Goal: Task Accomplishment & Management: Manage account settings

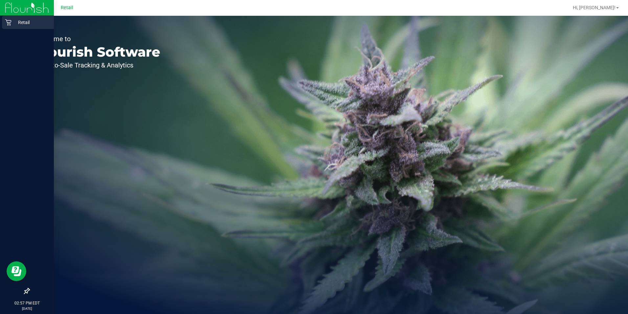
click at [12, 22] on p "Retail" at bounding box center [31, 22] width 39 height 8
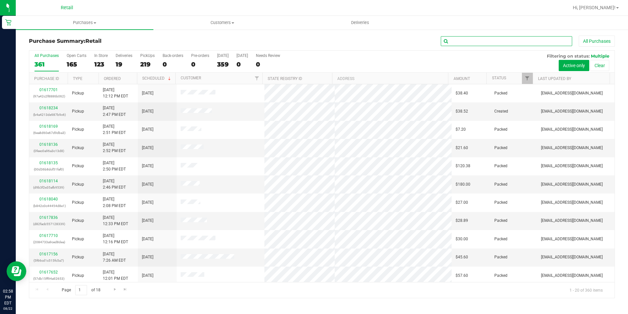
click at [453, 43] on input "text" at bounding box center [506, 41] width 131 height 10
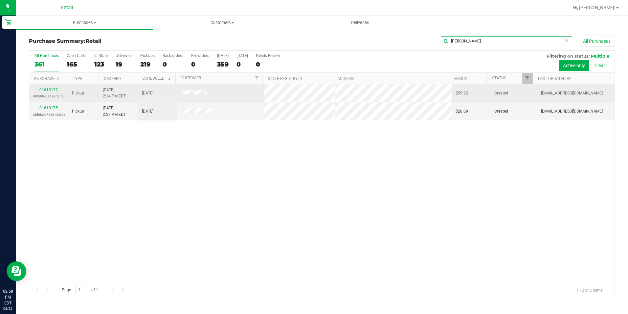
type input "[PERSON_NAME]"
click at [48, 89] on link "01618137" at bounding box center [48, 89] width 18 height 5
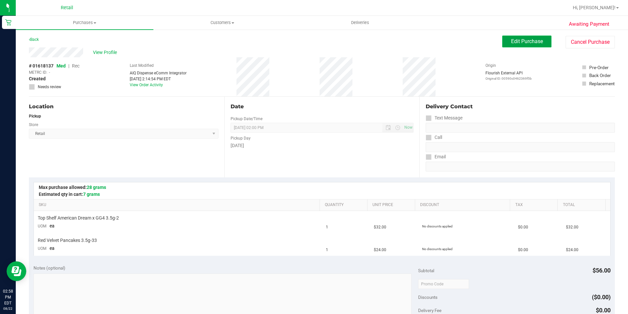
click at [516, 43] on span "Edit Purchase" at bounding box center [527, 41] width 32 height 6
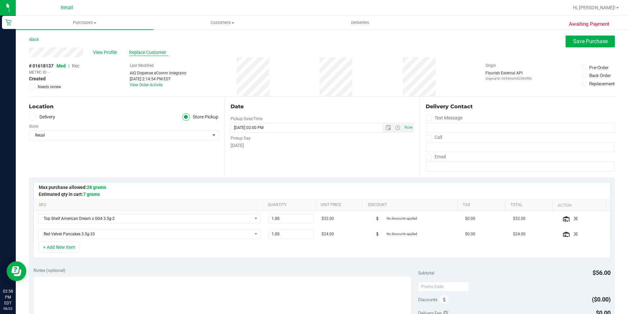
click at [157, 52] on span "Replace Customer" at bounding box center [148, 52] width 39 height 7
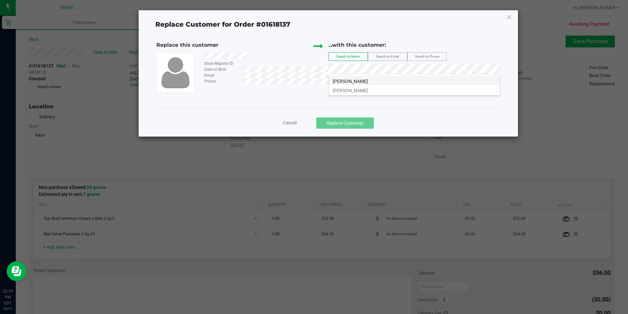
click at [363, 82] on span "[PERSON_NAME]" at bounding box center [350, 81] width 35 height 5
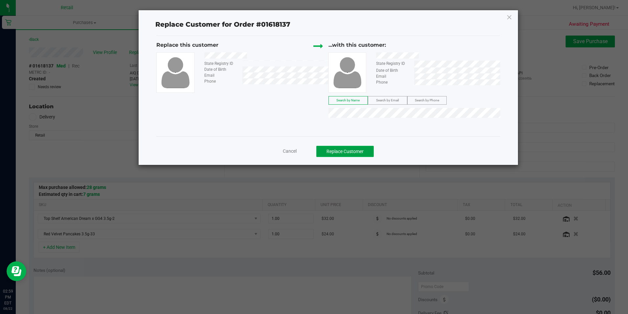
click at [357, 153] on button "Replace Customer" at bounding box center [346, 151] width 58 height 11
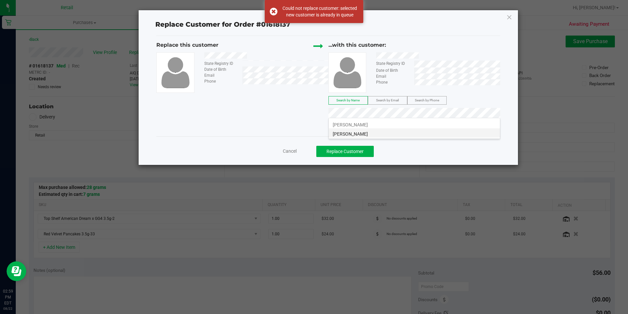
click at [392, 131] on li "[PERSON_NAME]" at bounding box center [414, 132] width 171 height 9
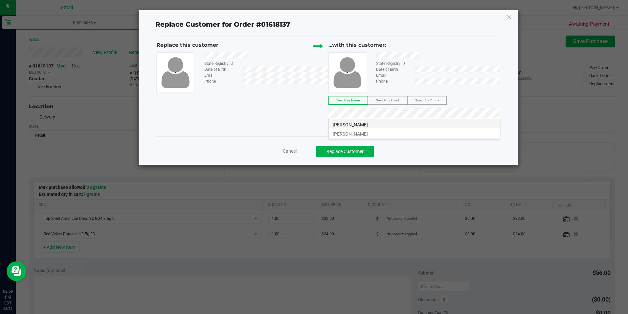
click at [362, 127] on span "[PERSON_NAME]" at bounding box center [350, 124] width 35 height 5
click at [359, 151] on button "Replace Customer" at bounding box center [346, 151] width 58 height 11
click at [341, 153] on button "Replace Customer" at bounding box center [346, 151] width 58 height 11
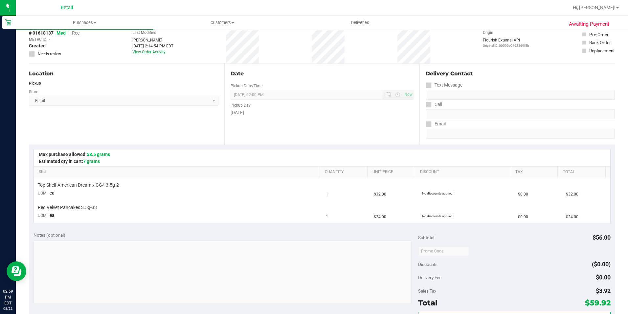
scroll to position [164, 0]
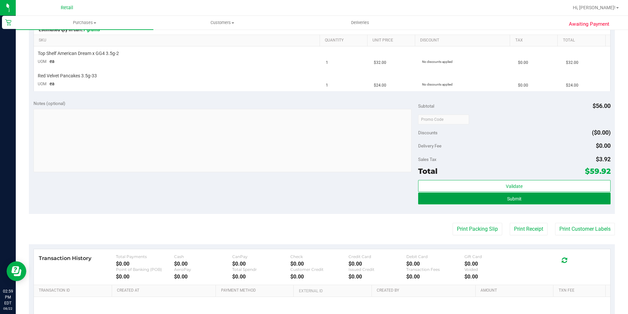
click at [564, 202] on button "Submit" at bounding box center [514, 198] width 193 height 12
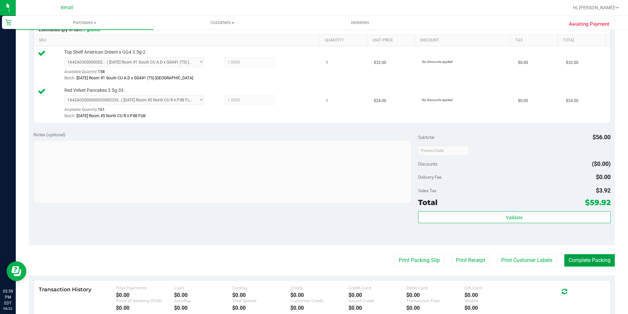
click at [593, 258] on button "Complete Packing" at bounding box center [590, 260] width 51 height 12
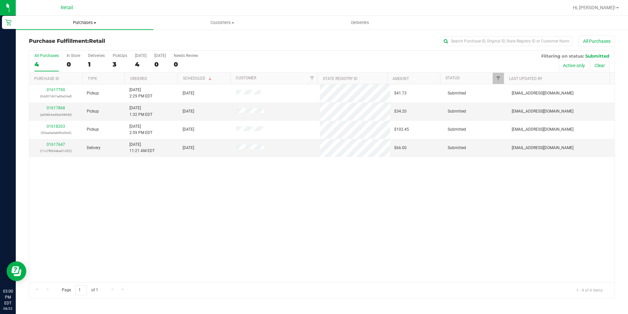
click at [84, 23] on span "Purchases" at bounding box center [85, 23] width 138 height 6
click at [85, 36] on li "Summary of purchases" at bounding box center [85, 40] width 138 height 8
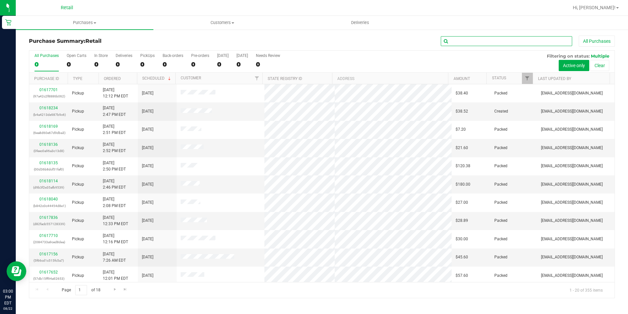
click at [462, 41] on input "text" at bounding box center [506, 41] width 131 height 10
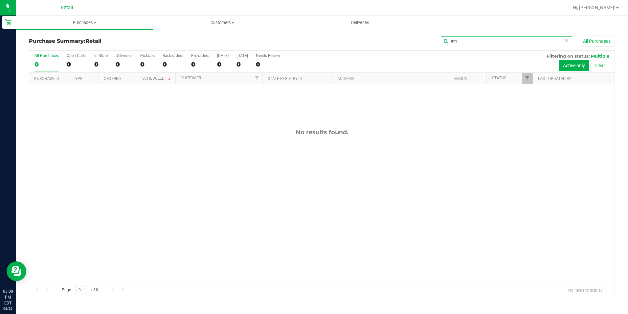
type input "a"
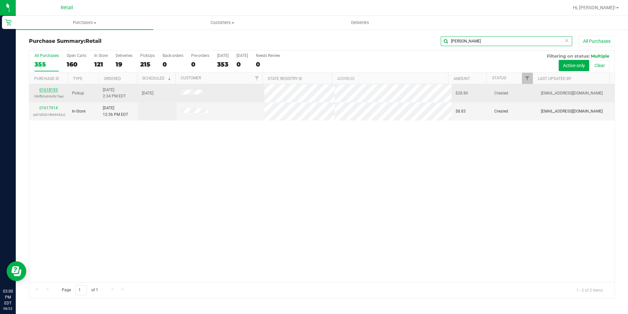
type input "[PERSON_NAME]"
click at [56, 90] on link "01618193" at bounding box center [48, 89] width 18 height 5
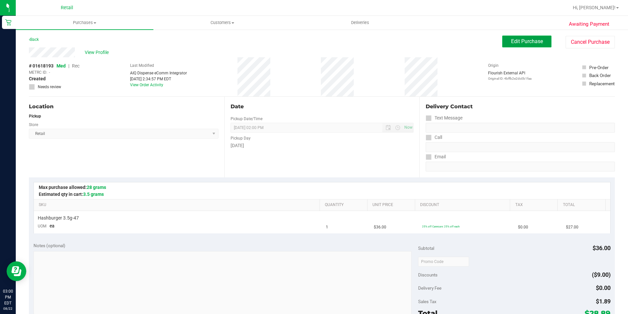
click at [503, 37] on button "Edit Purchase" at bounding box center [527, 41] width 49 height 12
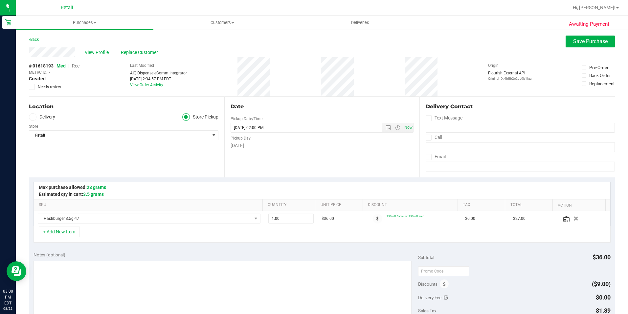
click at [77, 65] on span "Rec" at bounding box center [76, 65] width 8 height 5
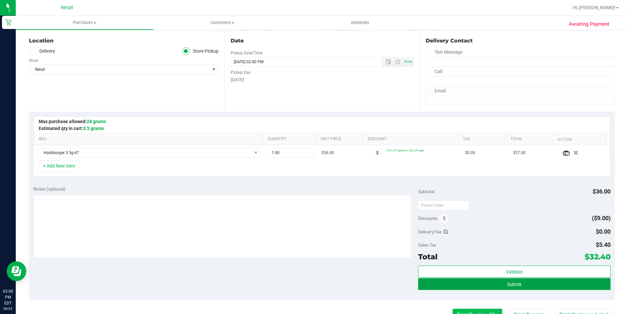
click at [475, 289] on button "Submit" at bounding box center [514, 284] width 193 height 12
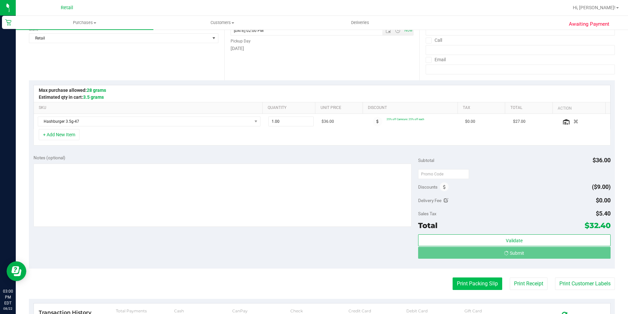
scroll to position [99, 0]
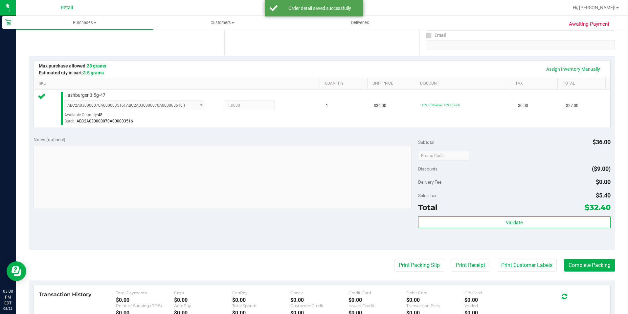
scroll to position [131, 0]
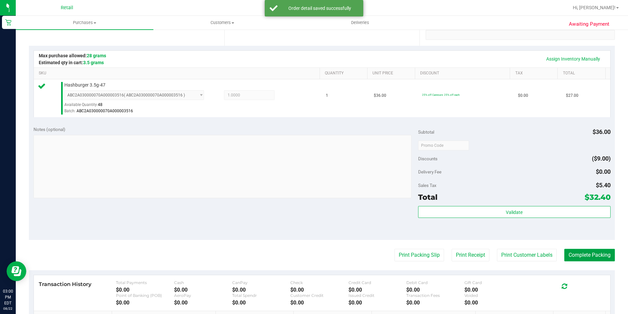
click at [572, 252] on button "Complete Packing" at bounding box center [590, 254] width 51 height 12
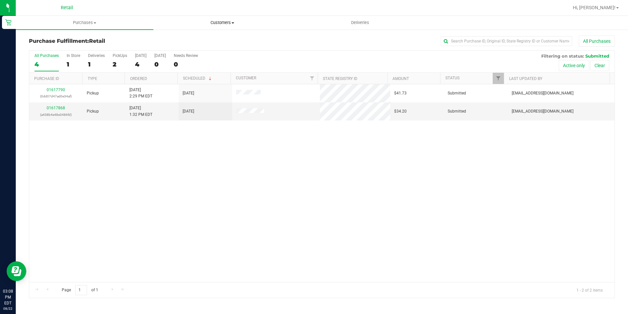
click at [225, 18] on uib-tab-heading "Customers All customers Add a new customer All physicians" at bounding box center [222, 22] width 137 height 13
click at [201, 40] on li "All customers" at bounding box center [222, 40] width 138 height 8
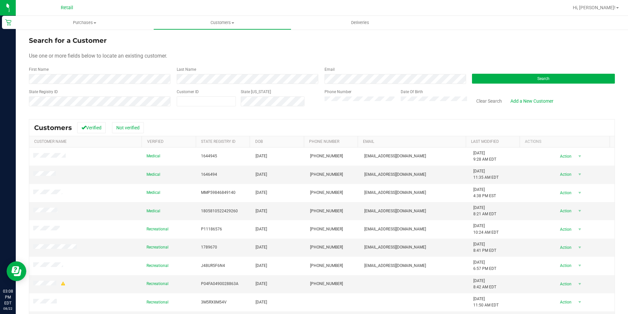
click at [61, 73] on div "First Name" at bounding box center [100, 74] width 143 height 17
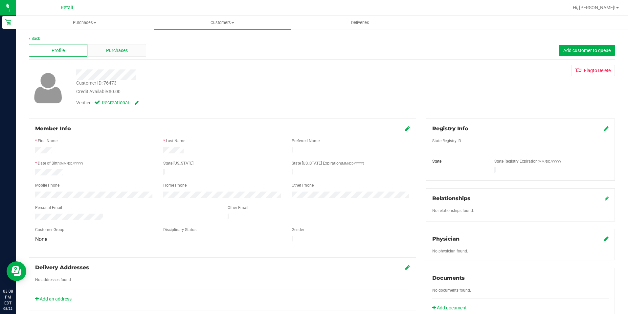
click at [133, 51] on div "Purchases" at bounding box center [116, 50] width 59 height 12
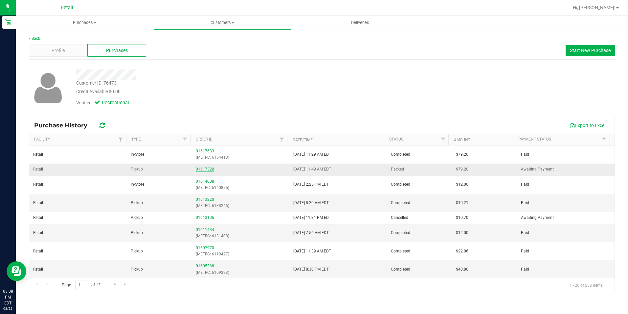
click at [204, 168] on link "01617320" at bounding box center [205, 169] width 18 height 5
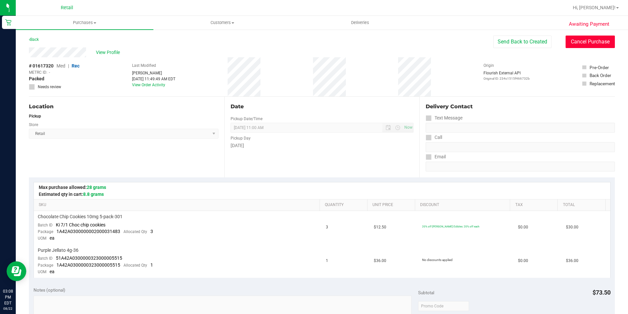
click at [582, 46] on button "Cancel Purchase" at bounding box center [590, 41] width 49 height 12
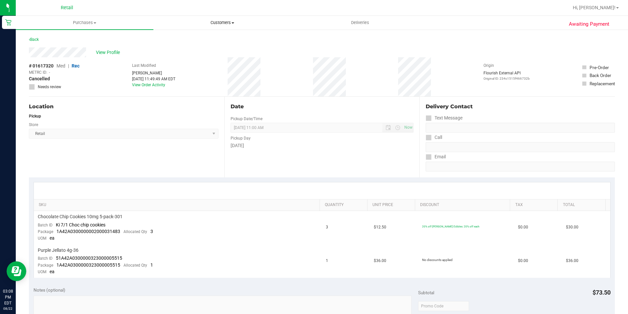
click at [218, 23] on span "Customers" at bounding box center [222, 23] width 137 height 6
click at [201, 38] on li "All customers" at bounding box center [222, 40] width 138 height 8
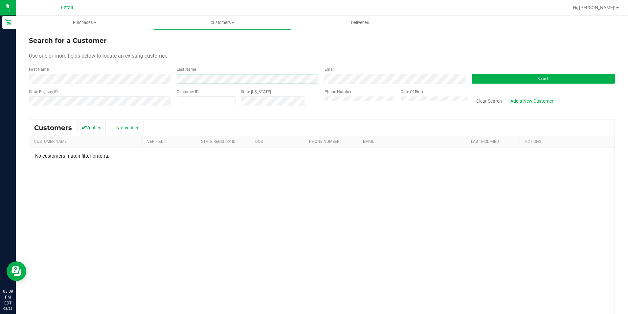
click at [48, 87] on form "Search for a Customer Use one or more fields below to locate an existing custom…" at bounding box center [322, 73] width 586 height 77
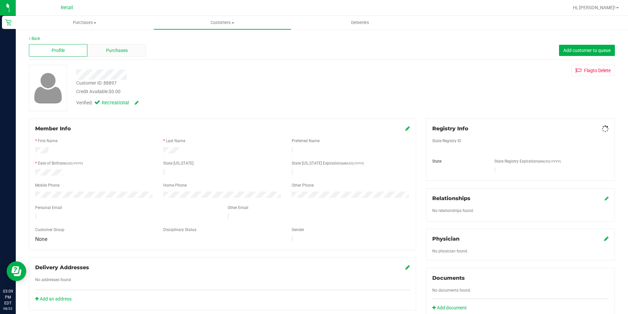
click at [105, 54] on div "Purchases" at bounding box center [116, 50] width 59 height 12
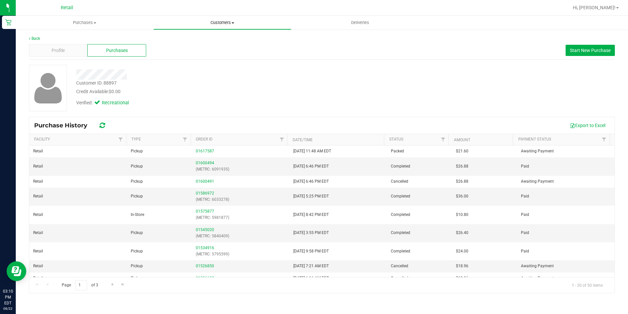
click at [210, 22] on span "Customers" at bounding box center [222, 23] width 137 height 6
click at [178, 39] on span "All customers" at bounding box center [176, 40] width 47 height 6
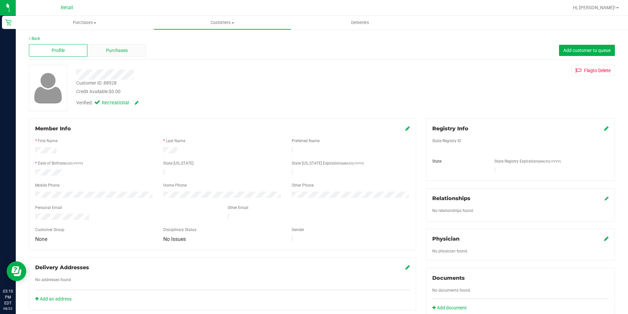
click at [113, 50] on span "Purchases" at bounding box center [117, 50] width 22 height 7
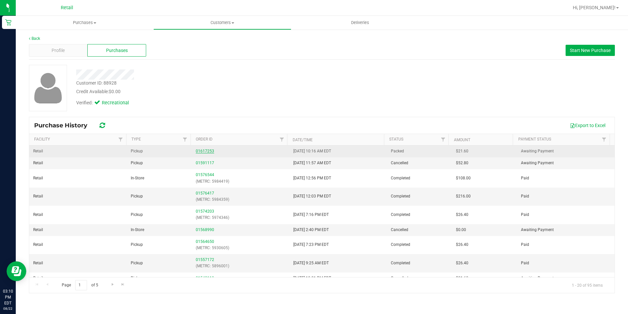
click at [209, 150] on link "01617253" at bounding box center [205, 151] width 18 height 5
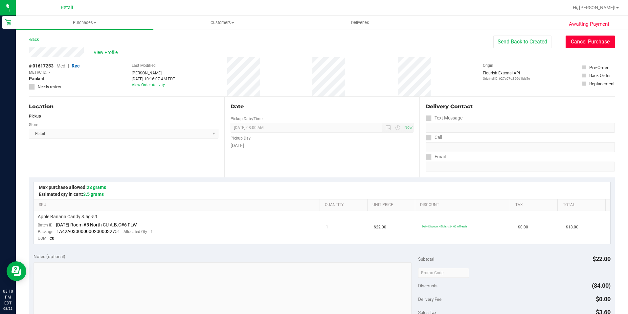
click at [579, 42] on button "Cancel Purchase" at bounding box center [590, 41] width 49 height 12
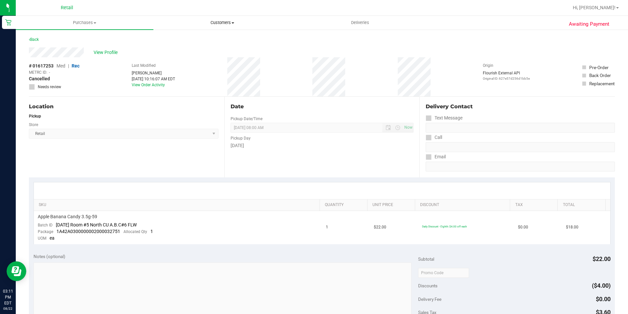
click at [222, 21] on span "Customers" at bounding box center [222, 23] width 137 height 6
click at [206, 37] on li "All customers" at bounding box center [222, 40] width 138 height 8
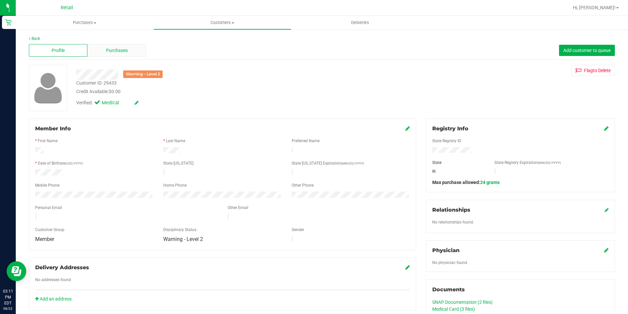
click at [109, 52] on span "Purchases" at bounding box center [117, 50] width 22 height 7
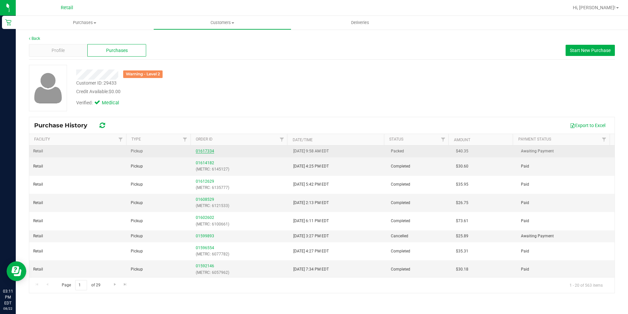
click at [208, 151] on link "01617334" at bounding box center [205, 151] width 18 height 5
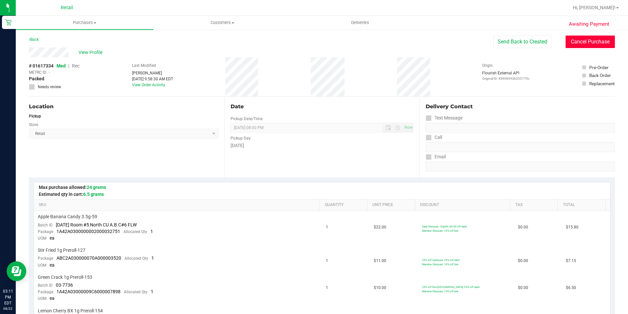
click at [576, 43] on button "Cancel Purchase" at bounding box center [590, 41] width 49 height 12
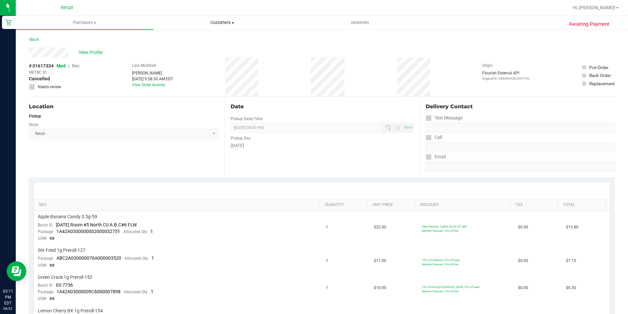
drag, startPoint x: 225, startPoint y: 20, endPoint x: 210, endPoint y: 35, distance: 21.6
click at [225, 20] on span "Customers" at bounding box center [222, 23] width 137 height 6
click at [202, 42] on li "All customers" at bounding box center [222, 40] width 138 height 8
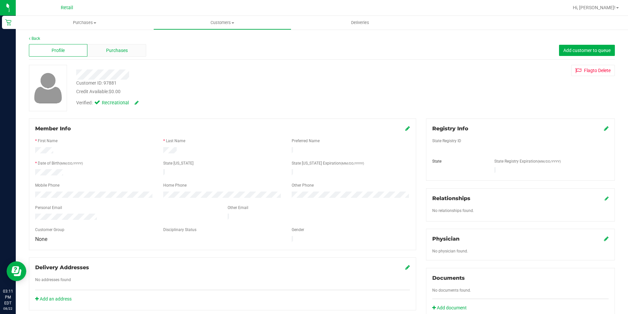
click at [116, 48] on span "Purchases" at bounding box center [117, 50] width 22 height 7
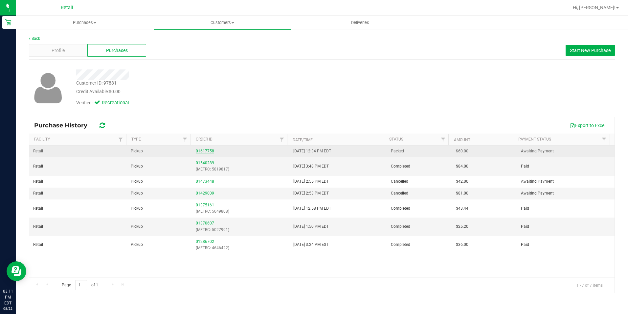
click at [199, 150] on link "01617758" at bounding box center [205, 151] width 18 height 5
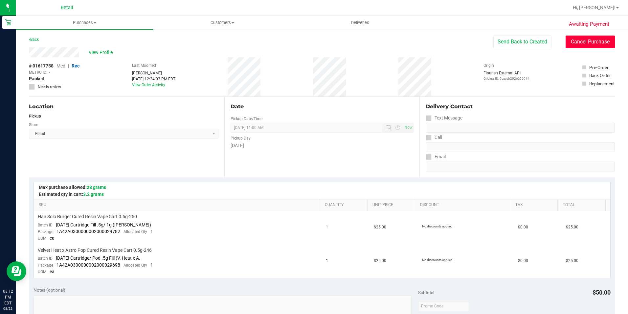
click at [589, 40] on button "Cancel Purchase" at bounding box center [590, 41] width 49 height 12
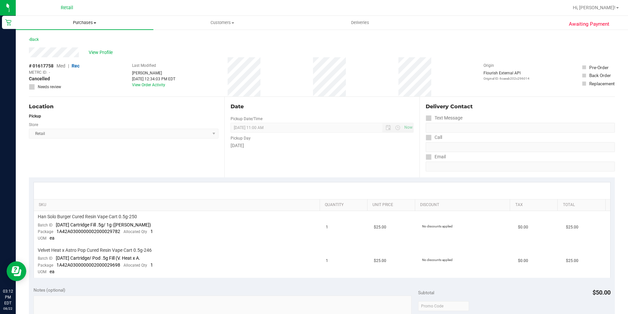
click at [89, 23] on span "Purchases" at bounding box center [85, 23] width 138 height 6
click at [219, 17] on uib-tab-heading "Customers All customers Add a new customer All physicians" at bounding box center [222, 22] width 137 height 13
click at [201, 39] on li "All customers" at bounding box center [222, 40] width 138 height 8
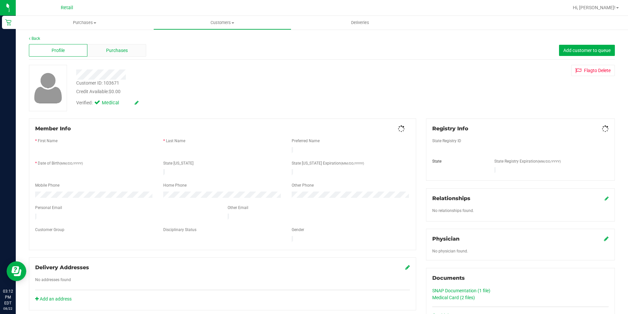
click at [114, 54] on div "Purchases" at bounding box center [116, 50] width 59 height 12
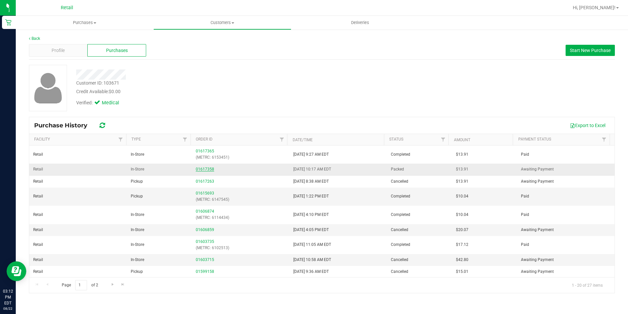
click at [203, 170] on link "01617358" at bounding box center [205, 169] width 18 height 5
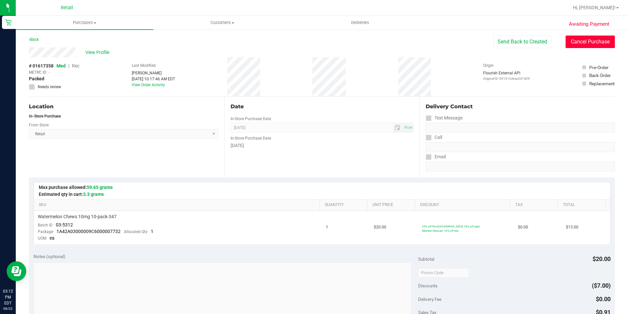
click at [576, 41] on button "Cancel Purchase" at bounding box center [590, 41] width 49 height 12
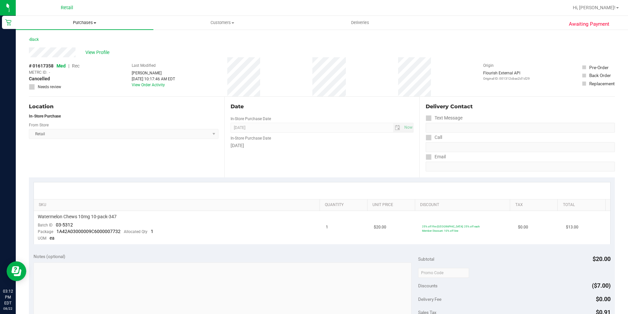
click at [86, 21] on span "Purchases" at bounding box center [85, 23] width 138 height 6
click at [73, 40] on span "Summary of purchases" at bounding box center [49, 40] width 67 height 6
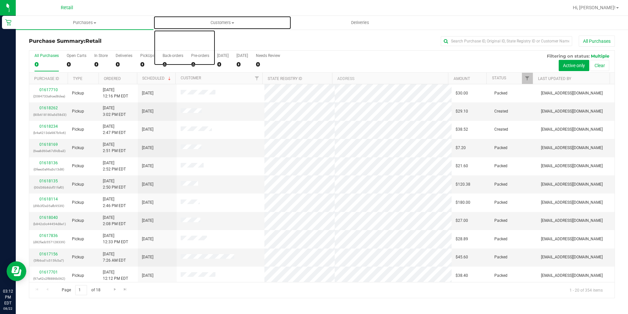
click at [223, 19] on uib-tab-heading "Customers All customers Add a new customer All physicians" at bounding box center [222, 22] width 137 height 13
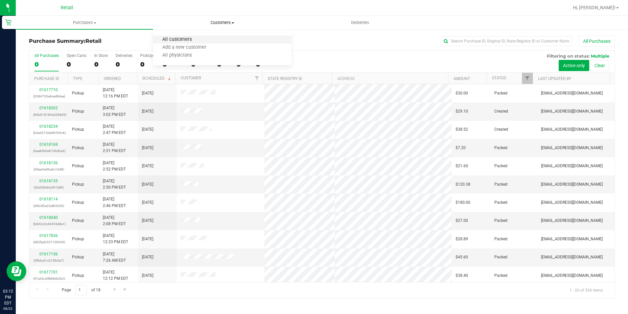
click at [192, 38] on span "All customers" at bounding box center [176, 40] width 47 height 6
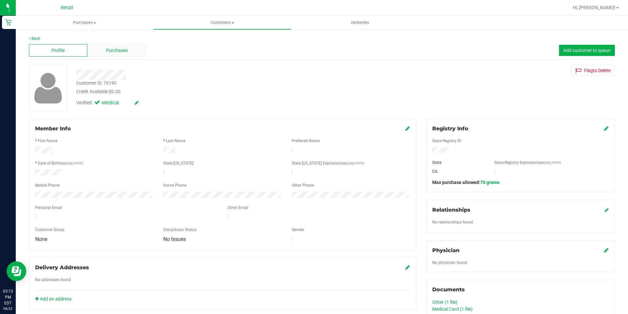
click at [127, 52] on span "Purchases" at bounding box center [117, 50] width 22 height 7
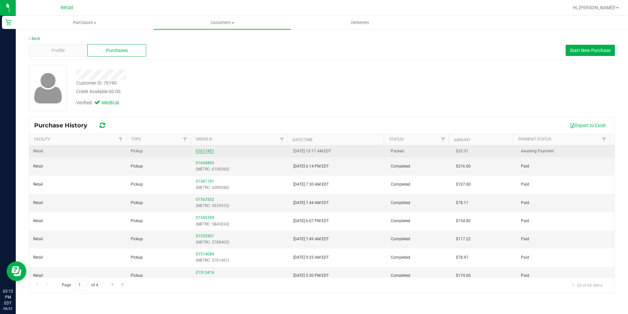
click at [202, 149] on link "01617451" at bounding box center [205, 151] width 18 height 5
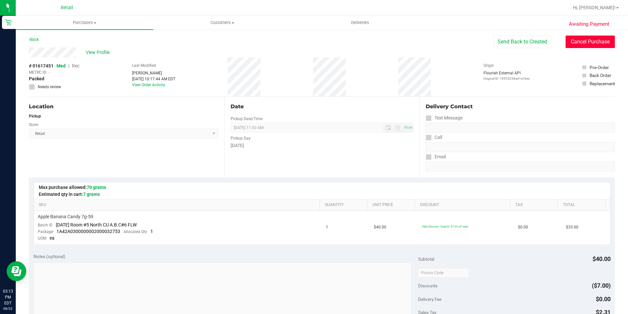
click at [576, 43] on button "Cancel Purchase" at bounding box center [590, 41] width 49 height 12
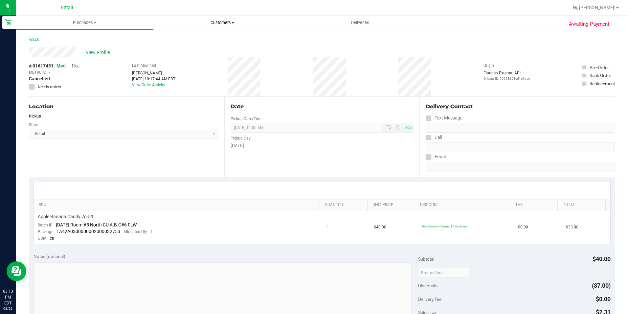
click at [230, 25] on span "Customers" at bounding box center [222, 23] width 137 height 6
click at [207, 37] on li "All customers" at bounding box center [222, 40] width 138 height 8
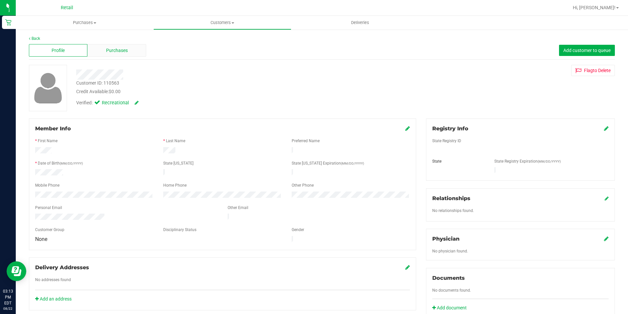
click at [118, 46] on div "Purchases" at bounding box center [116, 50] width 59 height 12
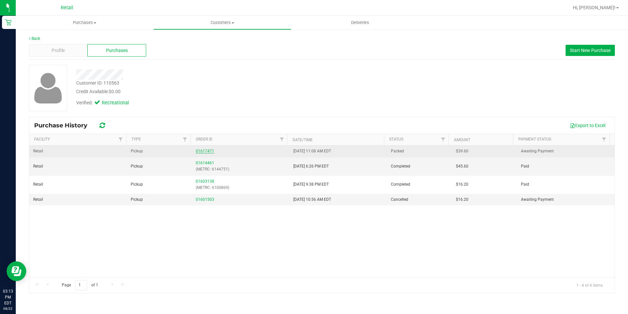
click at [200, 149] on link "01617471" at bounding box center [205, 151] width 18 height 5
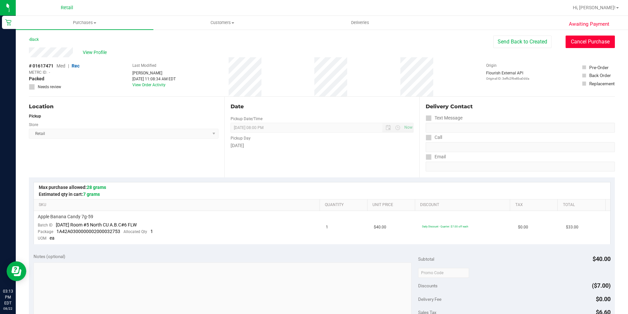
click at [587, 44] on button "Cancel Purchase" at bounding box center [590, 41] width 49 height 12
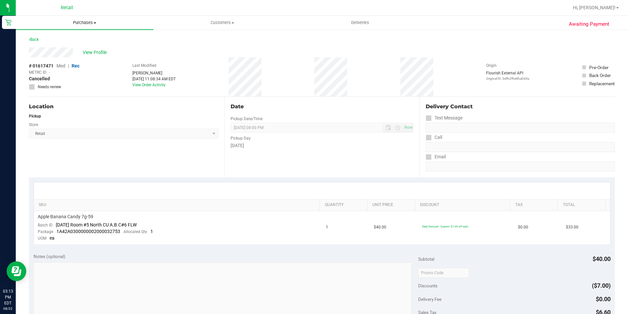
click at [79, 24] on span "Purchases" at bounding box center [85, 23] width 138 height 6
click at [222, 19] on uib-tab-heading "Customers All customers Add a new customer All physicians" at bounding box center [222, 22] width 137 height 13
click at [209, 37] on li "All customers" at bounding box center [222, 40] width 138 height 8
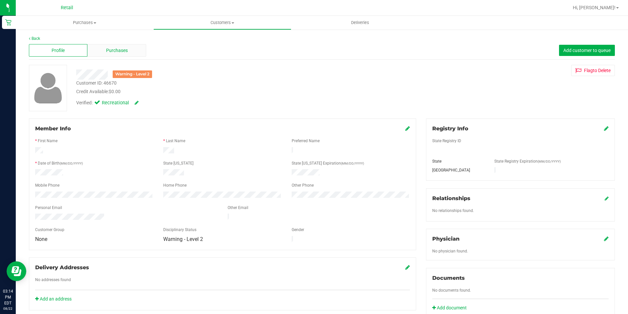
click at [120, 45] on div "Purchases" at bounding box center [116, 50] width 59 height 12
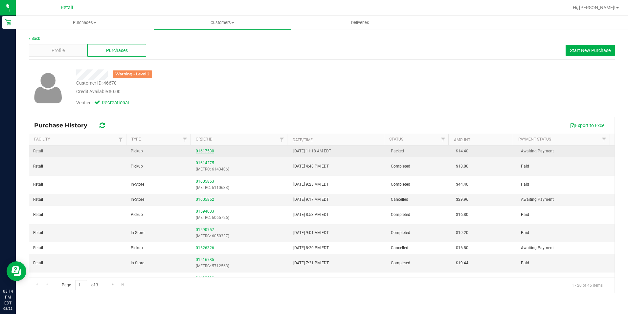
click at [197, 150] on link "01617530" at bounding box center [205, 151] width 18 height 5
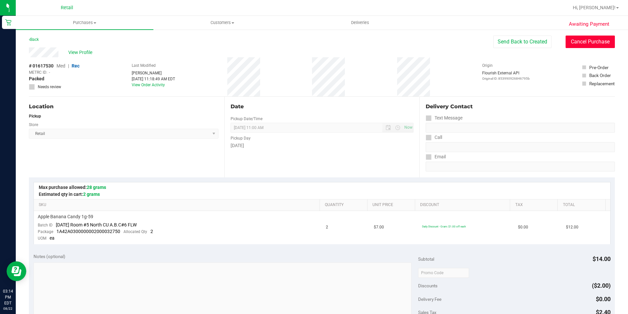
click at [575, 42] on button "Cancel Purchase" at bounding box center [590, 41] width 49 height 12
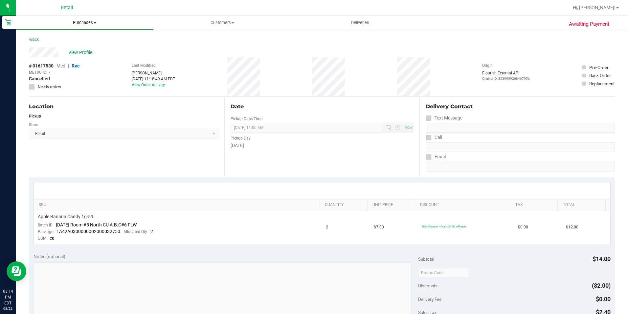
click at [95, 21] on span "Purchases" at bounding box center [85, 23] width 138 height 6
click at [79, 37] on span "Summary of purchases" at bounding box center [49, 40] width 67 height 6
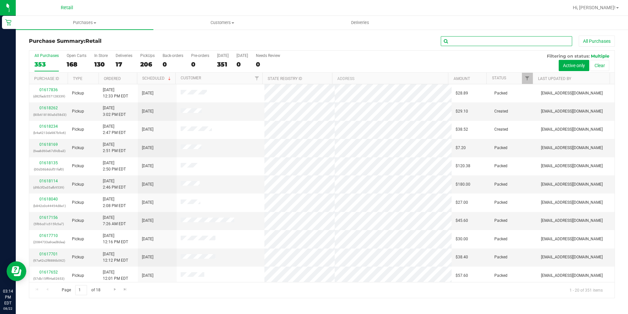
click at [455, 39] on input "text" at bounding box center [506, 41] width 131 height 10
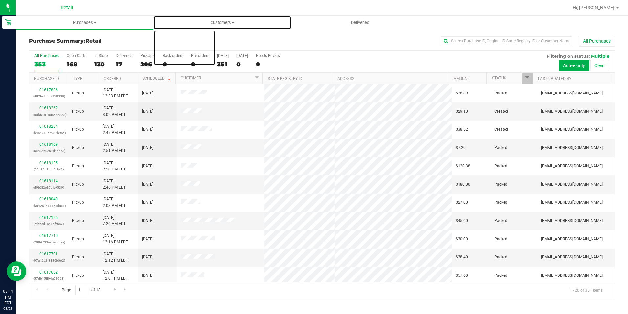
click at [212, 23] on span "Customers" at bounding box center [222, 23] width 137 height 6
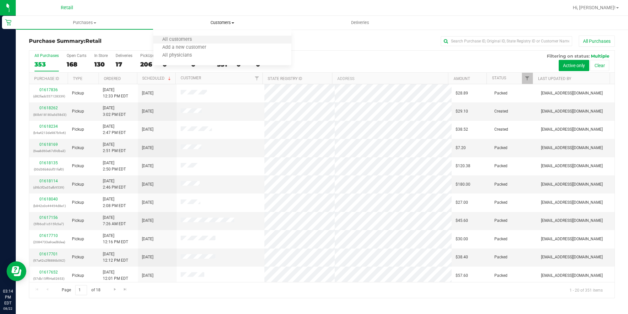
click at [202, 37] on li "All customers" at bounding box center [222, 40] width 138 height 8
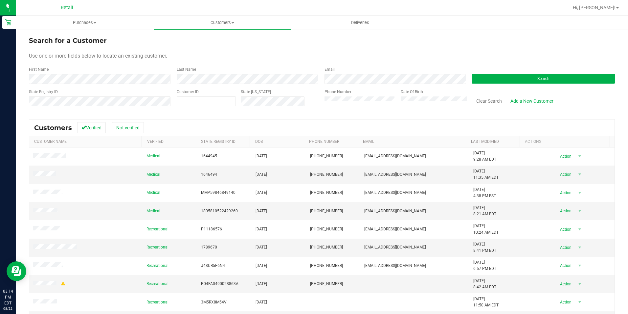
click at [57, 84] on form "Search for a Customer Use one or more fields below to locate an existing custom…" at bounding box center [322, 73] width 586 height 77
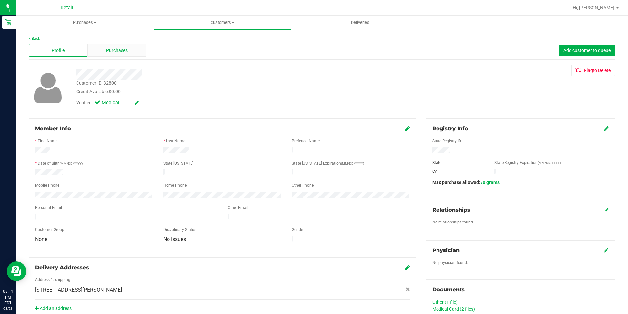
click at [113, 53] on span "Purchases" at bounding box center [117, 50] width 22 height 7
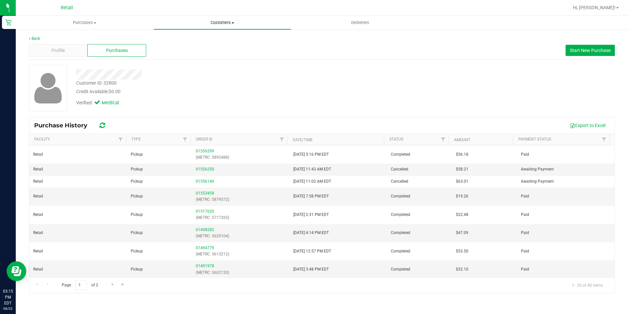
click at [224, 22] on span "Customers" at bounding box center [222, 23] width 137 height 6
click at [204, 40] on li "All customers" at bounding box center [222, 40] width 138 height 8
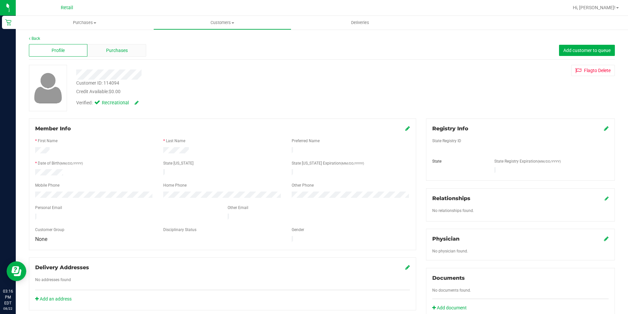
click at [108, 51] on span "Purchases" at bounding box center [117, 50] width 22 height 7
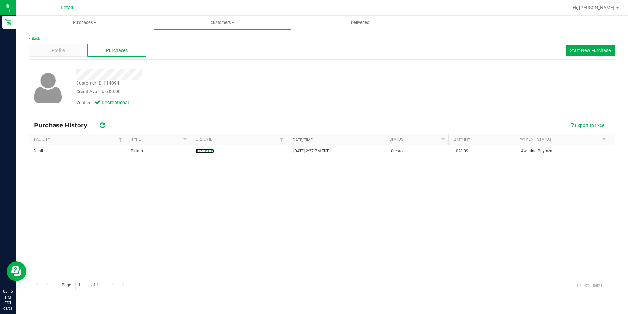
click at [200, 149] on link "01618199" at bounding box center [205, 151] width 18 height 5
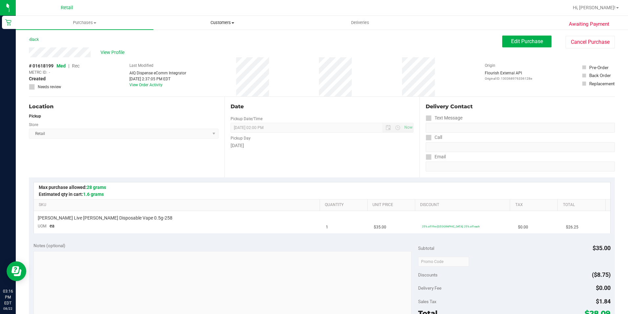
click at [223, 26] on uib-tab-heading "Customers All customers Add a new customer All physicians" at bounding box center [222, 22] width 137 height 13
click at [197, 38] on span "All customers" at bounding box center [176, 40] width 47 height 6
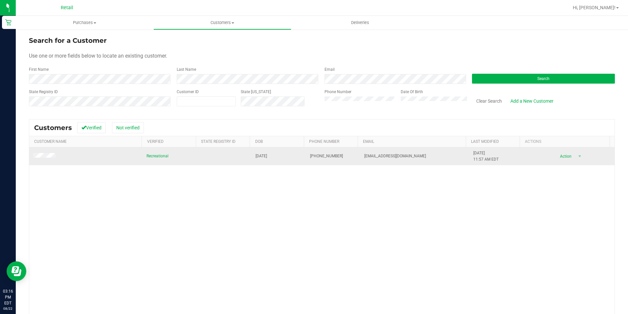
click at [48, 152] on td at bounding box center [85, 156] width 113 height 18
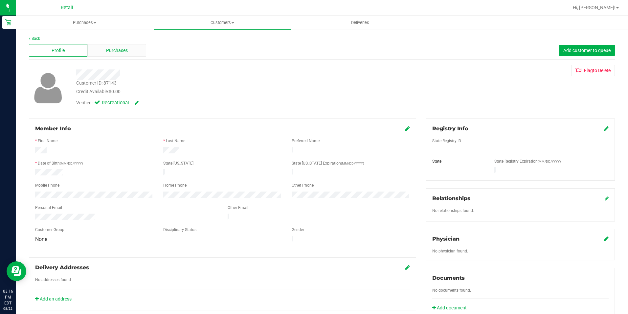
click at [112, 51] on span "Purchases" at bounding box center [117, 50] width 22 height 7
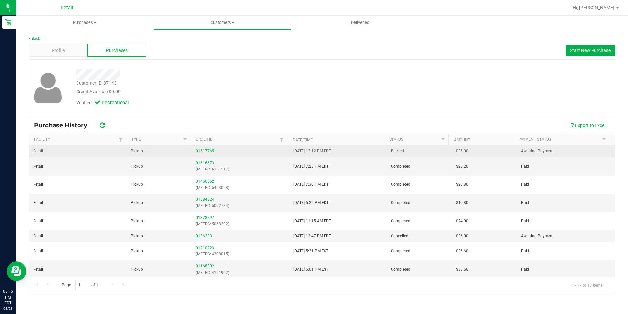
click at [207, 150] on link "01617765" at bounding box center [205, 151] width 18 height 5
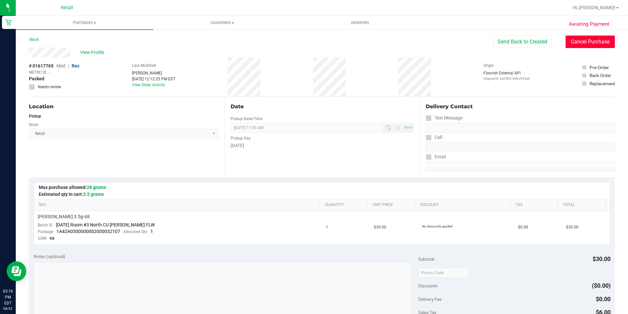
click at [573, 37] on button "Cancel Purchase" at bounding box center [590, 41] width 49 height 12
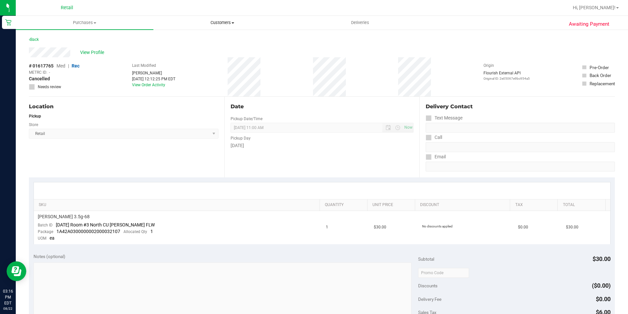
click at [221, 18] on uib-tab-heading "Customers All customers Add a new customer All physicians" at bounding box center [222, 22] width 137 height 13
click at [201, 41] on li "All customers" at bounding box center [222, 40] width 138 height 8
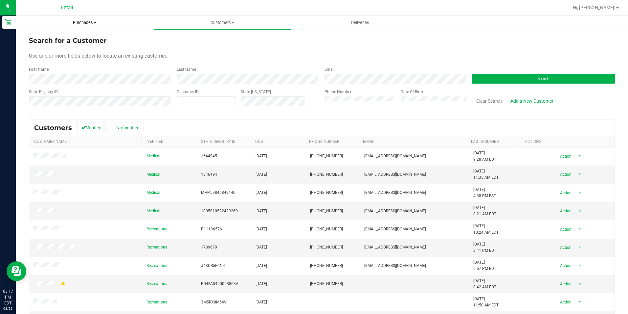
click at [87, 22] on span "Purchases" at bounding box center [85, 23] width 138 height 6
click at [81, 39] on span "Summary of purchases" at bounding box center [49, 40] width 67 height 6
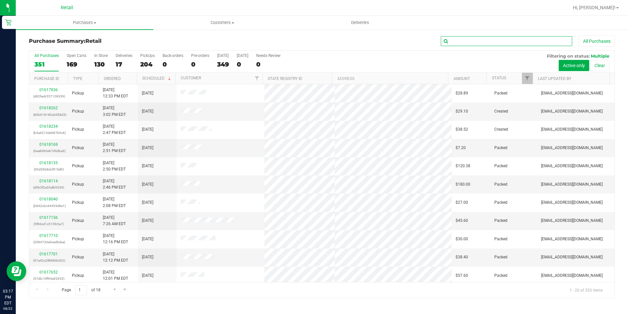
click at [477, 38] on input "text" at bounding box center [506, 41] width 131 height 10
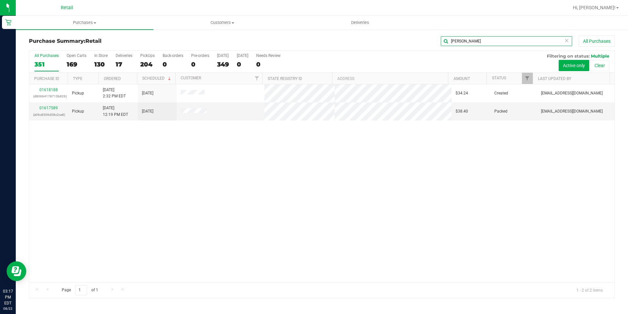
type input "[PERSON_NAME]"
click at [46, 89] on link "01618188" at bounding box center [48, 89] width 18 height 5
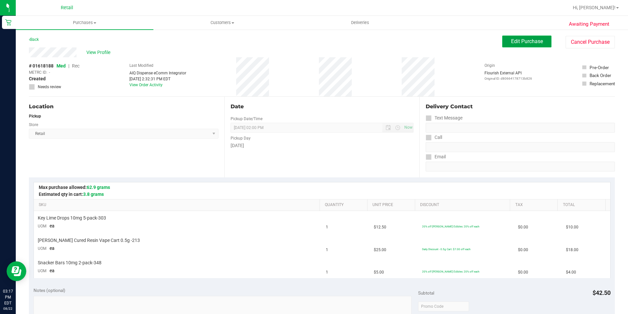
click at [524, 41] on span "Edit Purchase" at bounding box center [527, 41] width 32 height 6
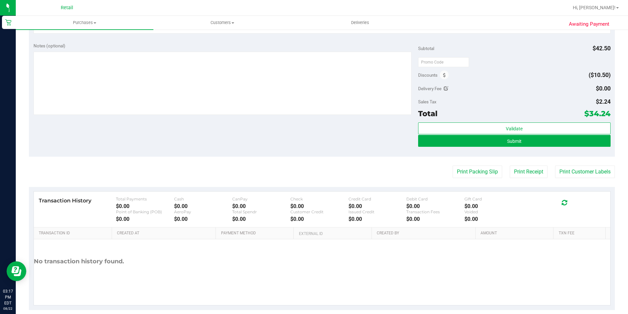
scroll to position [249, 0]
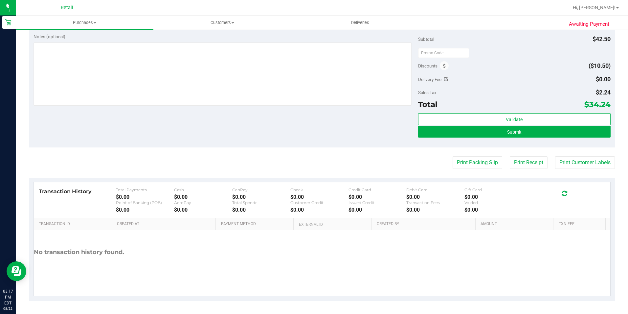
click at [524, 151] on purchase-details "Back Save Purchase View Profile Replace Customer # 01618188 Med | Rec METRC ID:…" at bounding box center [322, 44] width 586 height 514
click at [530, 132] on button "Submit" at bounding box center [514, 132] width 193 height 12
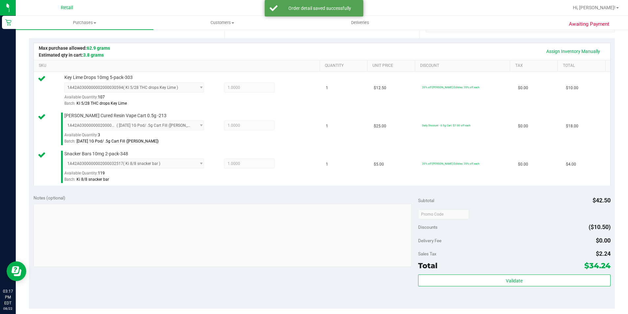
scroll to position [150, 0]
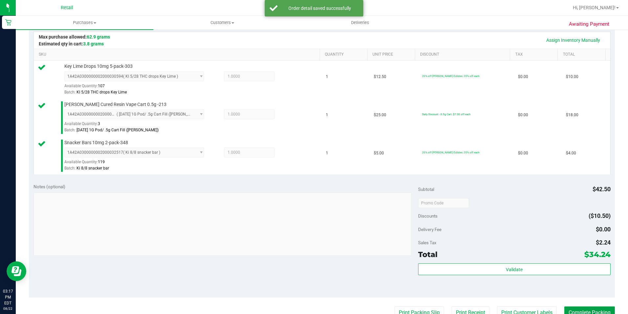
click at [598, 306] on button "Complete Packing" at bounding box center [590, 312] width 51 height 12
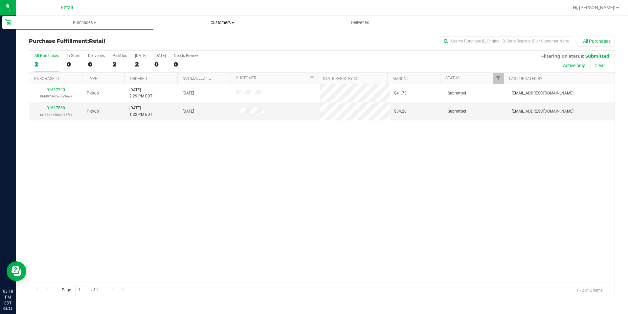
click at [215, 24] on span "Customers" at bounding box center [222, 23] width 137 height 6
click at [208, 40] on li "All customers" at bounding box center [222, 40] width 138 height 8
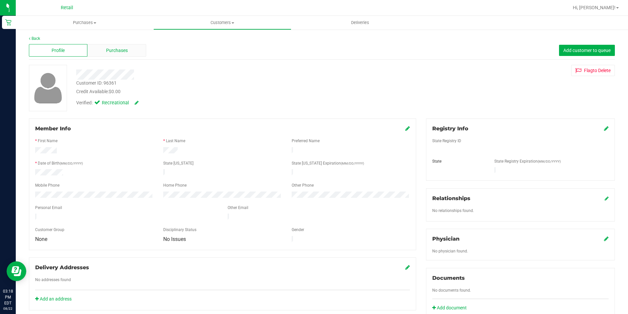
click at [116, 48] on span "Purchases" at bounding box center [117, 50] width 22 height 7
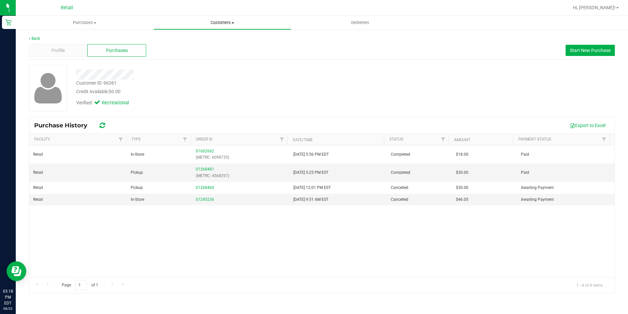
click at [231, 20] on span "Customers" at bounding box center [222, 23] width 137 height 6
click at [213, 37] on li "All customers" at bounding box center [222, 40] width 138 height 8
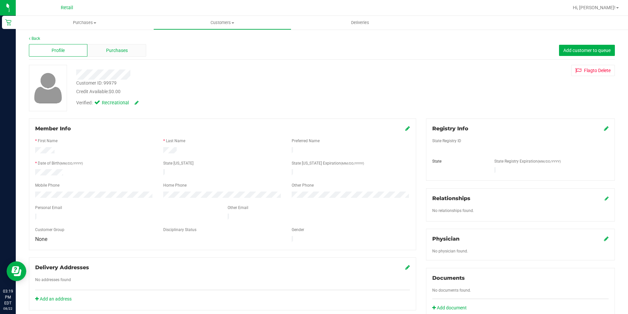
click at [99, 49] on div "Purchases" at bounding box center [116, 50] width 59 height 12
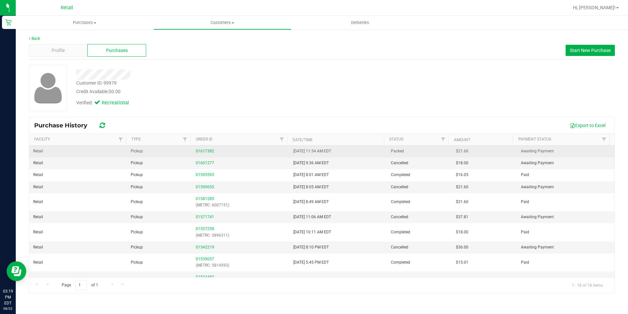
click at [203, 148] on div "01617382" at bounding box center [241, 151] width 90 height 6
click at [196, 150] on link "01617382" at bounding box center [205, 151] width 18 height 5
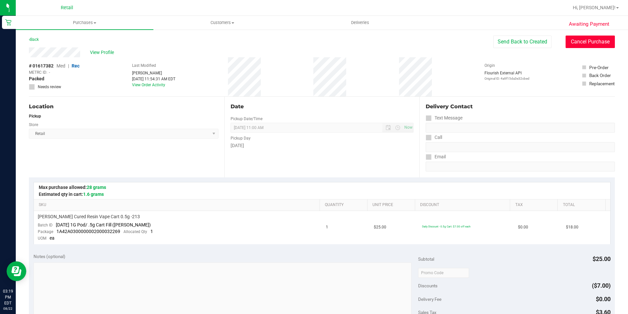
click at [579, 44] on button "Cancel Purchase" at bounding box center [590, 41] width 49 height 12
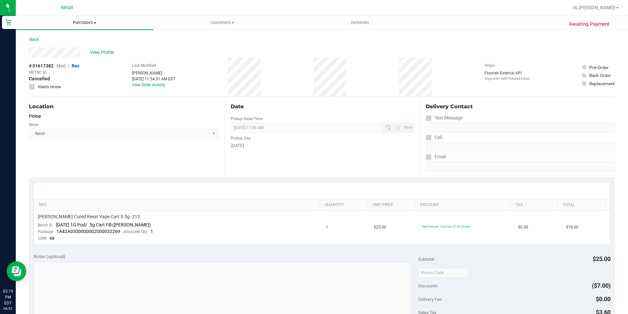
click at [74, 22] on span "Purchases" at bounding box center [85, 23] width 138 height 6
click at [45, 41] on span "Summary of purchases" at bounding box center [49, 40] width 67 height 6
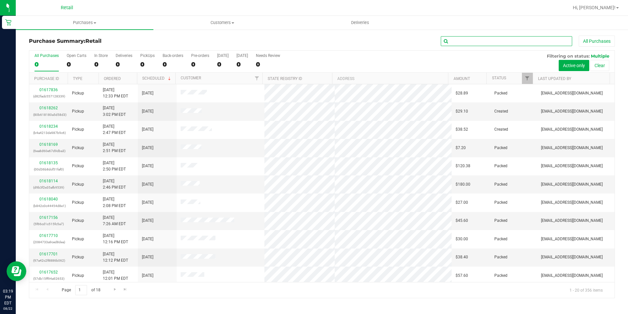
click at [459, 42] on input "text" at bounding box center [506, 41] width 131 height 10
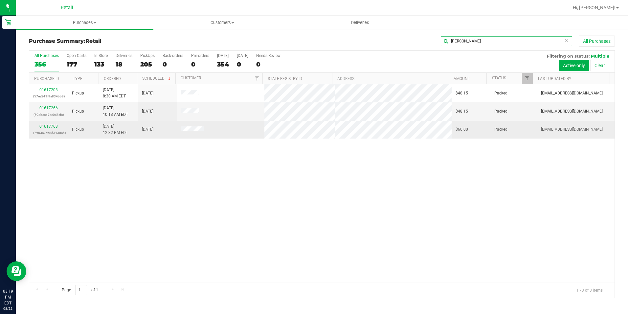
type input "[PERSON_NAME]"
click at [43, 130] on p "(7953c2c68d3430ab)" at bounding box center [48, 133] width 31 height 6
click at [48, 126] on link "01617763" at bounding box center [48, 126] width 18 height 5
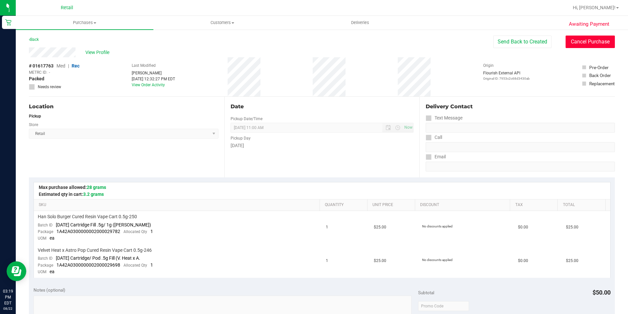
click at [576, 44] on button "Cancel Purchase" at bounding box center [590, 41] width 49 height 12
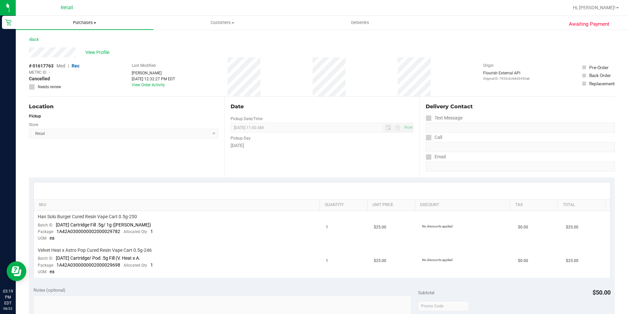
click at [80, 21] on span "Purchases" at bounding box center [85, 23] width 138 height 6
click at [65, 39] on span "Summary of purchases" at bounding box center [49, 40] width 67 height 6
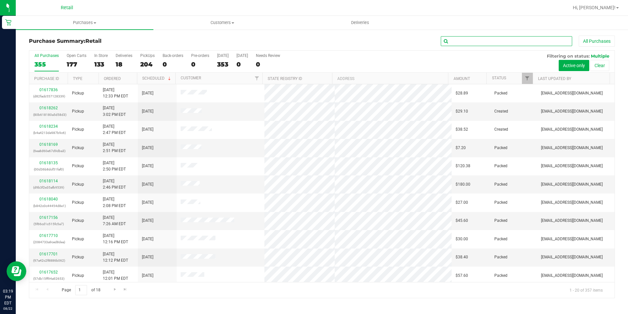
click at [467, 39] on input "text" at bounding box center [506, 41] width 131 height 10
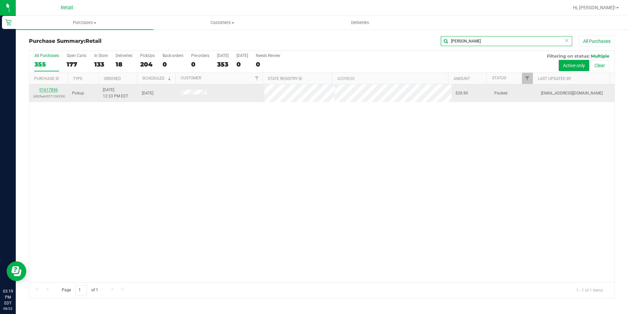
type input "[PERSON_NAME]"
click at [56, 91] on link "01617836" at bounding box center [48, 89] width 18 height 5
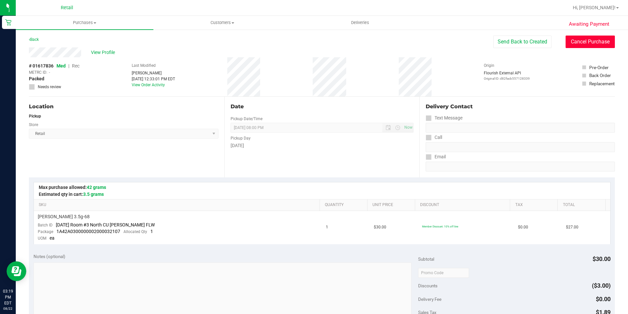
click at [575, 41] on button "Cancel Purchase" at bounding box center [590, 41] width 49 height 12
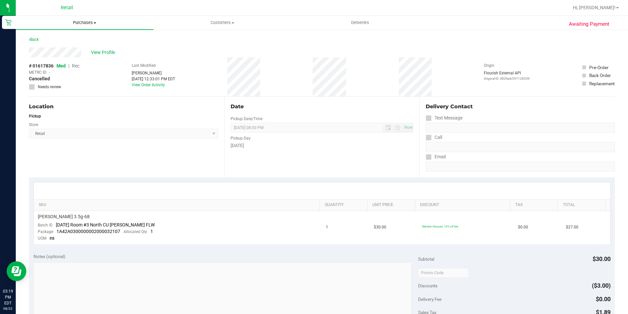
click at [86, 21] on span "Purchases" at bounding box center [85, 23] width 138 height 6
click at [78, 40] on span "Summary of purchases" at bounding box center [49, 40] width 67 height 6
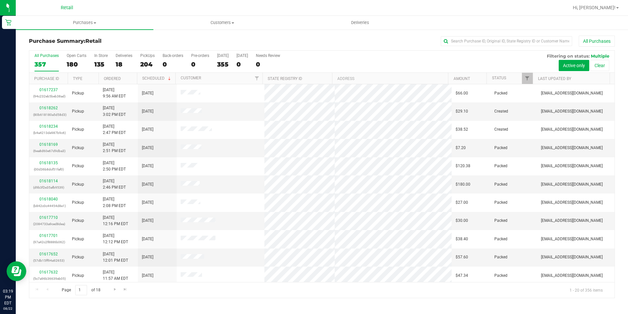
click at [498, 35] on div "Purchase Summary: Retail All Purchases All Purchases 357 Open Carts 180 In Stor…" at bounding box center [322, 166] width 613 height 275
click at [493, 42] on input "text" at bounding box center [506, 41] width 131 height 10
click at [493, 41] on input "text" at bounding box center [506, 41] width 131 height 10
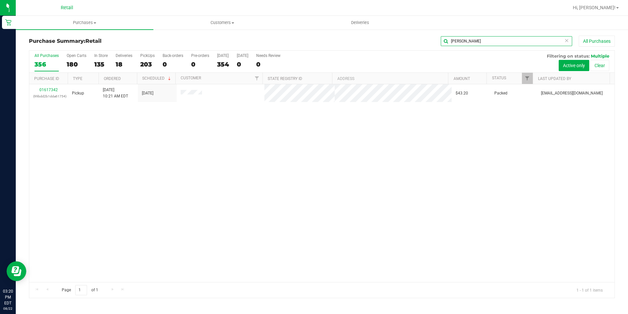
type input "[PERSON_NAME]"
click at [48, 90] on link "01617342" at bounding box center [48, 89] width 18 height 5
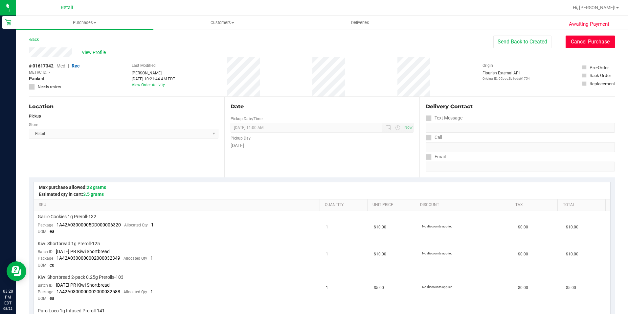
click at [603, 44] on button "Cancel Purchase" at bounding box center [590, 41] width 49 height 12
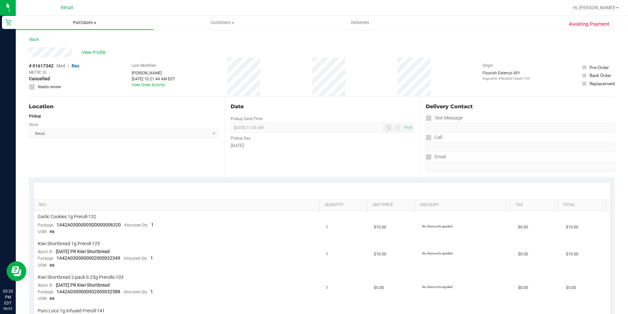
drag, startPoint x: 87, startPoint y: 21, endPoint x: 66, endPoint y: 42, distance: 29.5
click at [87, 21] on span "Purchases" at bounding box center [85, 23] width 138 height 6
click at [45, 41] on span "Summary of purchases" at bounding box center [49, 40] width 67 height 6
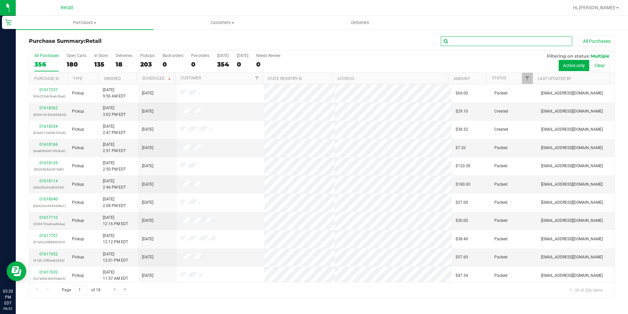
click at [461, 44] on input "text" at bounding box center [506, 41] width 131 height 10
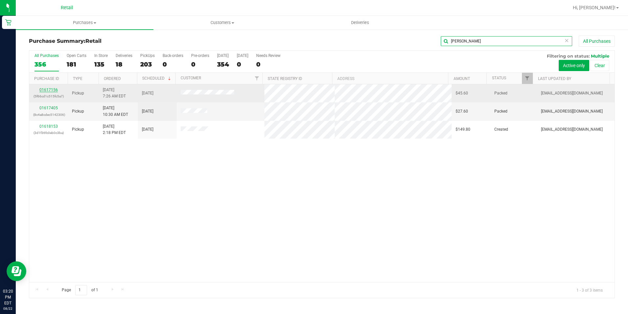
type input "[PERSON_NAME]"
click at [44, 89] on link "01617156" at bounding box center [48, 89] width 18 height 5
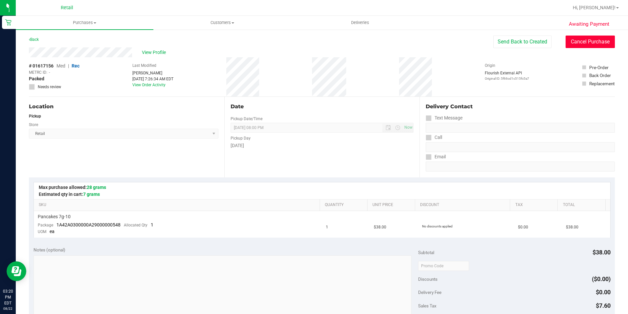
click at [571, 41] on button "Cancel Purchase" at bounding box center [590, 41] width 49 height 12
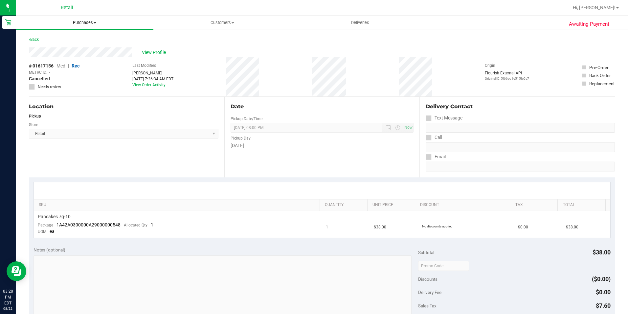
click at [92, 26] on uib-tab-heading "Purchases Summary of purchases Fulfillment All purchases" at bounding box center [85, 23] width 138 height 14
click at [65, 38] on span "Summary of purchases" at bounding box center [49, 40] width 67 height 6
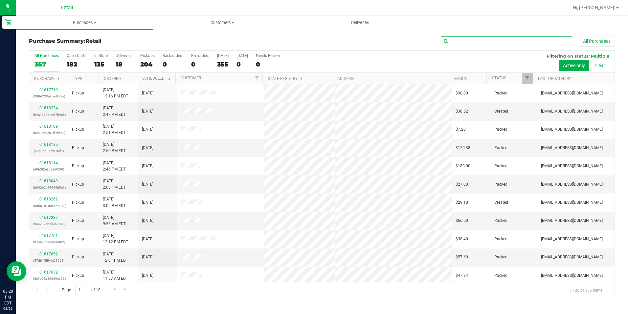
click at [453, 41] on input "text" at bounding box center [506, 41] width 131 height 10
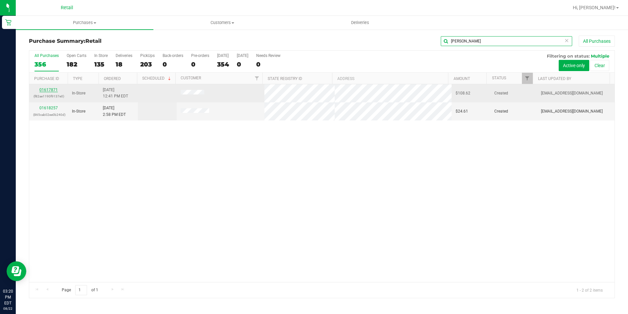
type input "[PERSON_NAME]"
click at [48, 88] on link "01617871" at bounding box center [48, 89] width 18 height 5
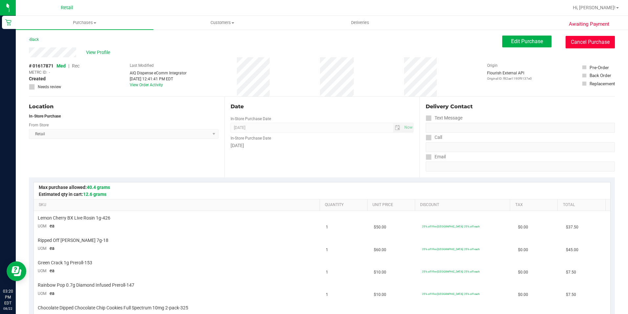
click at [593, 42] on button "Cancel Purchase" at bounding box center [590, 42] width 49 height 12
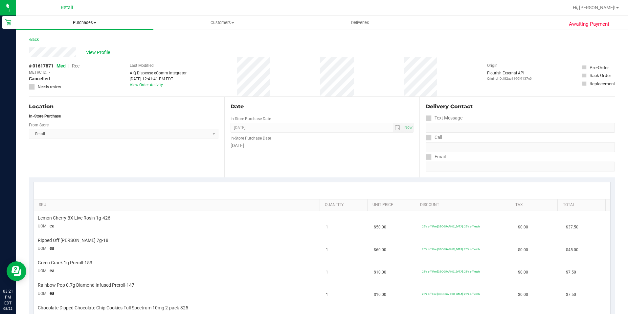
click at [80, 22] on span "Purchases" at bounding box center [85, 23] width 138 height 6
click at [75, 42] on span "Summary of purchases" at bounding box center [49, 40] width 67 height 6
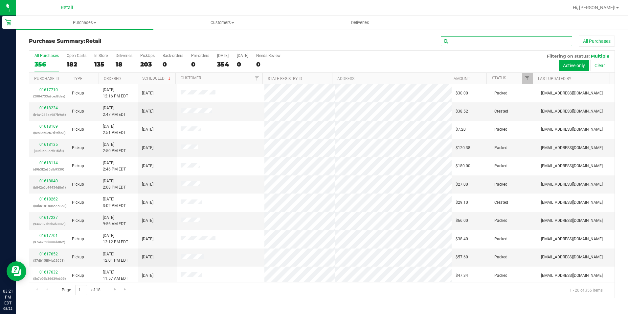
click at [456, 43] on input "text" at bounding box center [506, 41] width 131 height 10
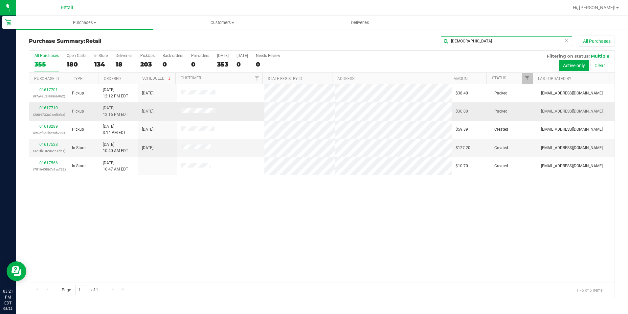
type input "[DEMOGRAPHIC_DATA]"
click at [52, 108] on link "01617710" at bounding box center [48, 108] width 18 height 5
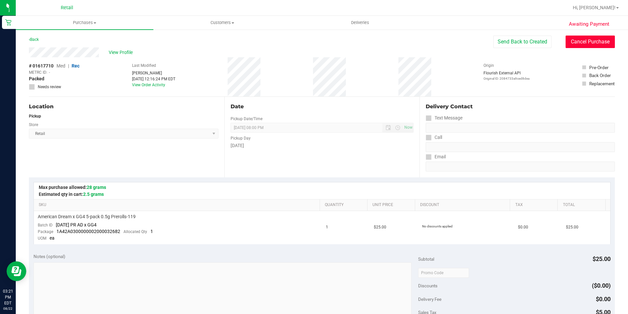
click at [566, 42] on button "Cancel Purchase" at bounding box center [590, 41] width 49 height 12
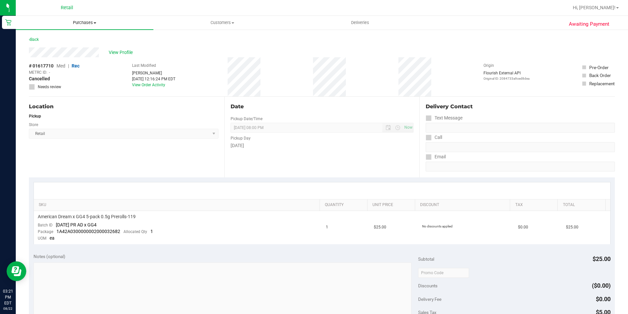
click at [74, 20] on span "Purchases" at bounding box center [85, 23] width 138 height 6
click at [65, 40] on span "Summary of purchases" at bounding box center [49, 40] width 67 height 6
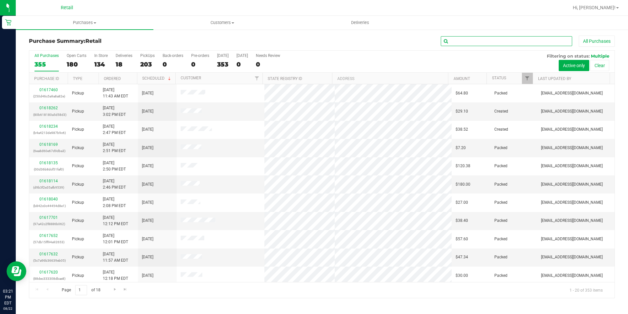
click at [481, 44] on input "text" at bounding box center [506, 41] width 131 height 10
click at [480, 44] on input "text" at bounding box center [506, 41] width 131 height 10
click at [479, 42] on input "text" at bounding box center [506, 41] width 131 height 10
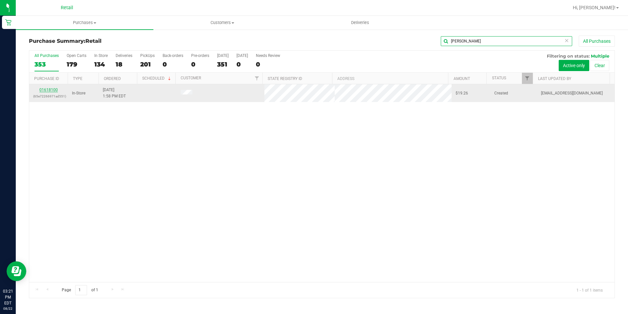
type input "[PERSON_NAME]"
click at [47, 90] on link "01618100" at bounding box center [48, 89] width 18 height 5
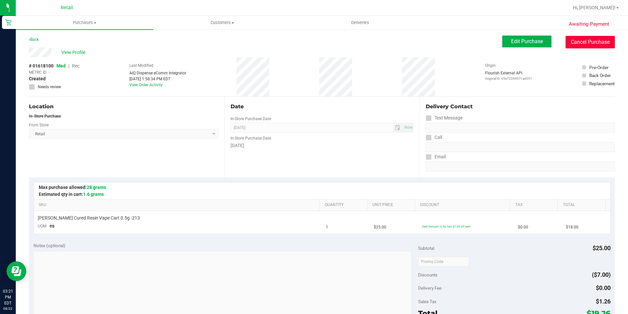
click at [566, 38] on button "Cancel Purchase" at bounding box center [590, 42] width 49 height 12
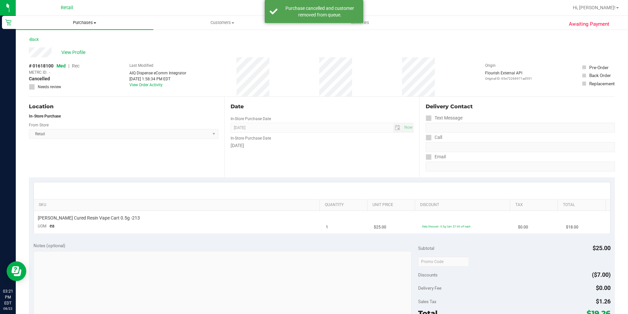
click at [80, 15] on nav "Retail Hi, [PERSON_NAME]!" at bounding box center [322, 8] width 613 height 16
click at [77, 23] on span "Purchases" at bounding box center [85, 23] width 138 height 6
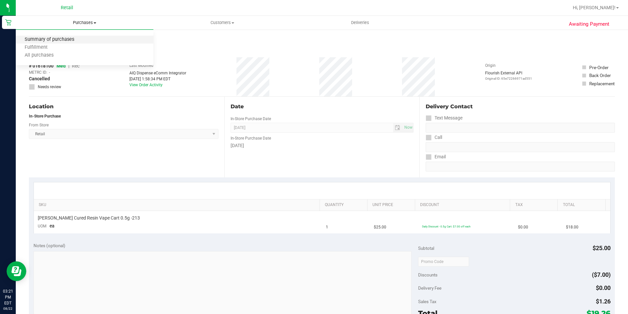
click at [66, 38] on span "Summary of purchases" at bounding box center [49, 40] width 67 height 6
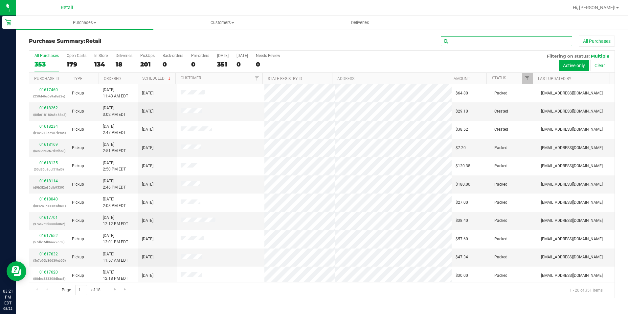
click at [492, 40] on input "text" at bounding box center [506, 41] width 131 height 10
click at [498, 35] on div "All Purchases" at bounding box center [419, 40] width 391 height 11
click at [498, 36] on input "text" at bounding box center [506, 41] width 131 height 10
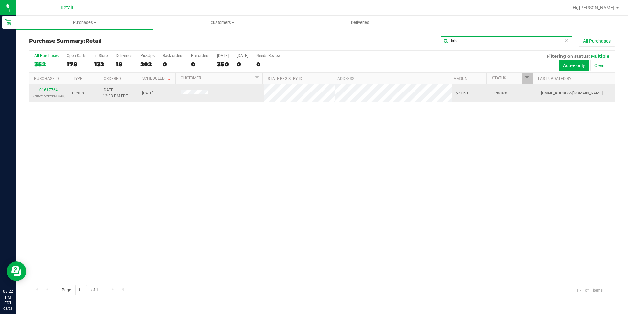
type input "krist"
click at [48, 91] on link "01617764" at bounding box center [48, 89] width 18 height 5
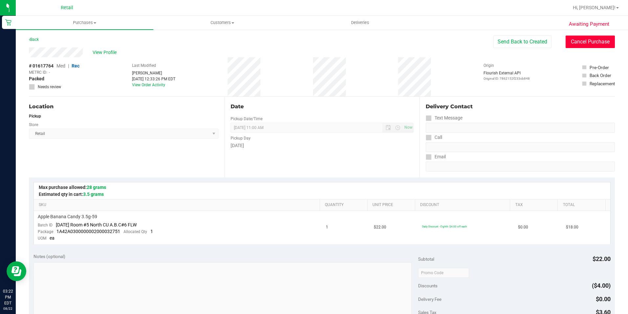
click at [571, 42] on button "Cancel Purchase" at bounding box center [590, 41] width 49 height 12
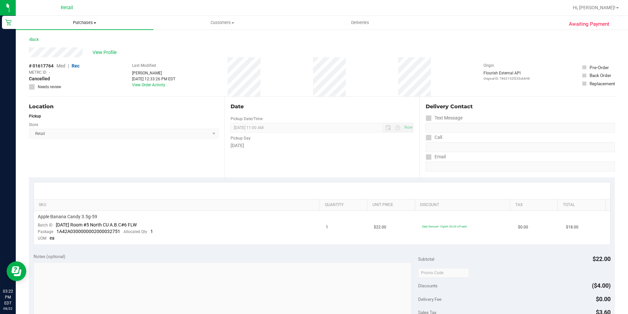
drag, startPoint x: 94, startPoint y: 19, endPoint x: 100, endPoint y: 21, distance: 7.0
click at [93, 18] on uib-tab-heading "Purchases Summary of purchases Fulfillment All purchases" at bounding box center [85, 23] width 138 height 14
click at [89, 41] on li "Summary of purchases" at bounding box center [85, 40] width 138 height 8
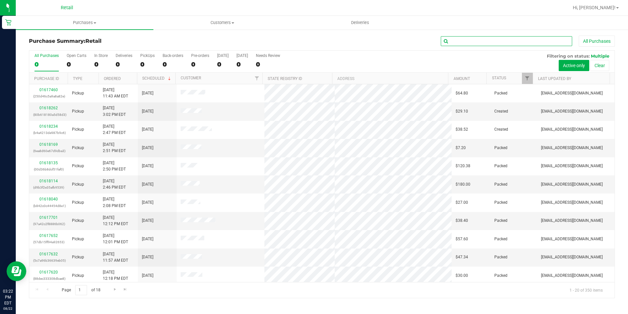
click at [479, 42] on input "text" at bounding box center [506, 41] width 131 height 10
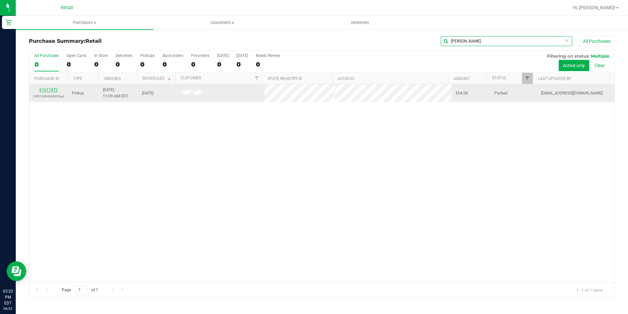
type input "[PERSON_NAME]"
click at [47, 89] on link "01617472" at bounding box center [48, 89] width 18 height 5
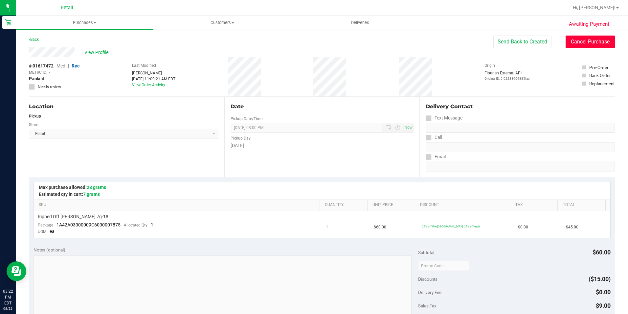
click at [596, 40] on button "Cancel Purchase" at bounding box center [590, 41] width 49 height 12
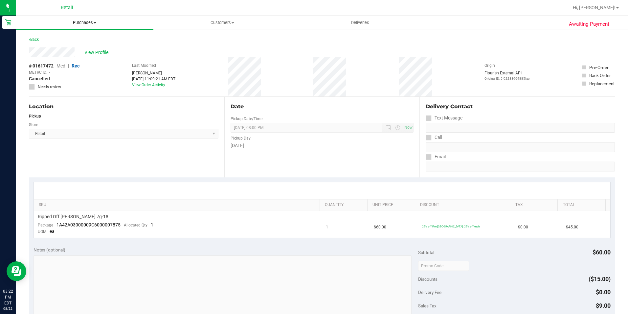
click at [86, 26] on uib-tab-heading "Purchases Summary of purchases Fulfillment All purchases" at bounding box center [85, 23] width 138 height 14
click at [80, 39] on span "Summary of purchases" at bounding box center [49, 40] width 67 height 6
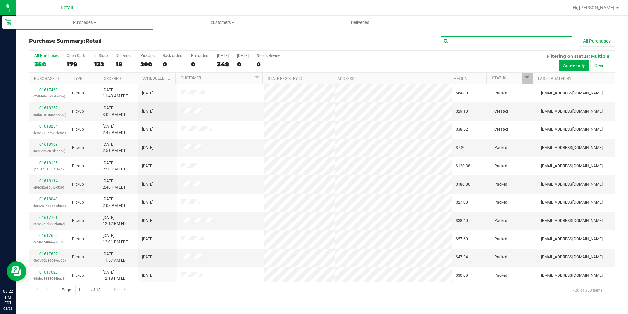
click at [461, 38] on input "text" at bounding box center [506, 41] width 131 height 10
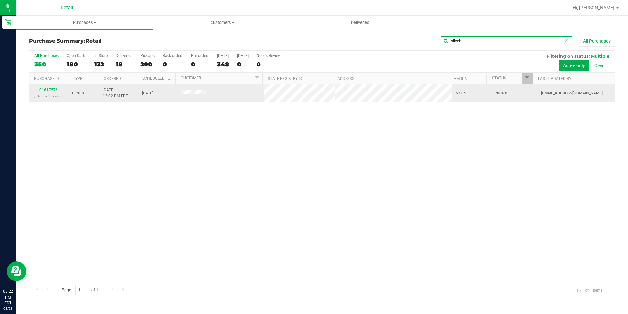
type input "silveir"
click at [47, 89] on link "01617576" at bounding box center [48, 89] width 18 height 5
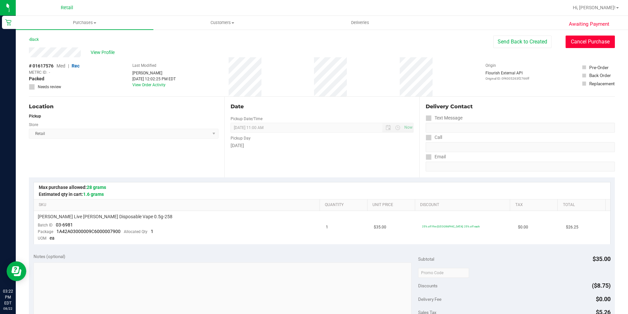
click at [591, 40] on button "Cancel Purchase" at bounding box center [590, 41] width 49 height 12
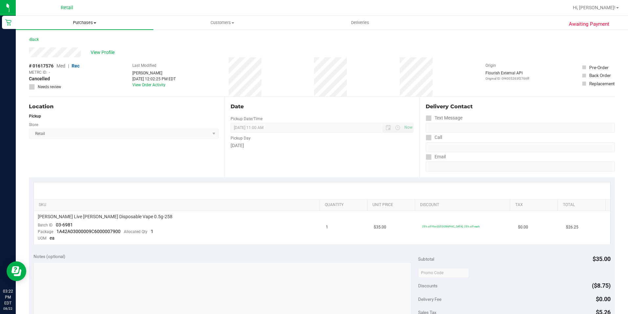
click at [88, 22] on span "Purchases" at bounding box center [85, 23] width 138 height 6
click at [76, 38] on span "Summary of purchases" at bounding box center [49, 40] width 67 height 6
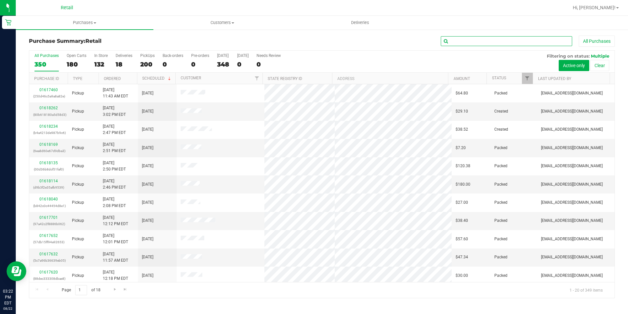
click at [456, 41] on input "text" at bounding box center [506, 41] width 131 height 10
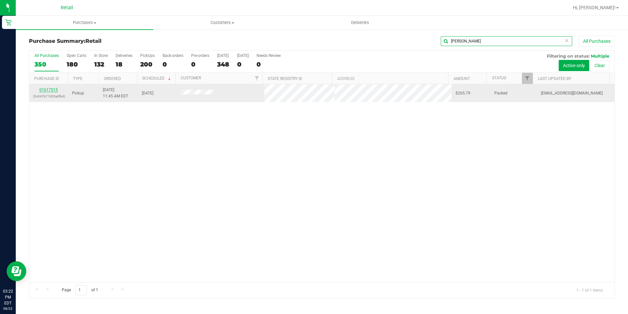
type input "[PERSON_NAME]"
click at [51, 89] on link "01617515" at bounding box center [48, 89] width 18 height 5
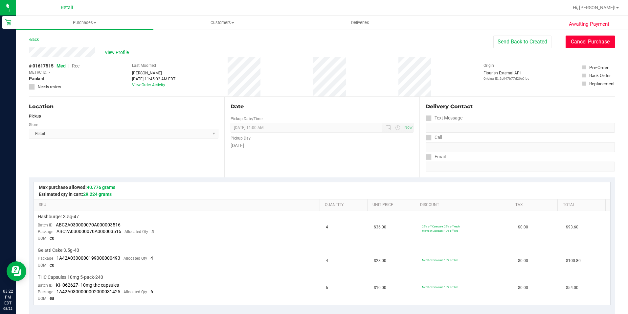
click at [576, 41] on button "Cancel Purchase" at bounding box center [590, 41] width 49 height 12
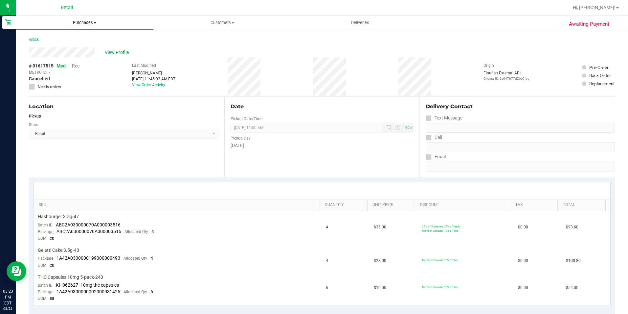
click at [82, 25] on span "Purchases" at bounding box center [85, 23] width 138 height 6
click at [75, 37] on span "Summary of purchases" at bounding box center [49, 40] width 67 height 6
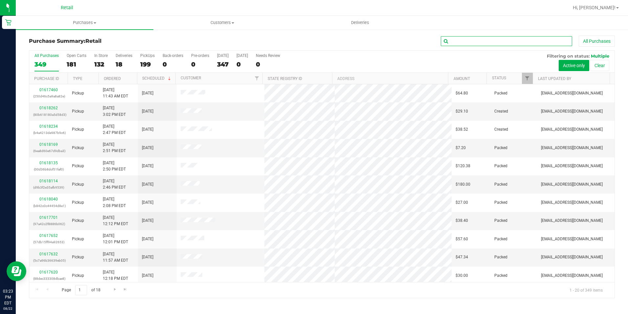
click at [450, 37] on input "text" at bounding box center [506, 41] width 131 height 10
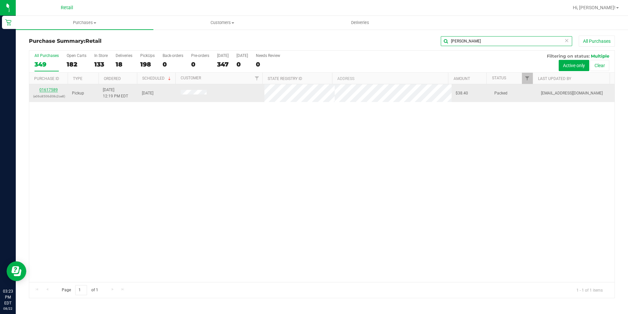
type input "[PERSON_NAME]"
click at [47, 89] on link "01617589" at bounding box center [48, 89] width 18 height 5
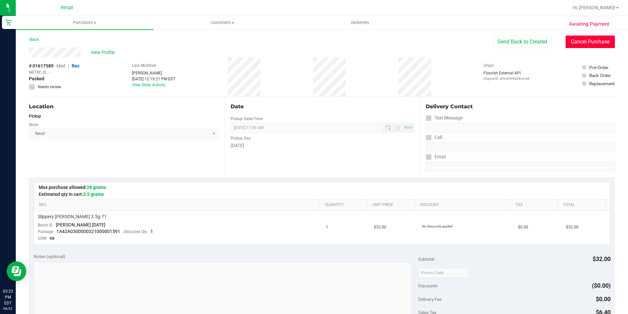
click at [590, 44] on button "Cancel Purchase" at bounding box center [590, 41] width 49 height 12
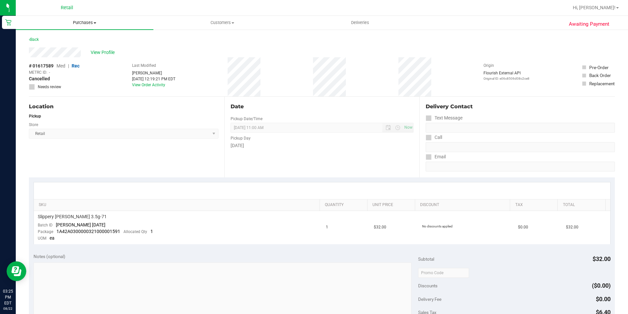
click at [72, 23] on span "Purchases" at bounding box center [85, 23] width 138 height 6
click at [69, 38] on span "Summary of purchases" at bounding box center [49, 40] width 67 height 6
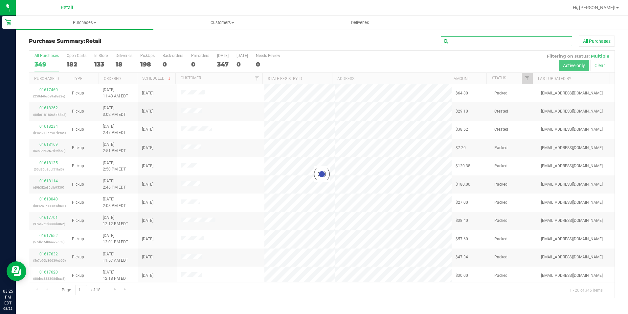
click at [464, 41] on input "text" at bounding box center [506, 41] width 131 height 10
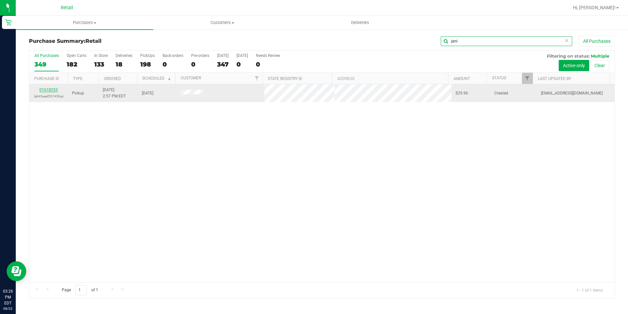
type input "jani"
click at [53, 89] on link "01618253" at bounding box center [48, 89] width 18 height 5
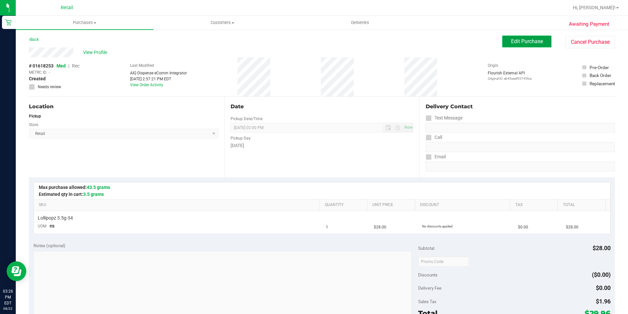
click at [525, 37] on button "Edit Purchase" at bounding box center [527, 41] width 49 height 12
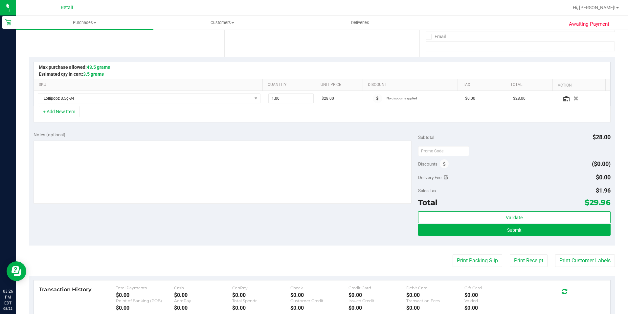
scroll to position [131, 0]
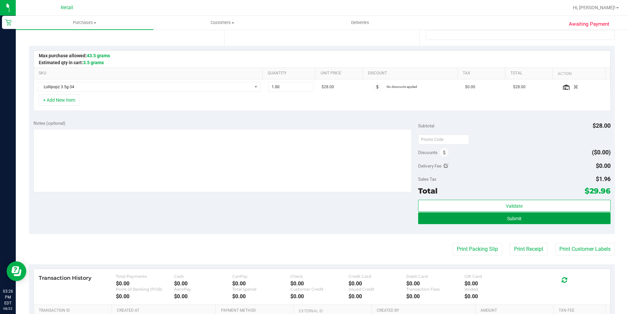
click at [520, 217] on button "Submit" at bounding box center [514, 218] width 193 height 12
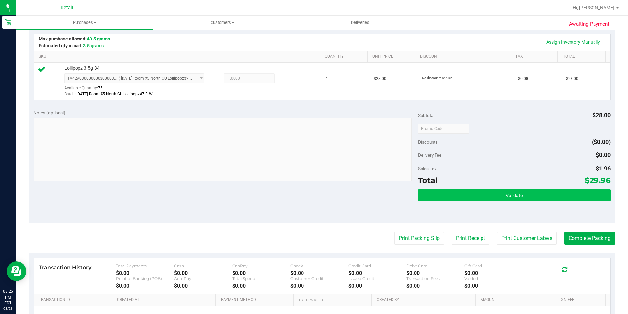
scroll to position [164, 0]
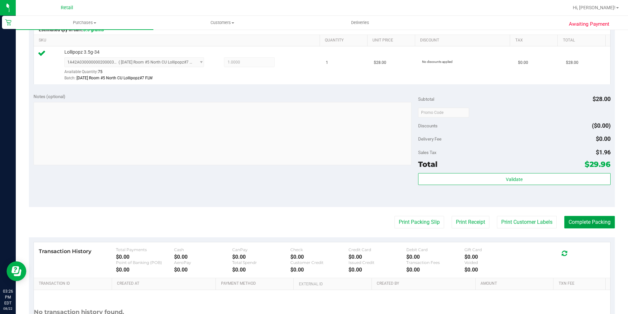
click at [598, 221] on button "Complete Packing" at bounding box center [590, 222] width 51 height 12
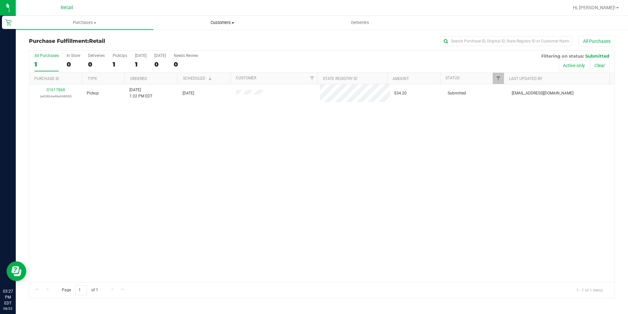
click at [224, 23] on span "Customers" at bounding box center [222, 23] width 137 height 6
click at [83, 20] on span "Purchases" at bounding box center [84, 23] width 137 height 6
click at [79, 38] on span "Summary of purchases" at bounding box center [49, 40] width 67 height 6
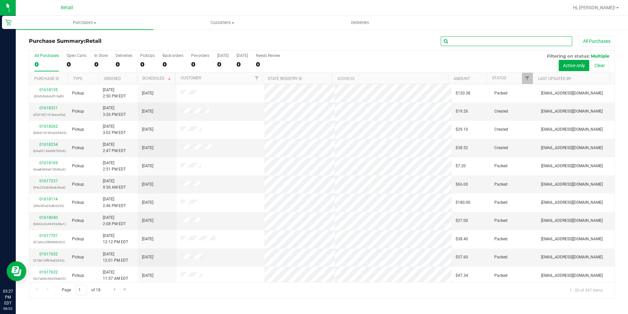
click at [454, 41] on input "text" at bounding box center [506, 41] width 131 height 10
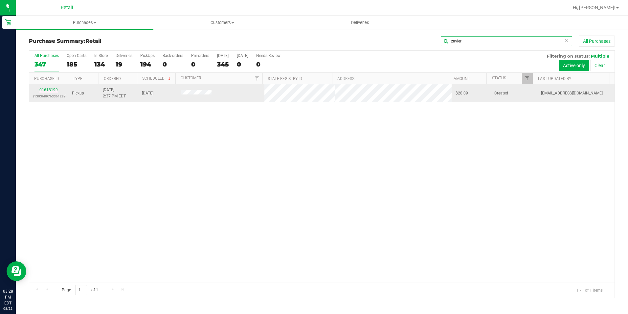
type input "zavier"
click at [48, 89] on link "01618199" at bounding box center [48, 89] width 18 height 5
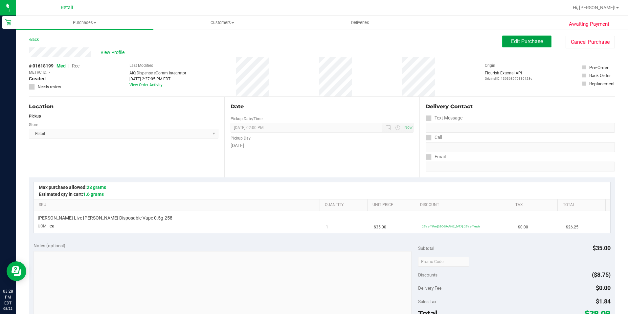
click at [509, 45] on button "Edit Purchase" at bounding box center [527, 41] width 49 height 12
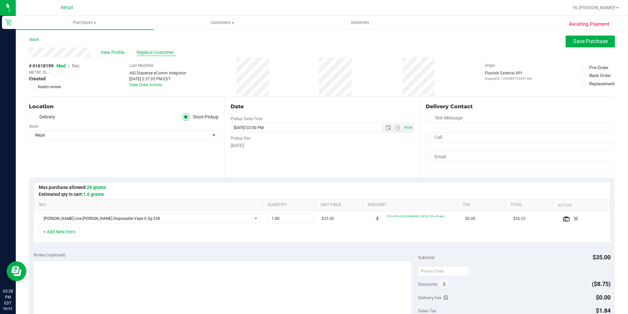
click at [165, 54] on span "Replace Customer" at bounding box center [156, 52] width 39 height 7
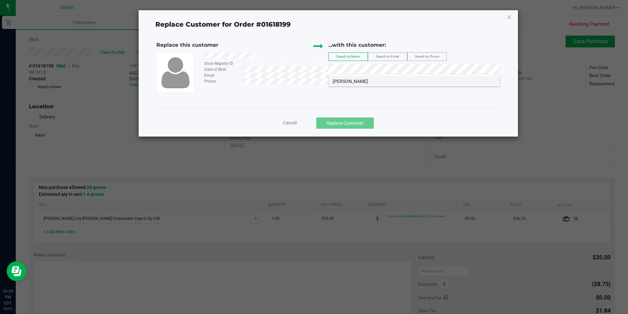
click at [365, 79] on span "[PERSON_NAME]" at bounding box center [350, 81] width 35 height 5
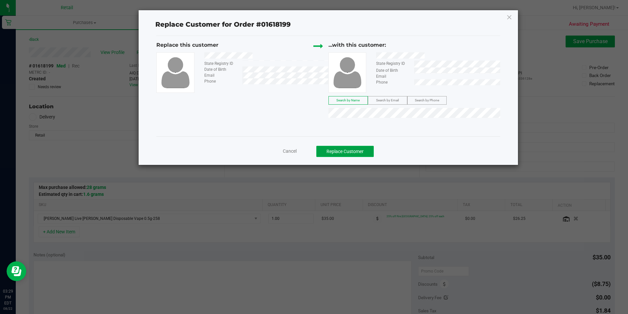
click at [343, 154] on button "Replace Customer" at bounding box center [346, 151] width 58 height 11
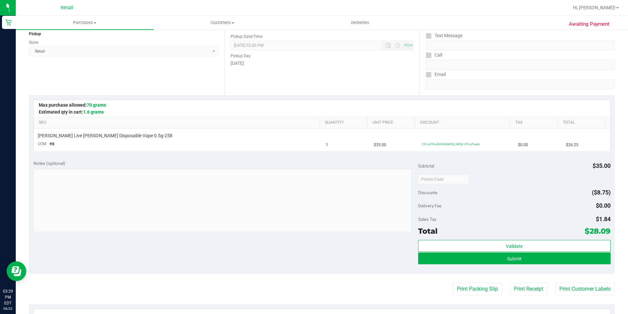
scroll to position [99, 0]
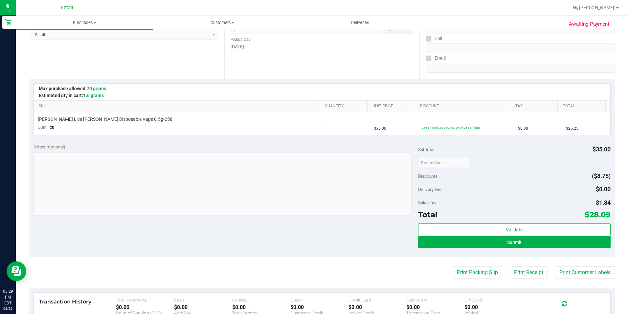
click at [449, 249] on div "Validate Submit" at bounding box center [514, 238] width 193 height 30
click at [577, 242] on button "Submit" at bounding box center [514, 242] width 193 height 12
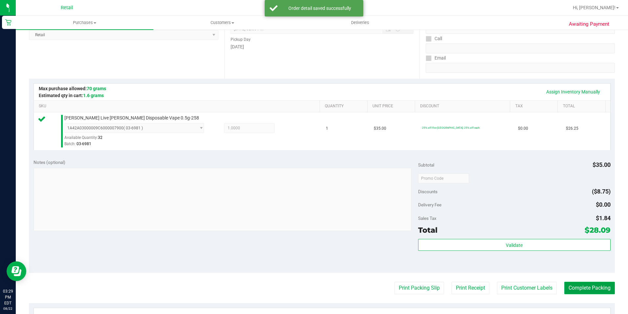
click at [566, 285] on button "Complete Packing" at bounding box center [590, 287] width 51 height 12
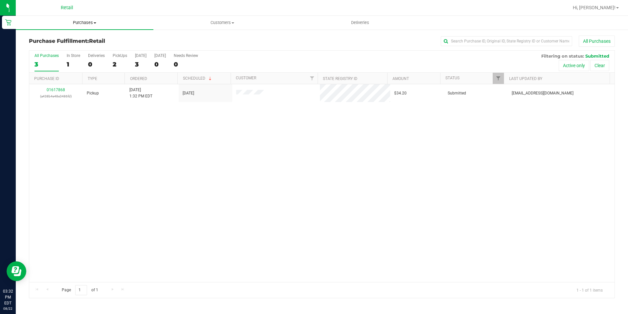
click at [76, 21] on span "Purchases" at bounding box center [85, 23] width 138 height 6
click at [74, 36] on li "Summary of purchases" at bounding box center [85, 40] width 138 height 8
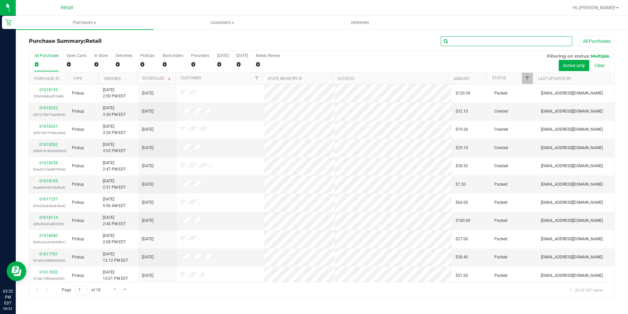
click at [462, 41] on input "text" at bounding box center [506, 41] width 131 height 10
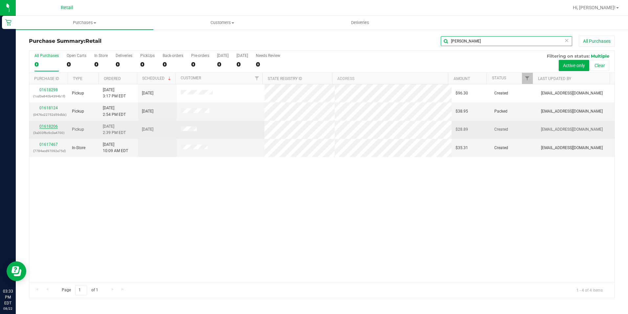
type input "[PERSON_NAME]"
click at [47, 125] on link "01618206" at bounding box center [48, 126] width 18 height 5
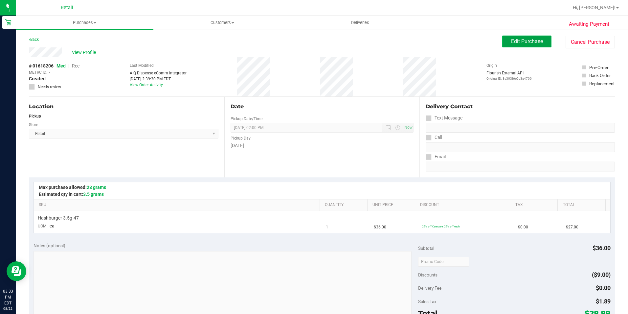
click at [503, 45] on button "Edit Purchase" at bounding box center [527, 41] width 49 height 12
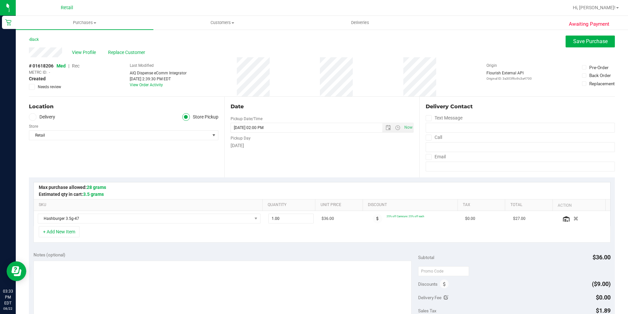
click at [76, 65] on span "Rec" at bounding box center [76, 65] width 8 height 5
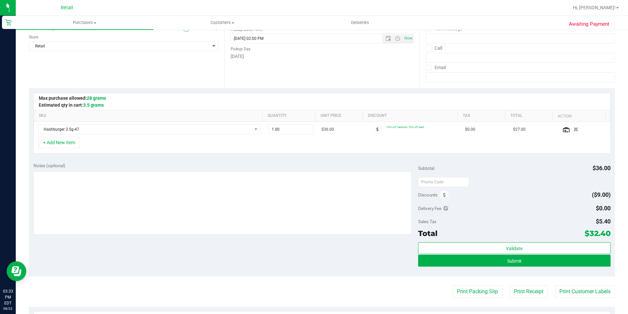
scroll to position [99, 0]
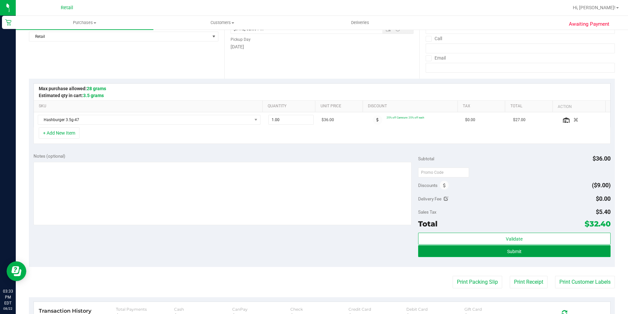
click at [496, 251] on button "Submit" at bounding box center [514, 251] width 193 height 12
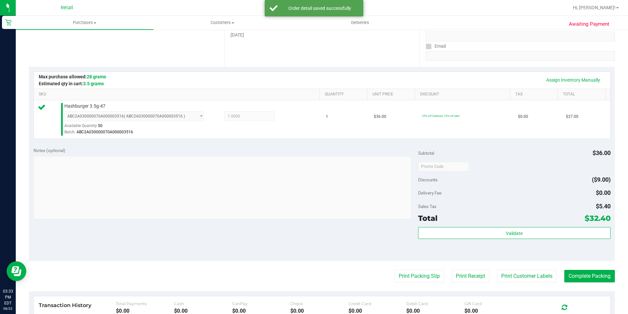
scroll to position [131, 0]
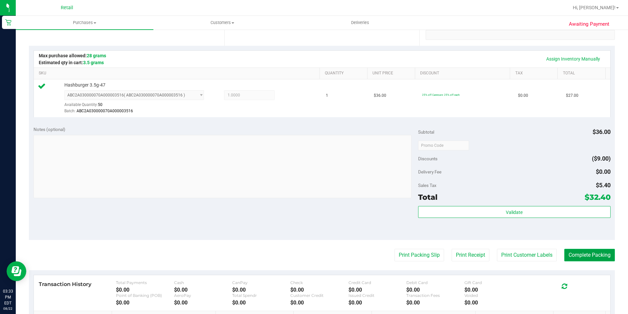
click at [568, 259] on button "Complete Packing" at bounding box center [590, 254] width 51 height 12
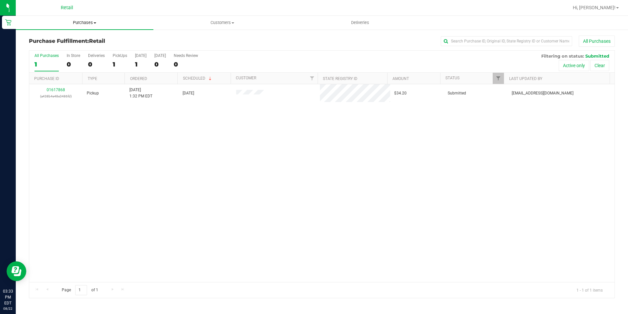
click at [83, 20] on span "Purchases" at bounding box center [85, 23] width 138 height 6
click at [73, 38] on span "Summary of purchases" at bounding box center [49, 40] width 67 height 6
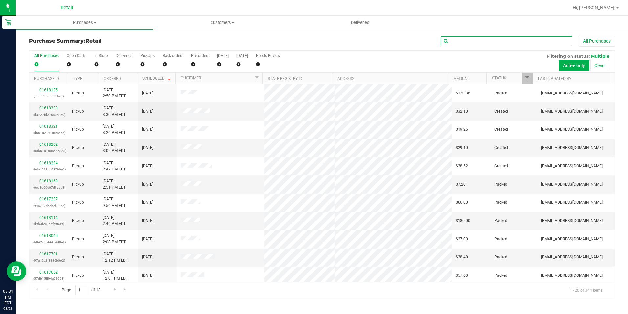
click at [462, 40] on input "text" at bounding box center [506, 41] width 131 height 10
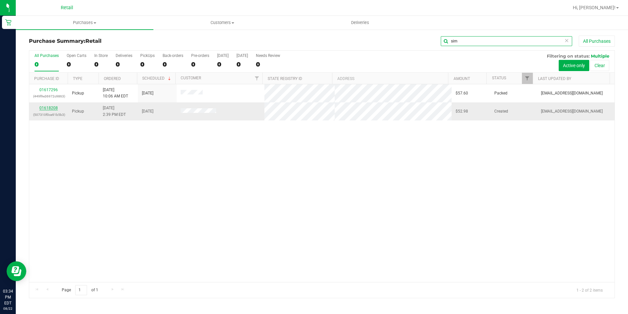
type input "sim"
click at [48, 108] on link "01618208" at bounding box center [48, 108] width 18 height 5
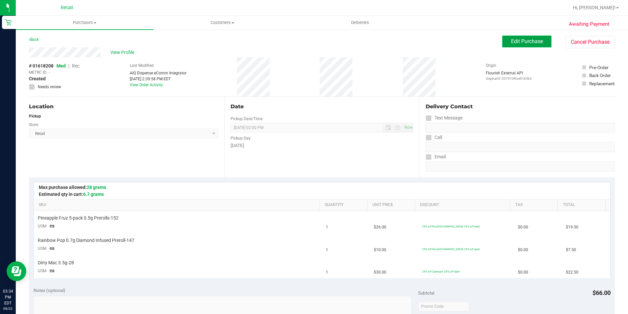
click at [527, 43] on span "Edit Purchase" at bounding box center [527, 41] width 32 height 6
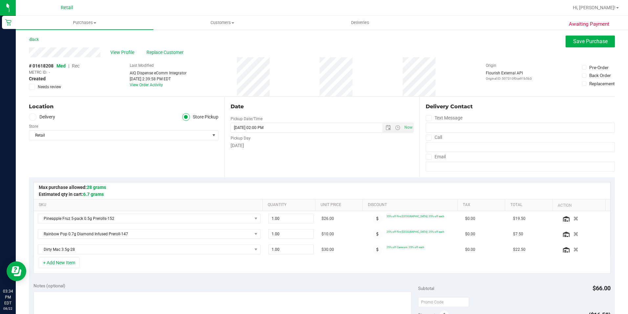
click at [77, 64] on span "Rec" at bounding box center [76, 65] width 8 height 5
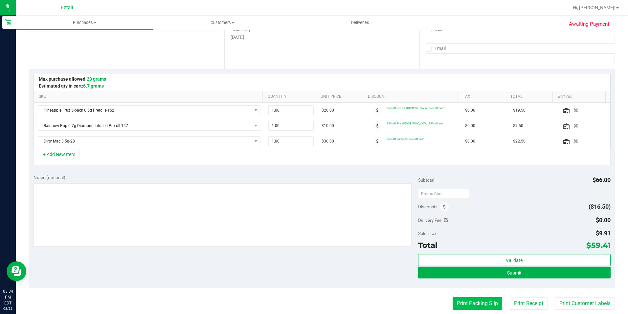
scroll to position [131, 0]
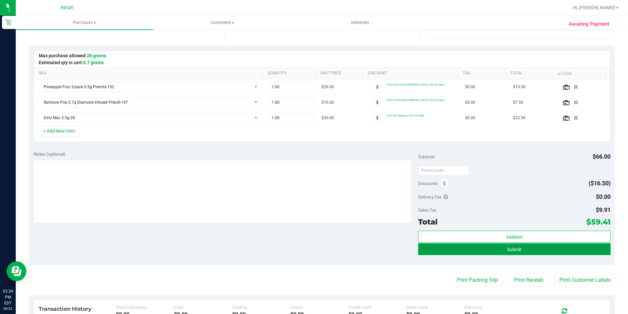
click at [497, 250] on button "Submit" at bounding box center [514, 249] width 193 height 12
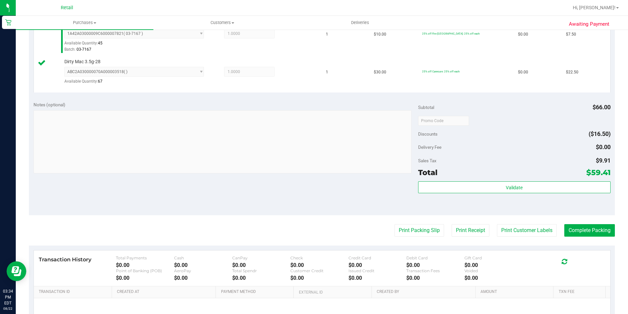
scroll to position [230, 0]
click at [577, 235] on button "Complete Packing" at bounding box center [590, 229] width 51 height 12
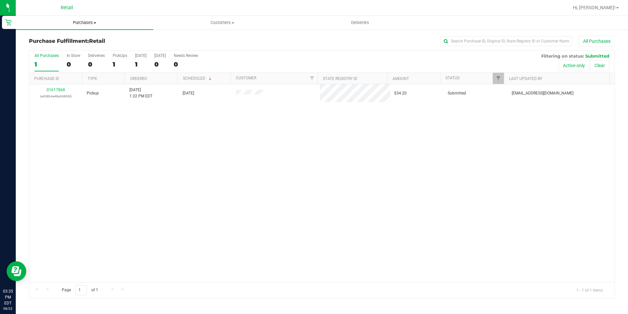
drag, startPoint x: 82, startPoint y: 15, endPoint x: 82, endPoint y: 19, distance: 3.7
click at [82, 15] on nav "Retail Hi, [PERSON_NAME]!" at bounding box center [322, 8] width 613 height 16
click at [82, 19] on uib-tab-heading "Purchases Summary of purchases Fulfillment All purchases" at bounding box center [85, 23] width 138 height 14
click at [74, 39] on span "Summary of purchases" at bounding box center [49, 40] width 67 height 6
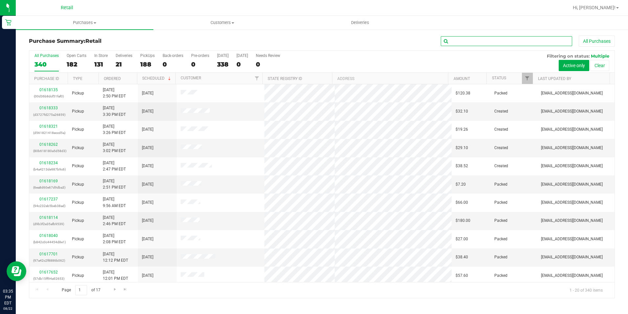
click at [469, 39] on input "text" at bounding box center [506, 41] width 131 height 10
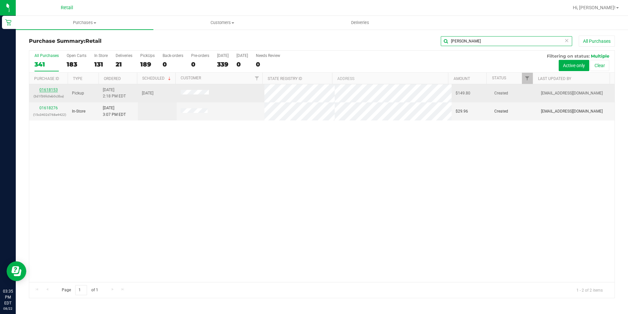
type input "[PERSON_NAME]"
click at [54, 89] on link "01618153" at bounding box center [48, 89] width 18 height 5
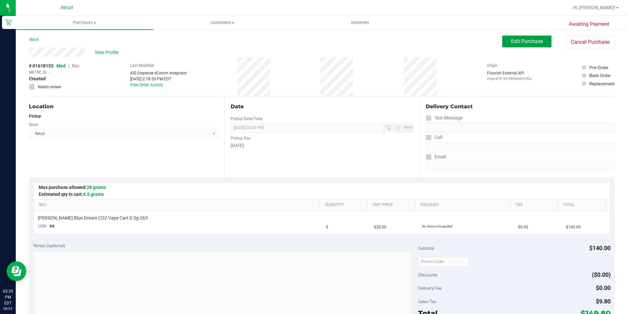
click at [515, 36] on button "Edit Purchase" at bounding box center [527, 41] width 49 height 12
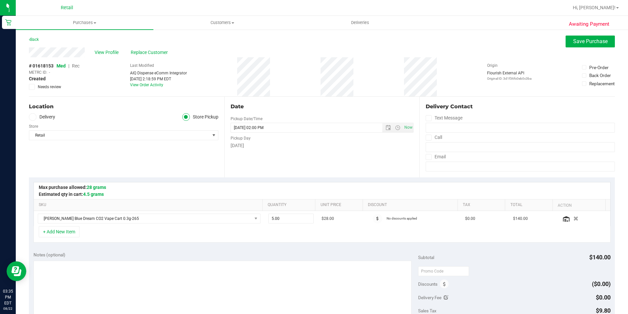
drag, startPoint x: 75, startPoint y: 65, endPoint x: 82, endPoint y: 73, distance: 11.2
click at [75, 65] on span "Rec" at bounding box center [76, 65] width 8 height 5
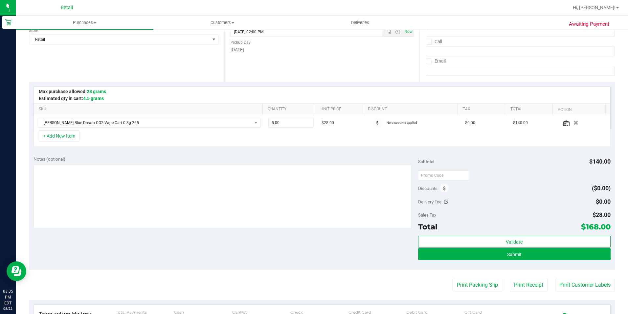
scroll to position [99, 0]
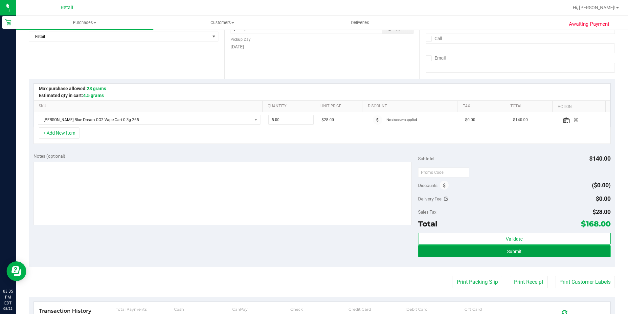
click at [434, 253] on button "Submit" at bounding box center [514, 251] width 193 height 12
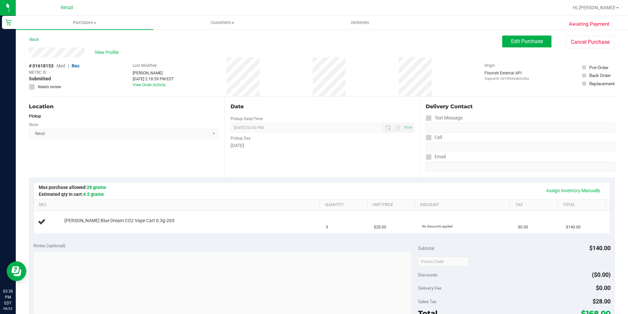
click at [514, 49] on div "View Profile # 01618153 Med | Rec METRC ID: - Submitted Needs review Last Modif…" at bounding box center [322, 71] width 586 height 49
click at [511, 44] on span "Edit Purchase" at bounding box center [527, 41] width 32 height 6
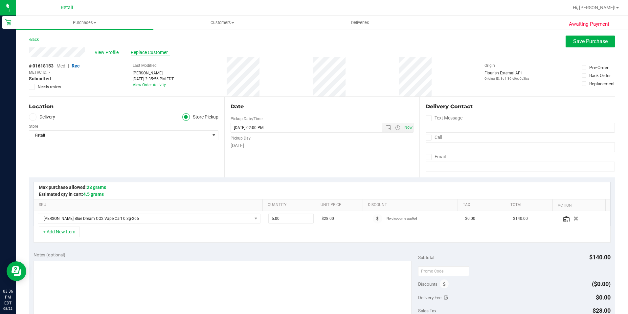
click at [156, 50] on span "Replace Customer" at bounding box center [150, 52] width 39 height 7
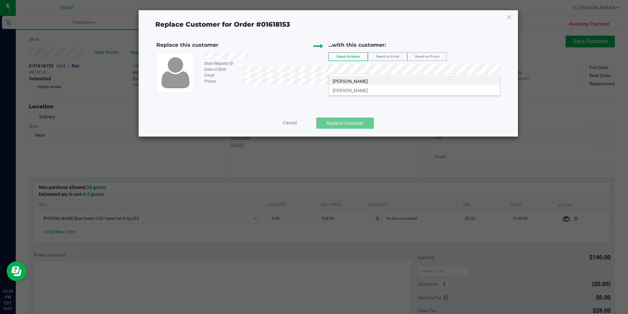
click at [370, 78] on li "[PERSON_NAME]" at bounding box center [414, 80] width 171 height 9
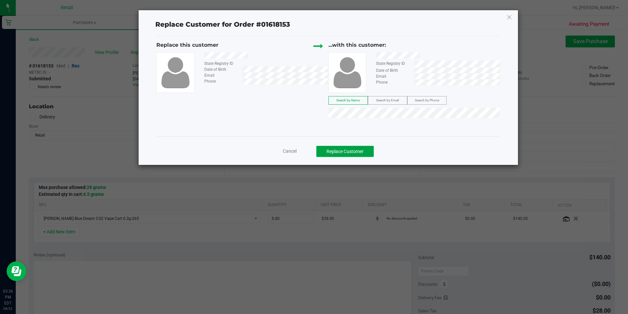
click at [360, 151] on button "Replace Customer" at bounding box center [346, 151] width 58 height 11
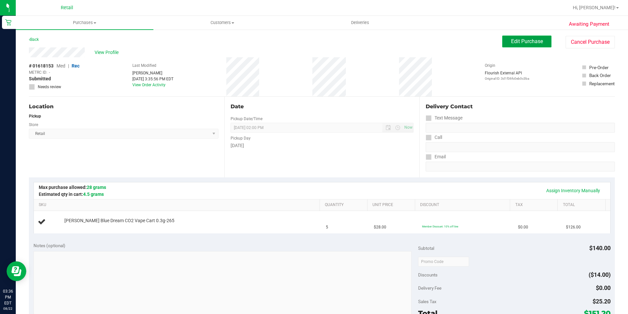
click at [536, 44] on span "Edit Purchase" at bounding box center [527, 41] width 32 height 6
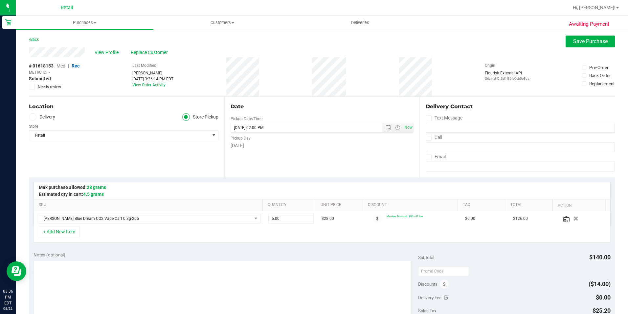
click at [60, 64] on span "Med" at bounding box center [61, 65] width 9 height 5
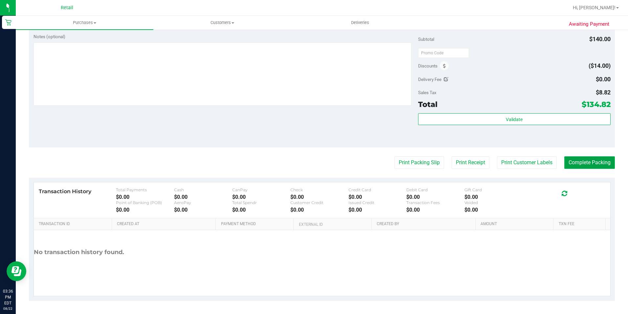
click at [584, 168] on button "Complete Packing" at bounding box center [590, 162] width 51 height 12
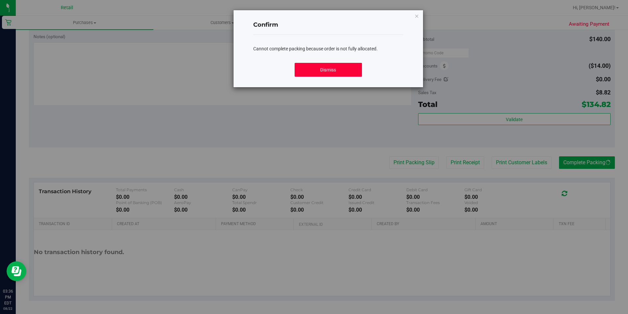
click at [343, 75] on button "Dismiss" at bounding box center [328, 70] width 67 height 14
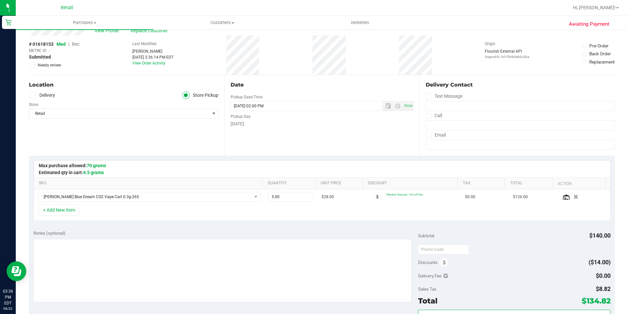
scroll to position [0, 0]
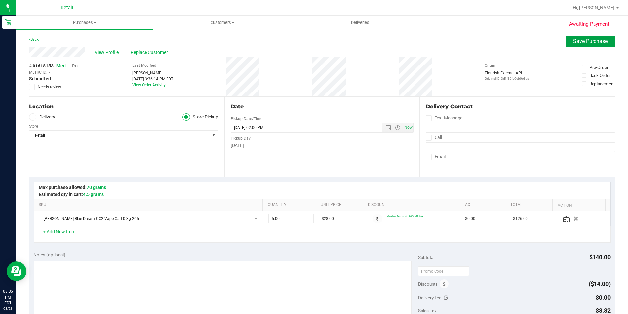
click at [577, 39] on span "Save Purchase" at bounding box center [591, 41] width 35 height 6
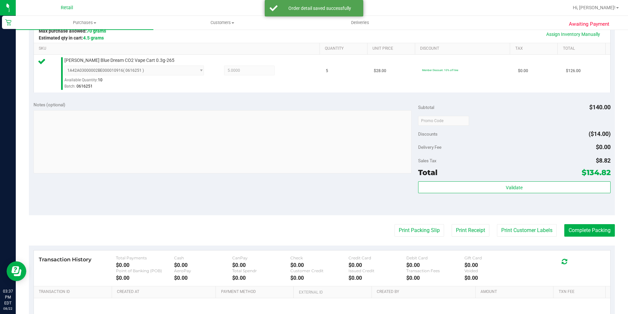
scroll to position [164, 0]
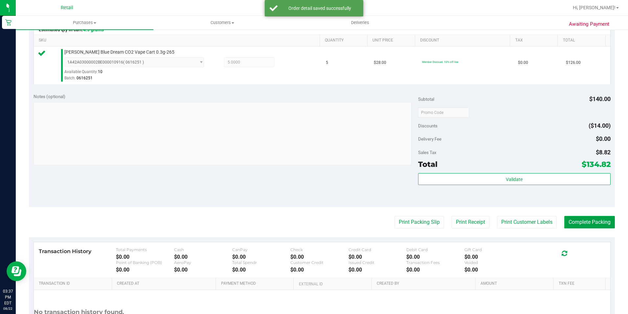
click at [585, 217] on button "Complete Packing" at bounding box center [590, 222] width 51 height 12
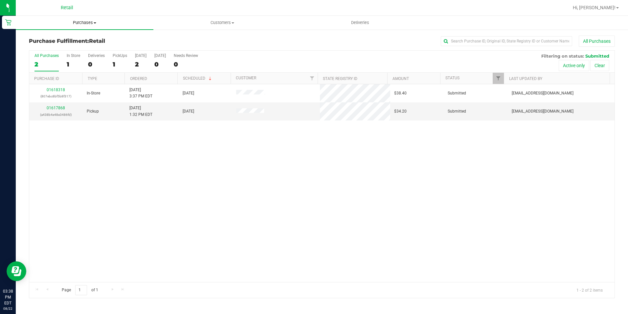
click at [85, 24] on span "Purchases" at bounding box center [85, 23] width 138 height 6
click at [74, 40] on span "Summary of purchases" at bounding box center [49, 40] width 67 height 6
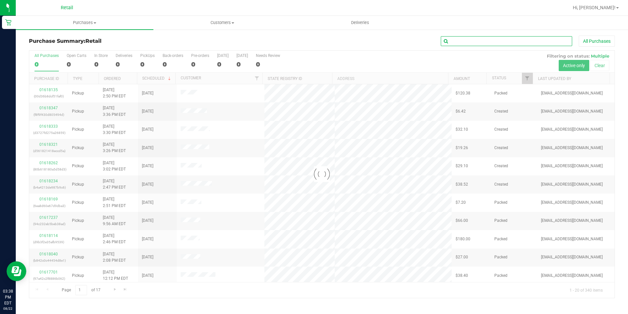
click at [461, 43] on input "text" at bounding box center [506, 41] width 131 height 10
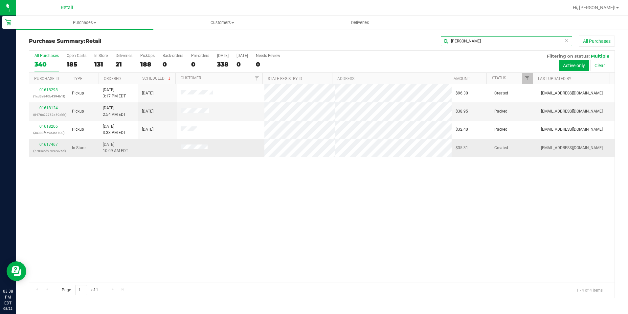
type input "[PERSON_NAME]"
click at [81, 22] on span "Purchases" at bounding box center [85, 23] width 138 height 6
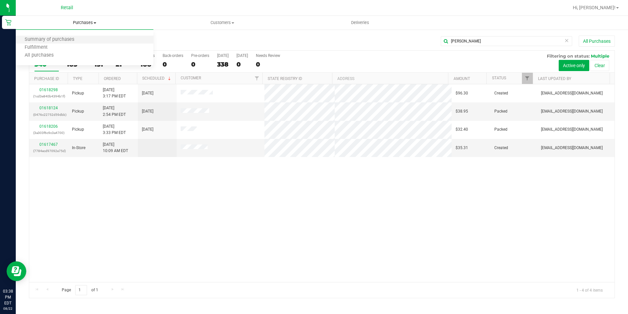
click at [72, 43] on li "Summary of purchases" at bounding box center [85, 40] width 138 height 8
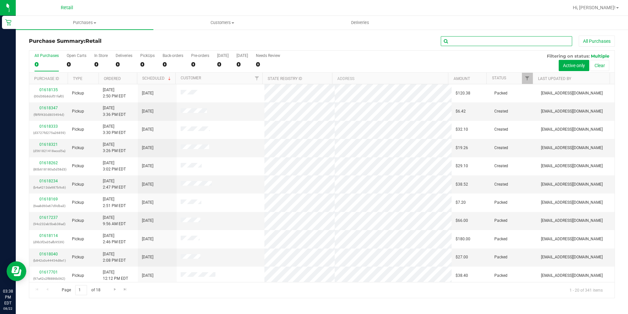
click at [455, 38] on input "text" at bounding box center [506, 41] width 131 height 10
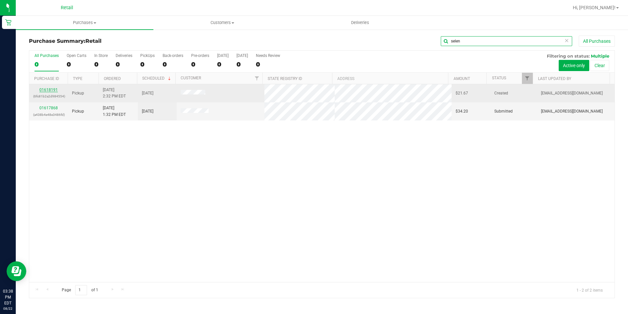
type input "selen"
click at [51, 89] on link "01618191" at bounding box center [48, 89] width 18 height 5
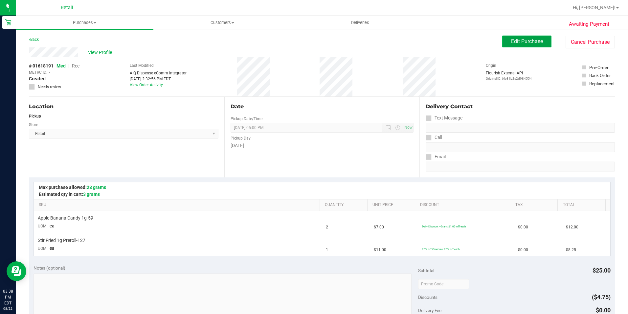
click at [512, 40] on span "Edit Purchase" at bounding box center [527, 41] width 32 height 6
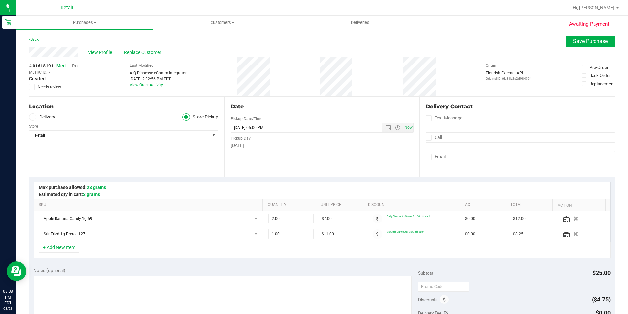
click at [76, 67] on span "Rec" at bounding box center [76, 65] width 8 height 5
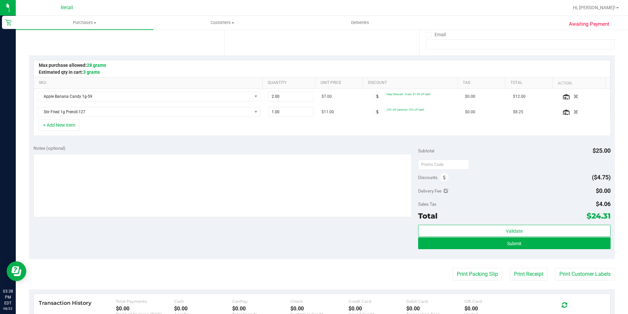
scroll to position [131, 0]
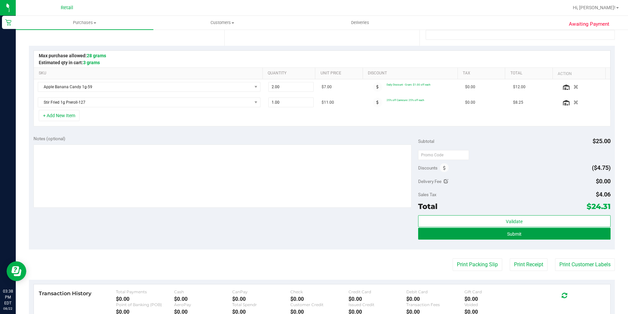
click at [495, 236] on button "Submit" at bounding box center [514, 233] width 193 height 12
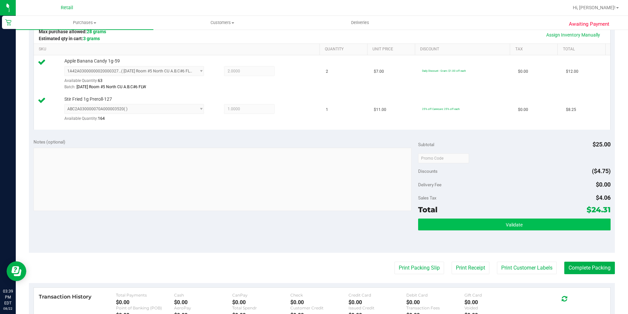
scroll to position [197, 0]
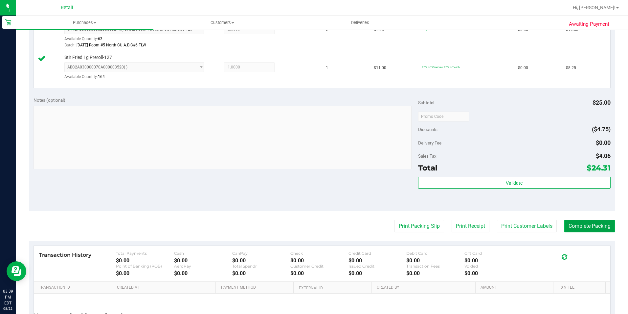
click at [609, 226] on button "Complete Packing" at bounding box center [590, 226] width 51 height 12
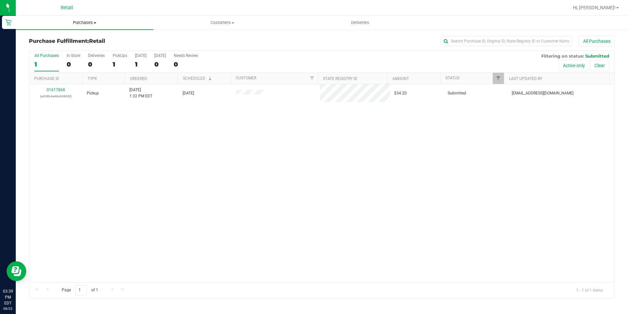
click at [76, 20] on span "Purchases" at bounding box center [85, 23] width 138 height 6
click at [46, 38] on span "Summary of purchases" at bounding box center [49, 40] width 67 height 6
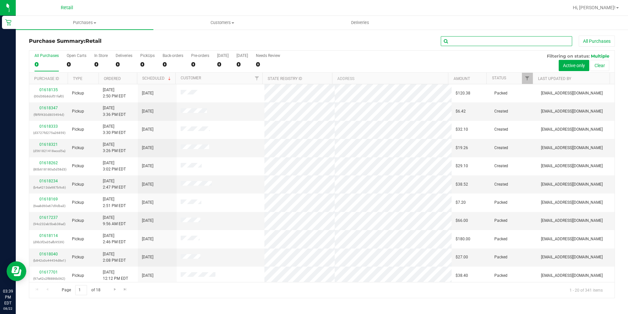
click at [461, 40] on input "text" at bounding box center [506, 41] width 131 height 10
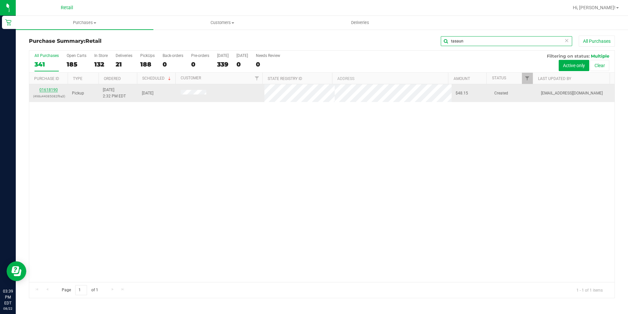
type input "tasaun"
click at [50, 90] on link "01618190" at bounding box center [48, 89] width 18 height 5
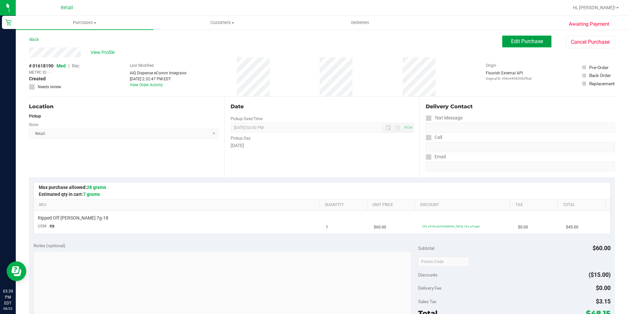
click at [528, 43] on span "Edit Purchase" at bounding box center [527, 41] width 32 height 6
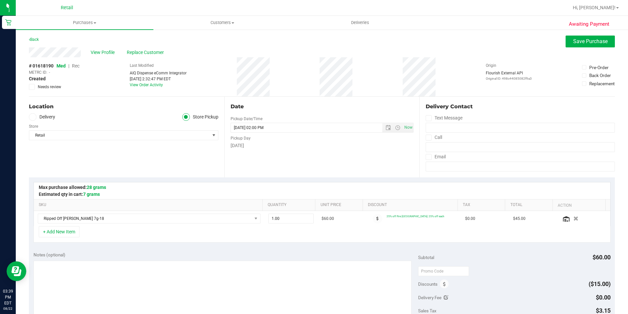
click at [75, 65] on span "Rec" at bounding box center [76, 65] width 8 height 5
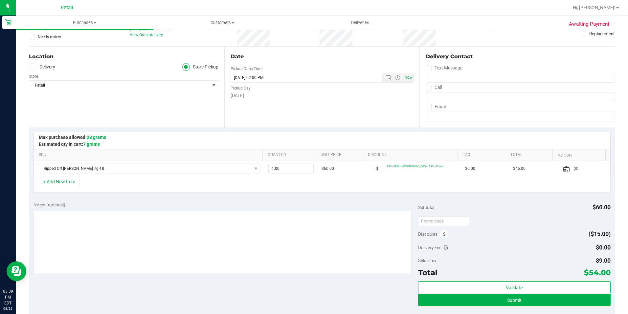
scroll to position [66, 0]
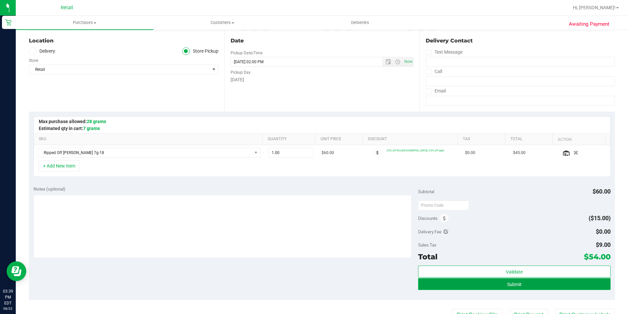
click at [476, 282] on button "Submit" at bounding box center [514, 284] width 193 height 12
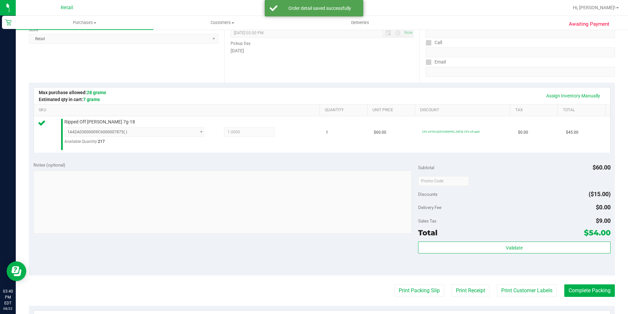
scroll to position [131, 0]
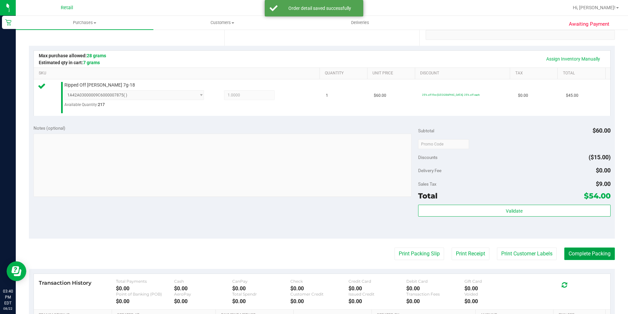
click at [591, 247] on button "Complete Packing" at bounding box center [590, 253] width 51 height 12
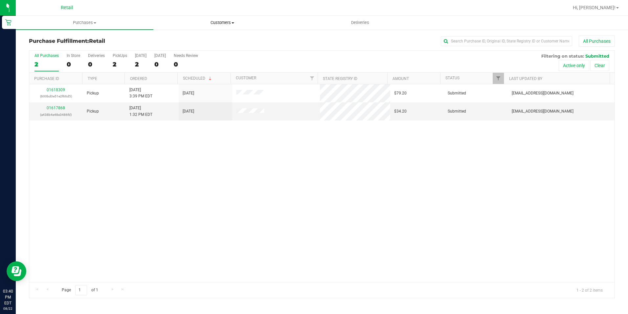
click at [221, 21] on span "Customers" at bounding box center [222, 23] width 137 height 6
click at [89, 22] on span "Purchases" at bounding box center [84, 23] width 137 height 6
click at [76, 40] on span "Summary of purchases" at bounding box center [49, 40] width 67 height 6
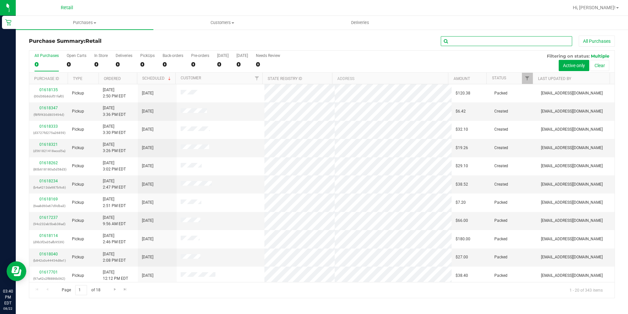
click at [479, 40] on input "text" at bounding box center [506, 41] width 131 height 10
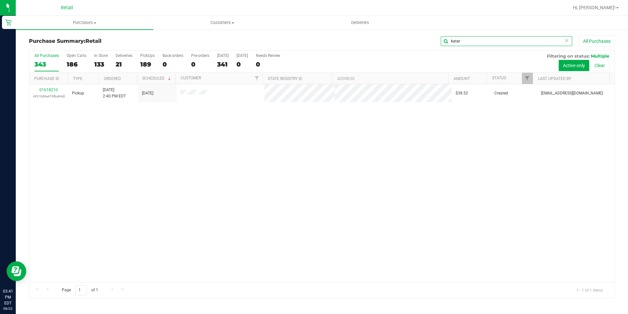
type input "katar"
click at [54, 88] on link "01618210" at bounding box center [48, 89] width 18 height 5
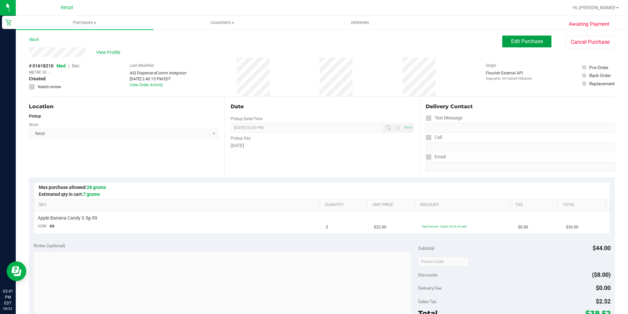
click at [532, 43] on span "Edit Purchase" at bounding box center [527, 41] width 32 height 6
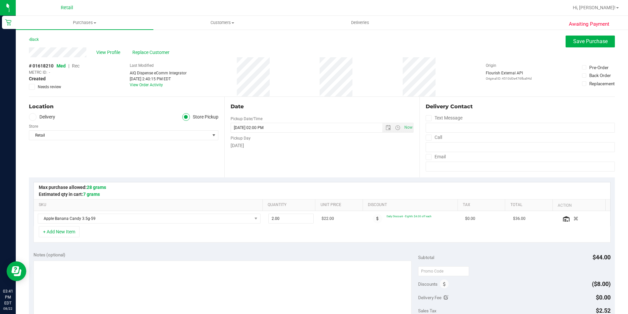
drag, startPoint x: 77, startPoint y: 65, endPoint x: 445, endPoint y: 154, distance: 378.5
click at [77, 65] on span "Rec" at bounding box center [76, 65] width 8 height 5
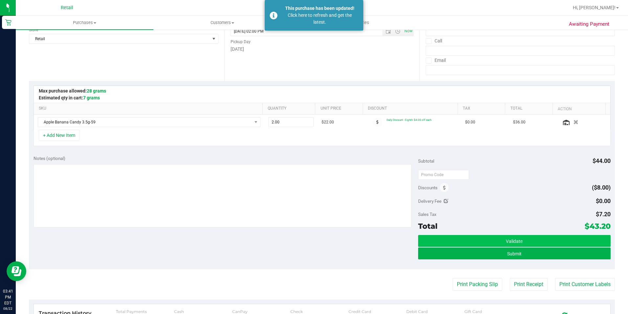
scroll to position [99, 0]
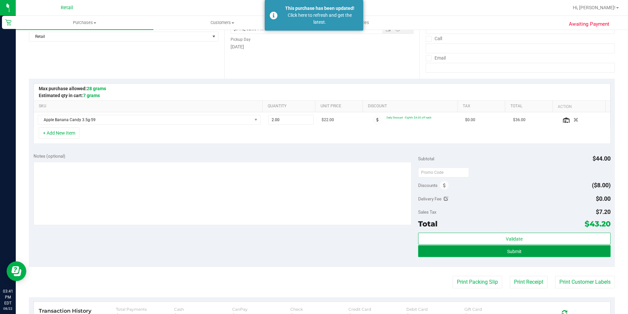
click at [517, 249] on span "Submit" at bounding box center [514, 250] width 14 height 5
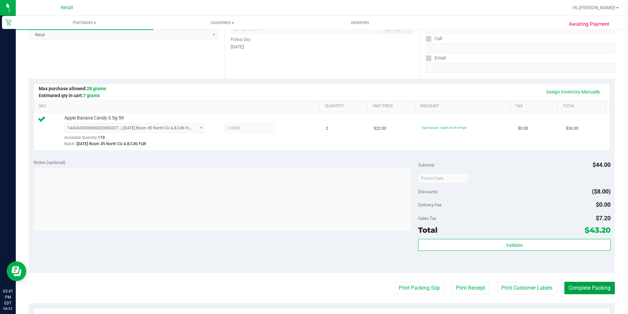
click at [575, 290] on button "Complete Packing" at bounding box center [590, 287] width 51 height 12
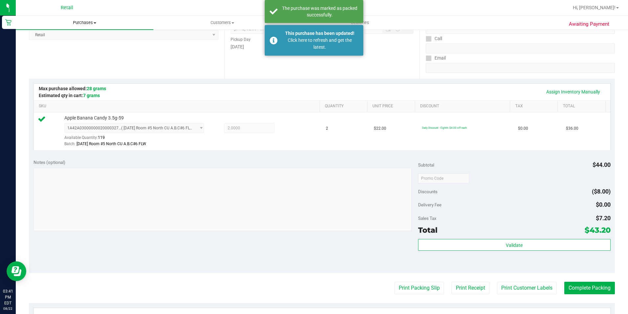
click at [80, 22] on span "Purchases" at bounding box center [85, 23] width 138 height 6
click at [77, 39] on span "Summary of purchases" at bounding box center [49, 40] width 67 height 6
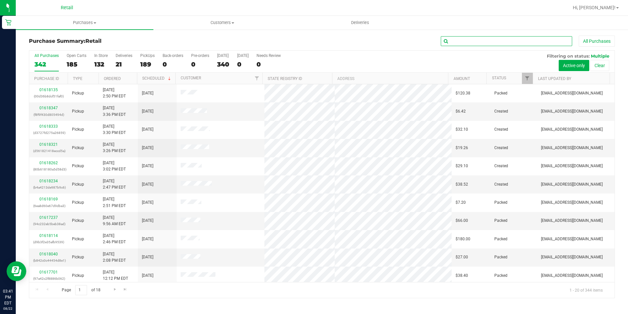
click at [454, 40] on input "text" at bounding box center [506, 41] width 131 height 10
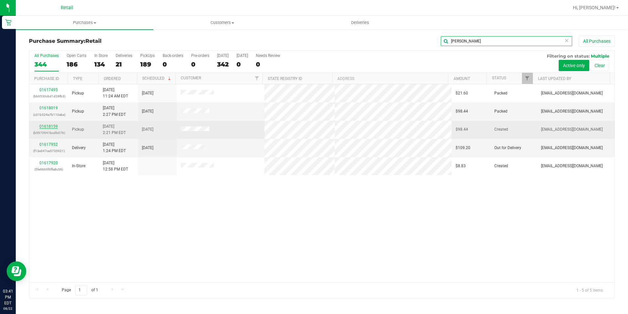
type input "[PERSON_NAME]"
click at [49, 127] on link "01618159" at bounding box center [48, 126] width 18 height 5
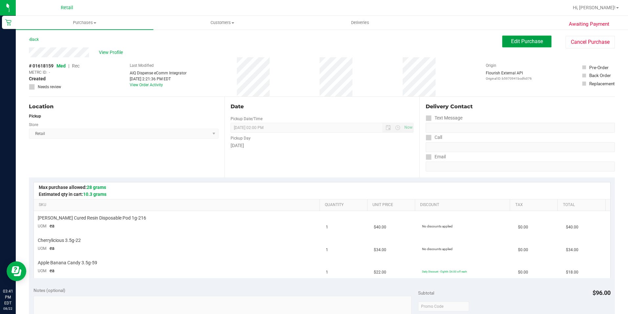
click at [517, 45] on button "Edit Purchase" at bounding box center [527, 41] width 49 height 12
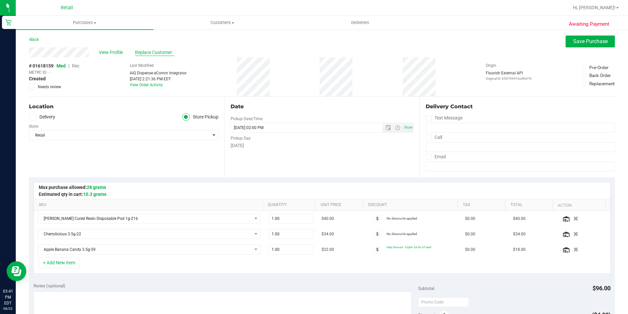
click at [151, 51] on span "Replace Customer" at bounding box center [154, 52] width 39 height 7
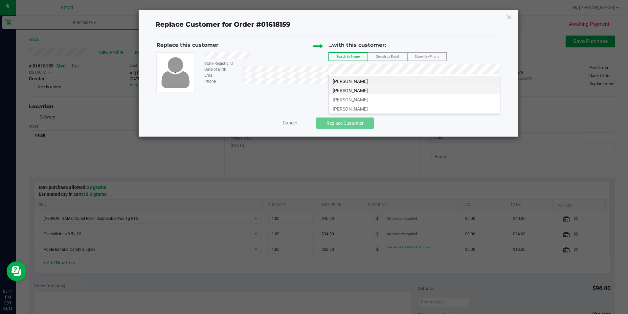
click at [374, 92] on li "[PERSON_NAME]" at bounding box center [414, 89] width 171 height 9
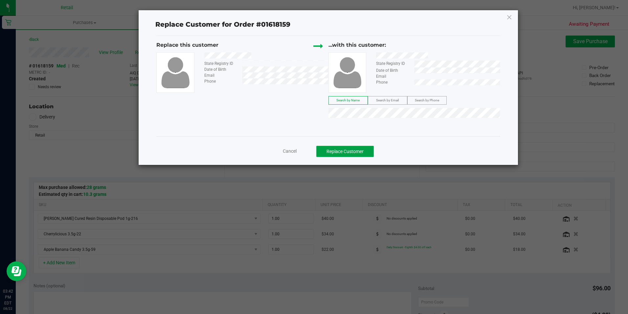
click at [357, 147] on button "Replace Customer" at bounding box center [346, 151] width 58 height 11
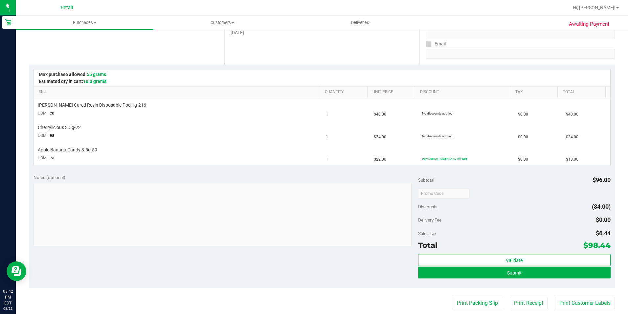
scroll to position [131, 0]
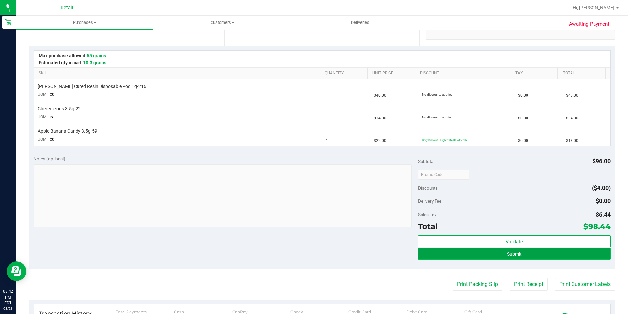
click at [514, 254] on span "Submit" at bounding box center [514, 253] width 14 height 5
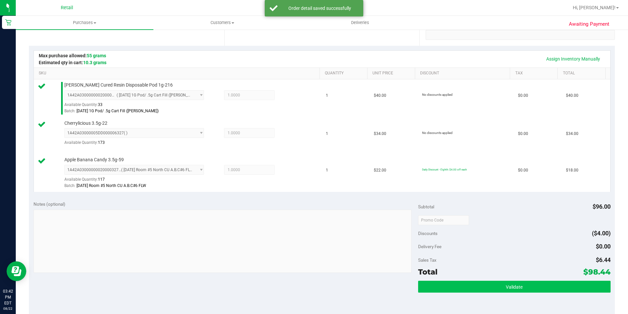
scroll to position [164, 0]
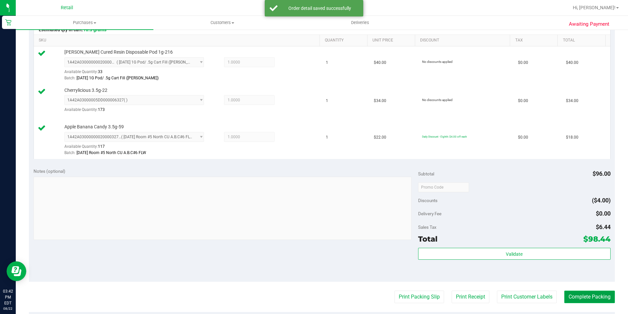
click at [597, 292] on button "Complete Packing" at bounding box center [590, 296] width 51 height 12
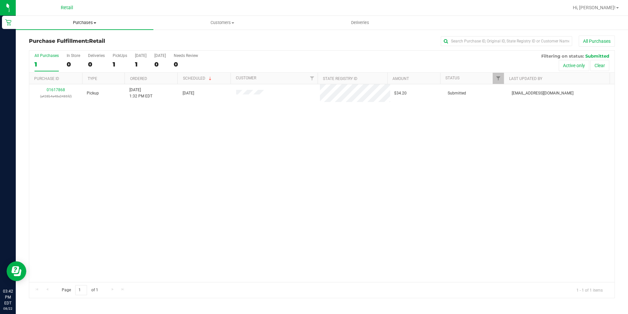
click at [73, 23] on span "Purchases" at bounding box center [85, 23] width 138 height 6
click at [73, 37] on span "Summary of purchases" at bounding box center [49, 40] width 67 height 6
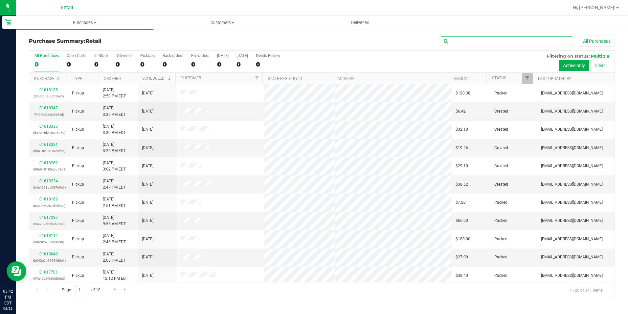
click at [451, 42] on input "text" at bounding box center [506, 41] width 131 height 10
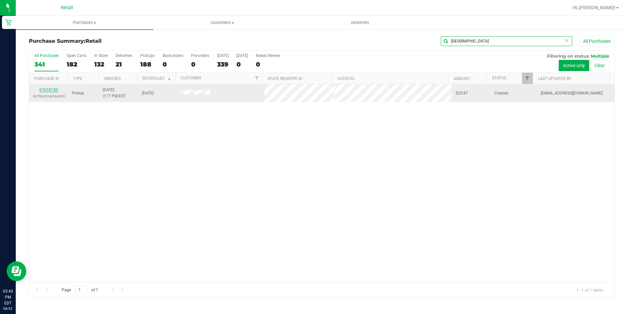
type input "[GEOGRAPHIC_DATA]"
click at [46, 91] on link "01618150" at bounding box center [48, 89] width 18 height 5
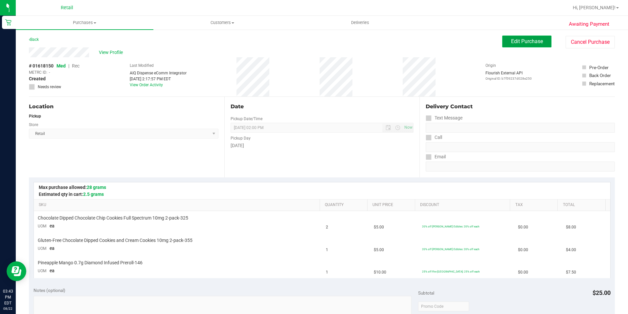
click at [532, 44] on button "Edit Purchase" at bounding box center [527, 41] width 49 height 12
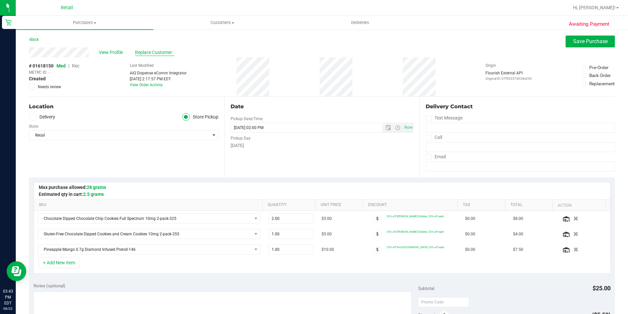
click at [146, 56] on span "Replace Customer" at bounding box center [154, 52] width 39 height 7
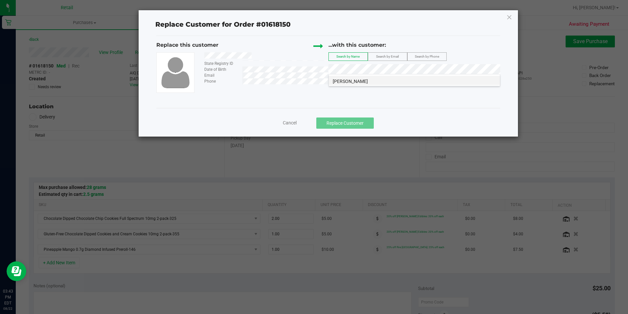
click at [370, 81] on li "[PERSON_NAME]" at bounding box center [414, 80] width 171 height 9
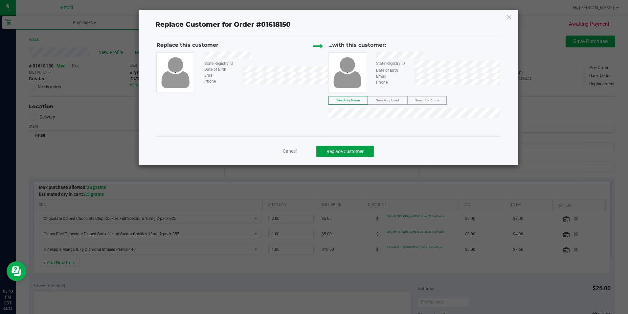
click at [355, 147] on button "Replace Customer" at bounding box center [346, 151] width 58 height 11
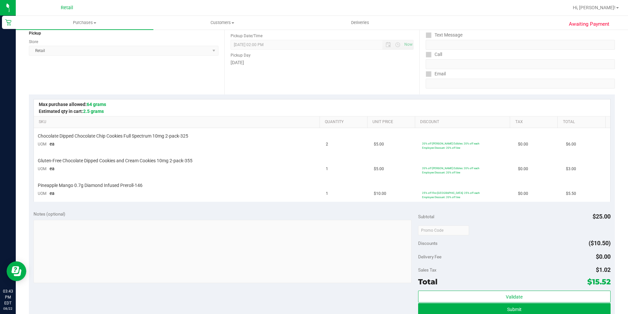
scroll to position [99, 0]
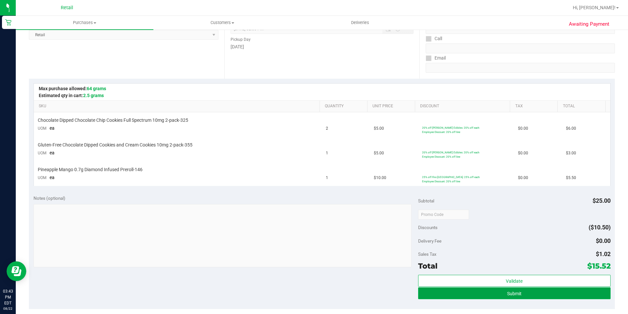
click at [543, 290] on button "Submit" at bounding box center [514, 293] width 193 height 12
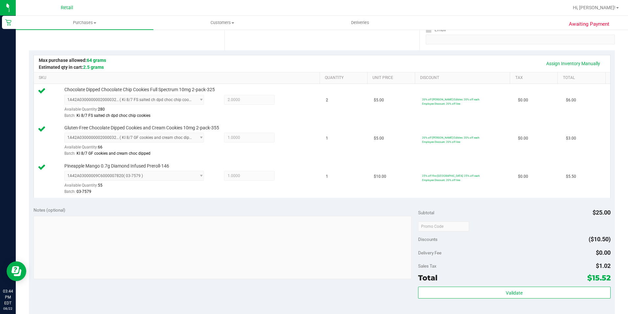
scroll to position [164, 0]
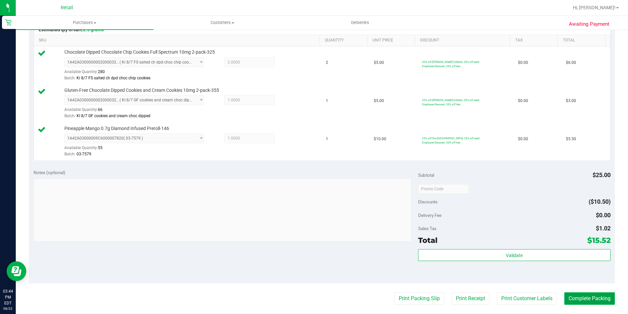
click at [572, 292] on button "Complete Packing" at bounding box center [590, 298] width 51 height 12
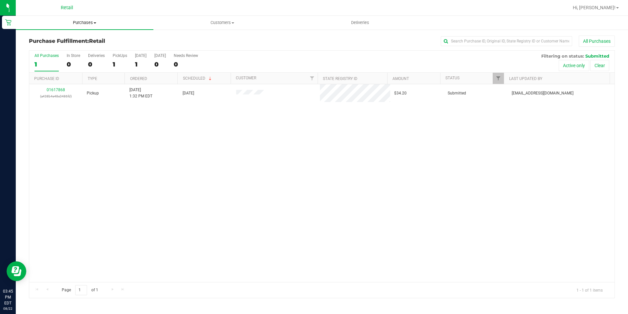
click at [90, 22] on span "Purchases" at bounding box center [85, 23] width 138 height 6
click at [74, 37] on span "Summary of purchases" at bounding box center [49, 40] width 67 height 6
click at [450, 42] on input "text" at bounding box center [506, 41] width 131 height 10
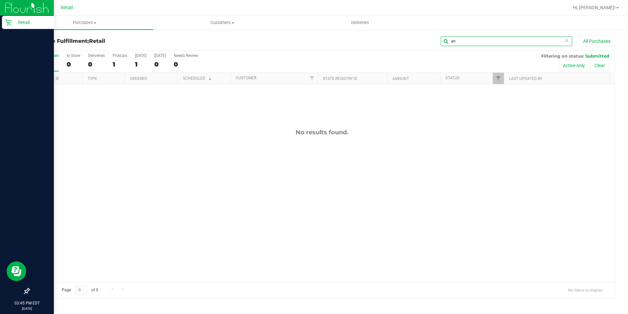
type input "a"
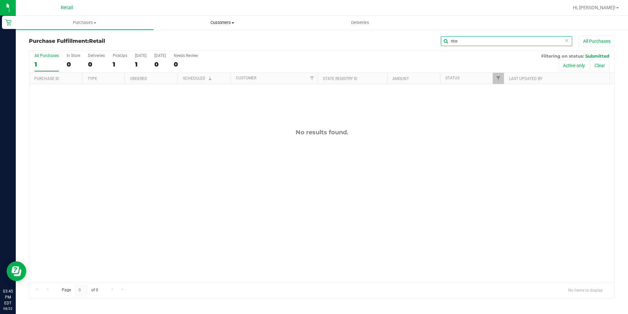
type input "rico"
click at [226, 22] on span "Customers" at bounding box center [222, 23] width 137 height 6
click at [216, 36] on li "All customers" at bounding box center [222, 40] width 138 height 8
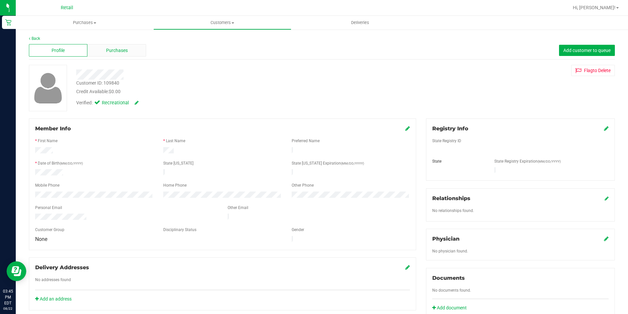
click at [120, 45] on div "Purchases" at bounding box center [116, 50] width 59 height 12
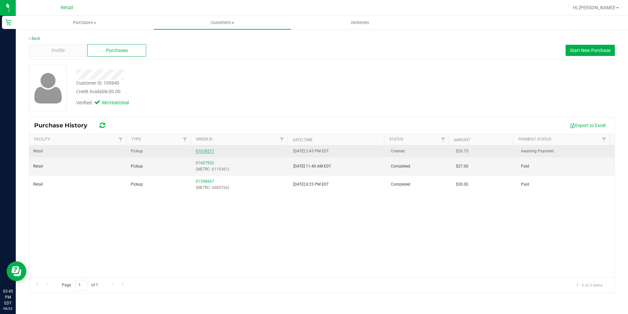
click at [210, 150] on link "01618217" at bounding box center [205, 151] width 18 height 5
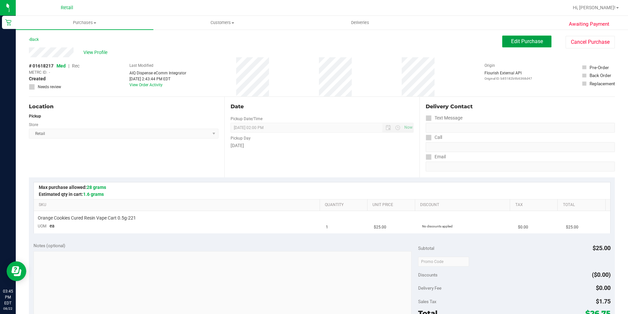
click at [514, 37] on button "Edit Purchase" at bounding box center [527, 41] width 49 height 12
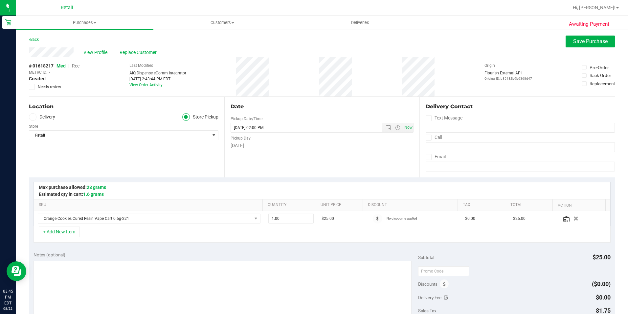
click at [75, 65] on span "Rec" at bounding box center [76, 65] width 8 height 5
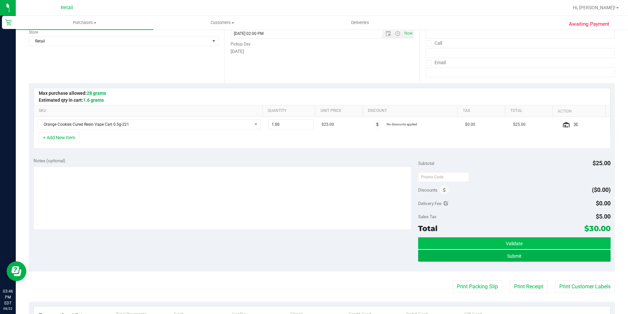
scroll to position [99, 0]
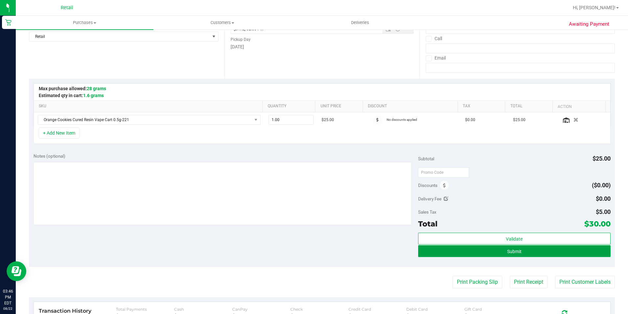
click at [504, 247] on button "Submit" at bounding box center [514, 251] width 193 height 12
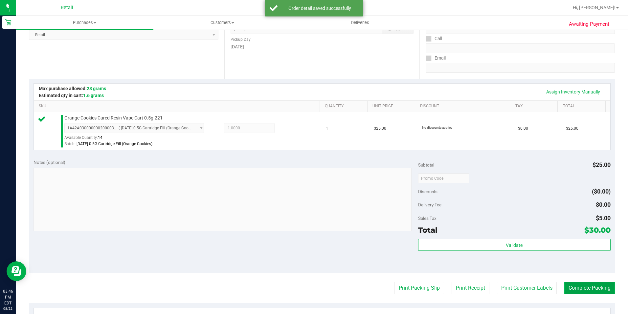
click at [601, 284] on button "Complete Packing" at bounding box center [590, 287] width 51 height 12
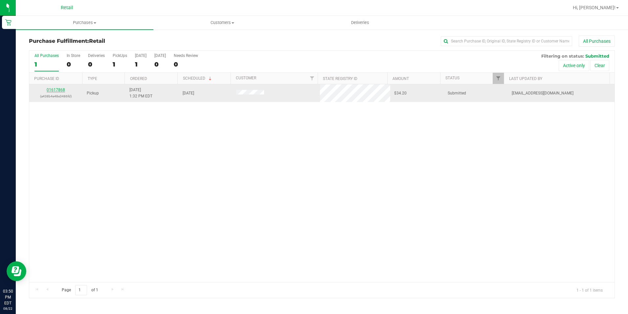
click at [59, 88] on link "01617868" at bounding box center [56, 89] width 18 height 5
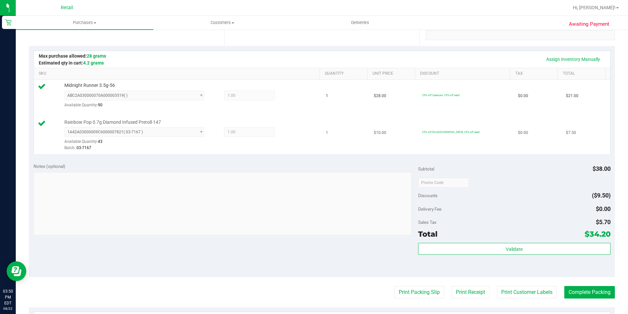
scroll to position [164, 0]
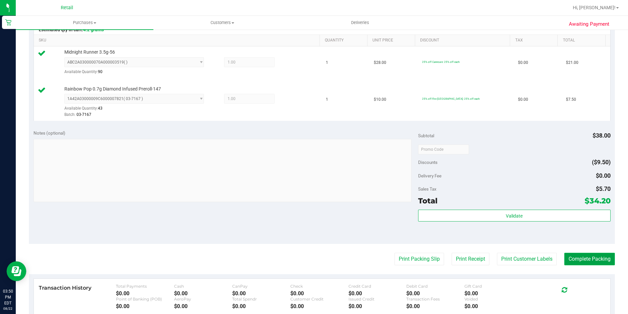
click at [577, 256] on button "Complete Packing" at bounding box center [590, 258] width 51 height 12
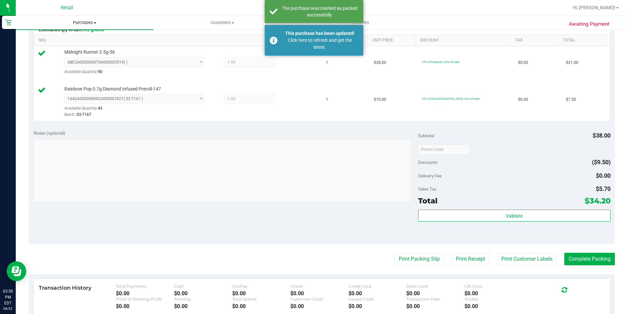
click at [76, 25] on span "Purchases" at bounding box center [85, 23] width 138 height 6
click at [76, 43] on li "Summary of purchases" at bounding box center [85, 40] width 138 height 8
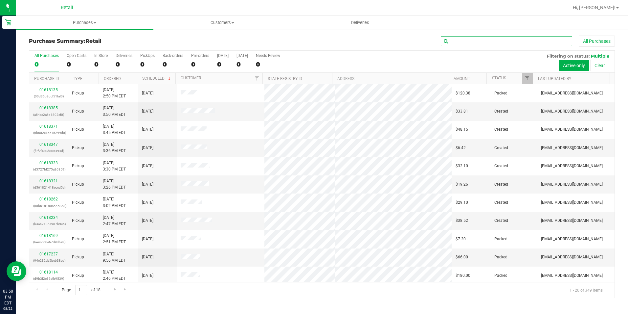
click at [450, 37] on input "text" at bounding box center [506, 41] width 131 height 10
click at [458, 39] on input "text" at bounding box center [506, 41] width 131 height 10
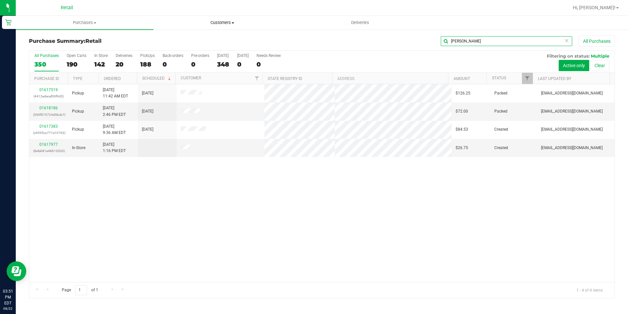
type input "[PERSON_NAME]"
drag, startPoint x: 234, startPoint y: 21, endPoint x: 226, endPoint y: 29, distance: 11.4
click at [234, 21] on span "Customers" at bounding box center [222, 23] width 137 height 6
click at [200, 42] on span "All customers" at bounding box center [176, 40] width 47 height 6
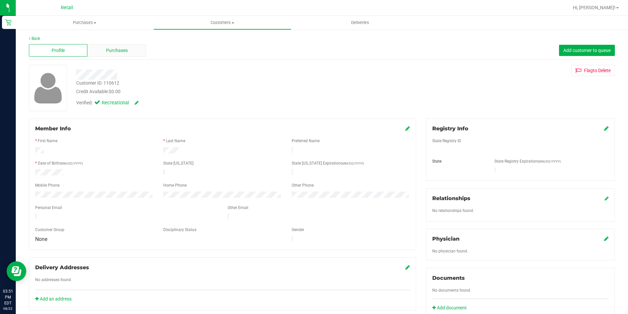
click at [130, 51] on div "Purchases" at bounding box center [116, 50] width 59 height 12
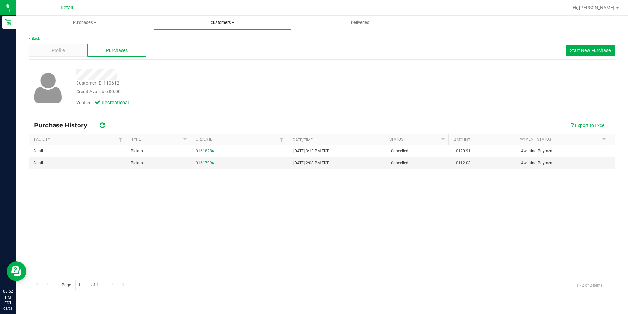
click at [220, 23] on span "Customers" at bounding box center [222, 23] width 137 height 6
click at [88, 25] on span "Purchases" at bounding box center [84, 23] width 137 height 6
click at [50, 38] on span "Summary of purchases" at bounding box center [49, 40] width 67 height 6
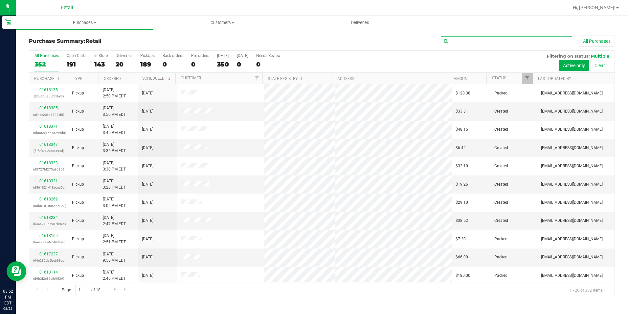
click at [458, 37] on input "text" at bounding box center [506, 41] width 131 height 10
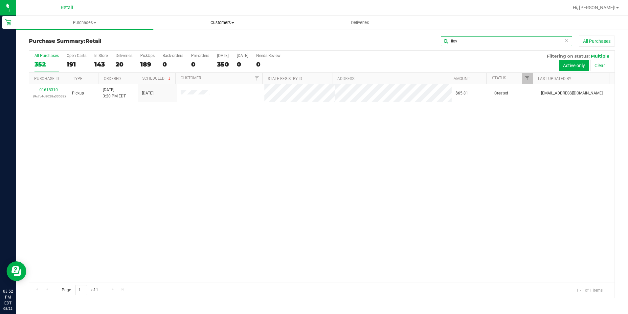
type input "lloy"
click at [219, 23] on span "Customers" at bounding box center [222, 23] width 137 height 6
click at [199, 40] on span "All customers" at bounding box center [176, 40] width 47 height 6
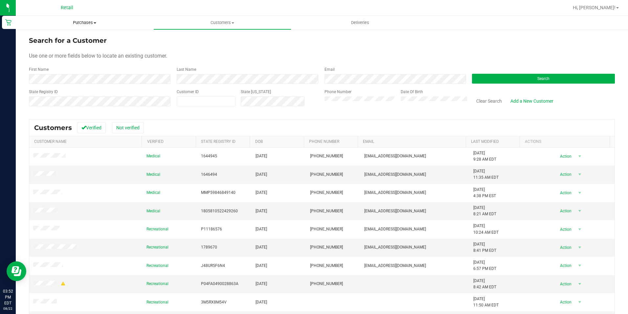
click at [85, 22] on span "Purchases" at bounding box center [85, 23] width 138 height 6
click at [73, 39] on span "Summary of purchases" at bounding box center [49, 40] width 67 height 6
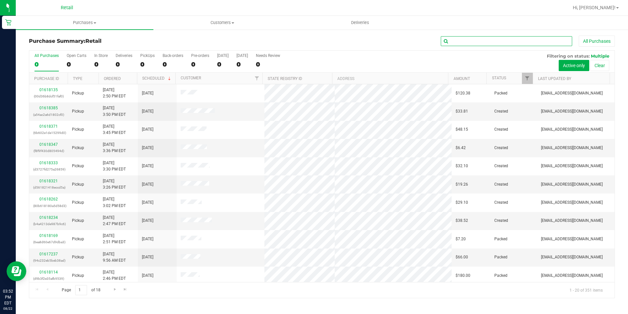
click at [480, 42] on input "text" at bounding box center [506, 41] width 131 height 10
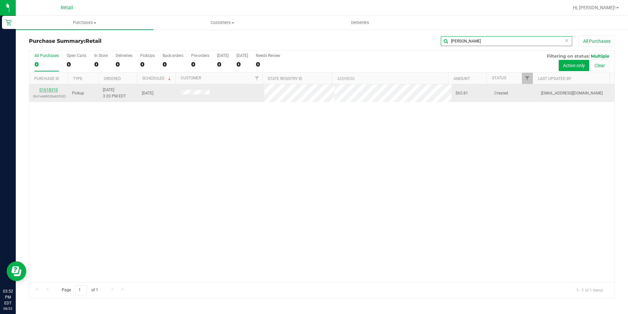
type input "[PERSON_NAME]"
click at [55, 90] on link "01618310" at bounding box center [48, 89] width 18 height 5
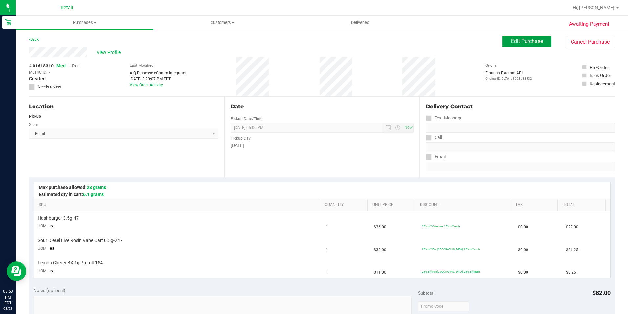
click at [516, 45] on button "Edit Purchase" at bounding box center [527, 41] width 49 height 12
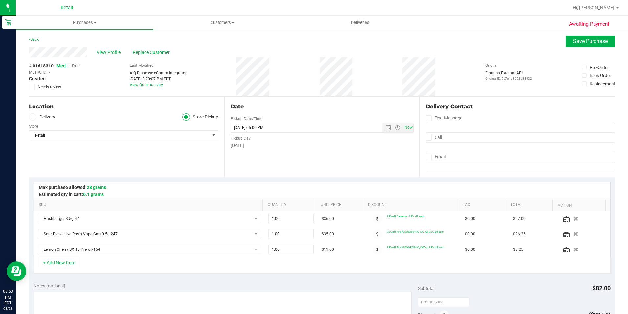
click at [75, 65] on span "Rec" at bounding box center [76, 65] width 8 height 5
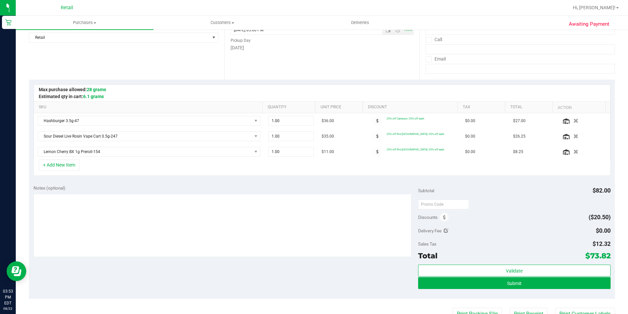
scroll to position [99, 0]
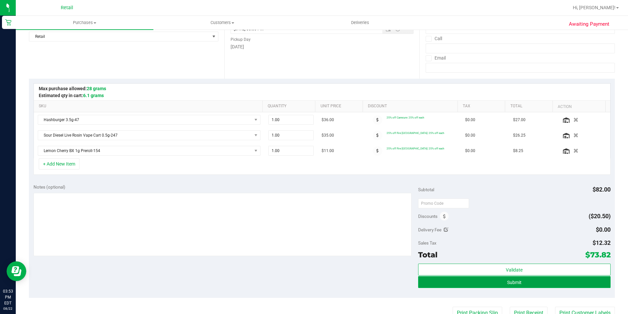
click at [482, 278] on button "Submit" at bounding box center [514, 282] width 193 height 12
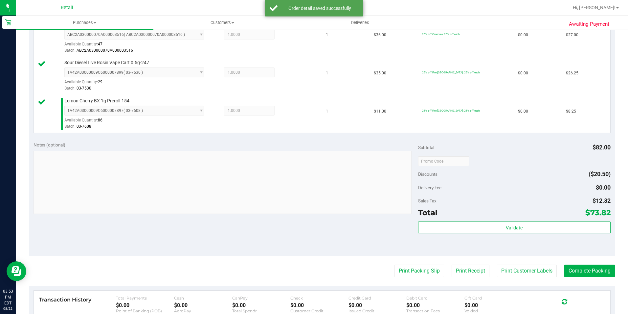
scroll to position [197, 0]
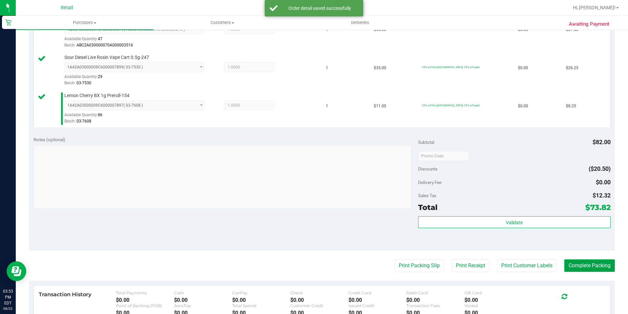
click at [584, 267] on button "Complete Packing" at bounding box center [590, 265] width 51 height 12
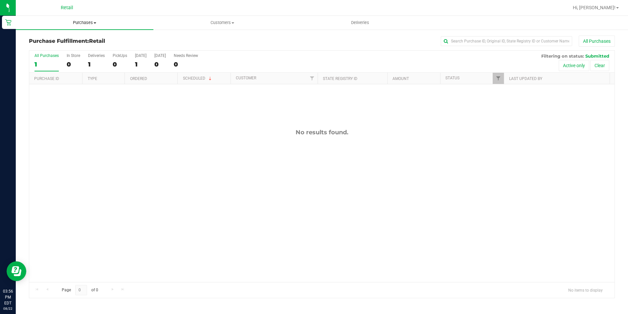
click at [84, 26] on uib-tab-heading "Purchases Summary of purchases Fulfillment All purchases" at bounding box center [85, 23] width 138 height 14
click at [55, 39] on span "Summary of purchases" at bounding box center [49, 40] width 67 height 6
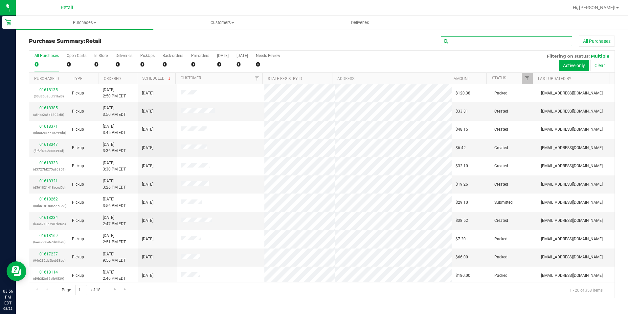
click at [483, 43] on input "text" at bounding box center [506, 41] width 131 height 10
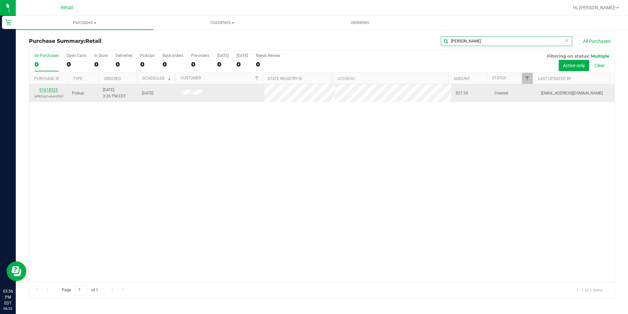
type input "[PERSON_NAME]"
click at [45, 89] on link "01618323" at bounding box center [48, 89] width 18 height 5
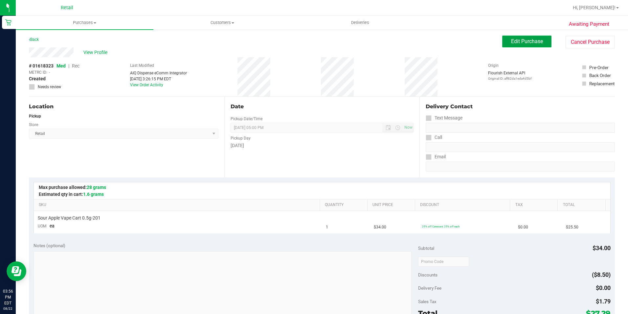
click at [535, 40] on span "Edit Purchase" at bounding box center [527, 41] width 32 height 6
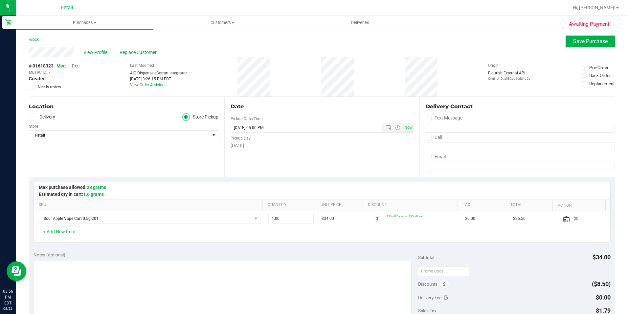
click at [74, 62] on div "# 01618323 Med | Rec METRC ID: - Created Needs review" at bounding box center [54, 76] width 51 height 39
click at [74, 67] on span "Rec" at bounding box center [76, 65] width 8 height 5
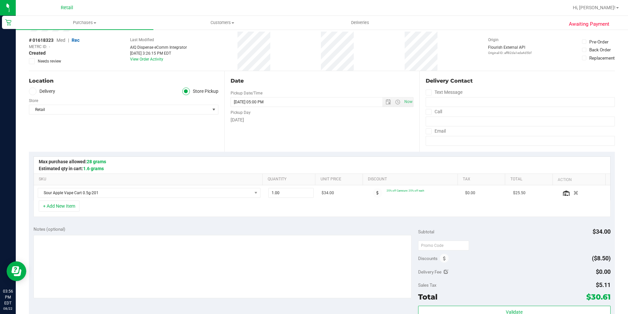
scroll to position [66, 0]
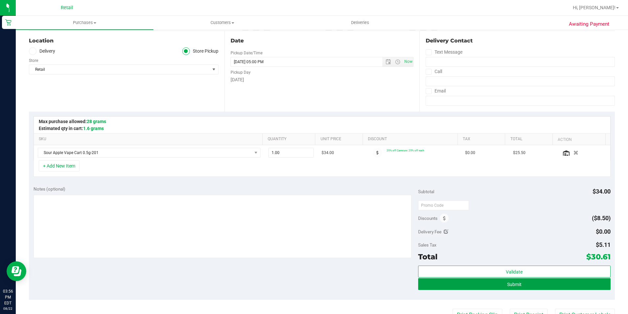
click at [519, 279] on button "Submit" at bounding box center [514, 284] width 193 height 12
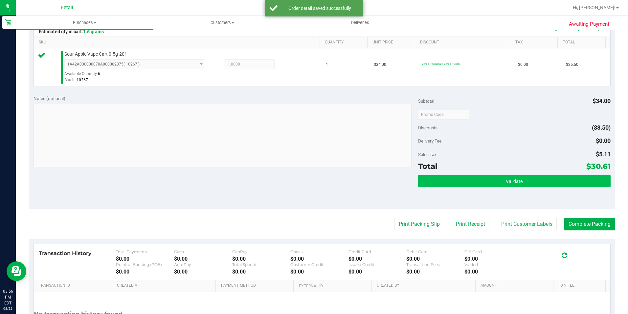
scroll to position [164, 0]
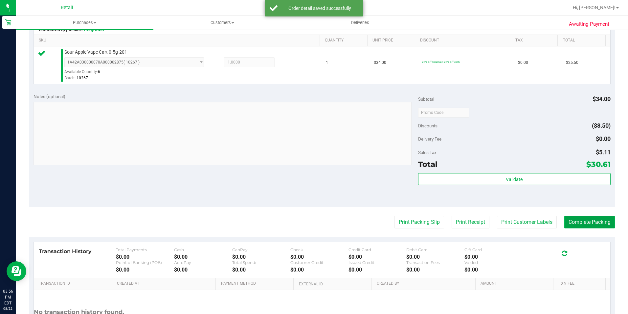
click at [595, 217] on button "Complete Packing" at bounding box center [590, 222] width 51 height 12
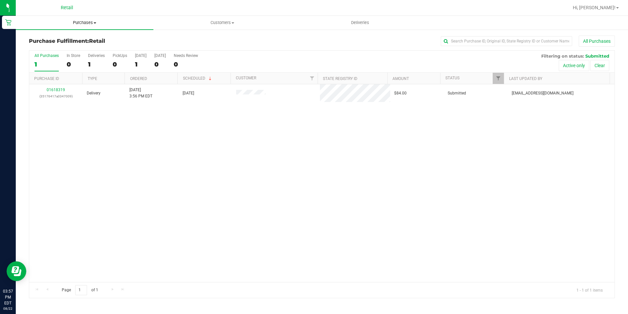
click at [85, 20] on span "Purchases" at bounding box center [85, 23] width 138 height 6
click at [77, 39] on span "Summary of purchases" at bounding box center [49, 40] width 67 height 6
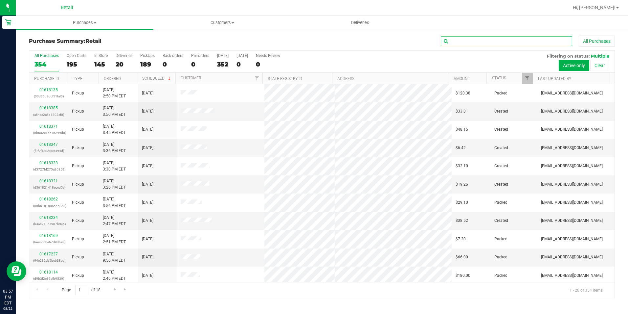
click at [462, 39] on input "text" at bounding box center [506, 41] width 131 height 10
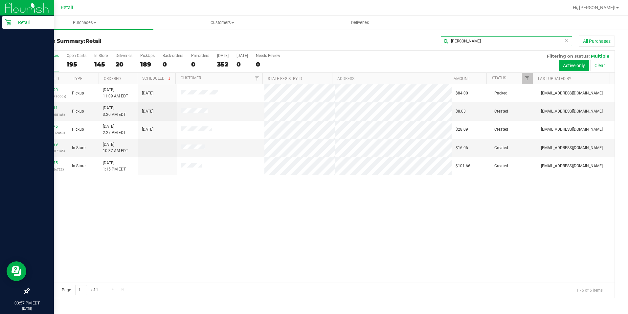
type input "[PERSON_NAME]"
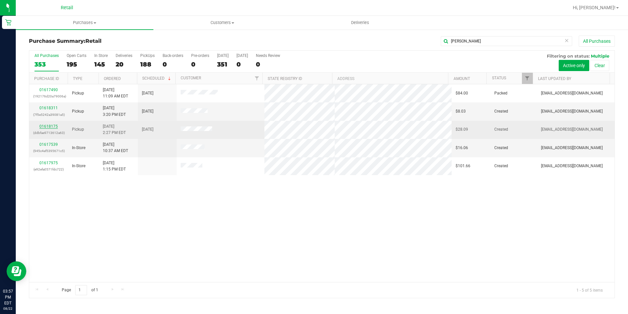
click at [52, 124] on link "01618175" at bounding box center [48, 126] width 18 height 5
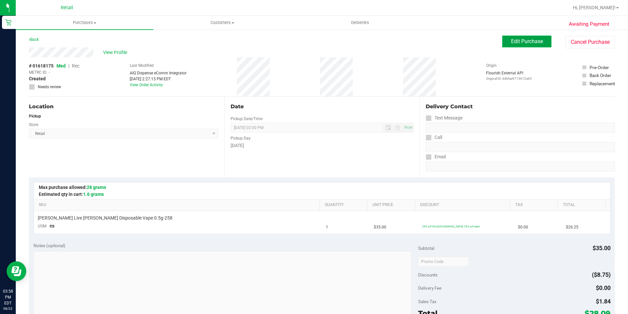
click at [504, 42] on button "Edit Purchase" at bounding box center [527, 41] width 49 height 12
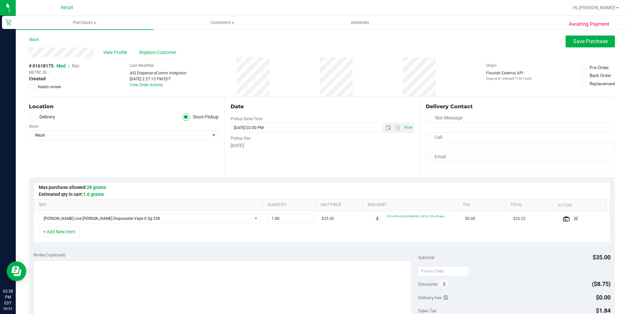
click at [73, 65] on span "Rec" at bounding box center [76, 65] width 8 height 5
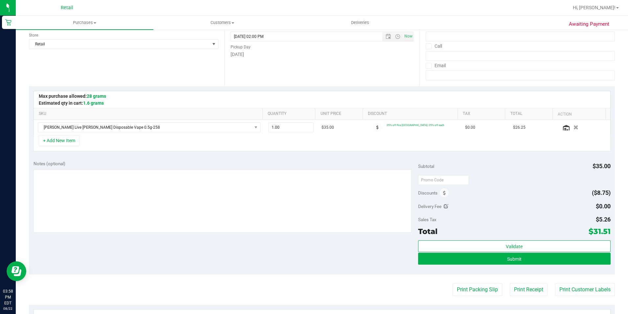
scroll to position [99, 0]
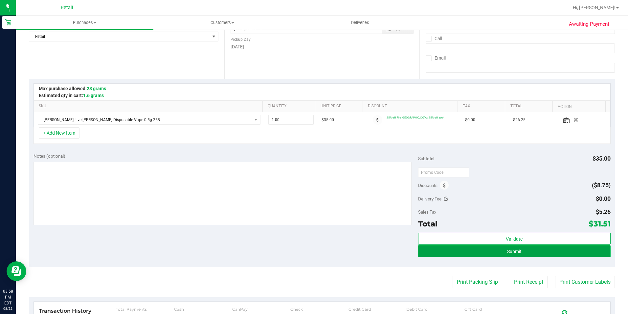
click at [496, 255] on button "Submit" at bounding box center [514, 251] width 193 height 12
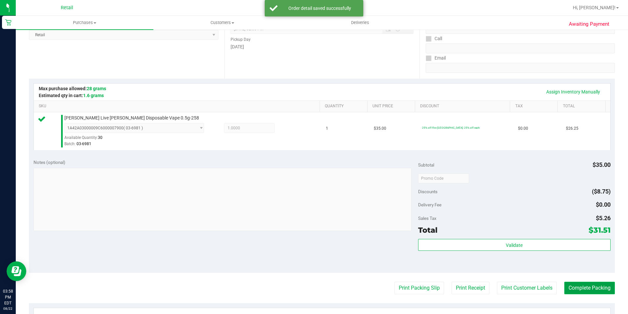
click at [583, 282] on button "Complete Packing" at bounding box center [590, 287] width 51 height 12
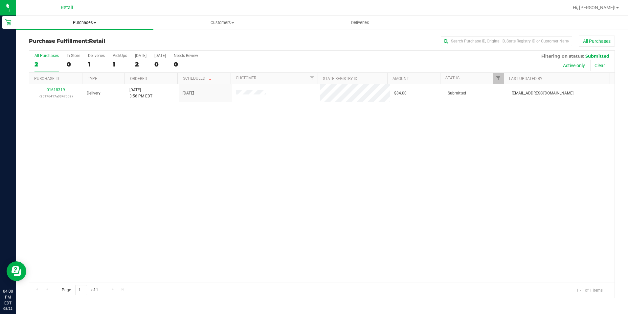
click at [72, 20] on span "Purchases" at bounding box center [85, 23] width 138 height 6
click at [69, 37] on span "Summary of purchases" at bounding box center [49, 40] width 67 height 6
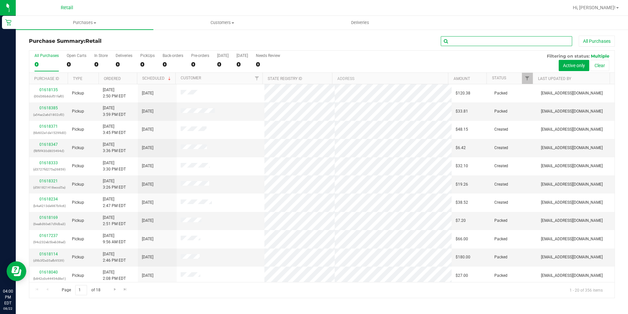
click at [458, 39] on input "text" at bounding box center [506, 41] width 131 height 10
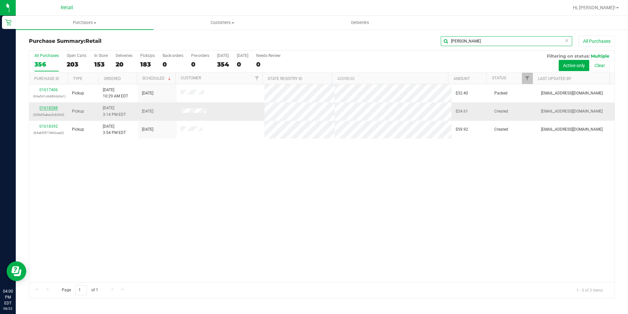
type input "[PERSON_NAME]"
click at [51, 106] on link "01618288" at bounding box center [48, 108] width 18 height 5
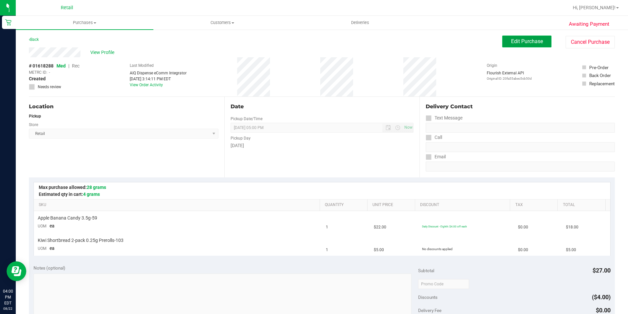
click at [520, 44] on span "Edit Purchase" at bounding box center [527, 41] width 32 height 6
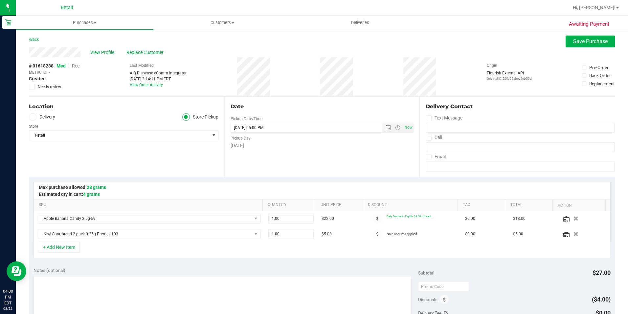
click at [77, 67] on span "Rec" at bounding box center [76, 65] width 8 height 5
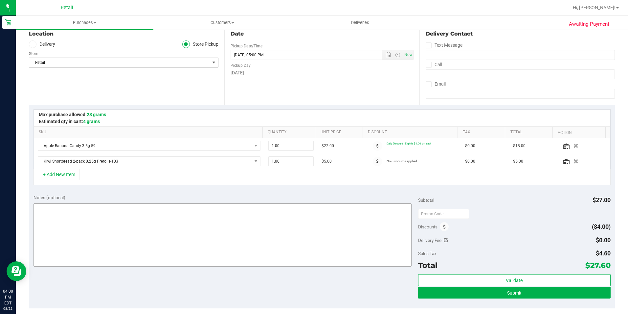
scroll to position [99, 0]
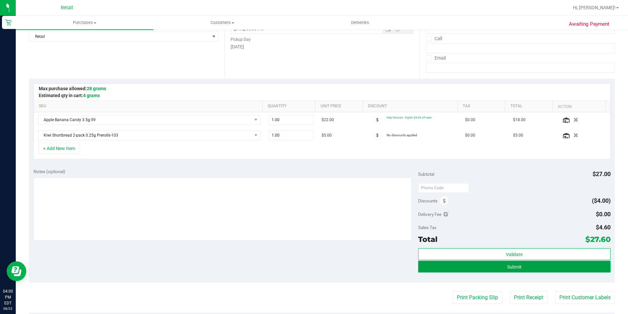
click at [459, 265] on button "Submit" at bounding box center [514, 266] width 193 height 12
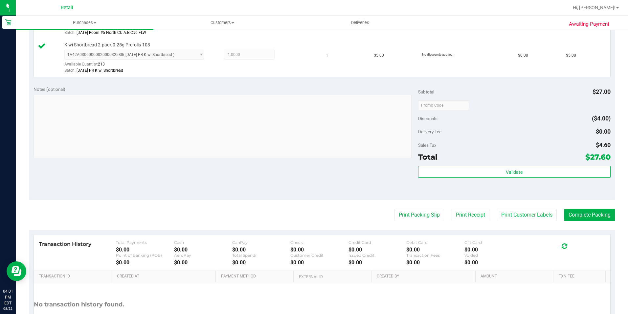
scroll to position [210, 0]
click at [604, 210] on button "Complete Packing" at bounding box center [590, 214] width 51 height 12
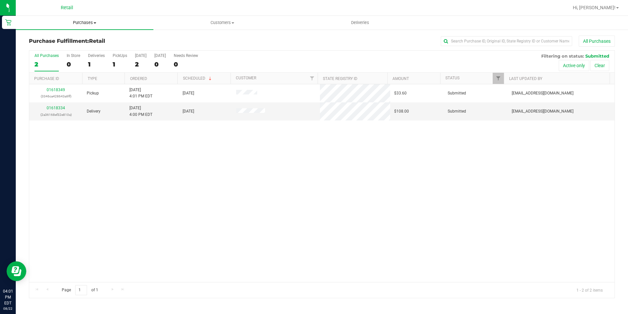
drag, startPoint x: 89, startPoint y: 24, endPoint x: 85, endPoint y: 27, distance: 5.1
click at [89, 24] on span "Purchases" at bounding box center [85, 23] width 138 height 6
click at [79, 41] on span "Summary of purchases" at bounding box center [49, 40] width 67 height 6
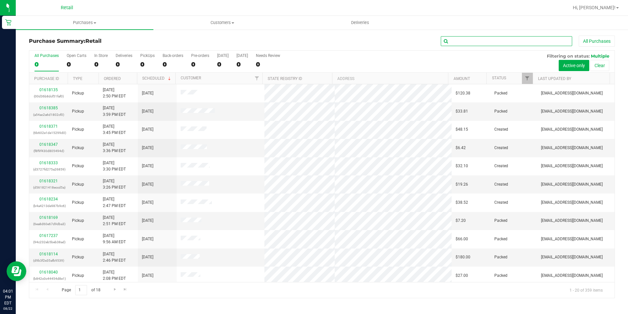
click at [450, 39] on input "text" at bounding box center [506, 41] width 131 height 10
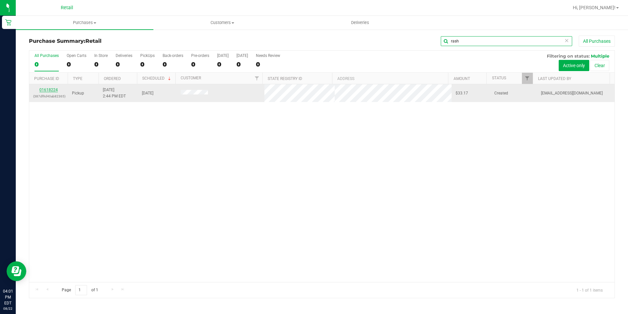
type input "rash"
click at [54, 89] on link "01618224" at bounding box center [48, 89] width 18 height 5
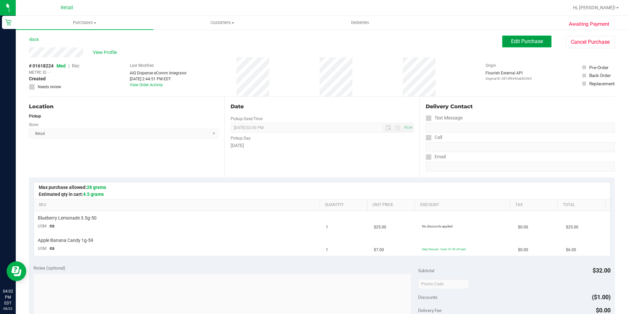
click at [529, 40] on span "Edit Purchase" at bounding box center [527, 41] width 32 height 6
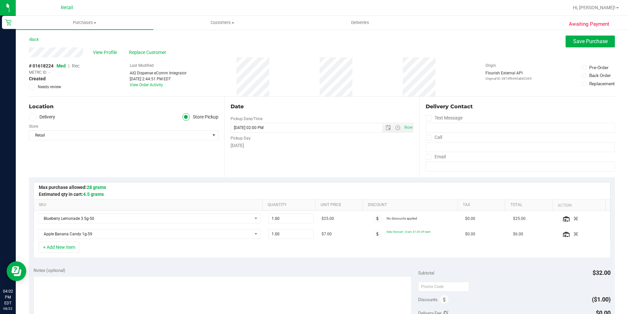
click at [73, 66] on span "Rec" at bounding box center [76, 65] width 8 height 5
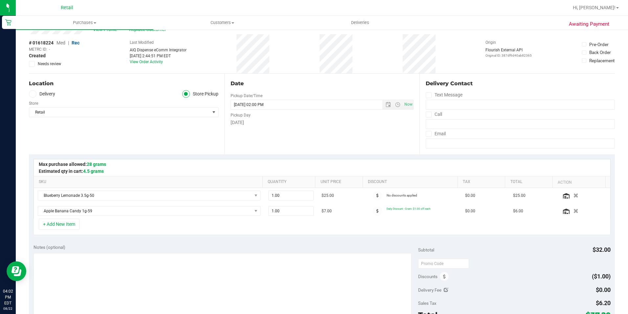
scroll to position [33, 0]
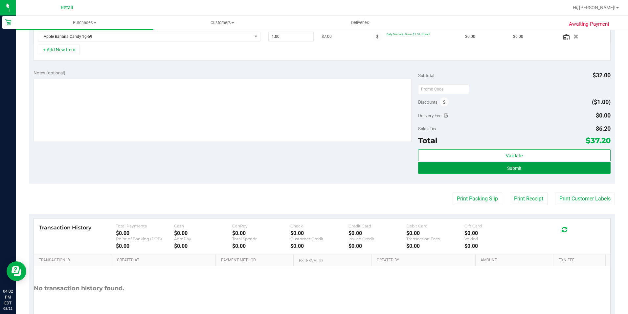
click at [507, 165] on span "Submit" at bounding box center [514, 167] width 14 height 5
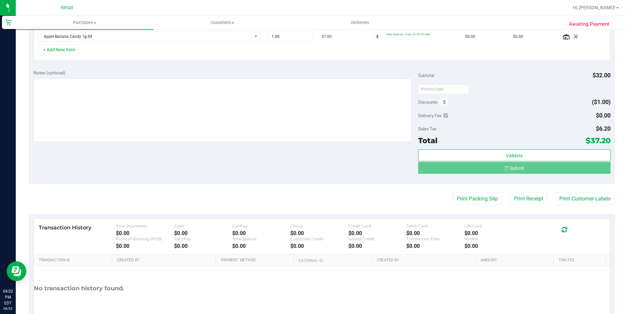
scroll to position [187, 0]
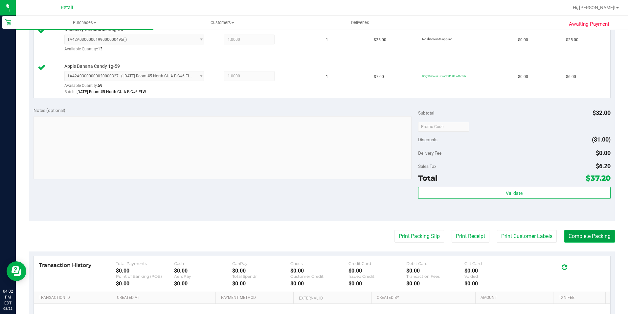
click at [569, 234] on button "Complete Packing" at bounding box center [590, 236] width 51 height 12
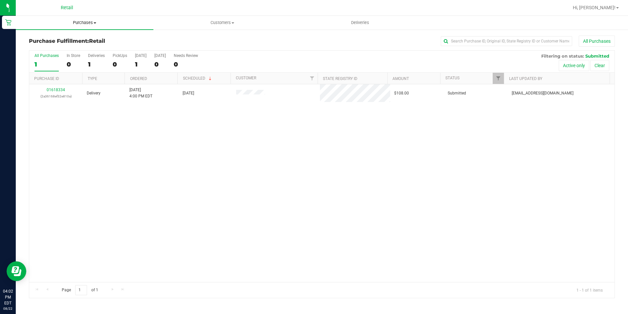
click at [94, 21] on span "Purchases" at bounding box center [85, 23] width 138 height 6
click at [60, 37] on span "Summary of purchases" at bounding box center [49, 40] width 67 height 6
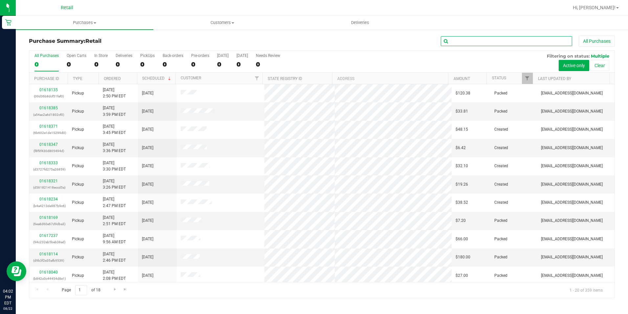
click at [458, 45] on input "text" at bounding box center [506, 41] width 131 height 10
type input "jocel"
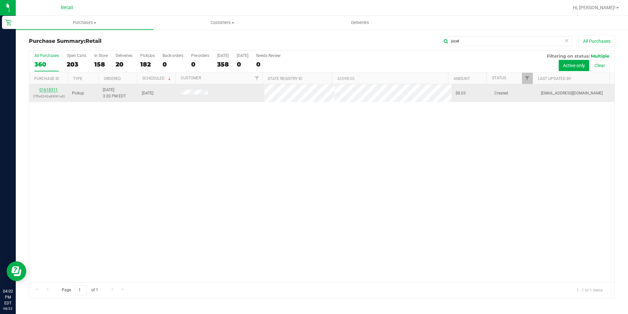
type input "jocel"
click at [50, 88] on link "01618311" at bounding box center [48, 89] width 18 height 5
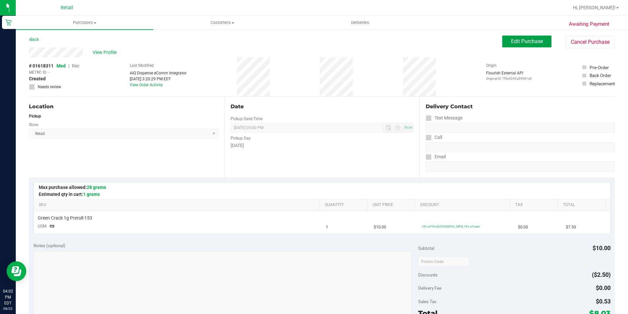
click at [520, 43] on span "Edit Purchase" at bounding box center [527, 41] width 32 height 6
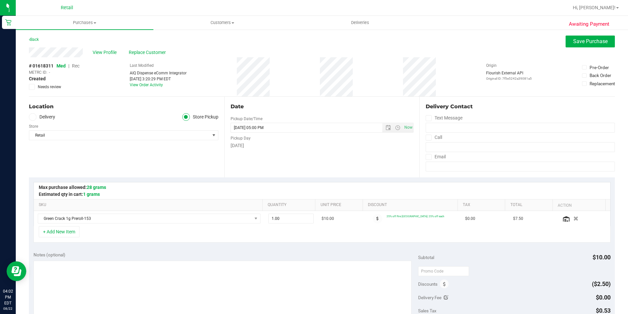
click at [76, 65] on span "Rec" at bounding box center [76, 65] width 8 height 5
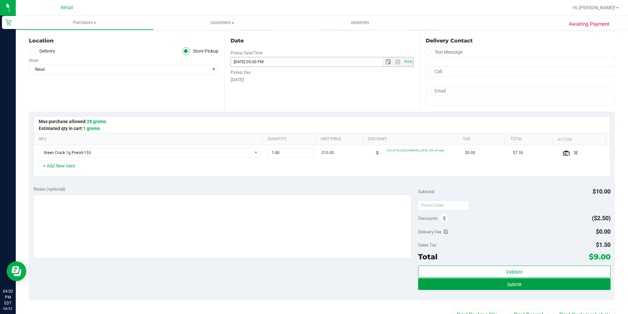
click at [509, 286] on purchase-details "Back Save Purchase View Profile Replace Customer # 01618311 Med | Rec METRC ID:…" at bounding box center [322, 211] width 586 height 483
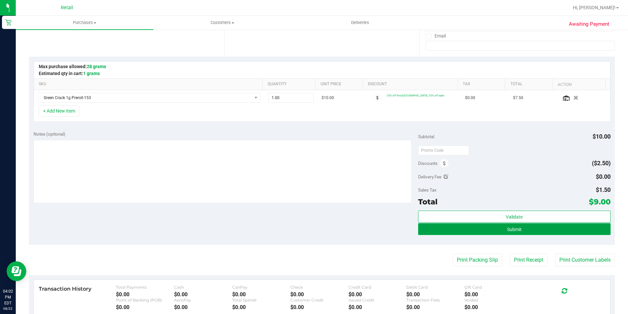
scroll to position [131, 0]
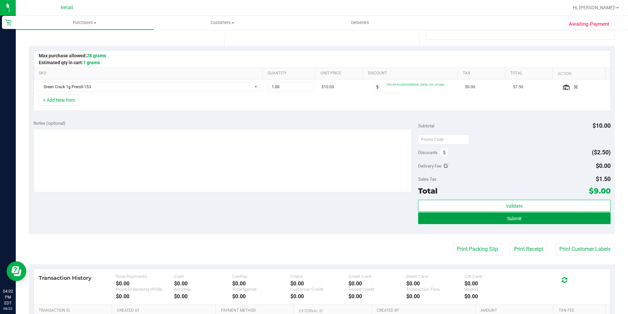
click at [501, 215] on button "Submit" at bounding box center [514, 218] width 193 height 12
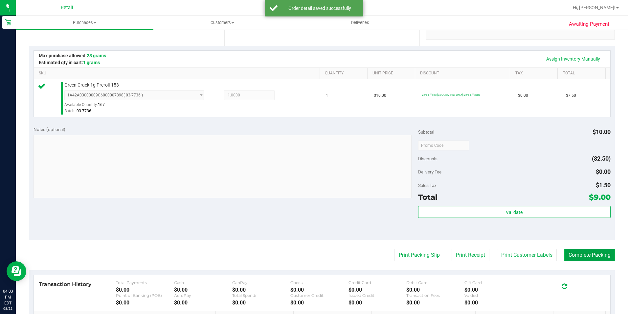
click at [578, 253] on button "Complete Packing" at bounding box center [590, 254] width 51 height 12
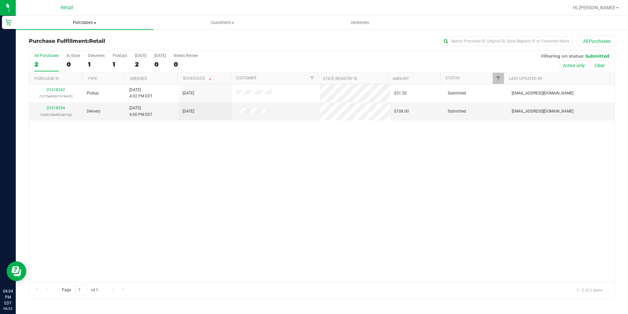
click at [86, 21] on span "Purchases" at bounding box center [85, 23] width 138 height 6
click at [80, 39] on span "Summary of purchases" at bounding box center [49, 40] width 67 height 6
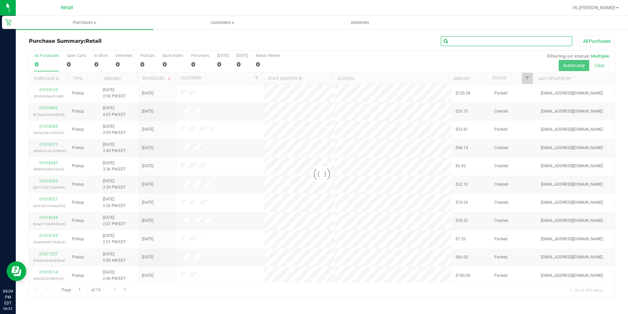
click at [465, 41] on input "text" at bounding box center [506, 41] width 131 height 10
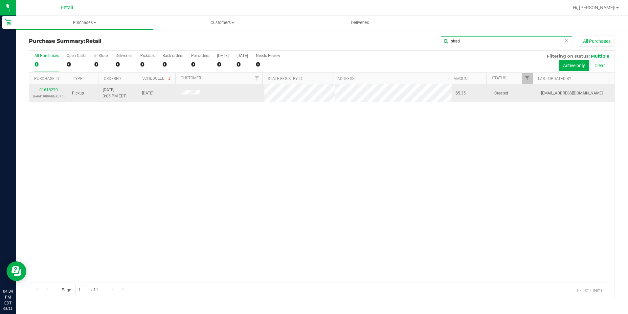
type input "shad"
click at [52, 88] on link "01618270" at bounding box center [48, 89] width 18 height 5
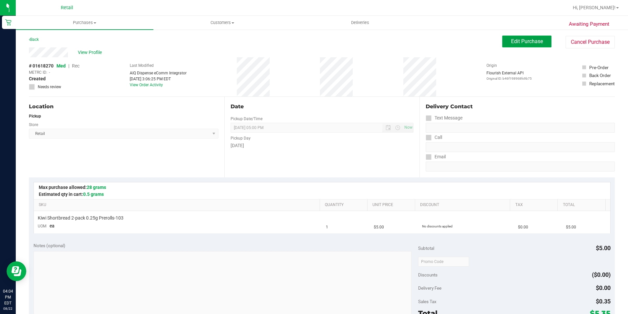
click at [522, 45] on button "Edit Purchase" at bounding box center [527, 41] width 49 height 12
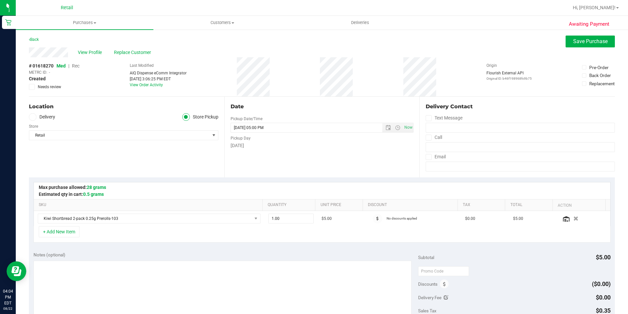
click at [77, 64] on span "Rec" at bounding box center [76, 65] width 8 height 5
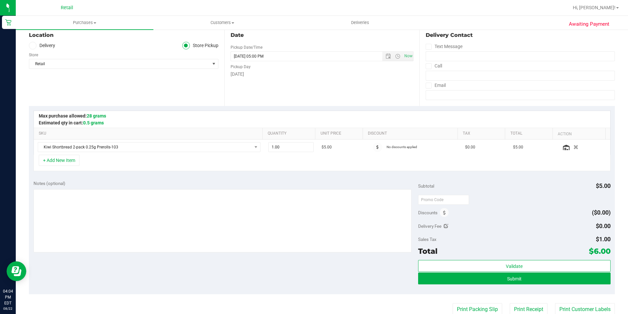
scroll to position [164, 0]
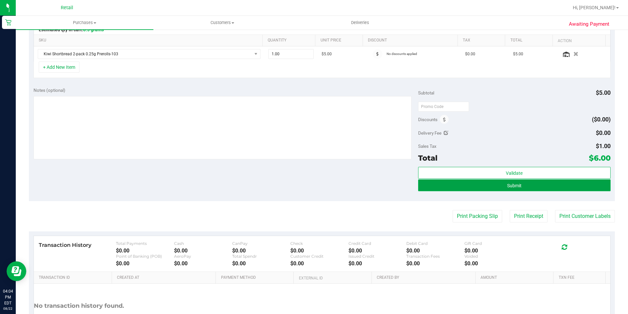
click at [514, 187] on span "Submit" at bounding box center [514, 185] width 14 height 5
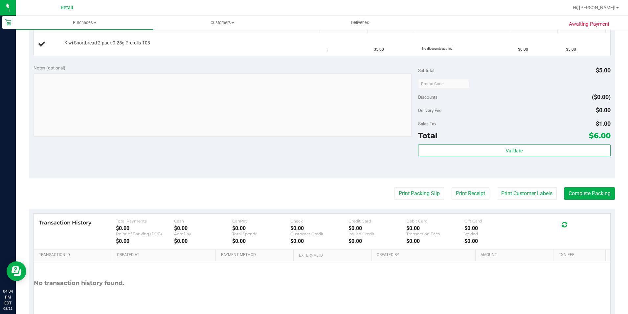
scroll to position [191, 0]
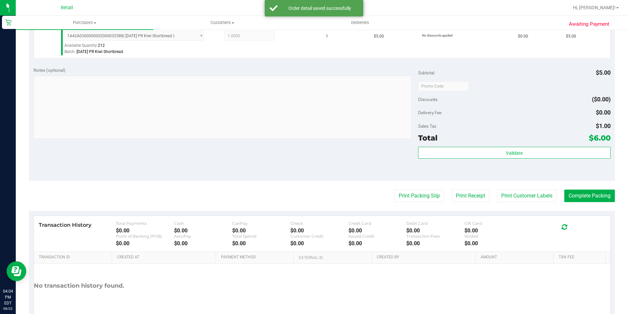
click at [594, 189] on purchase-details "Back Edit Purchase Cancel Purchase View Profile # 01618270 Med | Rec METRC ID: …" at bounding box center [322, 89] width 586 height 489
click at [593, 202] on purchase-details "Back Edit Purchase Cancel Purchase View Profile # 01618270 Med | Rec METRC ID: …" at bounding box center [322, 89] width 586 height 489
click at [591, 196] on button "Complete Packing" at bounding box center [590, 195] width 51 height 12
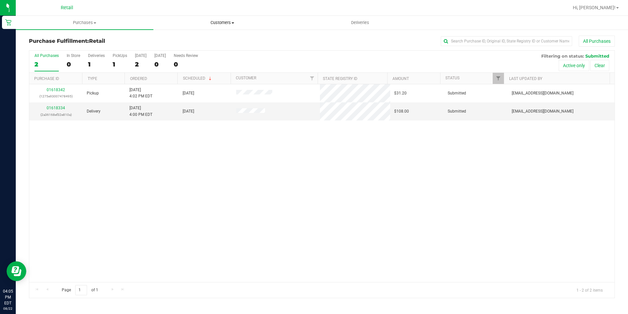
click at [213, 24] on span "Customers" at bounding box center [222, 23] width 137 height 6
click at [197, 41] on span "All customers" at bounding box center [176, 40] width 47 height 6
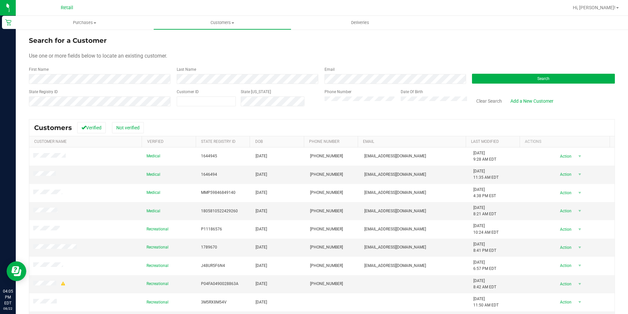
click at [85, 14] on nav "Retail Hi, [PERSON_NAME]!" at bounding box center [322, 8] width 613 height 16
click at [82, 22] on span "Purchases" at bounding box center [85, 23] width 138 height 6
click at [74, 21] on span "Purchases" at bounding box center [85, 23] width 138 height 6
click at [63, 41] on span "Summary of purchases" at bounding box center [49, 40] width 67 height 6
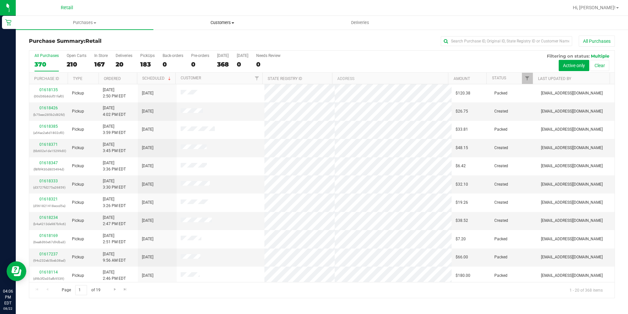
click at [217, 19] on uib-tab-heading "Customers All customers Add a new customer All physicians" at bounding box center [222, 22] width 137 height 13
click at [194, 37] on span "All customers" at bounding box center [176, 40] width 47 height 6
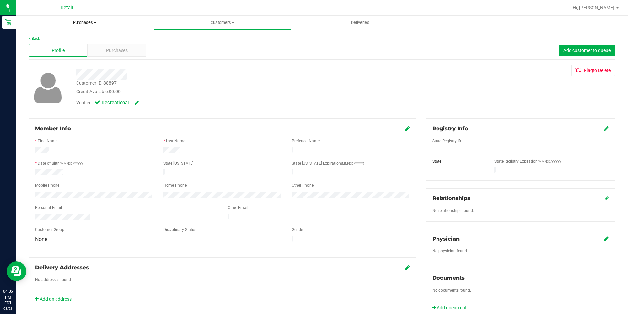
click at [90, 20] on span "Purchases" at bounding box center [85, 23] width 138 height 6
click at [62, 41] on span "Summary of purchases" at bounding box center [49, 40] width 67 height 6
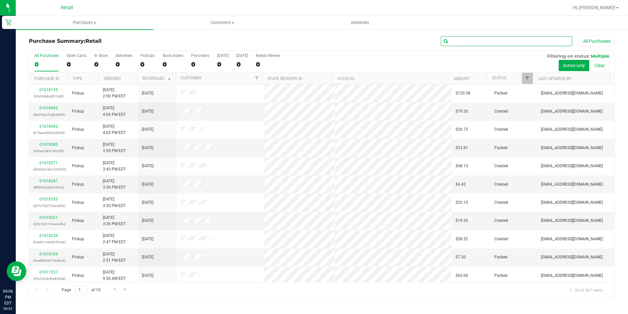
click at [455, 40] on input "text" at bounding box center [506, 41] width 131 height 10
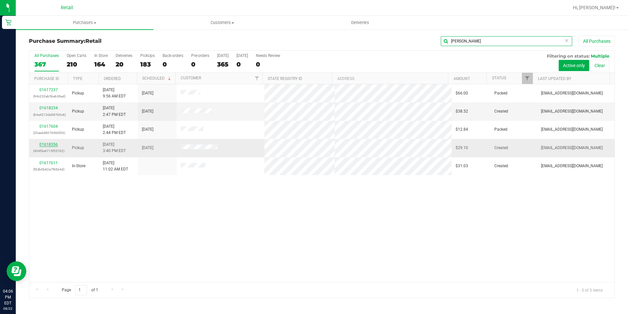
type input "carl"
click at [51, 144] on link "01618356" at bounding box center [48, 144] width 18 height 5
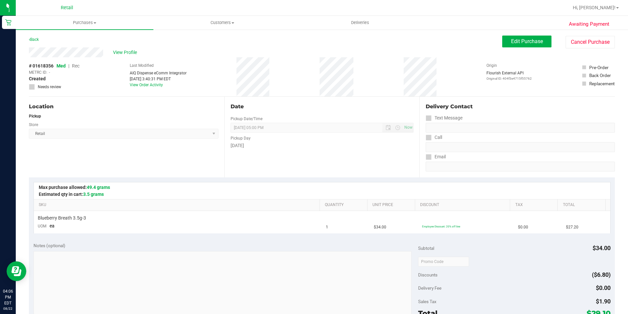
scroll to position [164, 0]
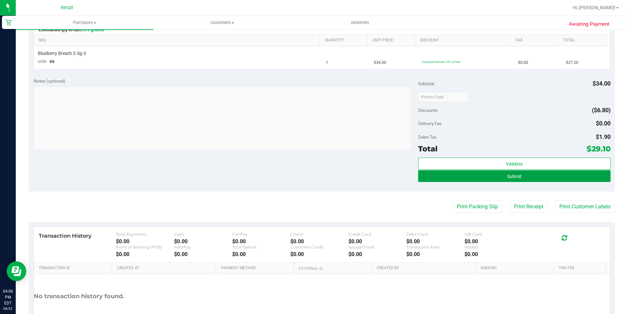
click at [489, 175] on button "Submit" at bounding box center [514, 176] width 193 height 12
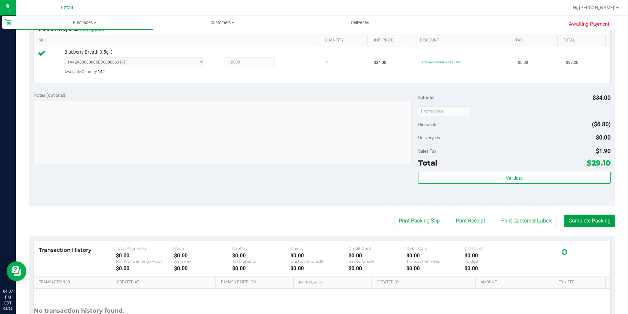
click at [577, 224] on button "Complete Packing" at bounding box center [590, 220] width 51 height 12
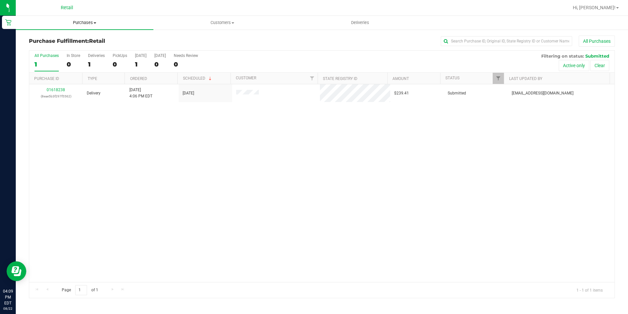
drag, startPoint x: 83, startPoint y: 24, endPoint x: 76, endPoint y: 35, distance: 13.1
click at [83, 24] on span "Purchases" at bounding box center [85, 23] width 138 height 6
click at [76, 36] on li "Summary of purchases" at bounding box center [85, 40] width 138 height 8
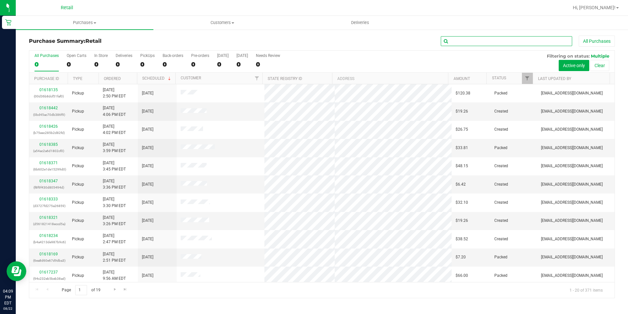
click at [481, 39] on input "text" at bounding box center [506, 41] width 131 height 10
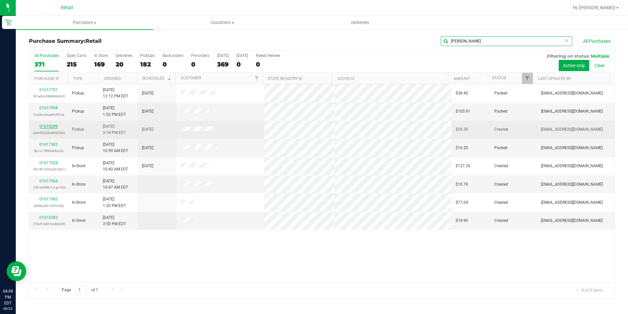
type input "[PERSON_NAME]"
click at [52, 126] on link "01618289" at bounding box center [48, 126] width 18 height 5
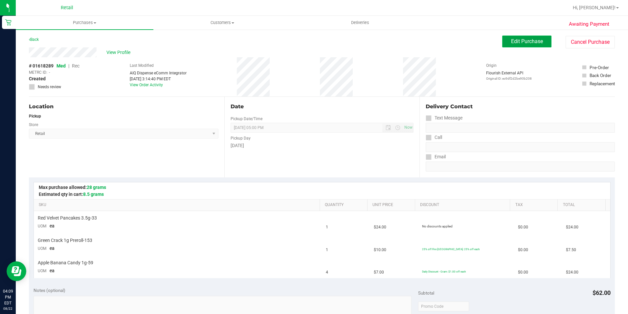
click at [514, 43] on span "Edit Purchase" at bounding box center [527, 41] width 32 height 6
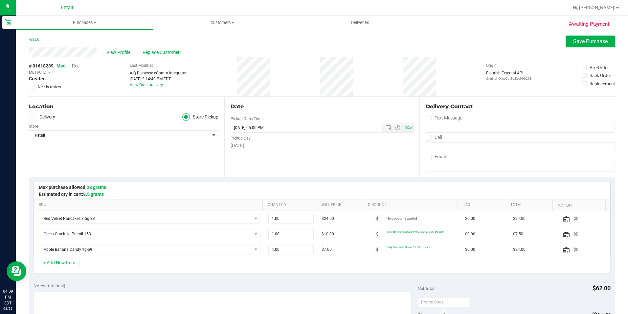
click at [76, 66] on span "Rec" at bounding box center [76, 65] width 8 height 5
click at [74, 67] on span "Rec" at bounding box center [76, 65] width 8 height 5
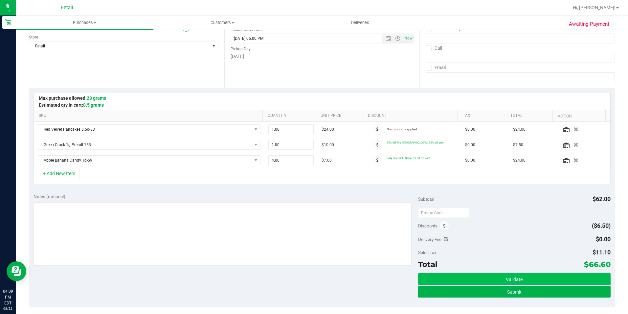
scroll to position [99, 0]
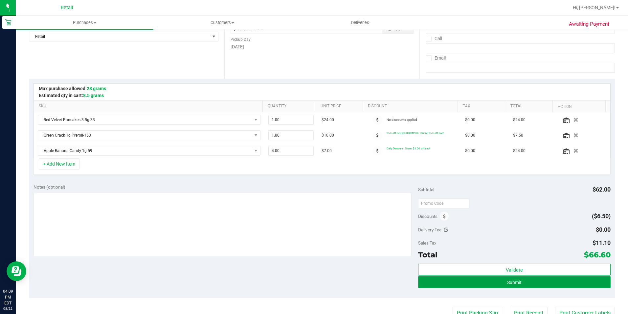
click at [494, 281] on button "Submit" at bounding box center [514, 282] width 193 height 12
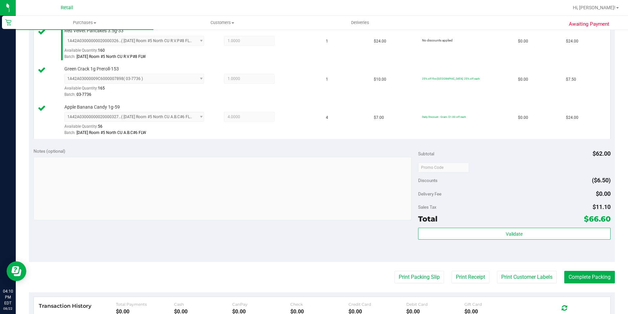
scroll to position [197, 0]
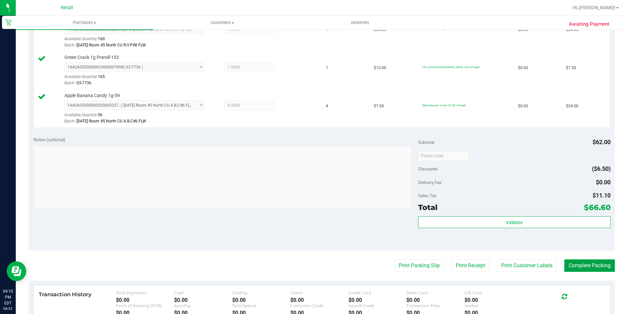
click at [594, 267] on button "Complete Packing" at bounding box center [590, 265] width 51 height 12
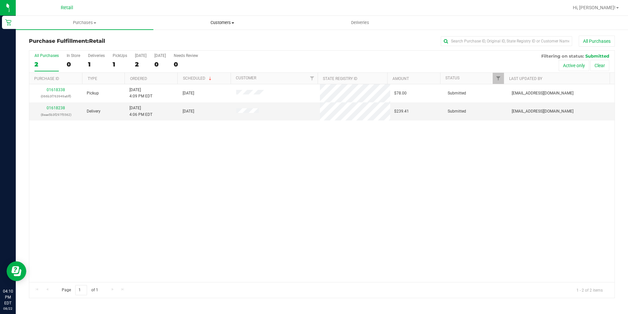
click at [213, 20] on span "Customers" at bounding box center [222, 23] width 137 height 6
click at [130, 19] on uib-tab-heading "Purchases Summary of purchases Fulfillment All purchases" at bounding box center [84, 22] width 137 height 13
click at [76, 21] on span "Purchases" at bounding box center [85, 23] width 138 height 6
click at [77, 24] on span "Purchases" at bounding box center [85, 23] width 138 height 6
click at [66, 38] on span "Summary of purchases" at bounding box center [49, 40] width 67 height 6
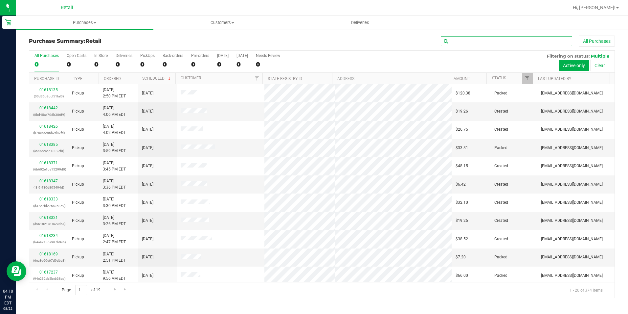
click at [457, 39] on input "text" at bounding box center [506, 41] width 131 height 10
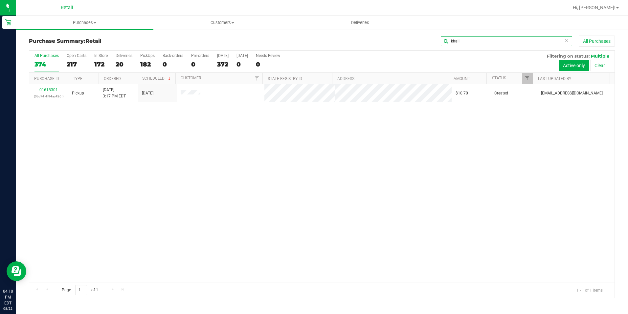
type input "khalil"
click at [54, 89] on link "01618301" at bounding box center [48, 89] width 18 height 5
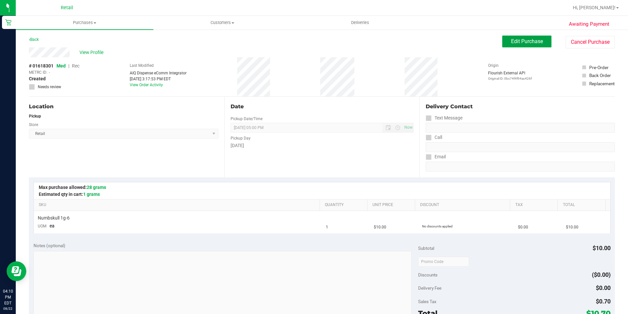
drag, startPoint x: 503, startPoint y: 38, endPoint x: 75, endPoint y: 65, distance: 428.8
click at [503, 37] on button "Edit Purchase" at bounding box center [527, 41] width 49 height 12
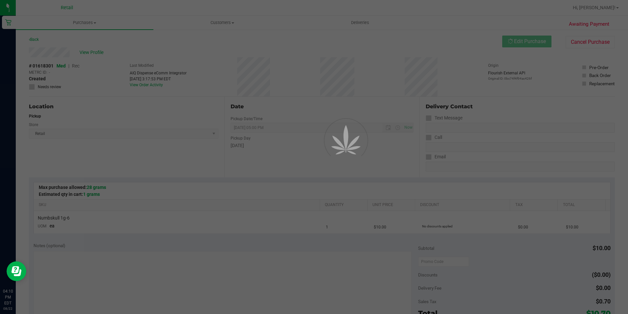
click at [75, 65] on div at bounding box center [314, 157] width 628 height 314
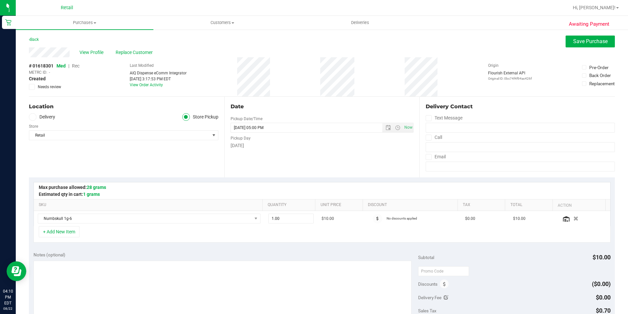
click at [75, 65] on span "Rec" at bounding box center [76, 65] width 8 height 5
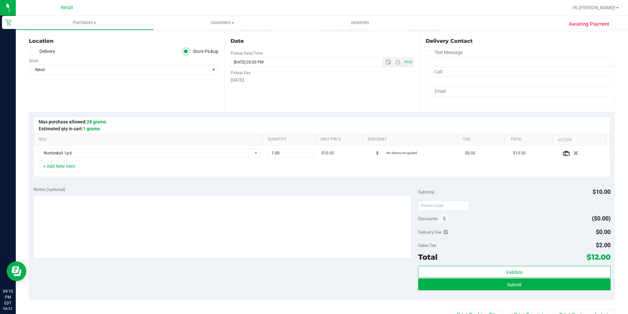
scroll to position [66, 0]
click at [462, 280] on button "Submit" at bounding box center [514, 284] width 193 height 12
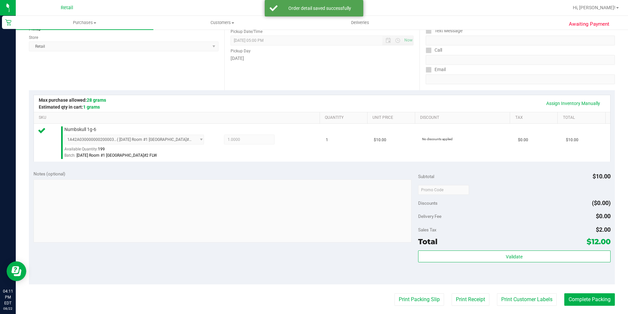
scroll to position [99, 0]
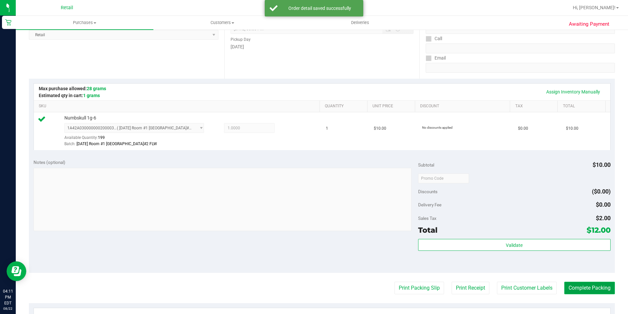
click at [567, 284] on button "Complete Packing" at bounding box center [590, 287] width 51 height 12
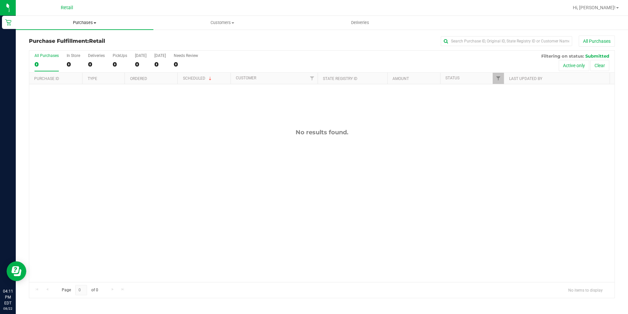
click at [85, 19] on uib-tab-heading "Purchases Summary of purchases Fulfillment All purchases" at bounding box center [85, 23] width 138 height 14
click at [64, 39] on span "Summary of purchases" at bounding box center [49, 40] width 67 height 6
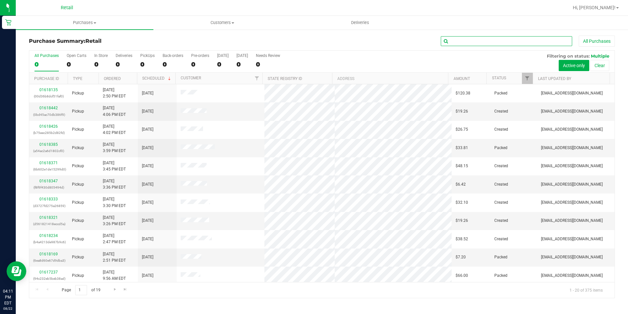
click at [462, 43] on input "text" at bounding box center [506, 41] width 131 height 10
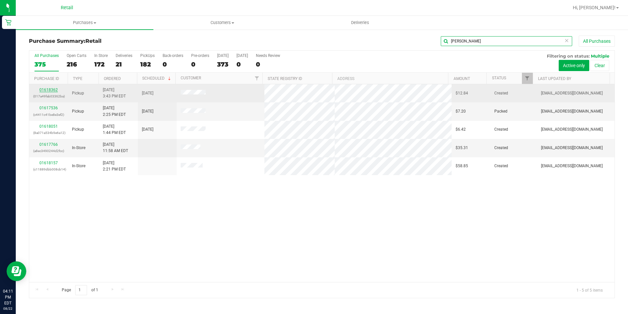
type input "kyle"
click at [55, 89] on link "01618362" at bounding box center [48, 89] width 18 height 5
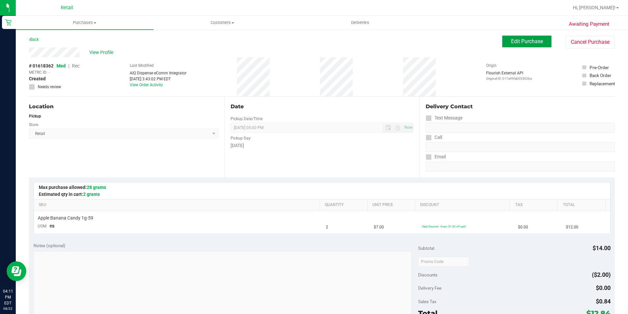
click at [511, 42] on span "Edit Purchase" at bounding box center [527, 41] width 32 height 6
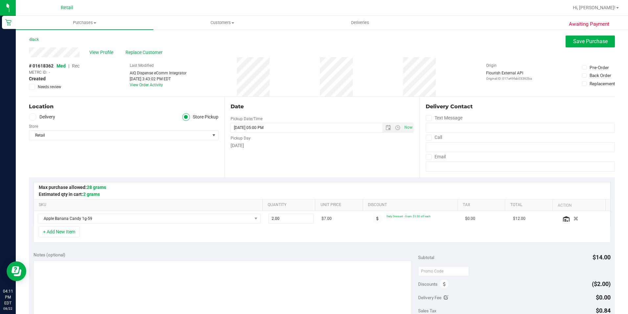
click at [78, 65] on span "Rec" at bounding box center [76, 65] width 8 height 5
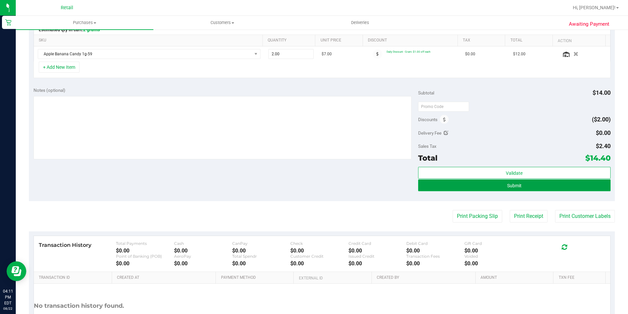
click at [503, 188] on button "Submit" at bounding box center [514, 185] width 193 height 12
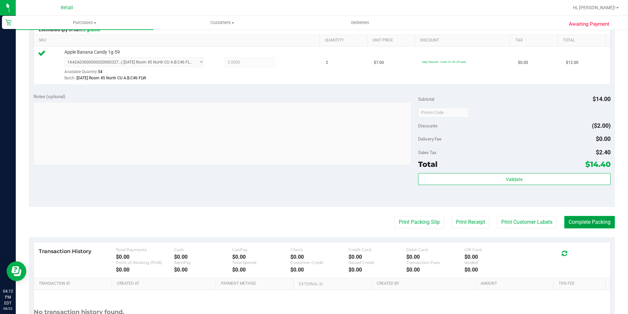
click at [565, 220] on button "Complete Packing" at bounding box center [590, 222] width 51 height 12
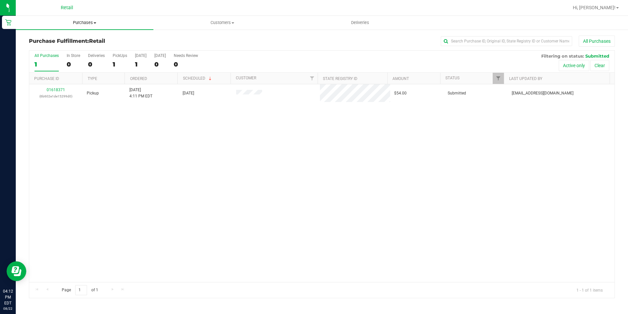
click at [92, 24] on span "Purchases" at bounding box center [85, 23] width 138 height 6
click at [78, 40] on span "Summary of purchases" at bounding box center [49, 40] width 67 height 6
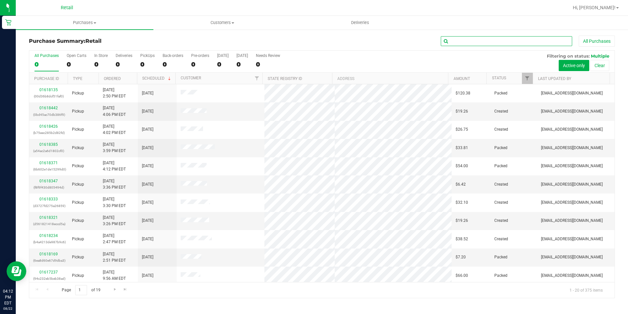
click at [459, 41] on input "text" at bounding box center [506, 41] width 131 height 10
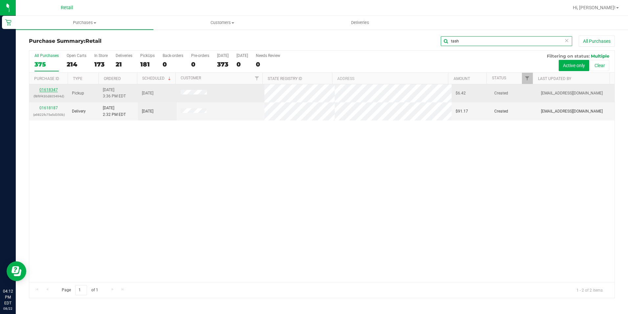
type input "tash"
click at [55, 91] on link "01618347" at bounding box center [48, 89] width 18 height 5
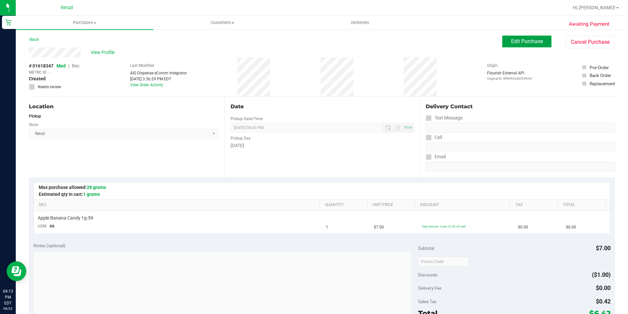
click at [535, 40] on span "Edit Purchase" at bounding box center [527, 41] width 32 height 6
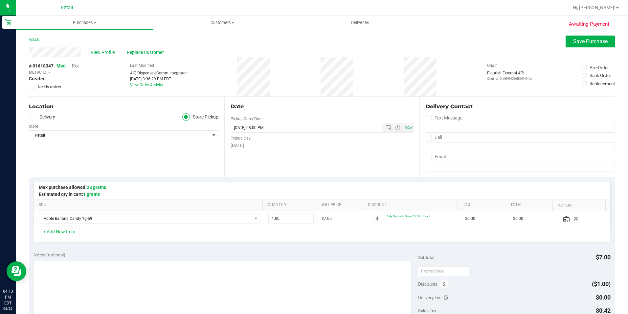
click at [78, 66] on span "Rec" at bounding box center [76, 65] width 8 height 5
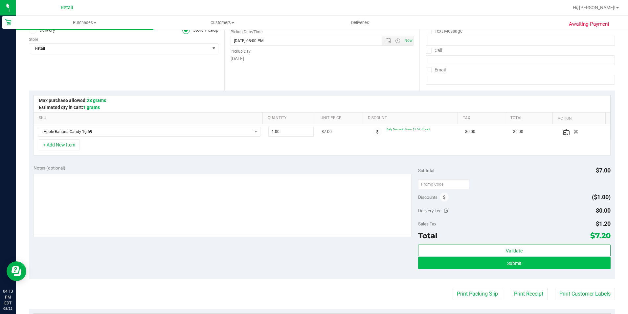
scroll to position [99, 0]
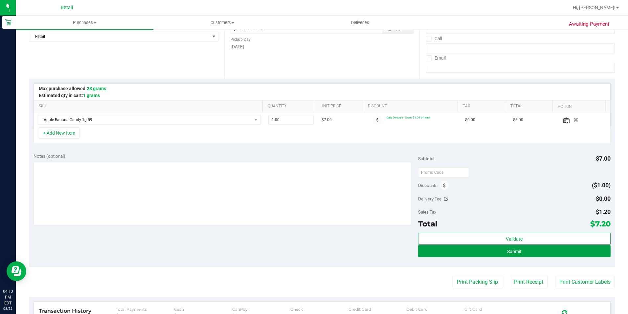
click at [521, 248] on button "Submit" at bounding box center [514, 251] width 193 height 12
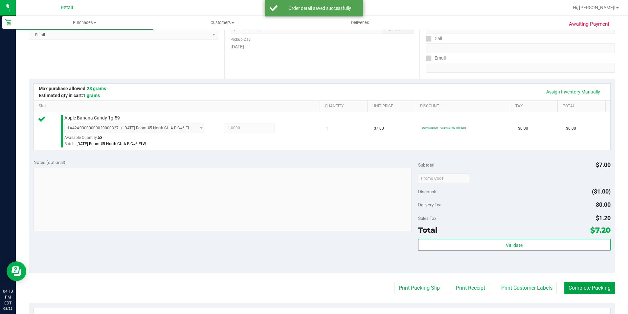
click at [597, 283] on button "Complete Packing" at bounding box center [590, 287] width 51 height 12
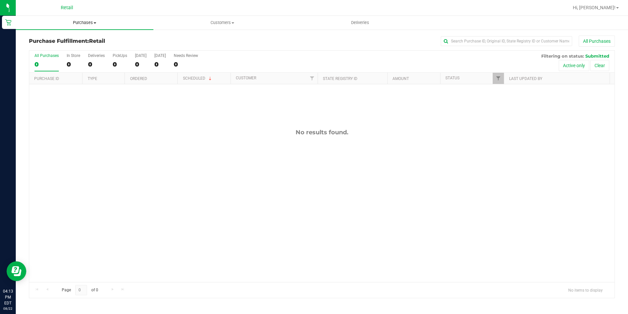
drag, startPoint x: 88, startPoint y: 22, endPoint x: 80, endPoint y: 36, distance: 16.5
click at [88, 22] on span "Purchases" at bounding box center [85, 23] width 138 height 6
click at [77, 39] on span "Summary of purchases" at bounding box center [49, 40] width 67 height 6
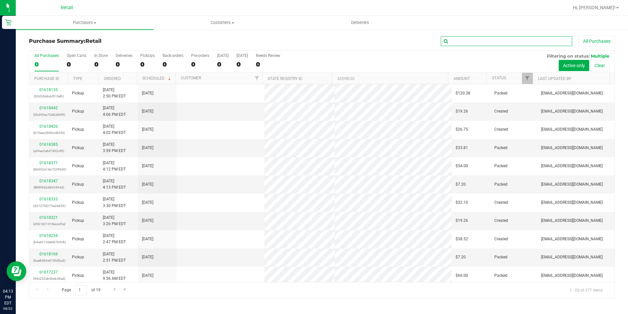
click at [478, 39] on input "text" at bounding box center [506, 41] width 131 height 10
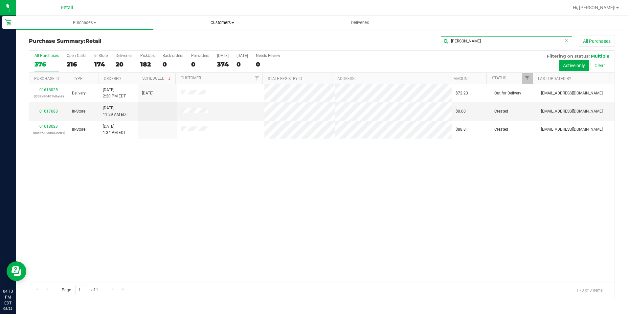
type input "joseph"
click at [222, 27] on uib-tab-heading "Customers All customers Add a new customer All physicians" at bounding box center [222, 22] width 137 height 13
click at [195, 42] on span "All customers" at bounding box center [176, 40] width 47 height 6
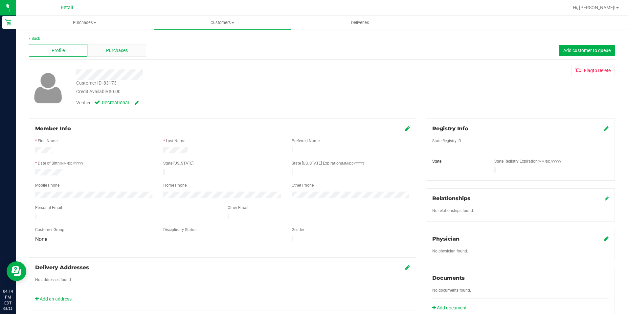
click at [130, 50] on div "Purchases" at bounding box center [116, 50] width 59 height 12
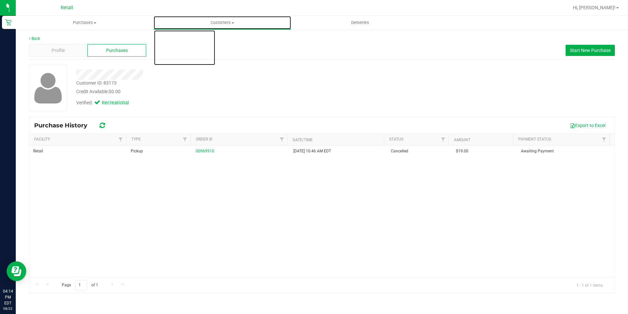
click at [222, 25] on span "Customers" at bounding box center [222, 23] width 137 height 6
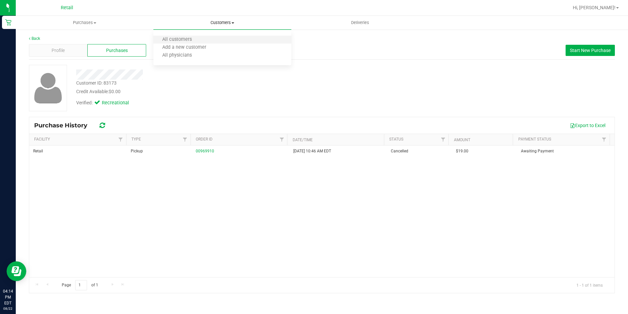
click at [201, 38] on li "All customers" at bounding box center [222, 40] width 138 height 8
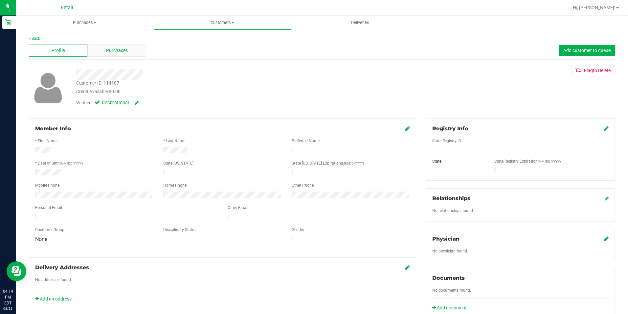
click at [115, 54] on span "Purchases" at bounding box center [117, 50] width 22 height 7
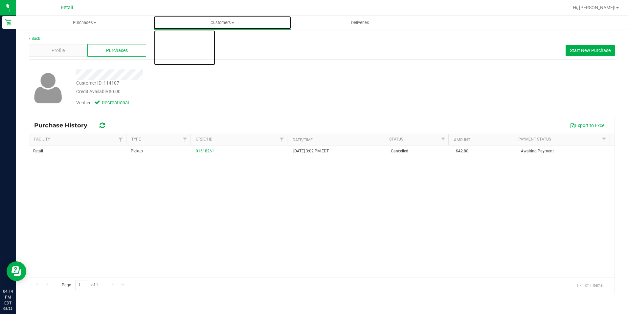
drag, startPoint x: 220, startPoint y: 16, endPoint x: 221, endPoint y: 11, distance: 5.3
click at [221, 16] on uib-tab-heading "Customers All customers Add a new customer All physicians" at bounding box center [222, 22] width 137 height 13
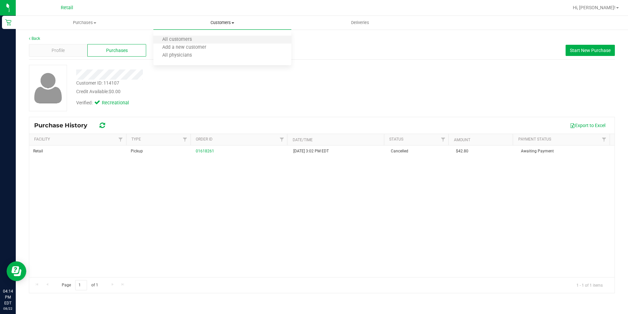
click at [206, 37] on li "All customers" at bounding box center [222, 40] width 138 height 8
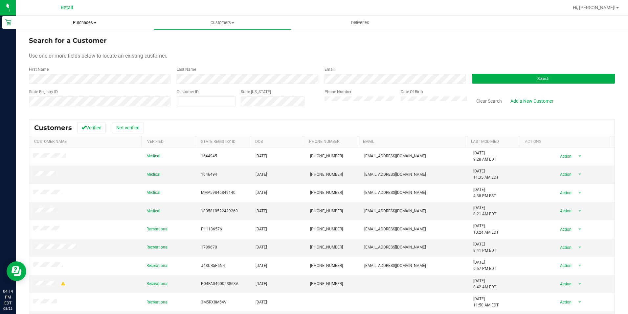
click at [78, 24] on span "Purchases" at bounding box center [85, 23] width 138 height 6
click at [75, 41] on span "Summary of purchases" at bounding box center [49, 40] width 67 height 6
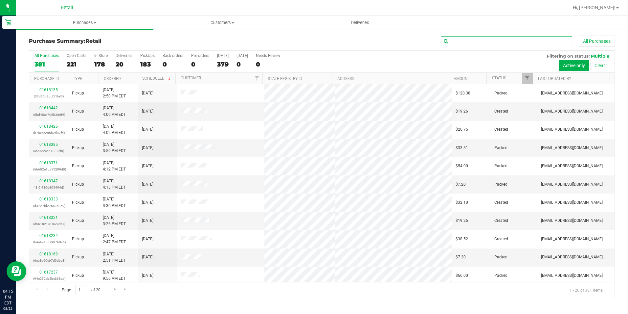
click at [451, 39] on input "text" at bounding box center [506, 41] width 131 height 10
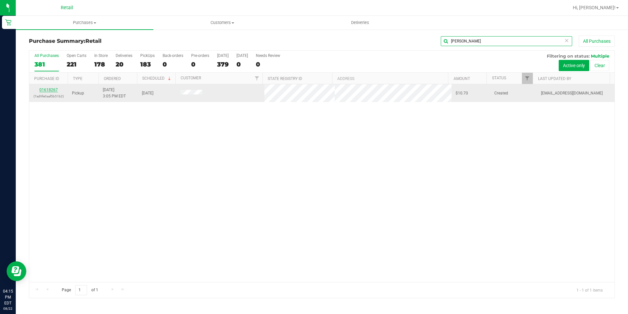
type input "tracy"
click at [52, 89] on link "01618267" at bounding box center [48, 89] width 18 height 5
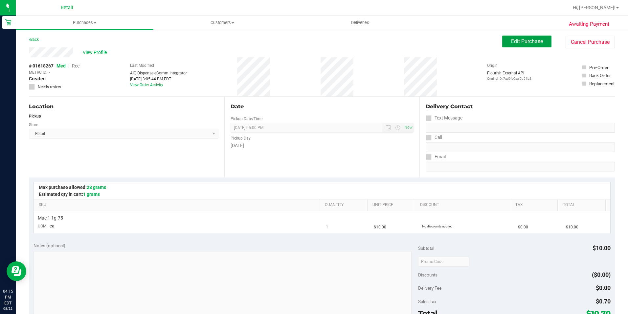
click at [515, 36] on button "Edit Purchase" at bounding box center [527, 41] width 49 height 12
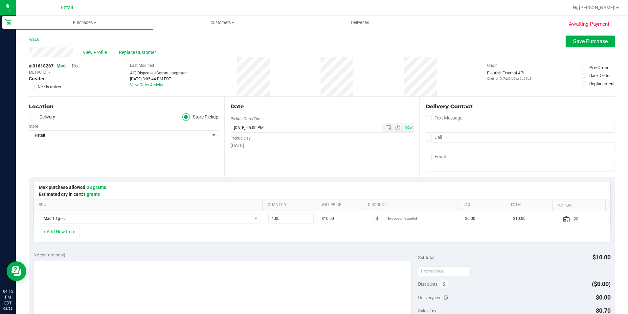
click at [515, 39] on div "Back Save Purchase" at bounding box center [322, 41] width 586 height 12
click at [77, 66] on span "Rec" at bounding box center [76, 65] width 8 height 5
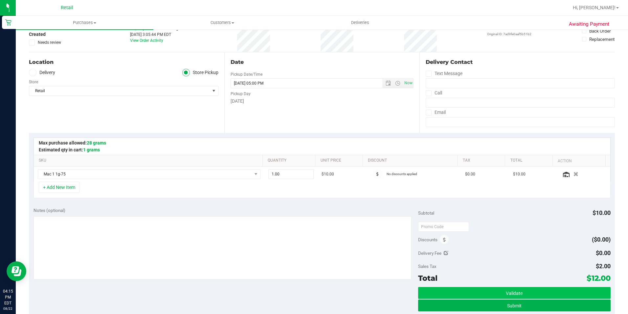
scroll to position [66, 0]
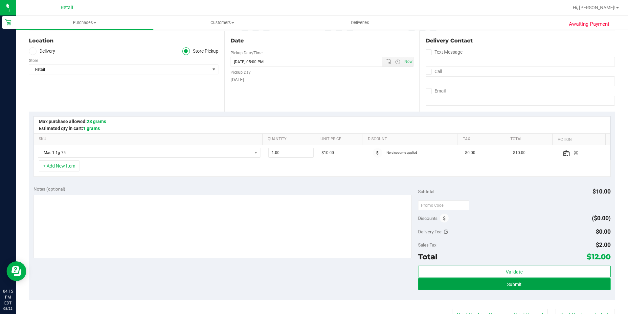
click at [528, 282] on button "Submit" at bounding box center [514, 284] width 193 height 12
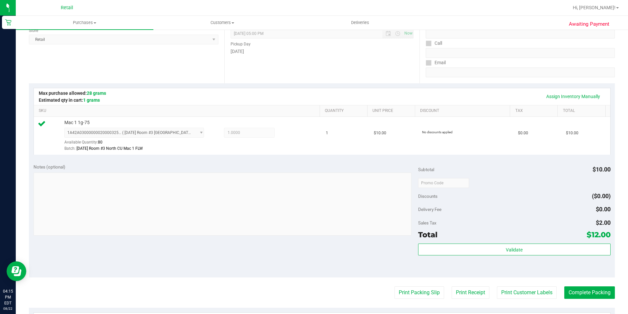
scroll to position [131, 0]
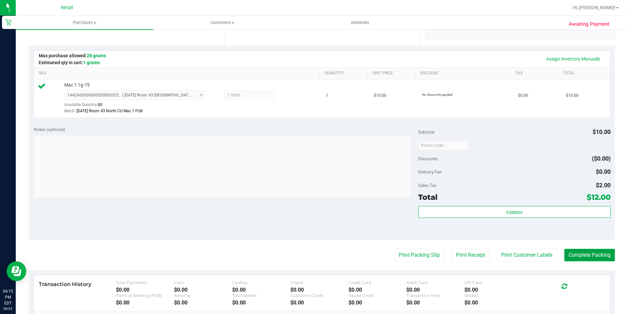
click at [565, 253] on button "Complete Packing" at bounding box center [590, 254] width 51 height 12
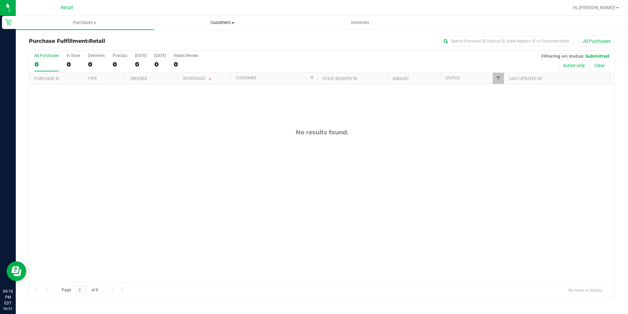
drag, startPoint x: 216, startPoint y: 18, endPoint x: 212, endPoint y: 25, distance: 7.6
click at [216, 18] on uib-tab-heading "Customers All customers Add a new customer All physicians" at bounding box center [222, 22] width 137 height 13
click at [80, 20] on span "Purchases" at bounding box center [84, 23] width 137 height 6
click at [76, 41] on span "Summary of purchases" at bounding box center [49, 40] width 67 height 6
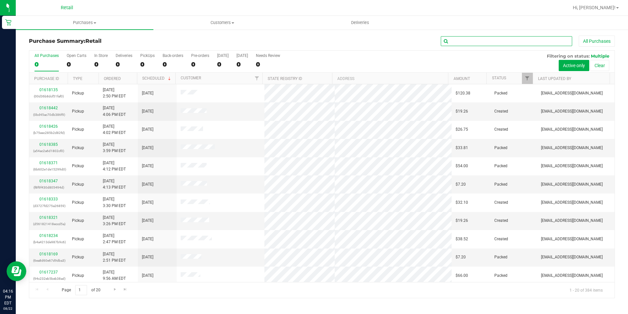
click at [499, 41] on input "text" at bounding box center [506, 41] width 131 height 10
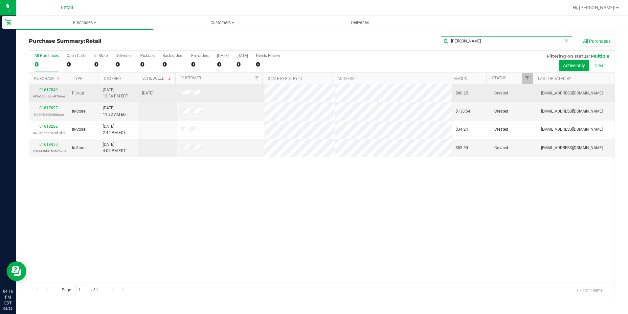
type input "david"
click at [49, 88] on link "01617849" at bounding box center [48, 89] width 18 height 5
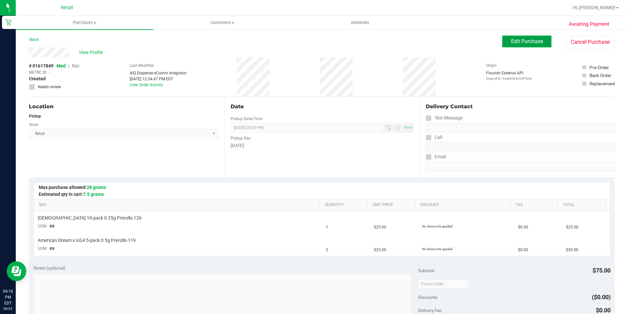
click at [525, 40] on span "Edit Purchase" at bounding box center [527, 41] width 32 height 6
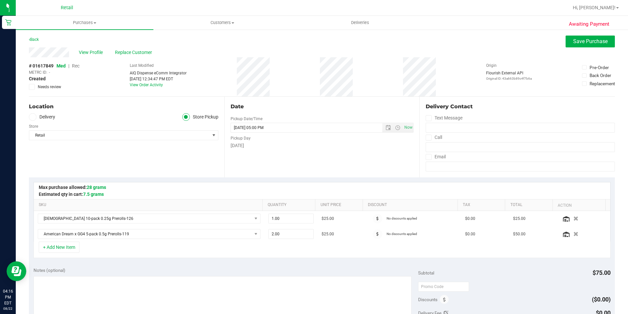
click at [74, 66] on span "Rec" at bounding box center [76, 65] width 8 height 5
click at [119, 51] on span "Replace Customer" at bounding box center [134, 52] width 39 height 7
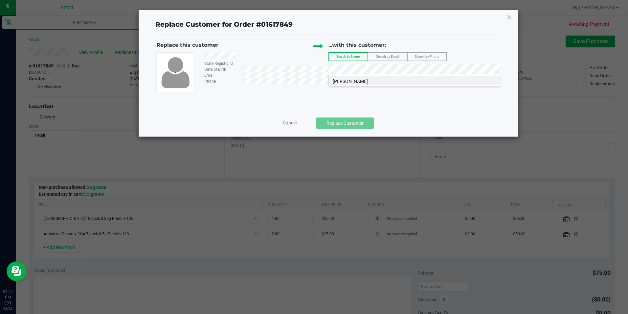
click at [350, 79] on span "David Ziroli" at bounding box center [350, 81] width 35 height 5
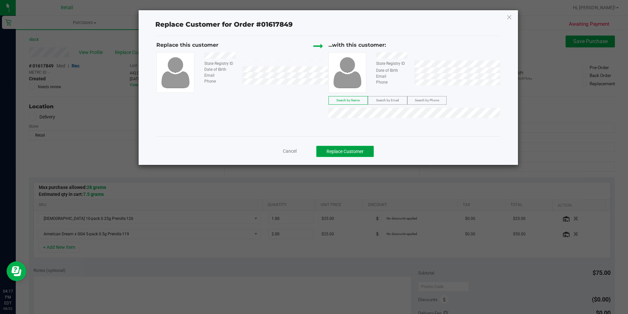
click at [352, 147] on button "Replace Customer" at bounding box center [346, 151] width 58 height 11
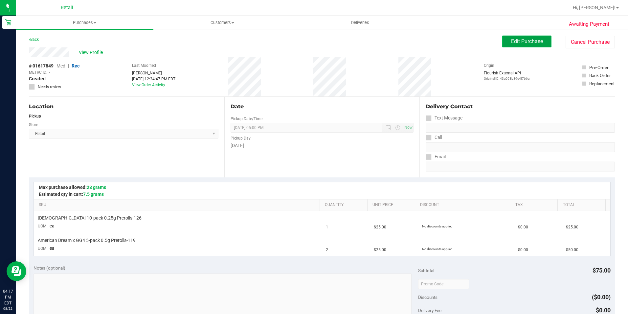
click at [524, 39] on span "Edit Purchase" at bounding box center [527, 41] width 32 height 6
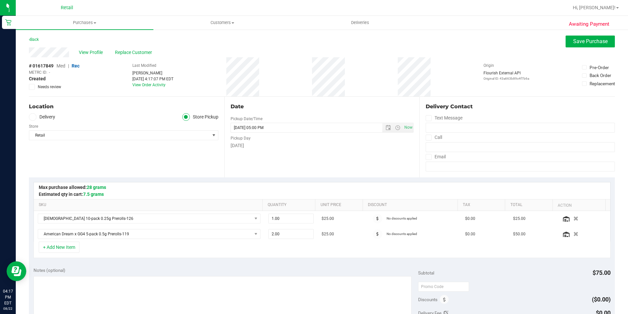
click at [63, 67] on span "Med" at bounding box center [61, 65] width 9 height 5
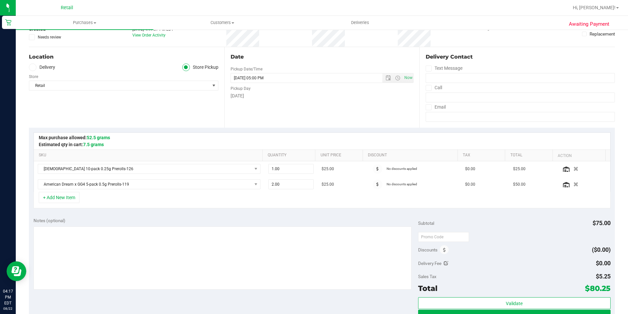
scroll to position [66, 0]
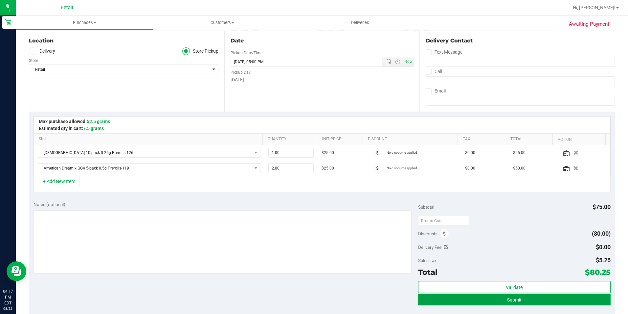
click at [560, 295] on button "Submit" at bounding box center [514, 299] width 193 height 12
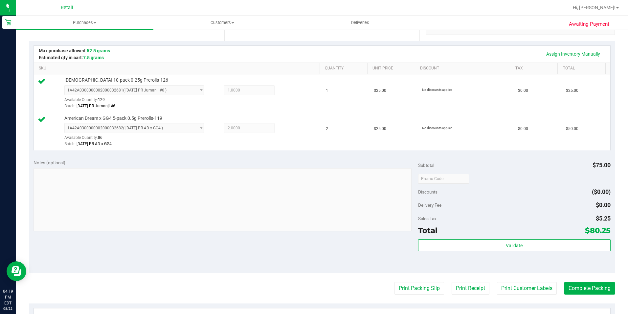
scroll to position [197, 0]
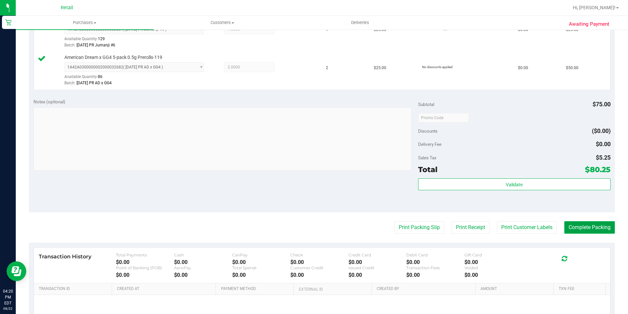
click at [595, 222] on button "Complete Packing" at bounding box center [590, 227] width 51 height 12
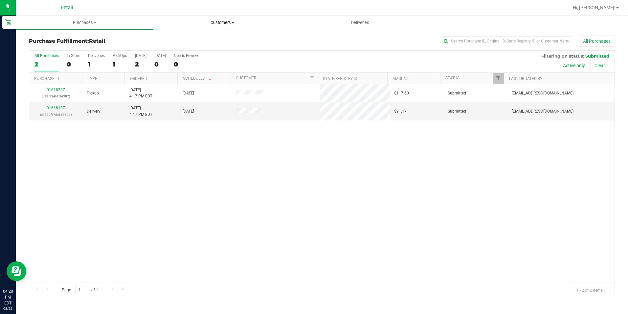
click at [216, 25] on span "Customers" at bounding box center [222, 23] width 137 height 6
click at [216, 22] on span "Customers" at bounding box center [222, 23] width 138 height 6
click at [199, 38] on span "All customers" at bounding box center [176, 40] width 47 height 6
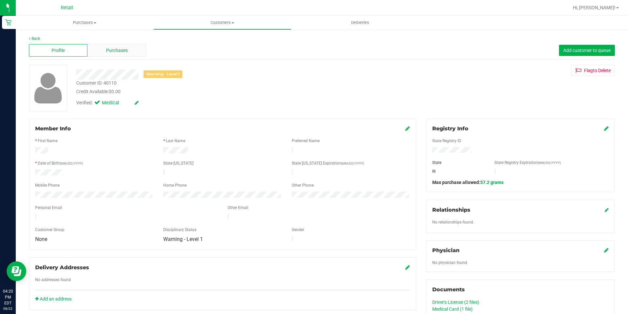
click at [124, 52] on span "Purchases" at bounding box center [117, 50] width 22 height 7
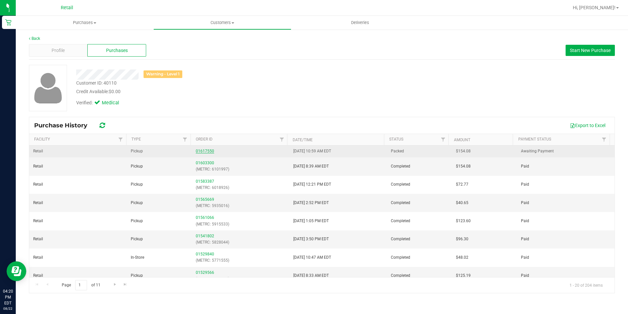
click at [202, 150] on link "01617550" at bounding box center [205, 151] width 18 height 5
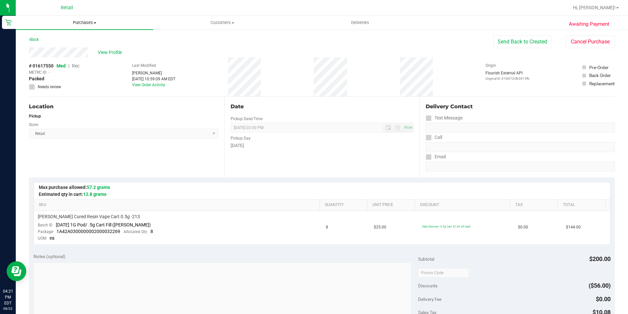
click at [82, 15] on nav "Retail Hi, [PERSON_NAME]!" at bounding box center [322, 8] width 613 height 16
click at [82, 20] on span "Purchases" at bounding box center [85, 23] width 138 height 6
click at [73, 37] on span "Summary of purchases" at bounding box center [49, 40] width 67 height 6
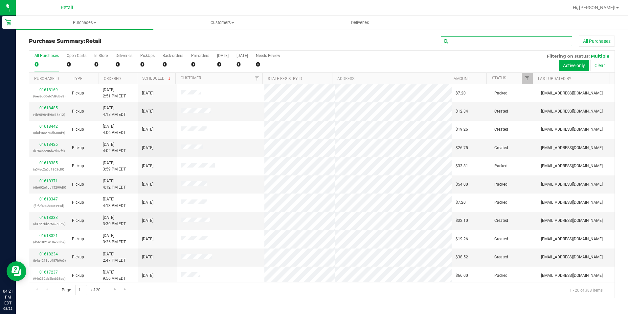
click at [456, 40] on input "text" at bounding box center [506, 41] width 131 height 10
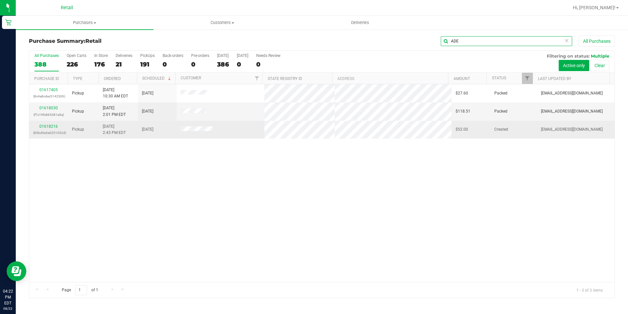
type input "ADE"
click at [52, 123] on td "01618216 (85bd9e5e0251032d)" at bounding box center [48, 130] width 39 height 18
click at [52, 124] on link "01618216" at bounding box center [48, 126] width 18 height 5
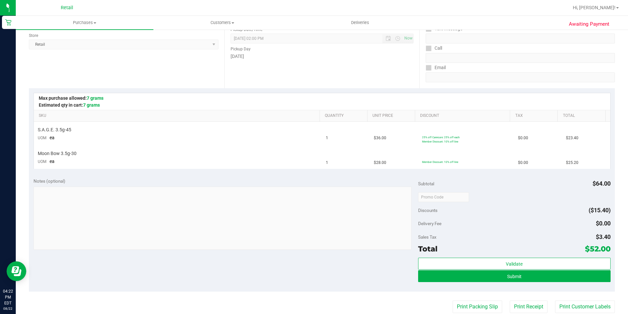
scroll to position [99, 0]
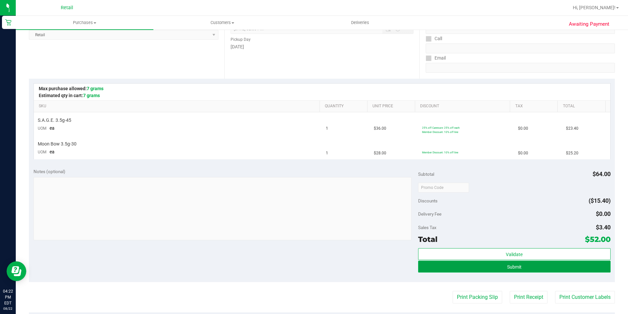
click at [469, 267] on button "Submit" at bounding box center [514, 266] width 193 height 12
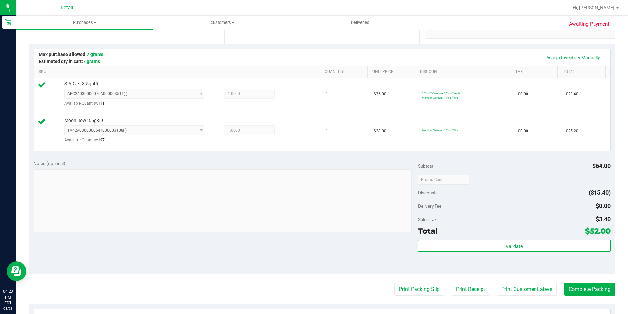
scroll to position [164, 0]
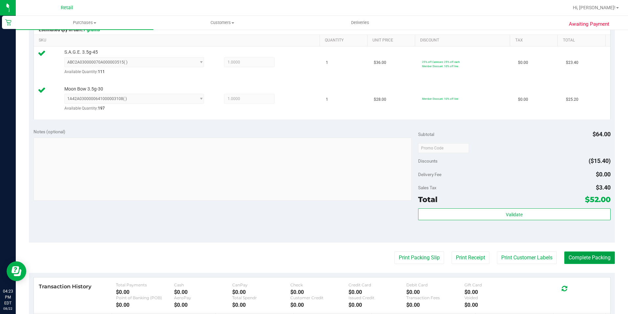
click at [573, 257] on button "Complete Packing" at bounding box center [590, 257] width 51 height 12
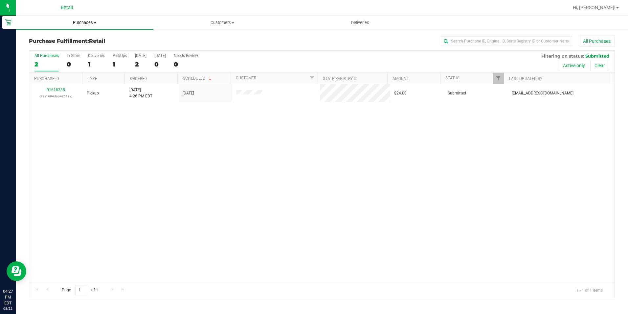
drag, startPoint x: 85, startPoint y: 24, endPoint x: 81, endPoint y: 27, distance: 5.2
click at [85, 24] on span "Purchases" at bounding box center [85, 23] width 138 height 6
click at [74, 39] on span "Summary of purchases" at bounding box center [49, 40] width 67 height 6
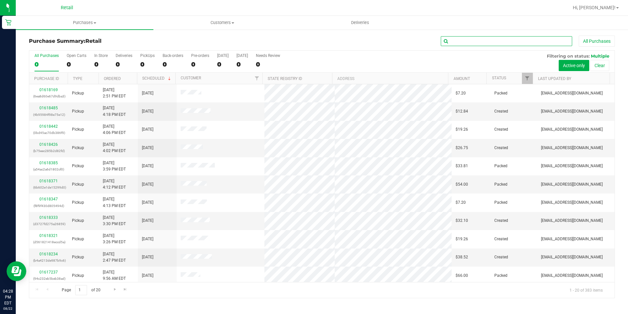
click at [472, 42] on input "text" at bounding box center [506, 41] width 131 height 10
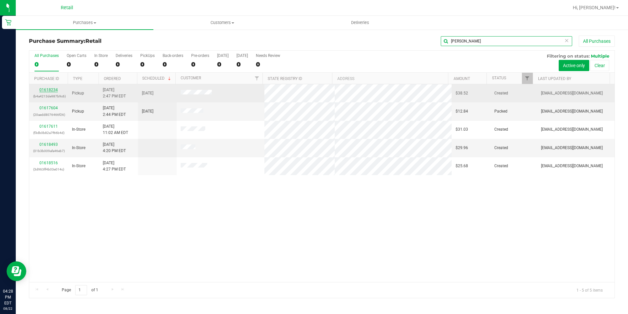
type input "CARLO"
click at [48, 89] on link "01618234" at bounding box center [48, 89] width 18 height 5
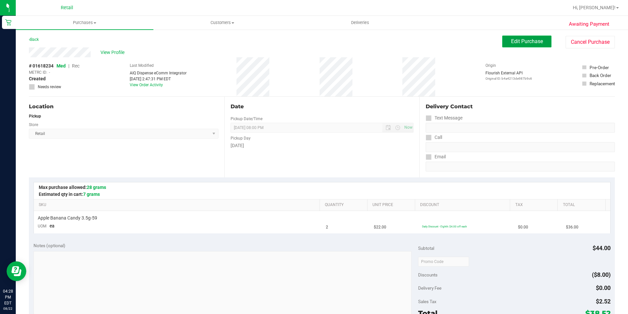
click at [536, 40] on span "Edit Purchase" at bounding box center [527, 41] width 32 height 6
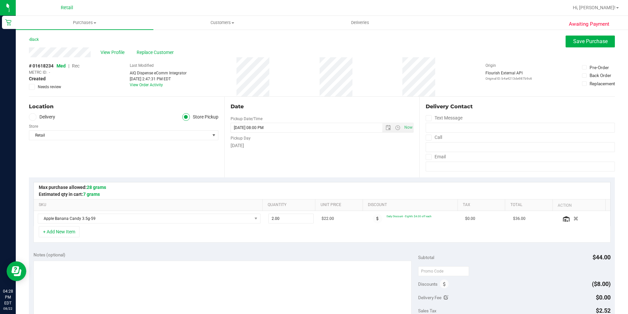
click at [78, 64] on span "Rec" at bounding box center [76, 65] width 8 height 5
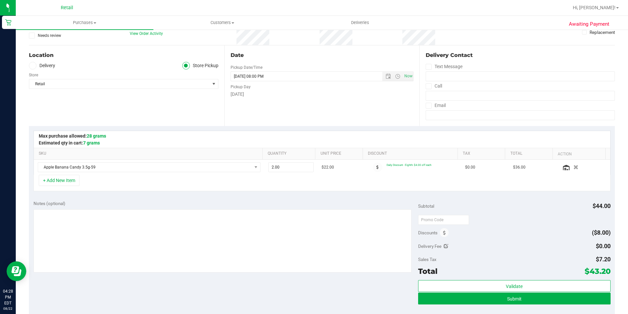
scroll to position [66, 0]
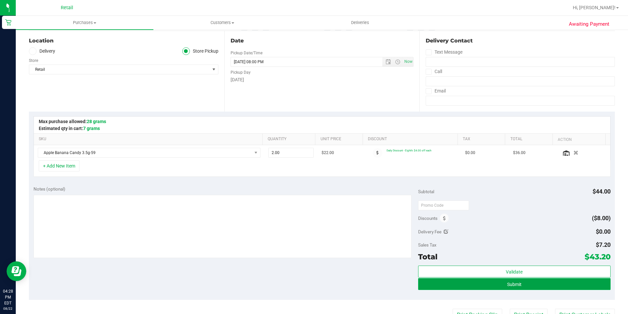
click at [511, 281] on span "Submit" at bounding box center [514, 283] width 14 height 5
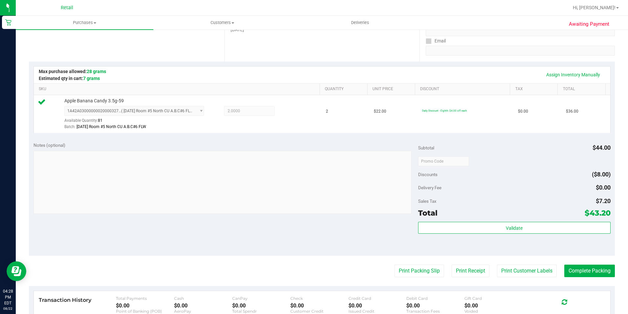
scroll to position [131, 0]
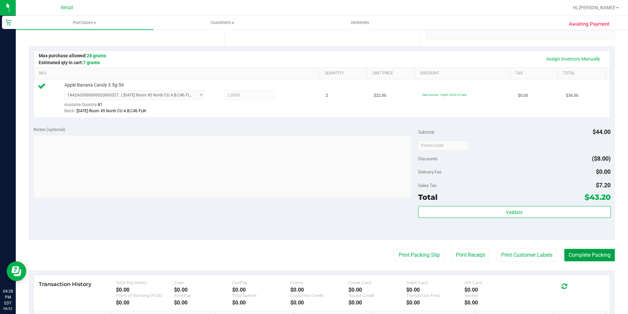
click at [583, 255] on button "Complete Packing" at bounding box center [590, 254] width 51 height 12
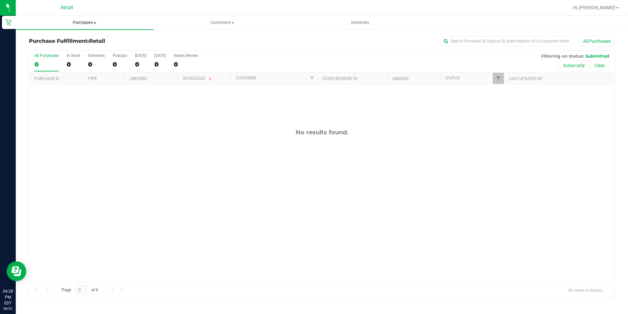
click at [88, 21] on span "Purchases" at bounding box center [85, 23] width 138 height 6
click at [72, 42] on span "Summary of purchases" at bounding box center [49, 40] width 67 height 6
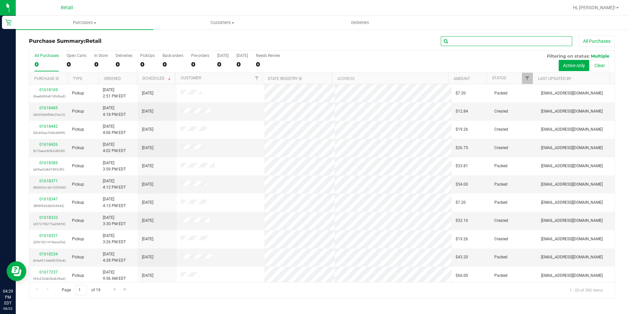
click at [462, 40] on input "text" at bounding box center [506, 41] width 131 height 10
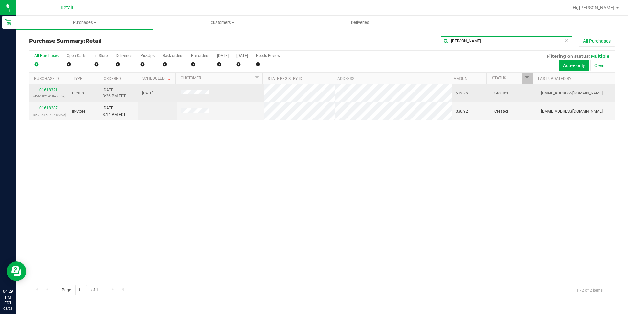
type input "JENNIFER"
click at [46, 91] on link "01618321" at bounding box center [48, 89] width 18 height 5
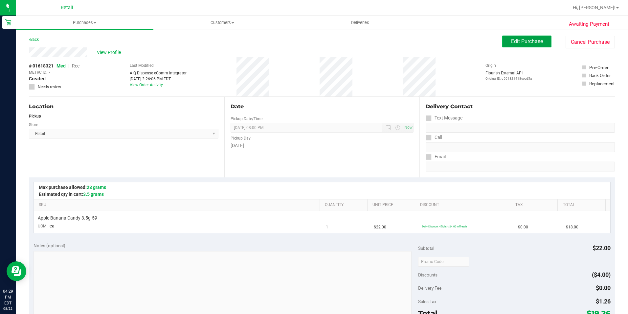
click at [537, 37] on button "Edit Purchase" at bounding box center [527, 41] width 49 height 12
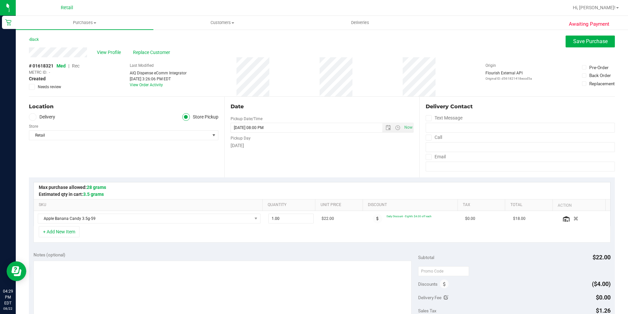
click at [78, 67] on span "Rec" at bounding box center [76, 65] width 8 height 5
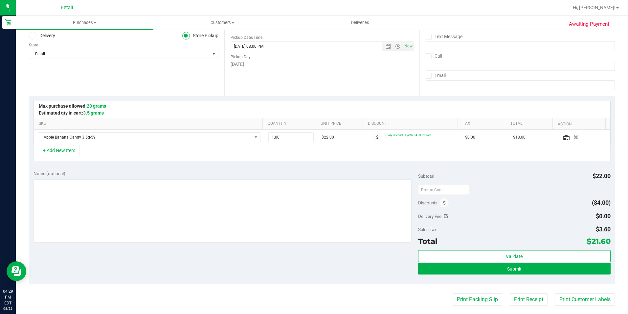
scroll to position [99, 0]
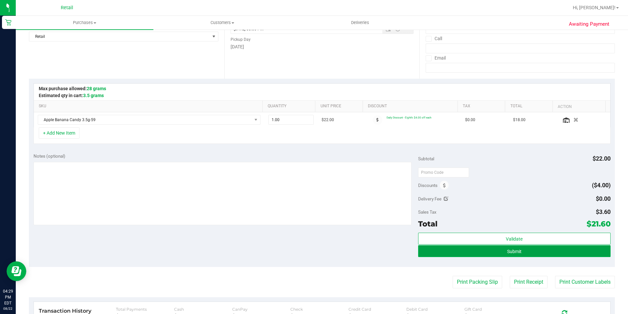
click at [525, 248] on button "Submit" at bounding box center [514, 251] width 193 height 12
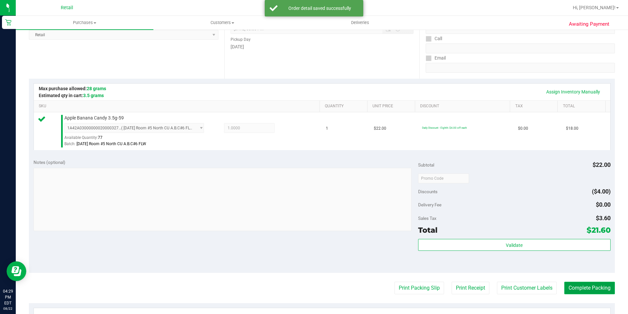
click at [593, 290] on button "Complete Packing" at bounding box center [590, 287] width 51 height 12
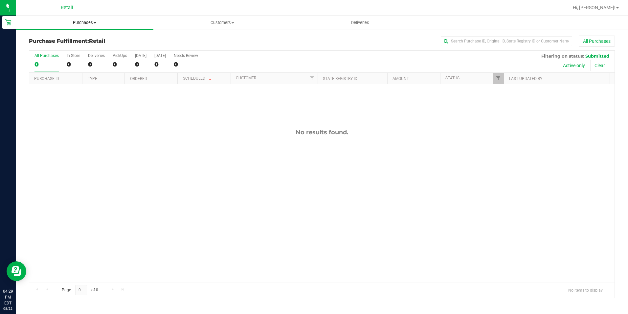
click at [85, 24] on span "Purchases" at bounding box center [85, 23] width 138 height 6
click at [78, 40] on span "Summary of purchases" at bounding box center [49, 40] width 67 height 6
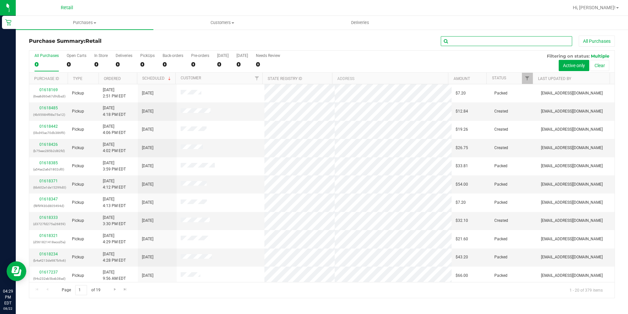
click at [501, 45] on input "text" at bounding box center [506, 41] width 131 height 10
click at [501, 41] on input "text" at bounding box center [506, 41] width 131 height 10
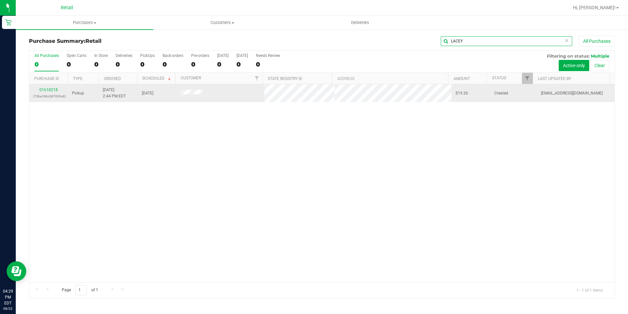
type input "LACEY"
click at [50, 87] on div "01618218 (73be186c387099c8)" at bounding box center [48, 93] width 31 height 12
click at [53, 90] on link "01618218" at bounding box center [48, 89] width 18 height 5
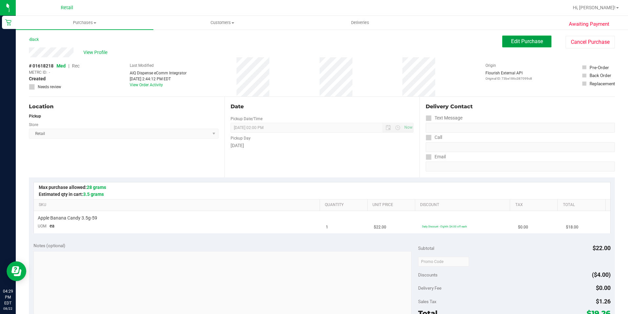
click at [515, 43] on span "Edit Purchase" at bounding box center [527, 41] width 32 height 6
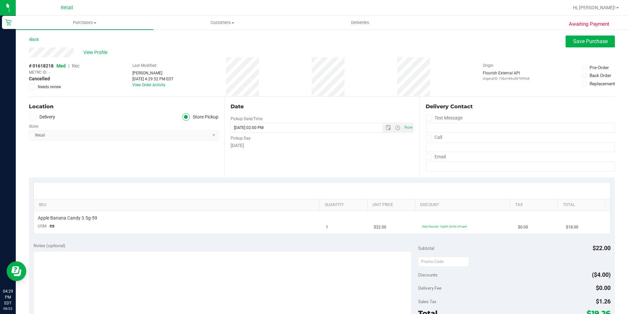
click at [78, 66] on span "Rec" at bounding box center [76, 65] width 8 height 5
click at [567, 39] on button "Save Purchase" at bounding box center [590, 41] width 49 height 12
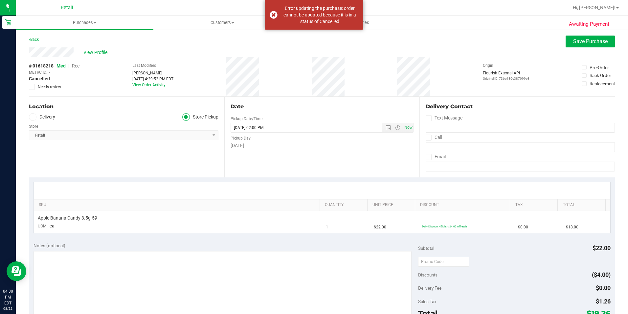
click at [76, 66] on span "Rec" at bounding box center [76, 65] width 8 height 5
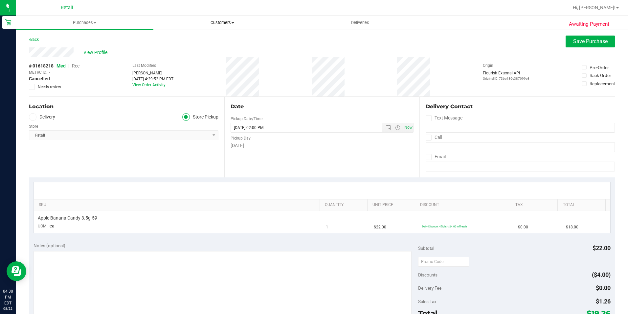
click at [224, 17] on uib-tab-heading "Customers All customers Add a new customer All physicians" at bounding box center [222, 22] width 137 height 13
click at [197, 37] on span "All customers" at bounding box center [176, 40] width 47 height 6
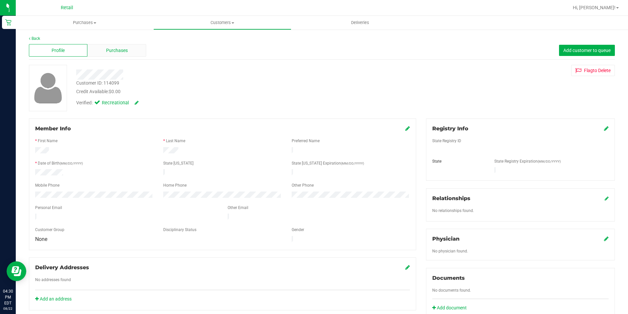
click at [114, 52] on span "Purchases" at bounding box center [117, 50] width 22 height 7
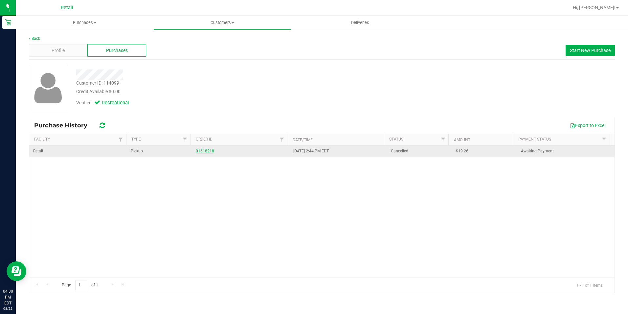
click at [206, 153] on link "01618218" at bounding box center [205, 151] width 18 height 5
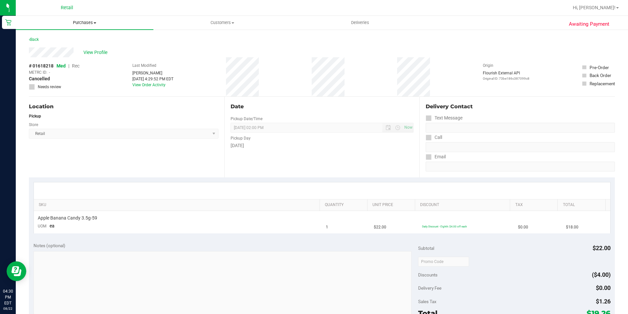
click at [73, 23] on span "Purchases" at bounding box center [85, 23] width 138 height 6
click at [70, 39] on span "Summary of purchases" at bounding box center [49, 40] width 67 height 6
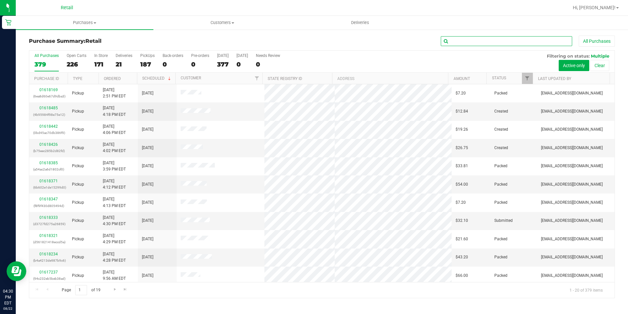
click at [455, 37] on input "text" at bounding box center [506, 41] width 131 height 10
click at [458, 40] on input "text" at bounding box center [506, 41] width 131 height 10
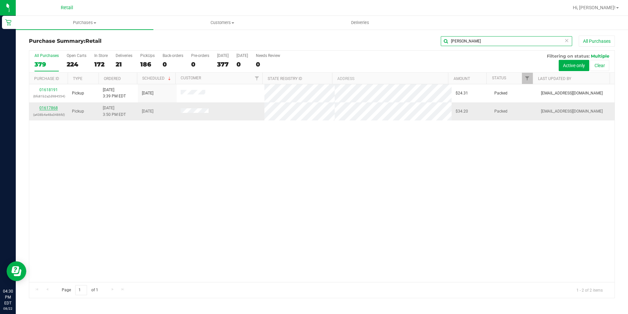
type input "SELENA"
click at [50, 107] on link "01617868" at bounding box center [48, 108] width 18 height 5
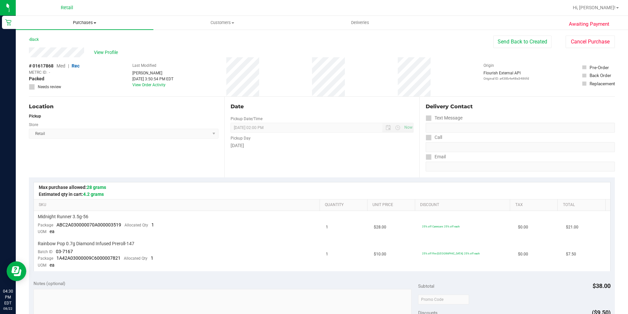
click at [90, 20] on span "Purchases" at bounding box center [85, 23] width 138 height 6
click at [69, 47] on li "Fulfillment" at bounding box center [85, 48] width 138 height 8
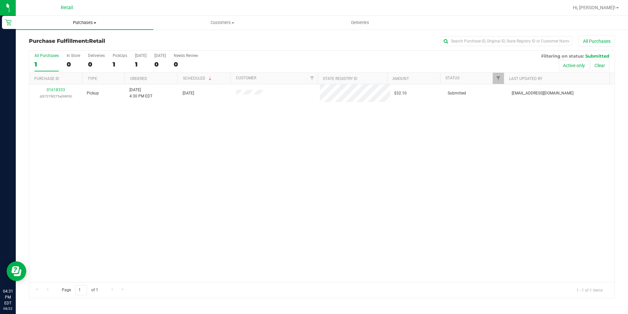
click at [80, 24] on span "Purchases" at bounding box center [85, 23] width 138 height 6
click at [216, 18] on uib-tab-heading "Customers All customers Add a new customer All physicians" at bounding box center [222, 22] width 137 height 13
click at [179, 38] on span "All customers" at bounding box center [176, 40] width 47 height 6
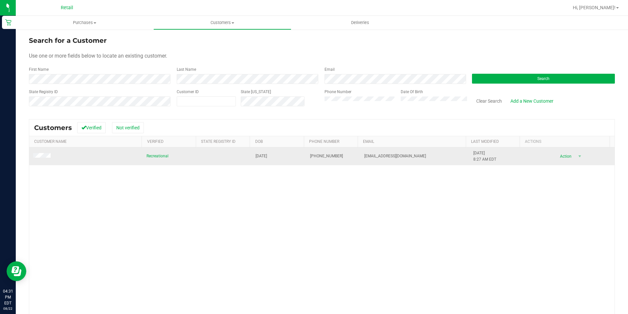
click at [40, 153] on span at bounding box center [42, 156] width 19 height 7
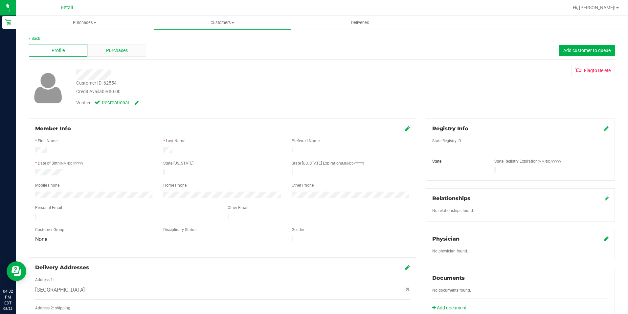
click at [110, 48] on span "Purchases" at bounding box center [117, 50] width 22 height 7
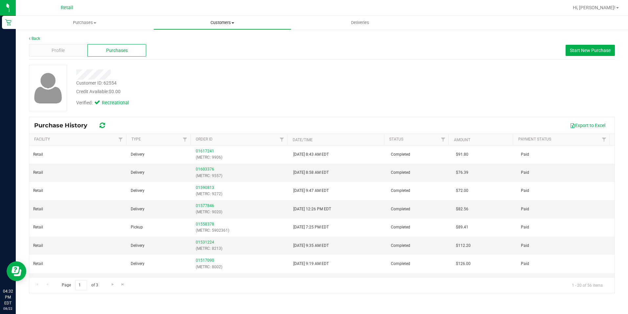
click at [211, 22] on span "Customers" at bounding box center [222, 23] width 137 height 6
click at [196, 36] on li "All customers" at bounding box center [222, 40] width 138 height 8
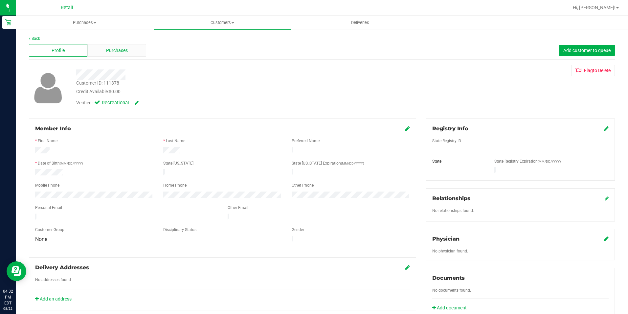
click at [113, 49] on span "Purchases" at bounding box center [117, 50] width 22 height 7
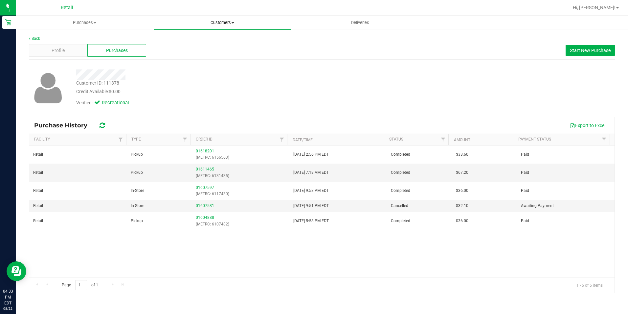
click at [221, 20] on span "Customers" at bounding box center [222, 23] width 137 height 6
click at [188, 37] on span "All customers" at bounding box center [176, 40] width 47 height 6
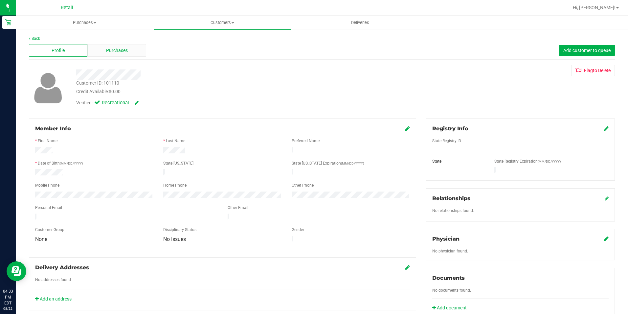
click at [115, 50] on span "Purchases" at bounding box center [117, 50] width 22 height 7
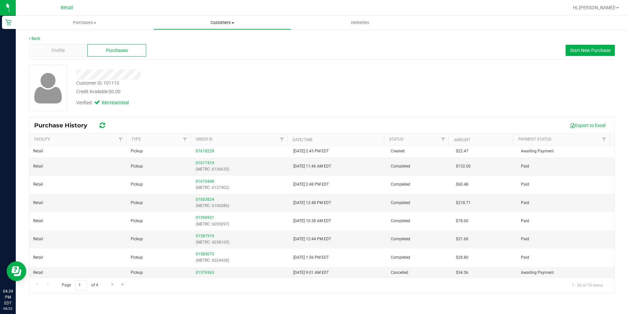
click at [215, 21] on span "Customers" at bounding box center [222, 23] width 137 height 6
click at [179, 40] on span "All customers" at bounding box center [176, 40] width 47 height 6
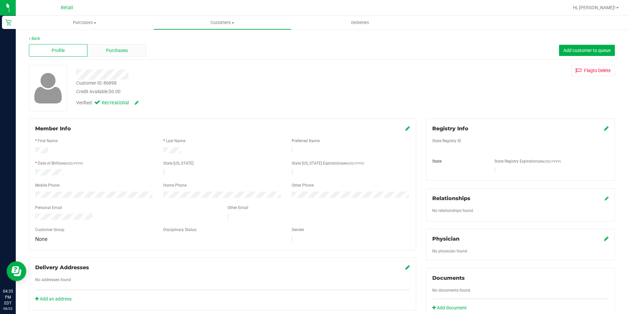
click at [121, 45] on div "Purchases" at bounding box center [116, 50] width 59 height 12
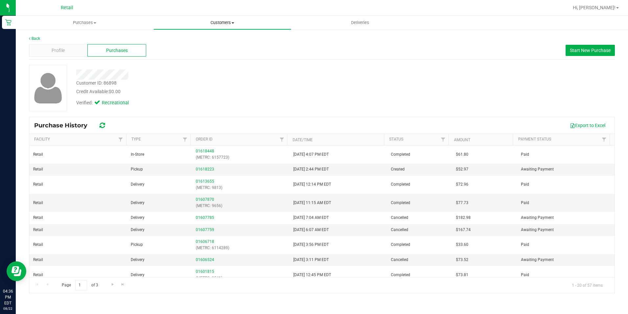
click at [222, 20] on span "Customers" at bounding box center [222, 23] width 137 height 6
click at [192, 38] on span "All customers" at bounding box center [176, 40] width 47 height 6
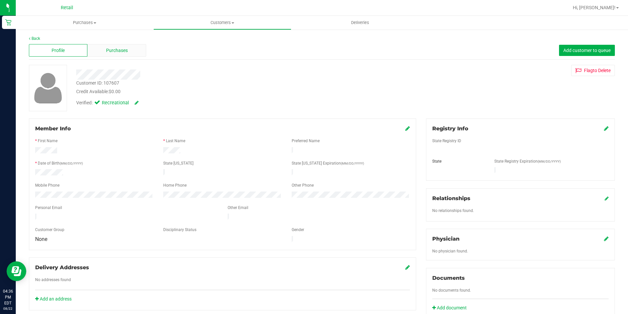
click at [113, 54] on div "Purchases" at bounding box center [116, 50] width 59 height 12
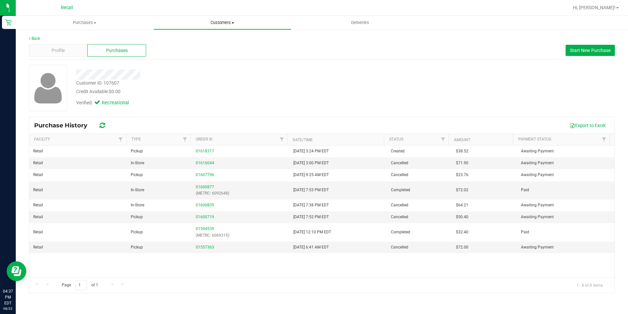
click at [217, 23] on span "Customers" at bounding box center [222, 23] width 137 height 6
click at [205, 38] on li "All customers" at bounding box center [222, 40] width 138 height 8
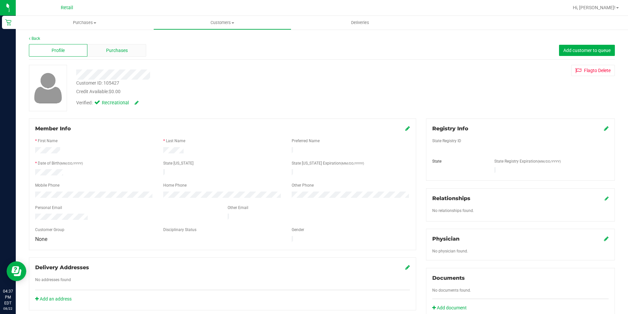
click at [117, 51] on span "Purchases" at bounding box center [117, 50] width 22 height 7
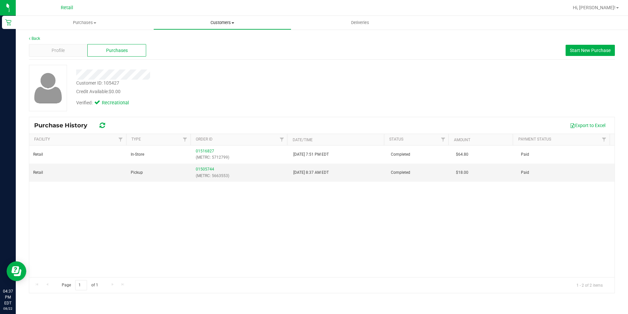
click at [213, 24] on span "Customers" at bounding box center [222, 23] width 137 height 6
click at [176, 42] on span "All customers" at bounding box center [176, 40] width 47 height 6
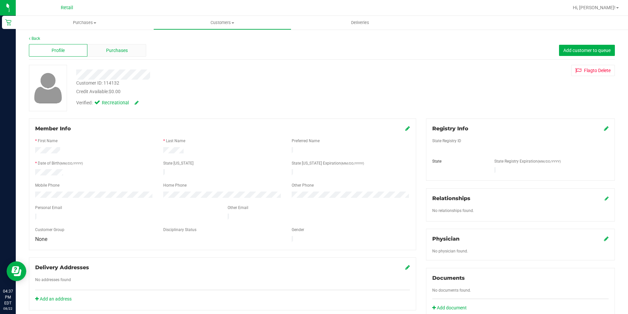
click at [126, 51] on span "Purchases" at bounding box center [117, 50] width 22 height 7
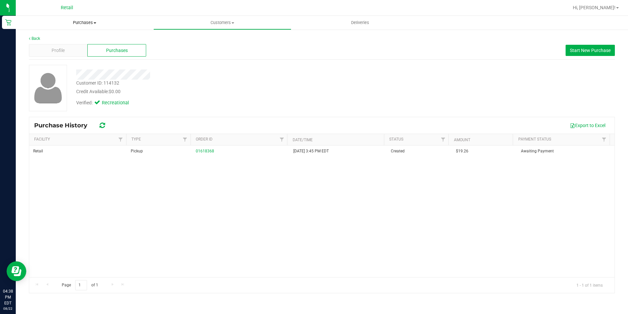
click at [86, 19] on uib-tab-heading "Purchases Summary of purchases Fulfillment All purchases" at bounding box center [85, 23] width 138 height 14
click at [70, 35] on ul "Summary of purchases Fulfillment All purchases" at bounding box center [85, 47] width 138 height 35
click at [80, 24] on span "Purchases" at bounding box center [85, 23] width 138 height 6
click at [69, 40] on span "Summary of purchases" at bounding box center [49, 40] width 67 height 6
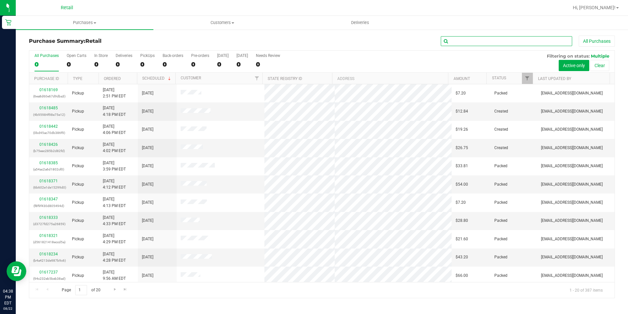
click at [482, 39] on input "text" at bounding box center [506, 41] width 131 height 10
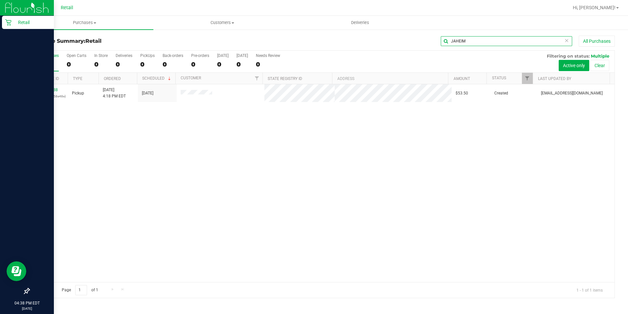
type input "JAHEIM"
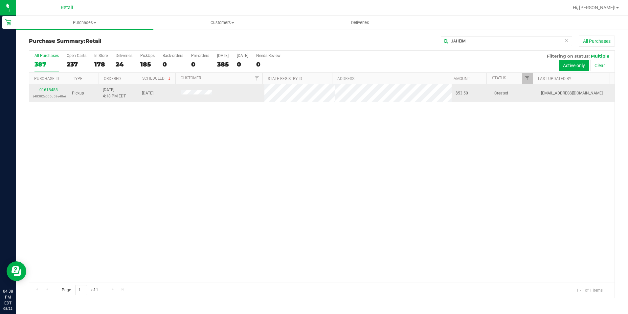
click at [46, 89] on link "01618488" at bounding box center [48, 89] width 18 height 5
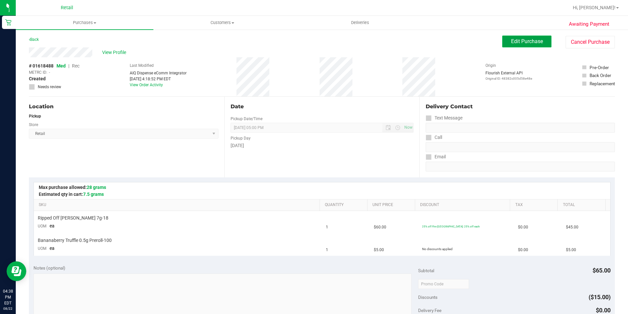
click at [521, 42] on span "Edit Purchase" at bounding box center [527, 41] width 32 height 6
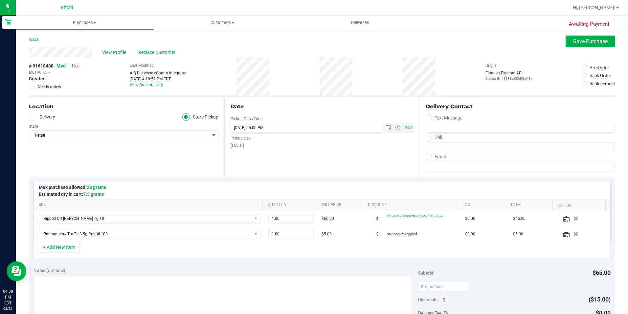
click at [76, 65] on span "Rec" at bounding box center [76, 65] width 8 height 5
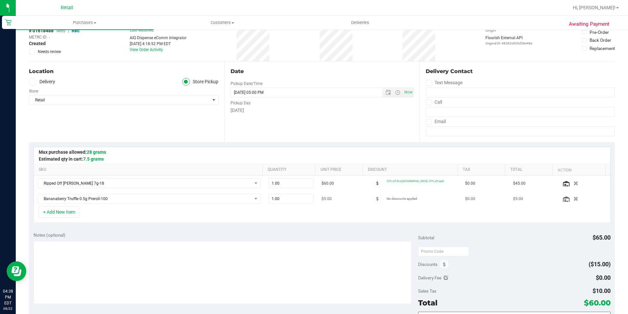
scroll to position [99, 0]
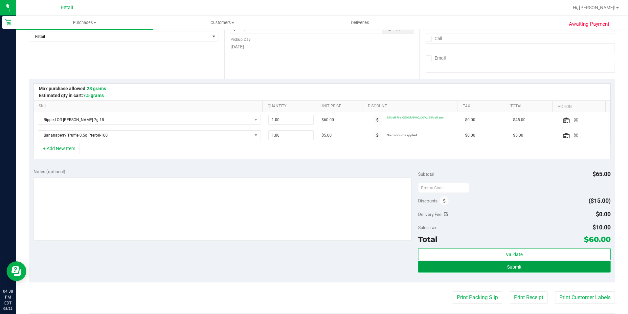
click at [478, 262] on button "Submit" at bounding box center [514, 266] width 193 height 12
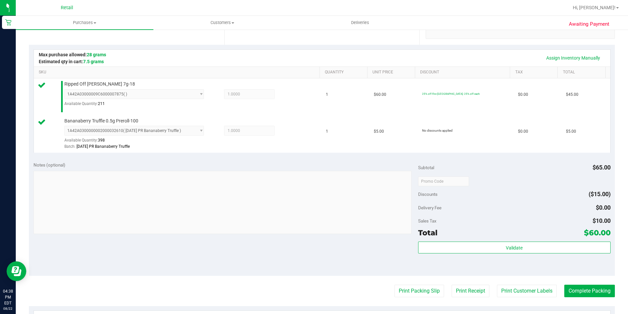
scroll to position [164, 0]
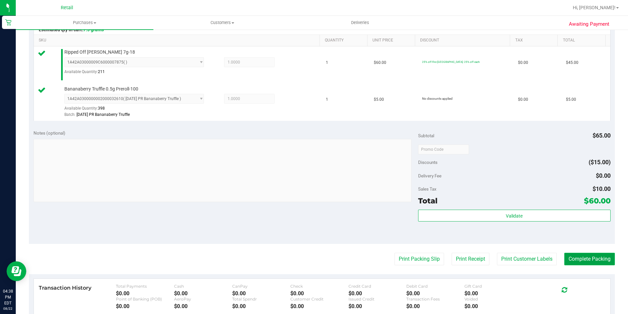
click at [603, 253] on button "Complete Packing" at bounding box center [590, 258] width 51 height 12
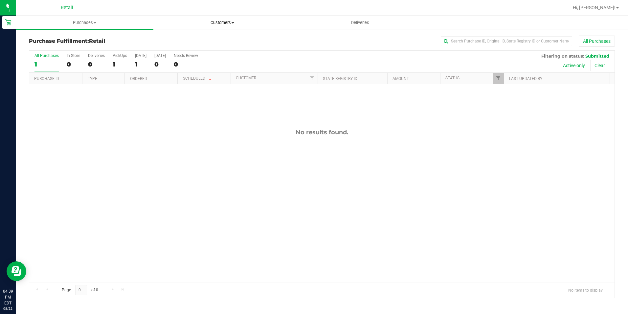
drag, startPoint x: 226, startPoint y: 25, endPoint x: 205, endPoint y: 31, distance: 21.9
click at [226, 25] on span "Customers" at bounding box center [222, 23] width 137 height 6
click at [179, 38] on span "All customers" at bounding box center [176, 40] width 47 height 6
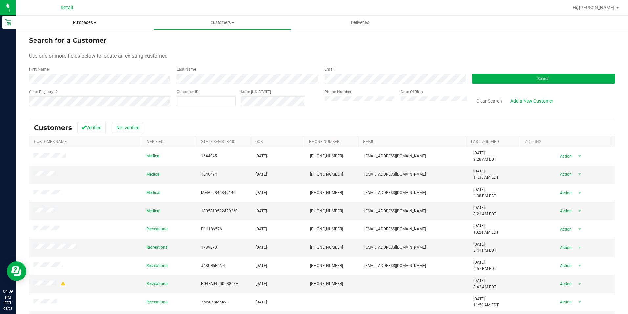
click at [90, 24] on span "Purchases" at bounding box center [85, 23] width 138 height 6
click at [68, 39] on span "Summary of purchases" at bounding box center [49, 40] width 67 height 6
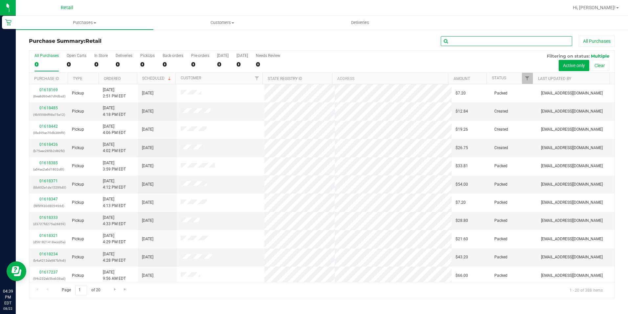
click at [466, 41] on input "text" at bounding box center [506, 41] width 131 height 10
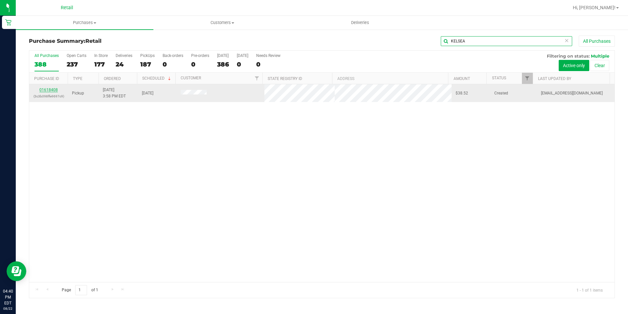
type input "KELSEA"
click at [54, 89] on link "01618408" at bounding box center [48, 89] width 18 height 5
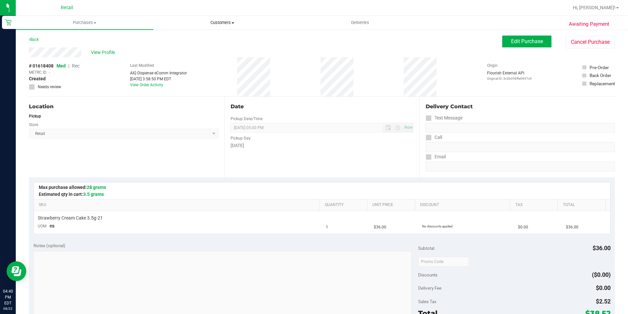
click at [215, 22] on span "Customers" at bounding box center [222, 23] width 137 height 6
click at [371, 40] on div "Back Edit Purchase Cancel Purchase" at bounding box center [322, 41] width 586 height 12
click at [226, 20] on span "Customers" at bounding box center [222, 23] width 138 height 6
click at [166, 37] on span "All customers" at bounding box center [176, 40] width 47 height 6
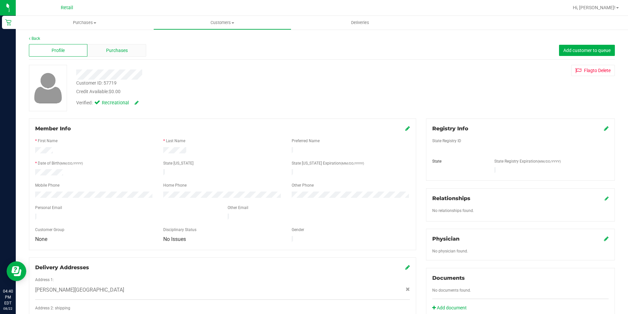
click at [101, 54] on div "Purchases" at bounding box center [116, 50] width 59 height 12
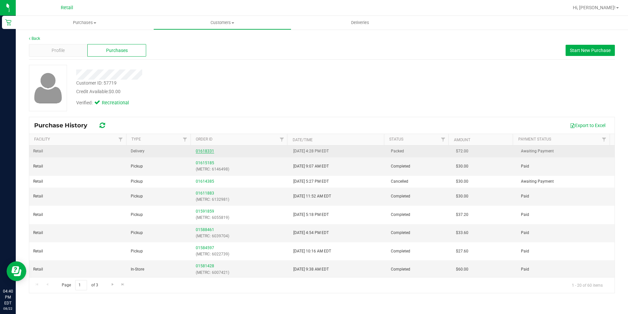
click at [209, 150] on link "01618331" at bounding box center [205, 151] width 18 height 5
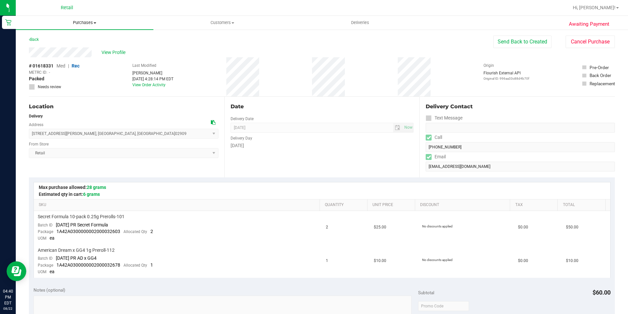
click at [79, 24] on span "Purchases" at bounding box center [85, 23] width 138 height 6
click at [216, 24] on span "Customers" at bounding box center [222, 23] width 137 height 6
click at [226, 23] on span "Customers" at bounding box center [222, 23] width 137 height 6
click at [209, 39] on li "All customers" at bounding box center [222, 40] width 138 height 8
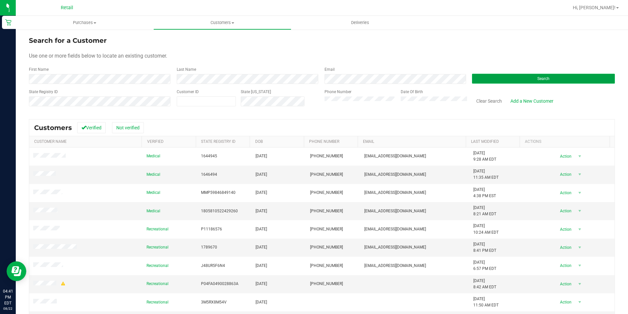
click at [484, 77] on button "Search" at bounding box center [543, 79] width 143 height 10
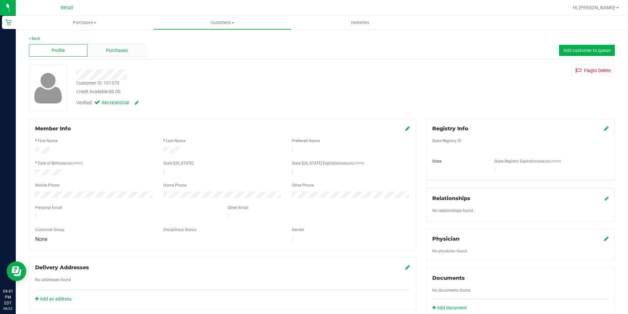
click at [113, 49] on span "Purchases" at bounding box center [117, 50] width 22 height 7
click at [122, 49] on span "Purchases" at bounding box center [117, 50] width 22 height 7
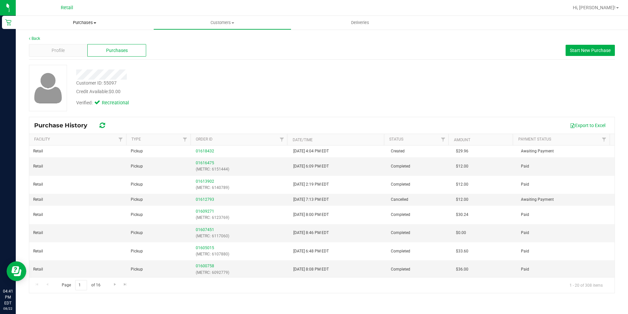
click at [77, 25] on span "Purchases" at bounding box center [85, 23] width 138 height 6
click at [66, 38] on span "Summary of purchases" at bounding box center [49, 40] width 67 height 6
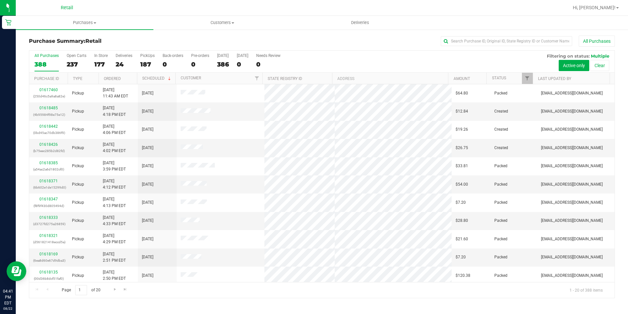
click at [488, 35] on div "Purchase Summary: Retail All Purchases All Purchases 388 Open Carts 237 In Stor…" at bounding box center [322, 166] width 613 height 275
click at [501, 41] on input "text" at bounding box center [506, 41] width 131 height 10
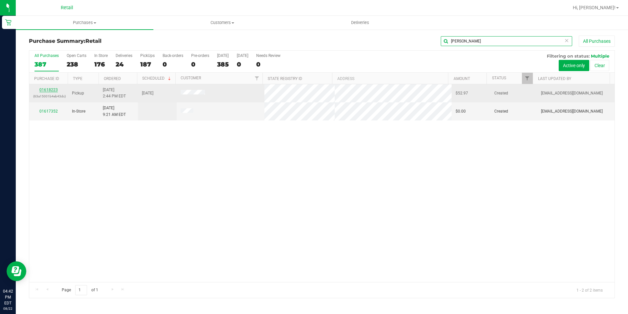
type input "FRANK"
click at [45, 88] on link "01618223" at bounding box center [48, 89] width 18 height 5
drag, startPoint x: 45, startPoint y: 88, endPoint x: 49, endPoint y: 88, distance: 4.0
click at [45, 88] on link "01618223" at bounding box center [48, 89] width 18 height 5
click at [49, 91] on link "01618223" at bounding box center [48, 89] width 18 height 5
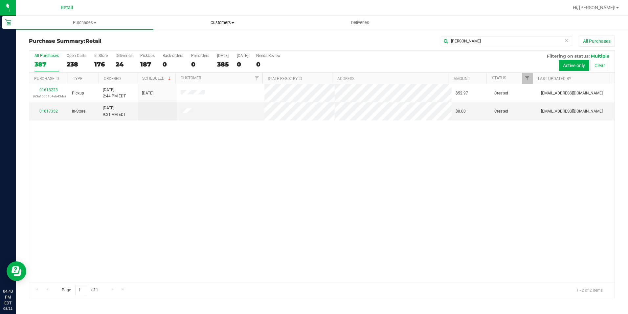
click at [229, 21] on span "Customers" at bounding box center [222, 23] width 137 height 6
click at [199, 40] on span "All customers" at bounding box center [176, 40] width 47 height 6
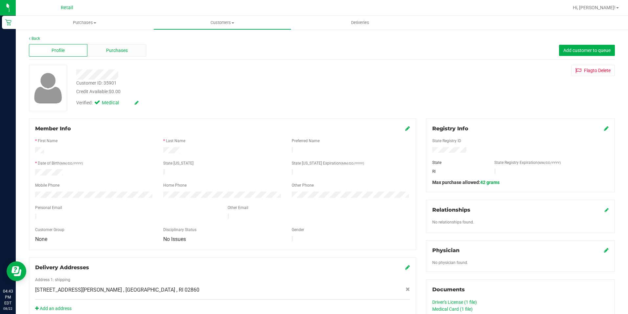
click at [114, 46] on div "Purchases" at bounding box center [116, 50] width 59 height 12
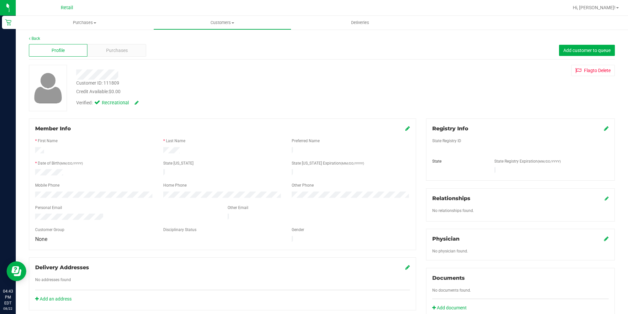
click at [110, 53] on span "Purchases" at bounding box center [117, 50] width 22 height 7
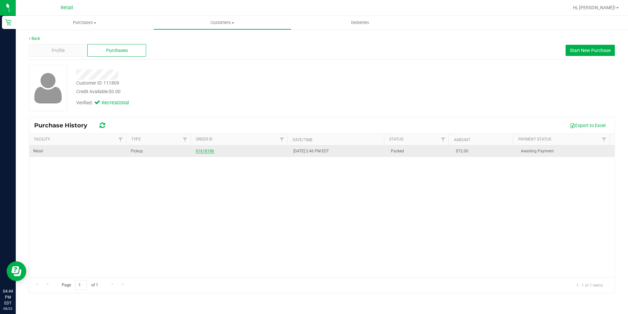
click at [198, 152] on link "01618186" at bounding box center [205, 151] width 18 height 5
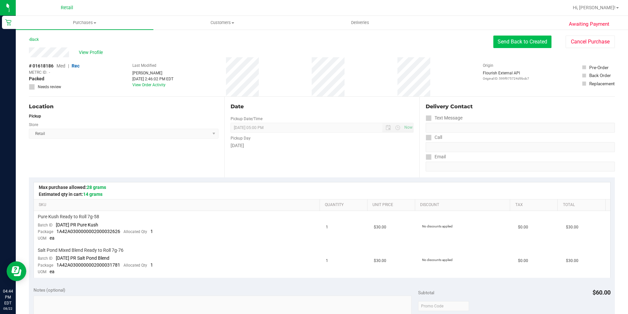
click at [499, 36] on button "Send Back to Created" at bounding box center [523, 41] width 58 height 12
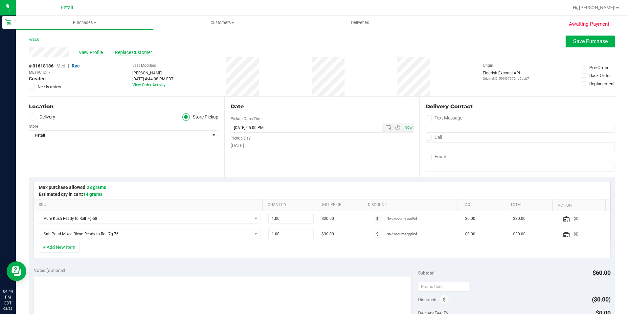
click at [144, 52] on span "Replace Customer" at bounding box center [134, 52] width 39 height 7
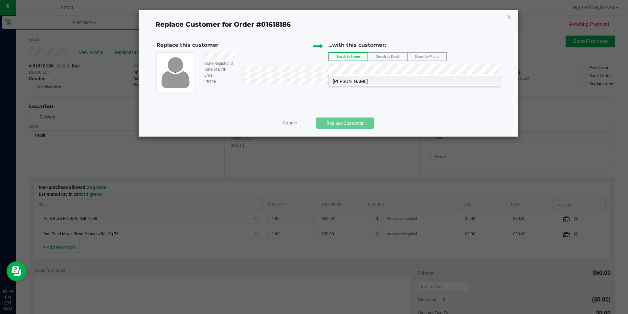
click at [364, 80] on li "Eric Dupuis" at bounding box center [414, 80] width 171 height 9
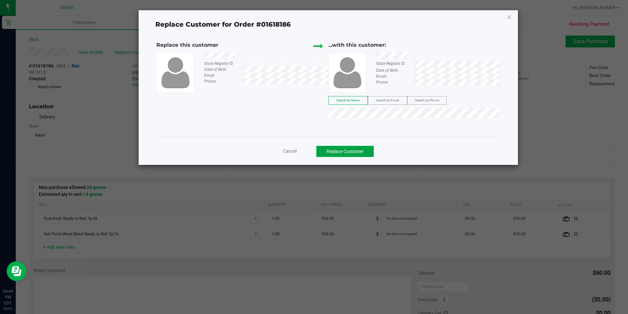
click at [351, 152] on button "Replace Customer" at bounding box center [346, 151] width 58 height 11
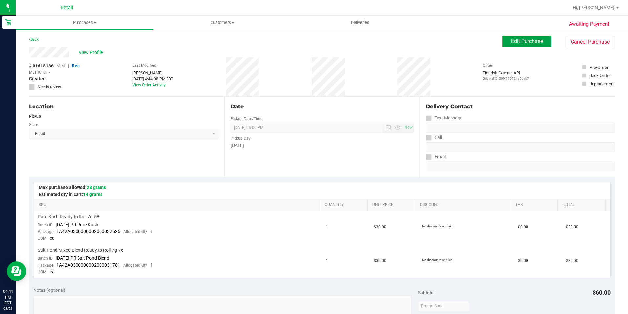
click at [529, 41] on span "Edit Purchase" at bounding box center [527, 41] width 32 height 6
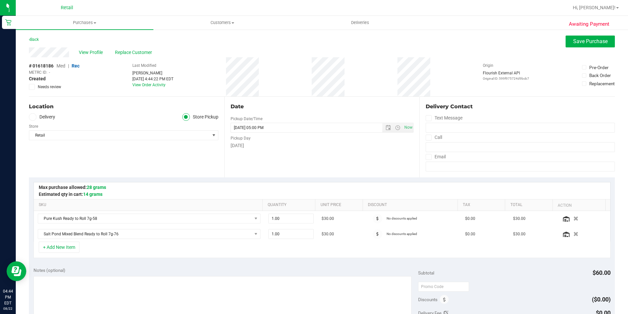
click at [62, 67] on span "Med" at bounding box center [61, 65] width 9 height 5
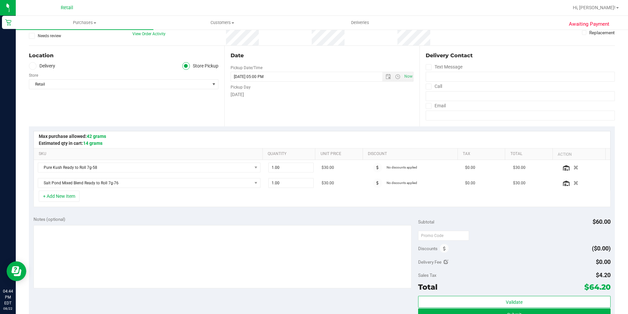
scroll to position [66, 0]
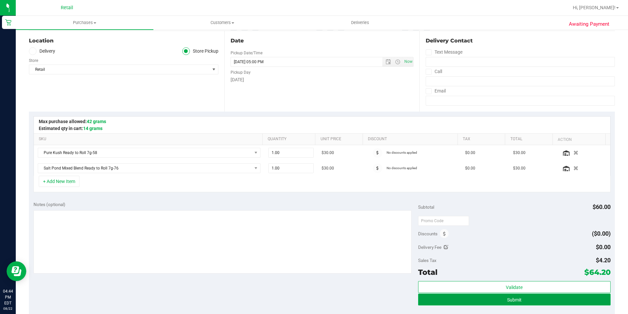
click at [533, 297] on button "Submit" at bounding box center [514, 299] width 193 height 12
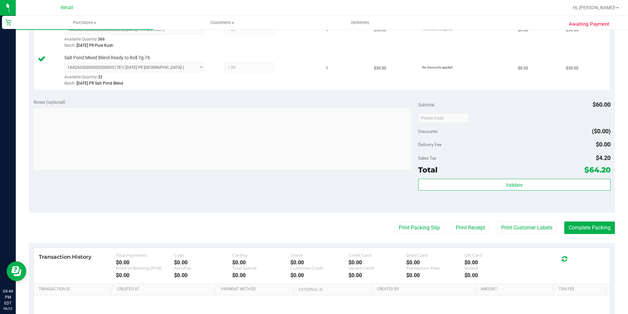
scroll to position [197, 0]
click at [585, 226] on button "Complete Packing" at bounding box center [590, 227] width 51 height 12
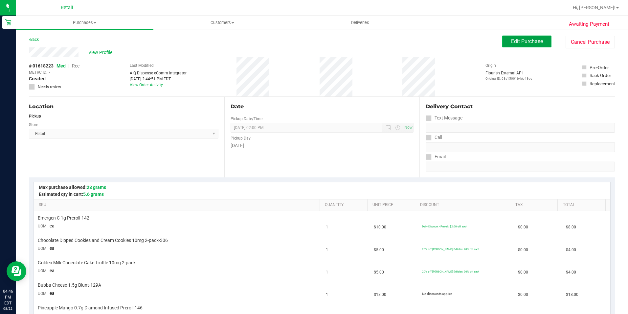
click at [516, 44] on button "Edit Purchase" at bounding box center [527, 41] width 49 height 12
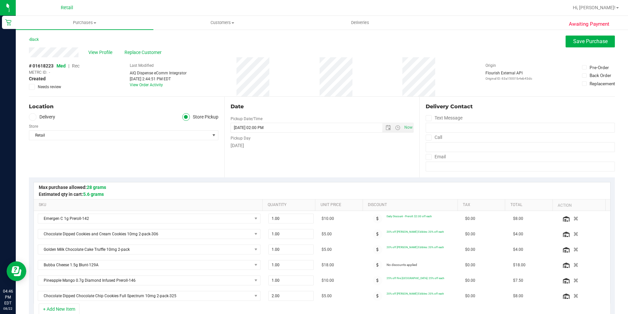
click at [76, 68] on span "Rec" at bounding box center [76, 65] width 8 height 5
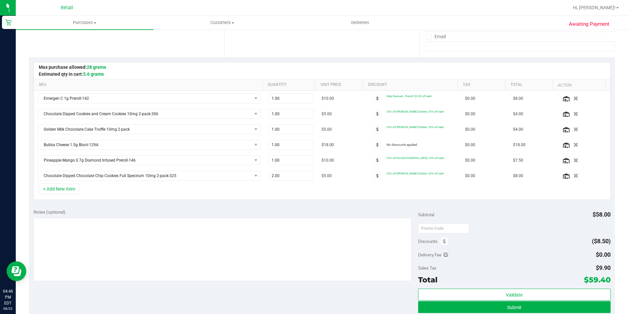
scroll to position [131, 0]
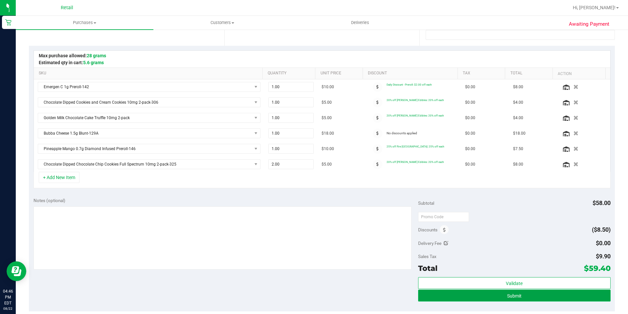
click at [560, 293] on button "Submit" at bounding box center [514, 295] width 193 height 12
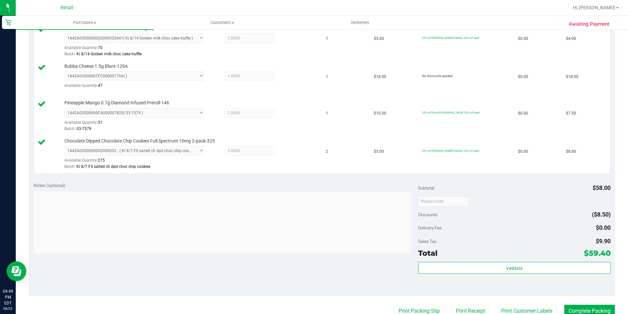
scroll to position [296, 0]
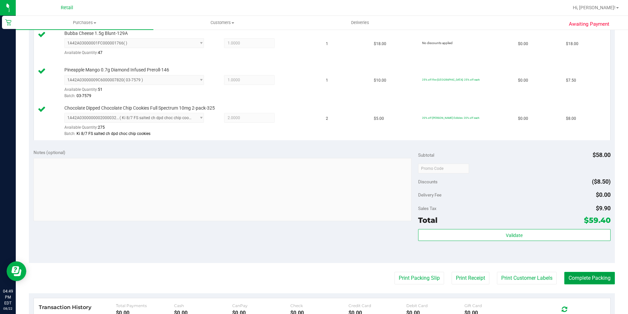
click at [585, 272] on button "Complete Packing" at bounding box center [590, 277] width 51 height 12
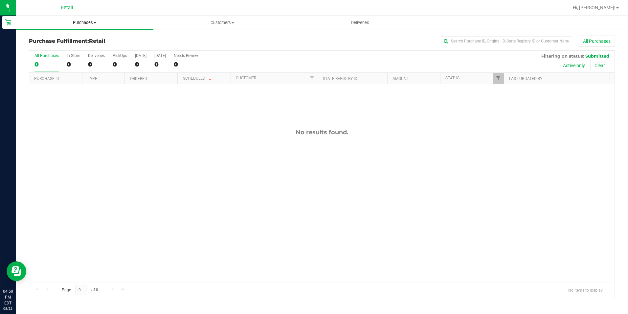
click at [83, 24] on span "Purchases" at bounding box center [85, 23] width 138 height 6
click at [71, 41] on span "Summary of purchases" at bounding box center [49, 40] width 67 height 6
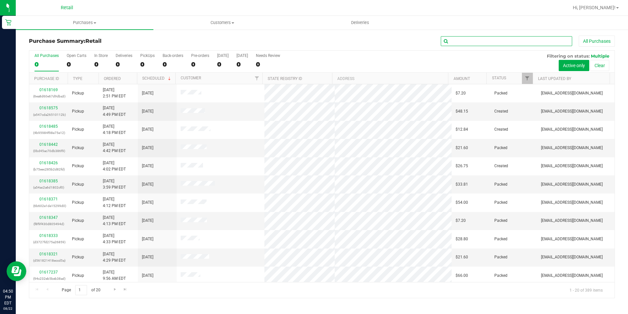
click at [469, 43] on input "text" at bounding box center [506, 41] width 131 height 10
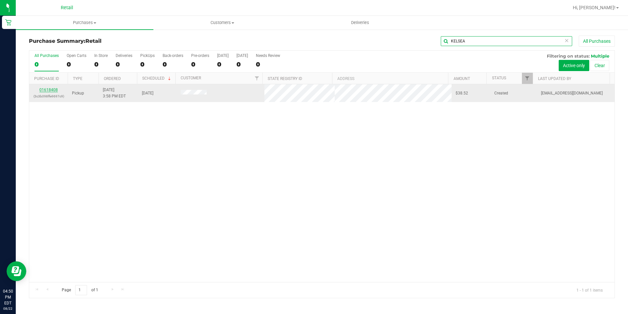
type input "KELSEA"
click at [52, 89] on link "01618408" at bounding box center [48, 89] width 18 height 5
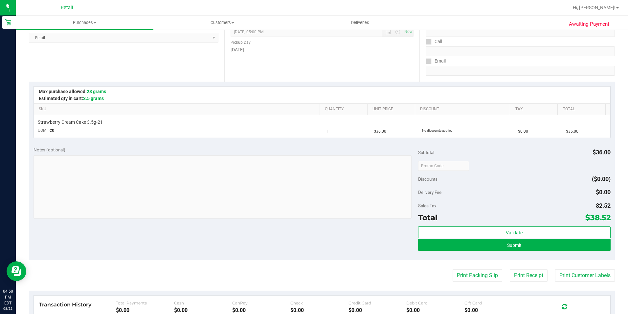
scroll to position [99, 0]
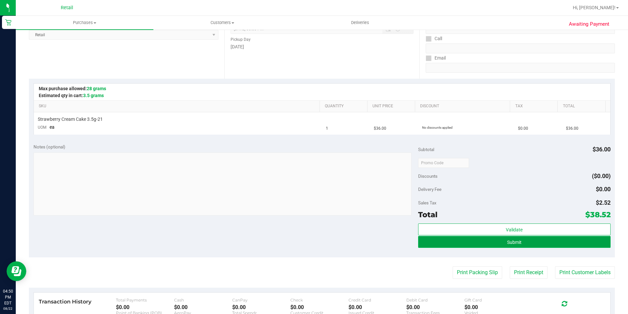
drag, startPoint x: 496, startPoint y: 240, endPoint x: 493, endPoint y: 237, distance: 4.4
click at [496, 240] on button "Submit" at bounding box center [514, 242] width 193 height 12
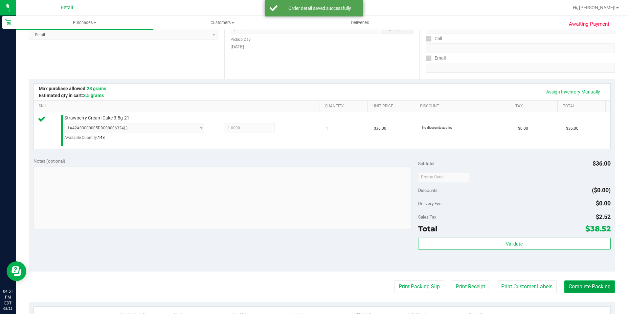
click at [565, 284] on button "Complete Packing" at bounding box center [590, 286] width 51 height 12
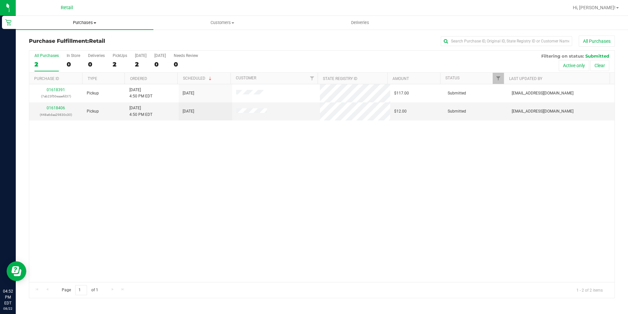
click at [86, 22] on span "Purchases" at bounding box center [85, 23] width 138 height 6
click at [77, 34] on ul "Summary of purchases Fulfillment All purchases" at bounding box center [85, 47] width 138 height 35
click at [82, 19] on uib-tab-heading "Purchases Summary of purchases Fulfillment All purchases" at bounding box center [85, 23] width 138 height 14
click at [70, 39] on span "Summary of purchases" at bounding box center [49, 40] width 67 height 6
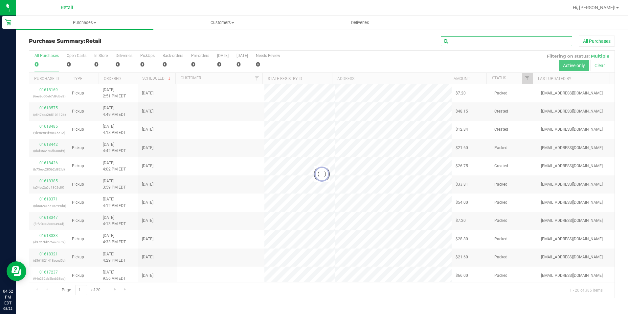
click at [468, 42] on input "text" at bounding box center [506, 41] width 131 height 10
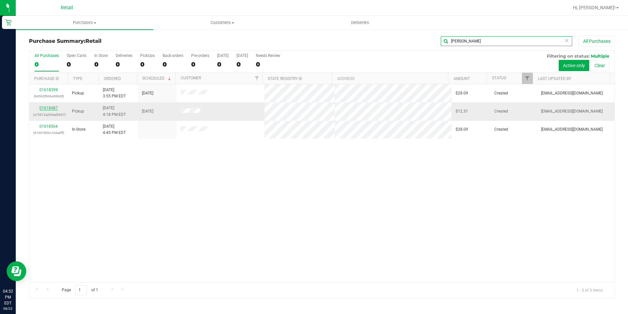
type input "NATHAN"
click at [50, 108] on link "01618487" at bounding box center [48, 108] width 18 height 5
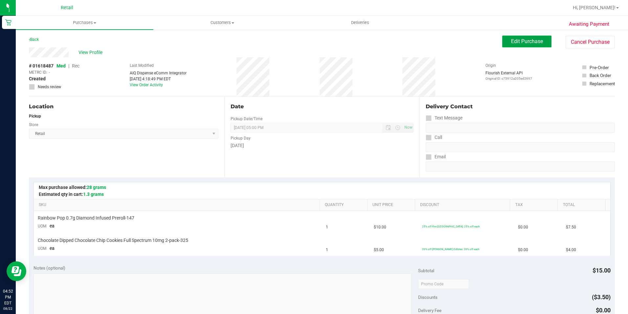
click at [528, 42] on span "Edit Purchase" at bounding box center [527, 41] width 32 height 6
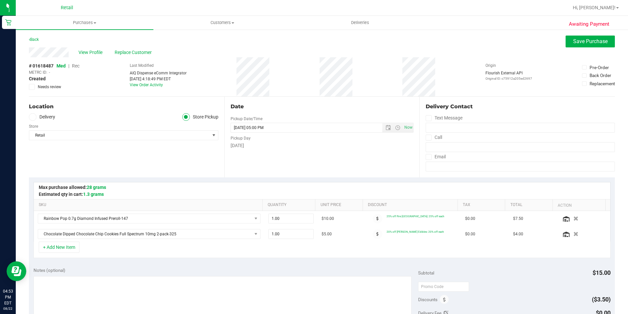
click at [80, 69] on div "# 01618487 Med | Rec METRC ID: - Created Needs review" at bounding box center [54, 75] width 51 height 27
click at [76, 65] on span "Rec" at bounding box center [76, 65] width 8 height 5
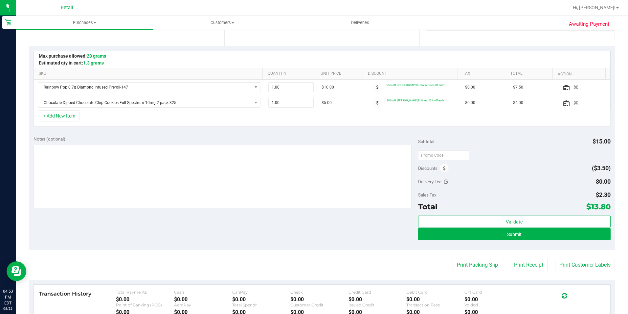
scroll to position [131, 0]
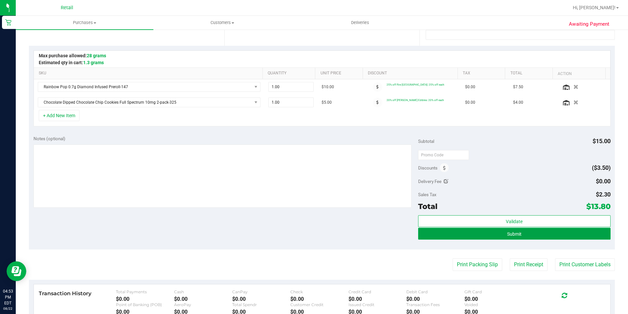
click at [553, 236] on button "Submit" at bounding box center [514, 233] width 193 height 12
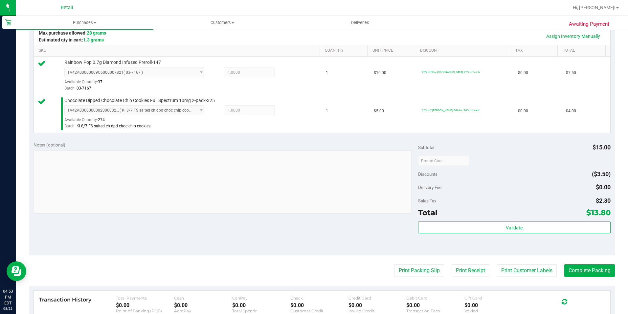
scroll to position [164, 0]
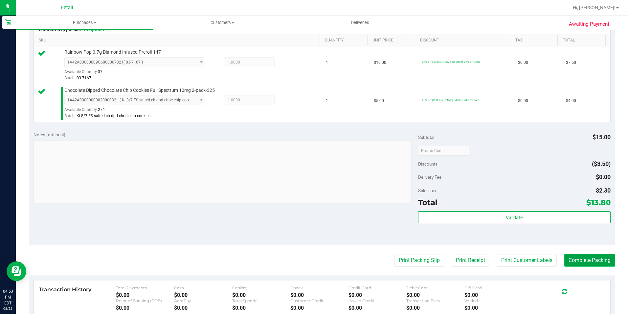
click at [589, 258] on button "Complete Packing" at bounding box center [590, 260] width 51 height 12
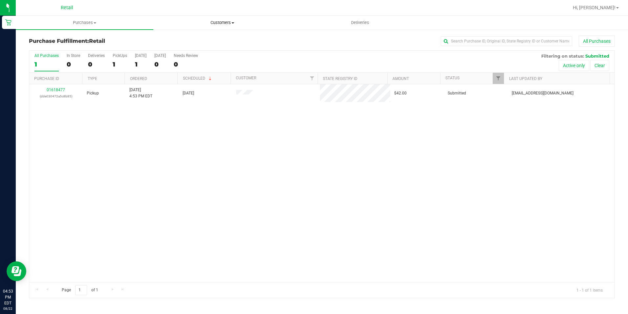
click at [225, 25] on span "Customers" at bounding box center [222, 23] width 137 height 6
click at [80, 22] on span "Purchases" at bounding box center [84, 23] width 137 height 6
click at [67, 41] on span "Summary of purchases" at bounding box center [49, 40] width 67 height 6
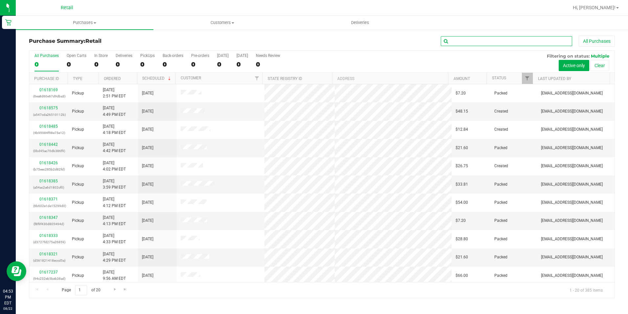
click at [519, 40] on input "text" at bounding box center [506, 41] width 131 height 10
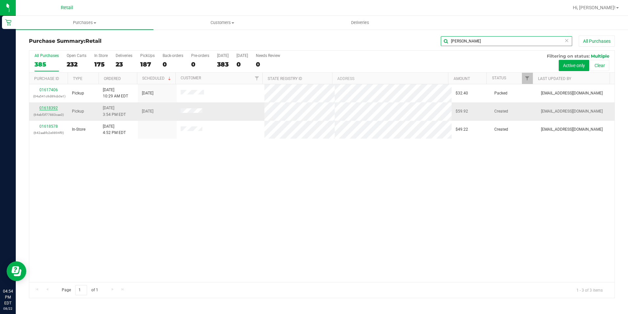
type input "RYAN"
click at [52, 106] on link "01618392" at bounding box center [48, 108] width 18 height 5
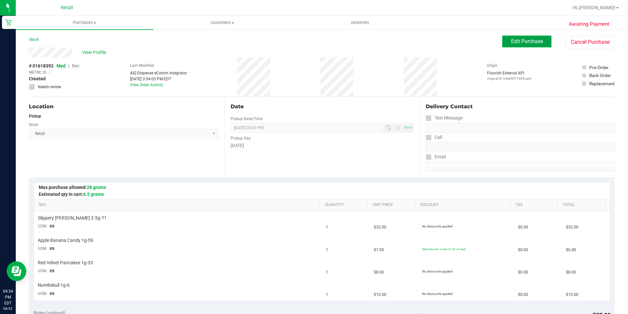
click at [516, 40] on span "Edit Purchase" at bounding box center [527, 41] width 32 height 6
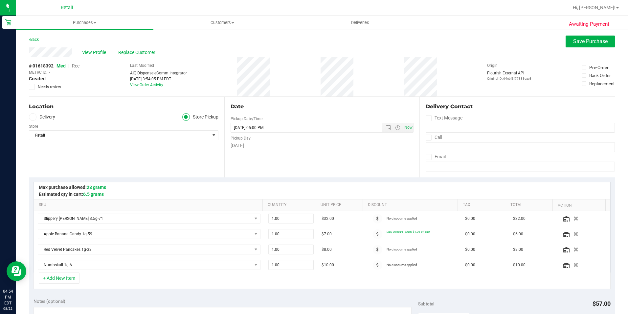
click at [77, 65] on span "Rec" at bounding box center [76, 65] width 8 height 5
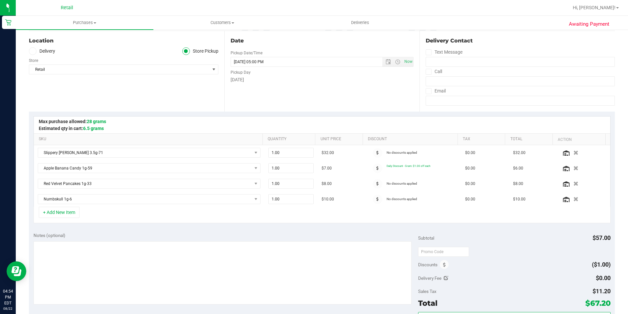
scroll to position [99, 0]
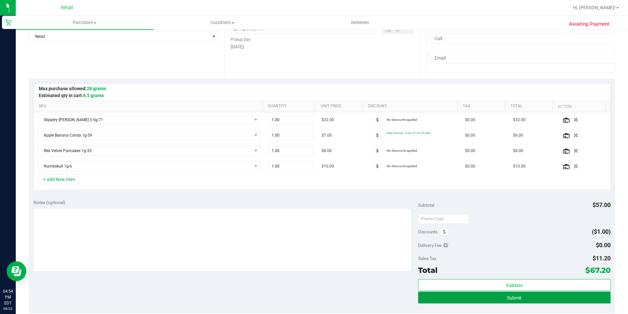
click at [554, 295] on button "Submit" at bounding box center [514, 297] width 193 height 12
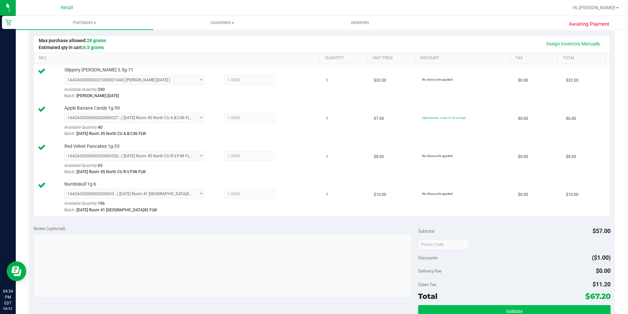
scroll to position [197, 0]
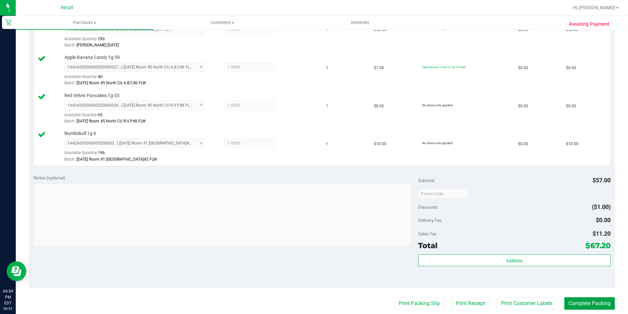
click at [582, 304] on button "Complete Packing" at bounding box center [590, 303] width 51 height 12
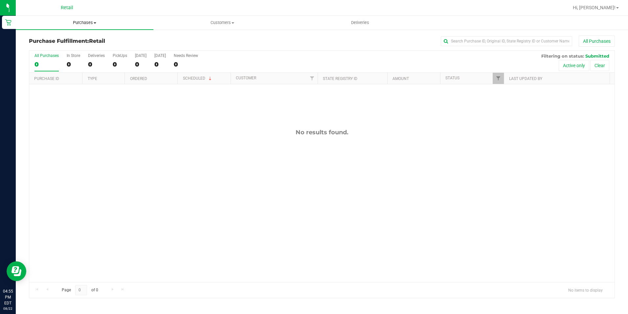
click at [89, 21] on span "Purchases" at bounding box center [85, 23] width 138 height 6
click at [79, 40] on span "Summary of purchases" at bounding box center [49, 40] width 67 height 6
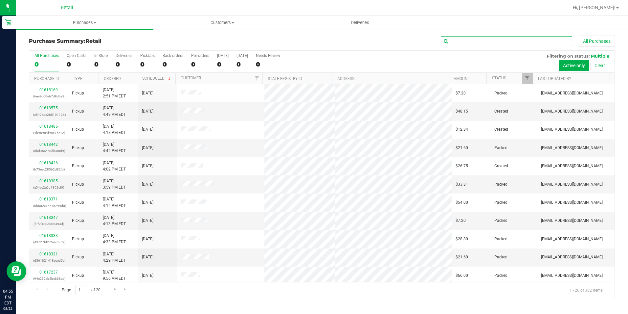
click at [502, 40] on input "text" at bounding box center [506, 41] width 131 height 10
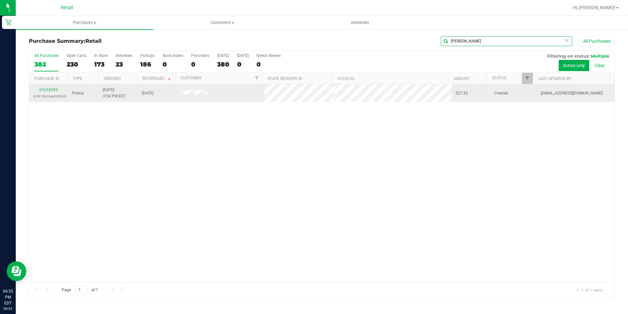
type input "JULE"
click at [53, 91] on link "01618393" at bounding box center [48, 89] width 18 height 5
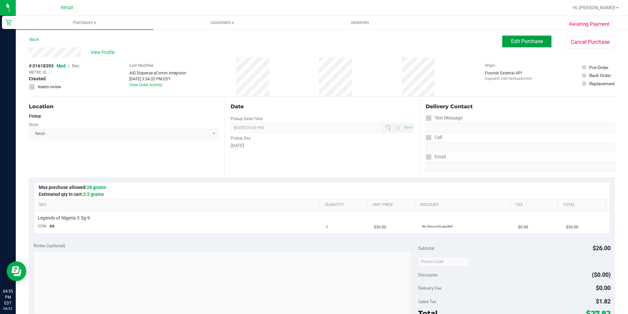
click at [520, 41] on span "Edit Purchase" at bounding box center [527, 41] width 32 height 6
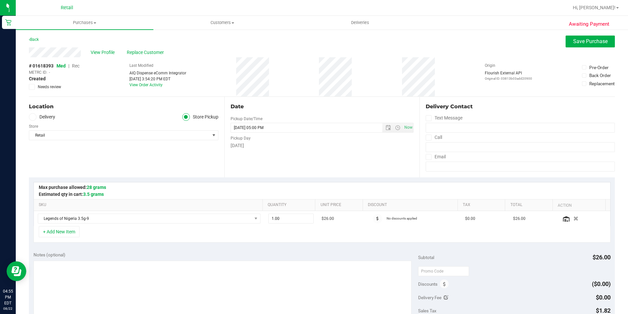
click at [78, 65] on span "Rec" at bounding box center [76, 65] width 8 height 5
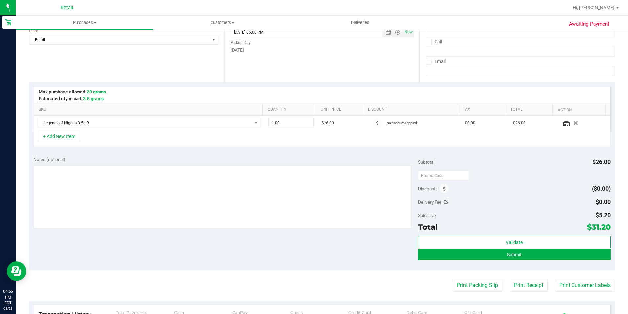
scroll to position [99, 0]
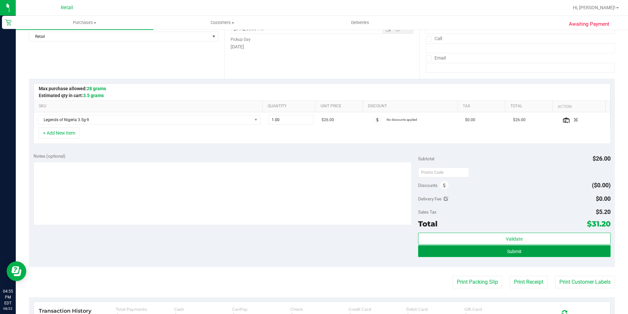
click at [489, 253] on button "Submit" at bounding box center [514, 251] width 193 height 12
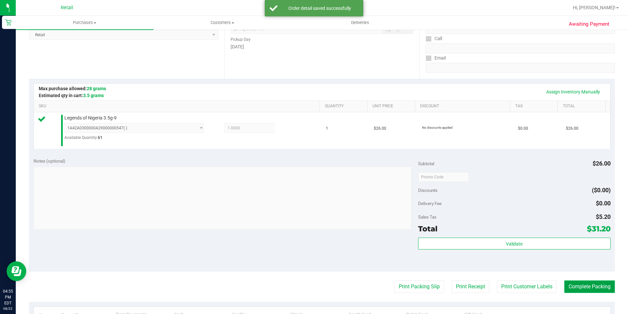
click at [565, 283] on button "Complete Packing" at bounding box center [590, 286] width 51 height 12
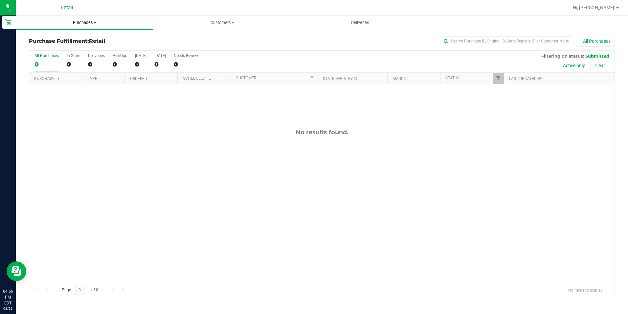
click at [89, 26] on uib-tab-heading "Purchases Summary of purchases Fulfillment All purchases" at bounding box center [85, 23] width 138 height 14
click at [84, 38] on li "Summary of purchases" at bounding box center [85, 40] width 138 height 8
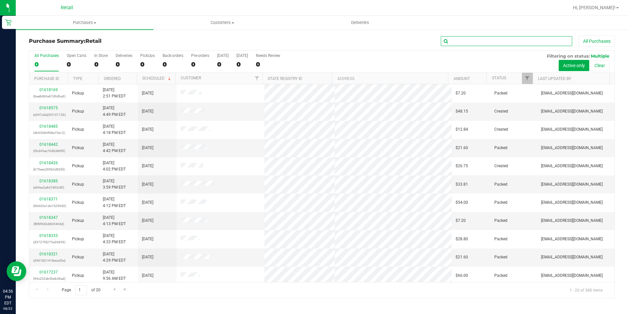
click at [466, 42] on input "text" at bounding box center [506, 41] width 131 height 10
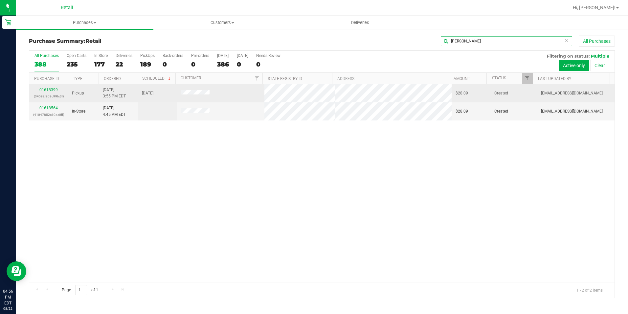
type input "JONATHAN"
click at [50, 88] on link "01618399" at bounding box center [48, 89] width 18 height 5
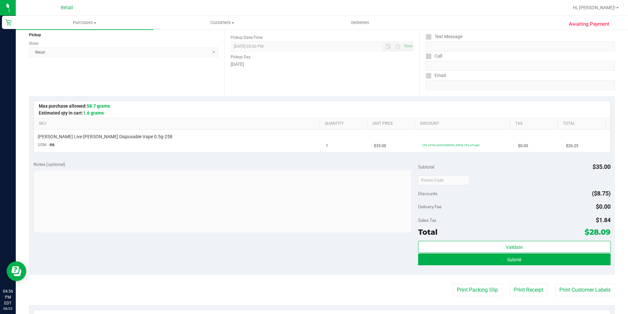
scroll to position [99, 0]
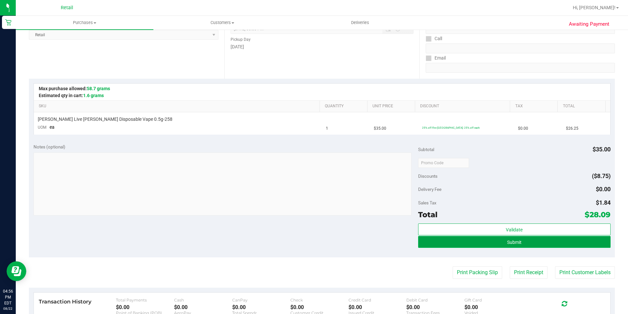
click at [505, 236] on button "Submit" at bounding box center [514, 242] width 193 height 12
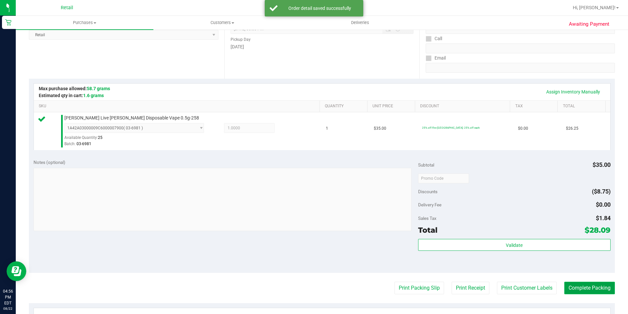
click at [602, 287] on button "Complete Packing" at bounding box center [590, 287] width 51 height 12
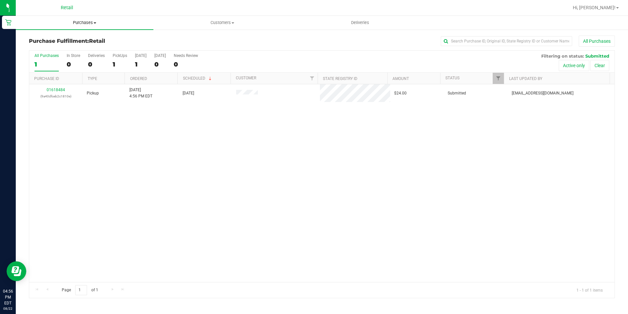
click at [77, 20] on span "Purchases" at bounding box center [85, 23] width 138 height 6
click at [82, 36] on li "Summary of purchases" at bounding box center [85, 40] width 138 height 8
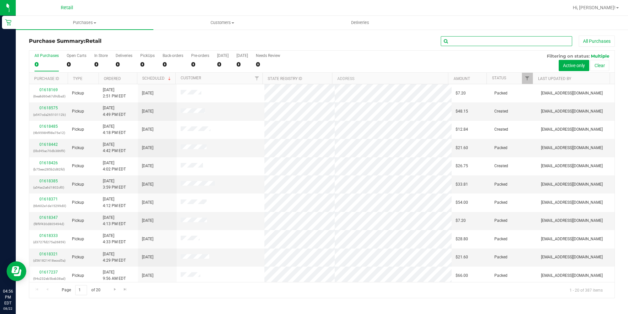
click at [457, 37] on input "text" at bounding box center [506, 41] width 131 height 10
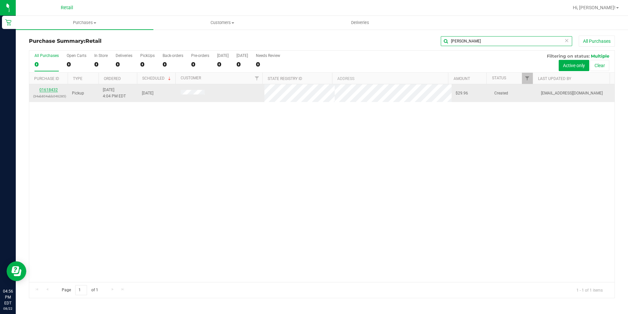
type input "JAMIE"
click at [51, 89] on link "01618432" at bounding box center [48, 89] width 18 height 5
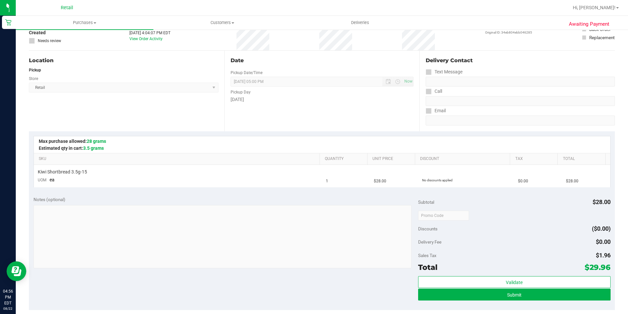
scroll to position [99, 0]
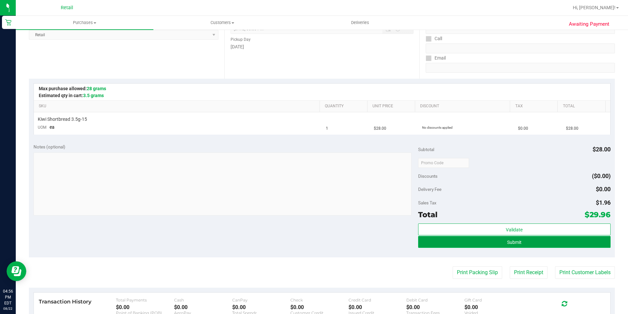
click at [493, 238] on button "Submit" at bounding box center [514, 242] width 193 height 12
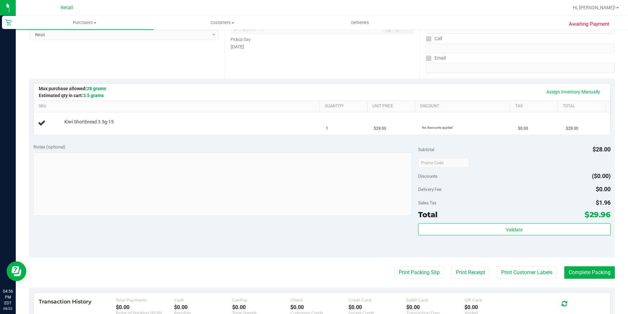
scroll to position [0, 0]
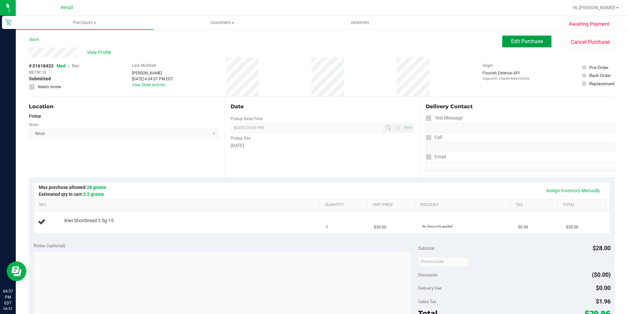
click at [512, 46] on button "Edit Purchase" at bounding box center [527, 41] width 49 height 12
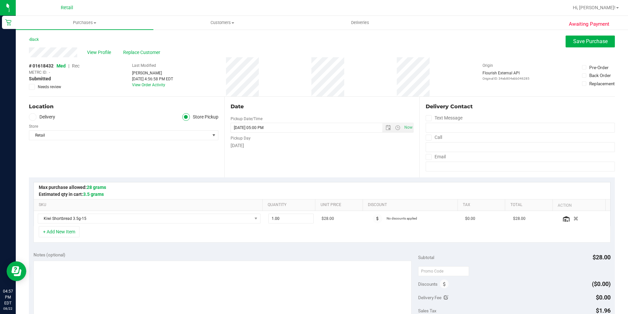
click at [76, 67] on span "Rec" at bounding box center [76, 65] width 8 height 5
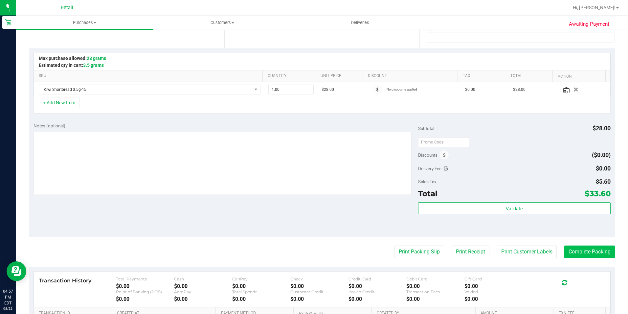
scroll to position [131, 0]
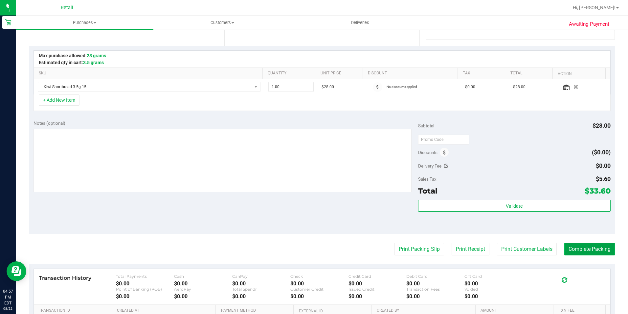
click at [570, 249] on button "Complete Packing" at bounding box center [590, 249] width 51 height 12
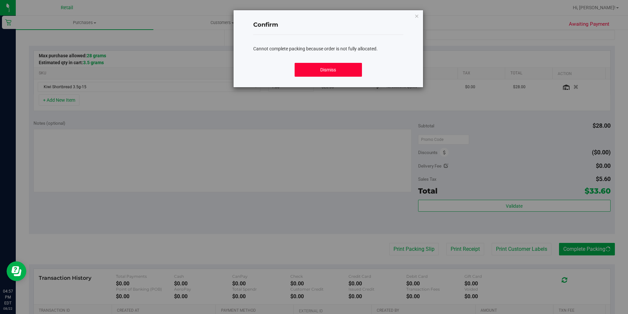
click at [345, 66] on button "Dismiss" at bounding box center [328, 70] width 67 height 14
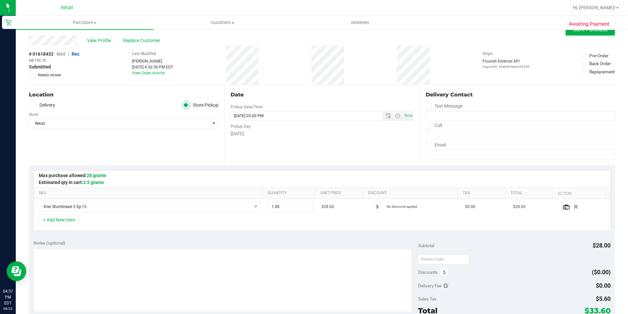
scroll to position [0, 0]
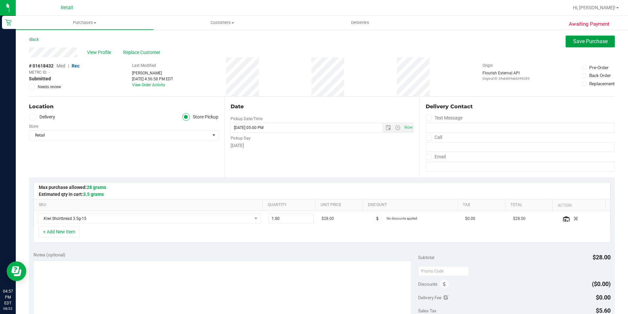
click at [579, 40] on span "Save Purchase" at bounding box center [591, 41] width 35 height 6
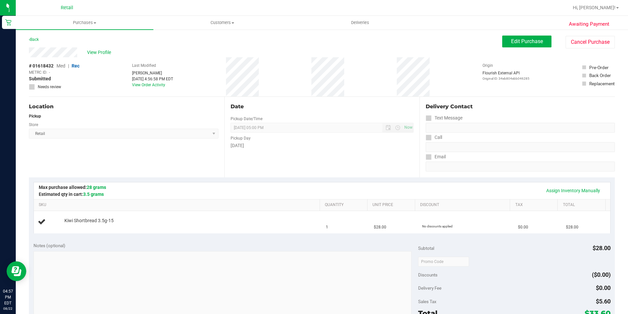
drag, startPoint x: 482, startPoint y: 6, endPoint x: 308, endPoint y: 43, distance: 178.1
click at [300, 61] on div "# 01618432 Med | Rec METRC ID: - Submitted Needs review Last Modified Abigail N…" at bounding box center [322, 76] width 586 height 39
click at [302, 93] on div "# 01618432 Med | Rec METRC ID: - Submitted Needs review Last Modified Abigail N…" at bounding box center [322, 76] width 586 height 39
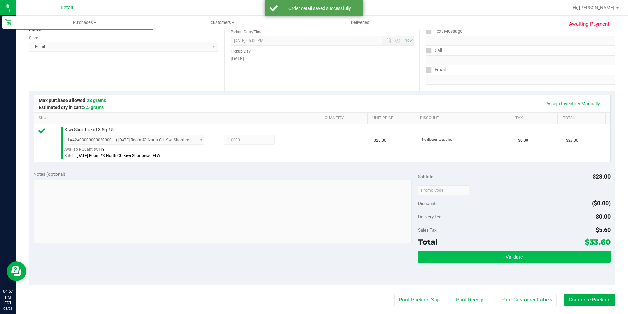
scroll to position [99, 0]
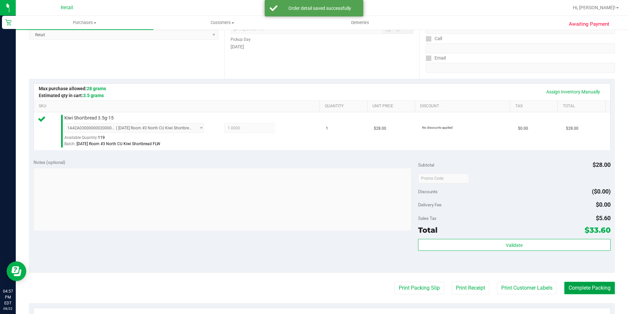
click at [565, 286] on button "Complete Packing" at bounding box center [590, 287] width 51 height 12
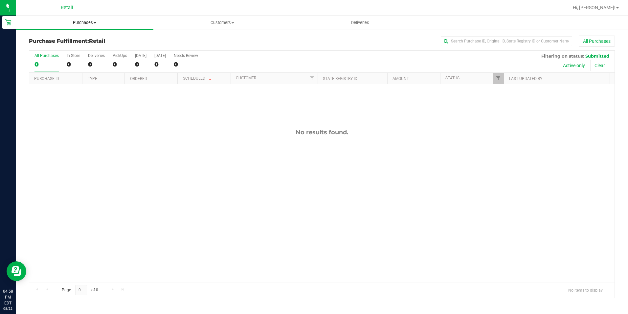
click at [80, 22] on span "Purchases" at bounding box center [85, 23] width 138 height 6
click at [233, 22] on span at bounding box center [233, 22] width 3 height 1
click at [202, 38] on li "All customers" at bounding box center [222, 40] width 138 height 8
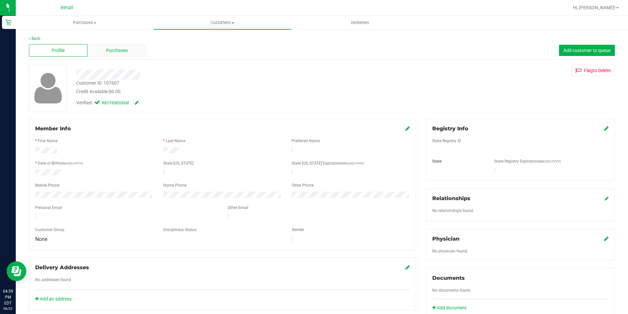
click at [106, 51] on span "Purchases" at bounding box center [117, 50] width 22 height 7
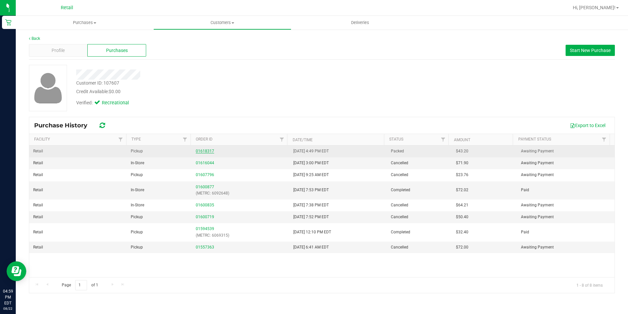
click at [204, 150] on link "01618317" at bounding box center [205, 151] width 18 height 5
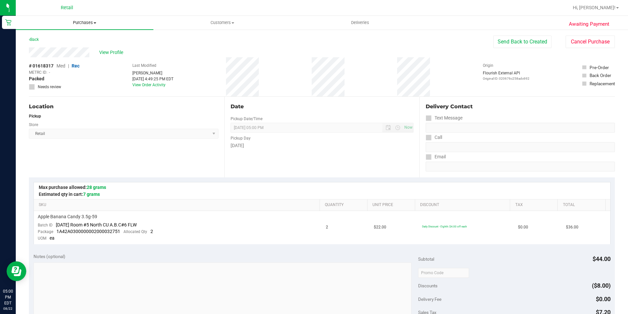
click at [79, 25] on span "Purchases" at bounding box center [85, 23] width 138 height 6
click at [79, 38] on span "Summary of purchases" at bounding box center [49, 40] width 67 height 6
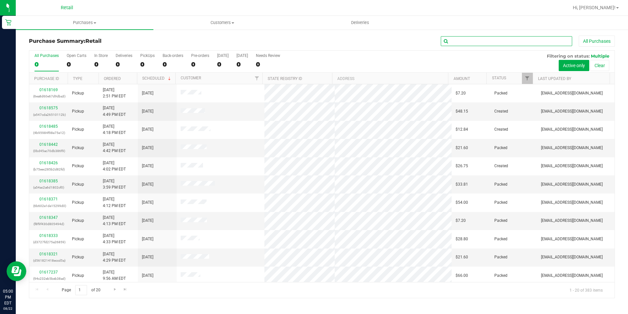
click at [463, 42] on input "text" at bounding box center [506, 41] width 131 height 10
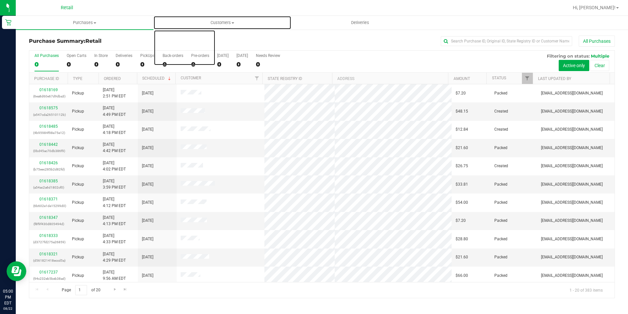
click at [222, 23] on span "Customers" at bounding box center [222, 23] width 137 height 6
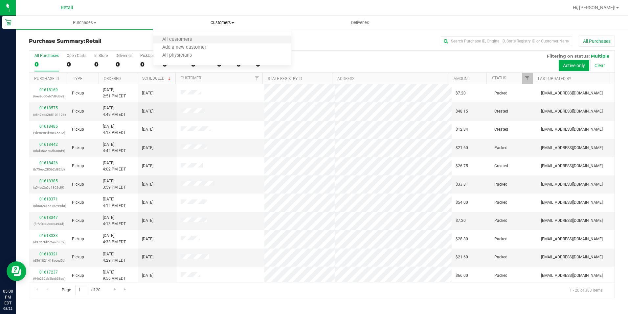
click at [194, 43] on li "All customers" at bounding box center [222, 40] width 138 height 8
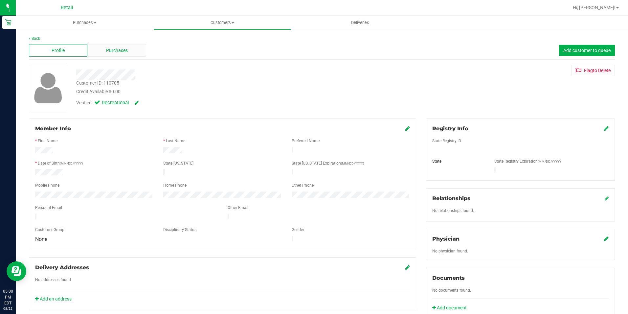
click at [118, 52] on span "Purchases" at bounding box center [117, 50] width 22 height 7
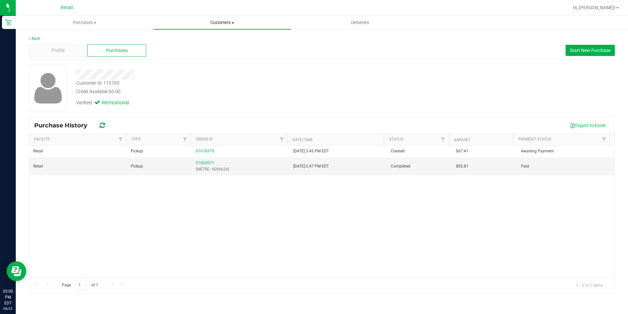
click at [216, 20] on span "Customers" at bounding box center [222, 23] width 137 height 6
click at [188, 41] on span "All customers" at bounding box center [176, 40] width 47 height 6
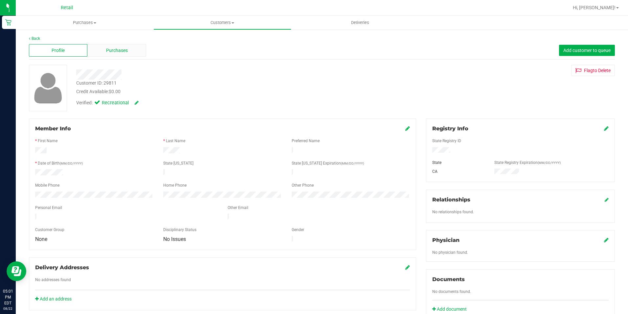
click at [102, 48] on div "Purchases" at bounding box center [116, 50] width 59 height 12
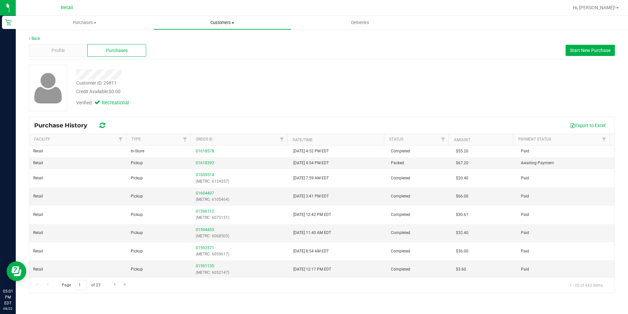
click at [212, 19] on uib-tab-heading "Customers All customers Add a new customer All physicians" at bounding box center [222, 22] width 137 height 13
click at [197, 37] on span "All customers" at bounding box center [176, 40] width 47 height 6
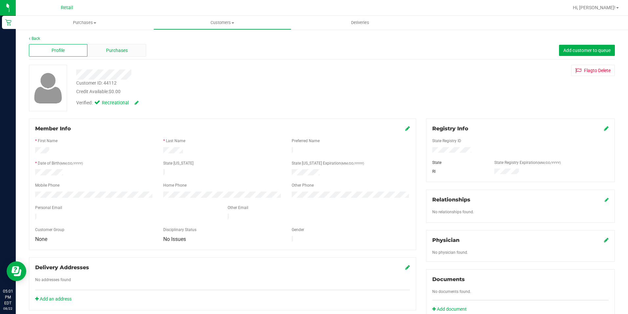
click at [116, 52] on span "Purchases" at bounding box center [117, 50] width 22 height 7
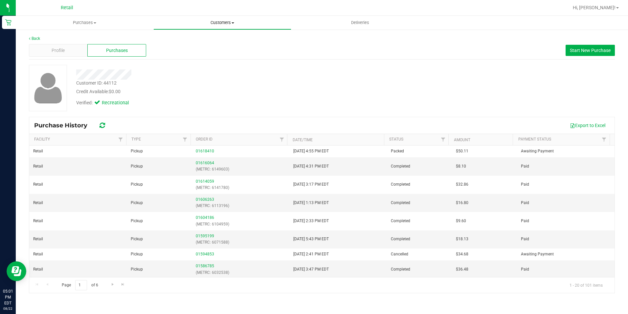
drag, startPoint x: 217, startPoint y: 22, endPoint x: 201, endPoint y: 40, distance: 23.3
click at [217, 22] on span "Customers" at bounding box center [222, 23] width 137 height 6
click at [183, 38] on span "All customers" at bounding box center [176, 40] width 47 height 6
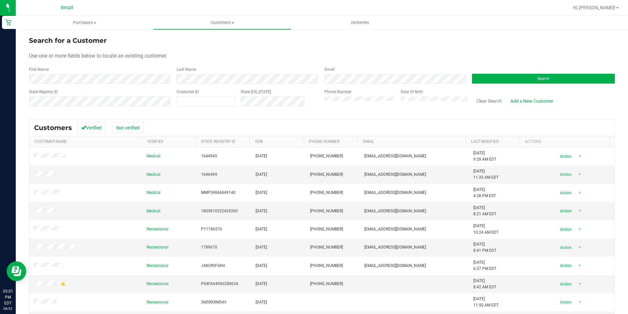
click at [88, 71] on div "First Name" at bounding box center [100, 74] width 143 height 17
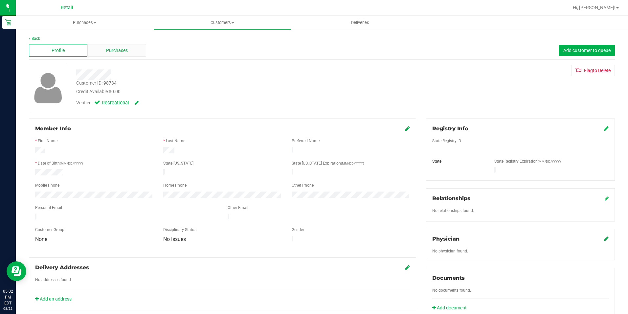
click at [106, 46] on div "Purchases" at bounding box center [116, 50] width 59 height 12
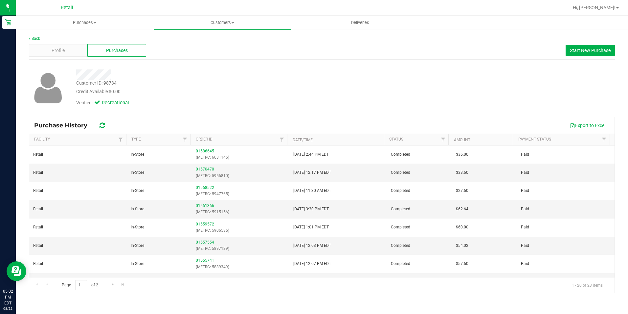
drag, startPoint x: 146, startPoint y: 59, endPoint x: 42, endPoint y: 39, distance: 105.9
click at [146, 59] on div "Profile Purchases Start New Purchase" at bounding box center [322, 50] width 586 height 18
click at [35, 35] on div "Back Profile Purchases Start New Purchase Customer ID: 98734 Credit Available: …" at bounding box center [322, 164] width 613 height 271
click at [35, 39] on link "Back" at bounding box center [34, 38] width 11 height 5
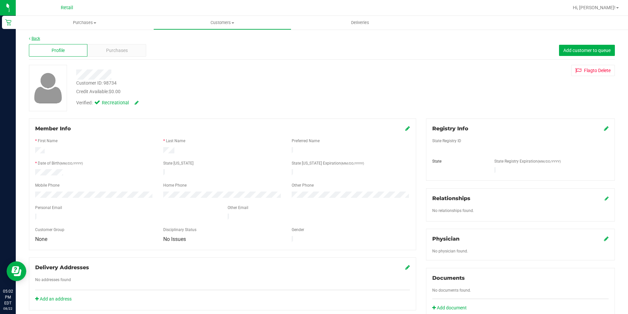
click at [30, 37] on icon at bounding box center [29, 38] width 1 height 4
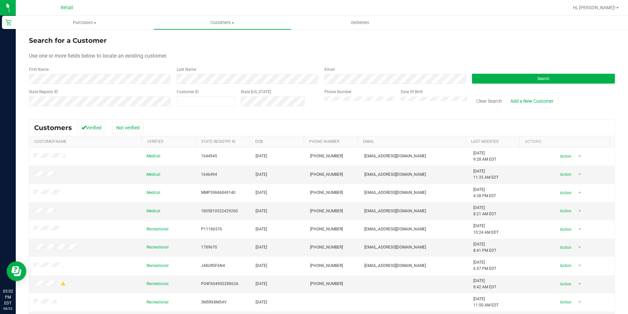
click at [77, 87] on form "Search for a Customer Use one or more fields below to locate an existing custom…" at bounding box center [322, 73] width 586 height 77
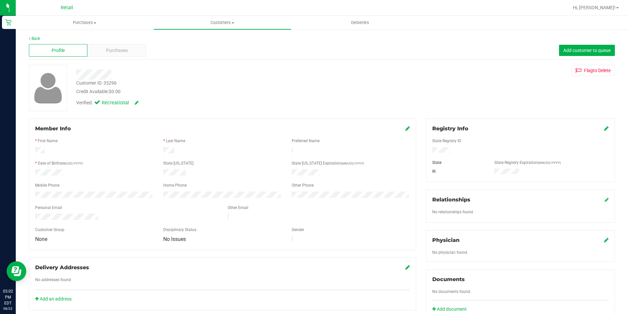
click at [112, 41] on div "Back" at bounding box center [322, 38] width 586 height 6
click at [113, 46] on div "Purchases" at bounding box center [116, 50] width 59 height 12
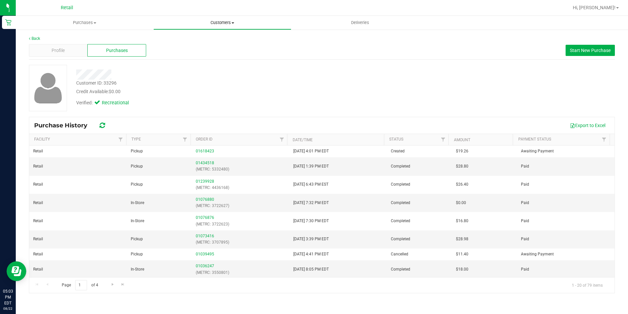
click at [224, 23] on span "Customers" at bounding box center [222, 23] width 137 height 6
click at [92, 22] on span "Purchases" at bounding box center [84, 23] width 137 height 6
click at [85, 38] on li "Summary of purchases" at bounding box center [85, 40] width 138 height 8
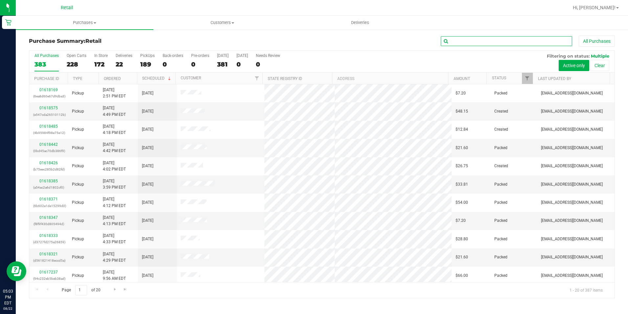
click at [469, 45] on input "text" at bounding box center [506, 41] width 131 height 10
click at [464, 39] on input "text" at bounding box center [506, 41] width 131 height 10
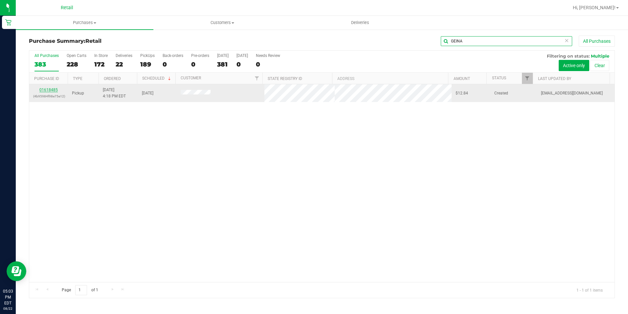
type input "GEINA"
click at [50, 90] on link "01618485" at bounding box center [48, 89] width 18 height 5
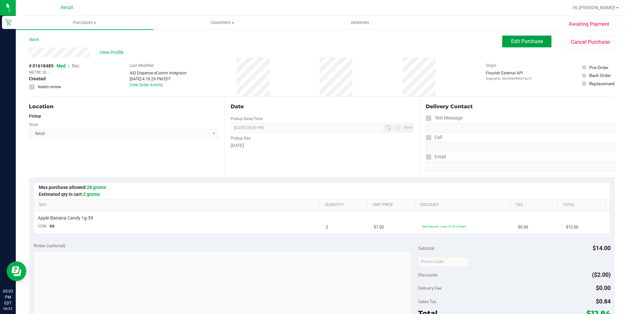
click at [535, 42] on span "Edit Purchase" at bounding box center [527, 41] width 32 height 6
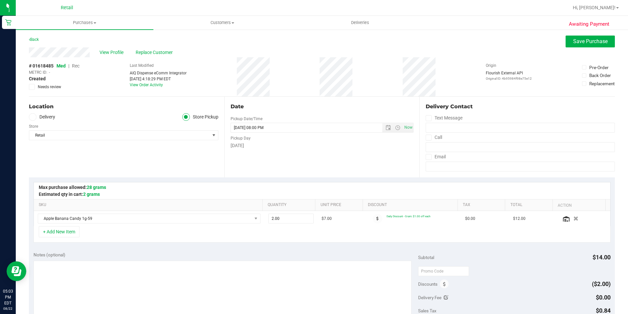
click at [75, 64] on span "Rec" at bounding box center [76, 65] width 8 height 5
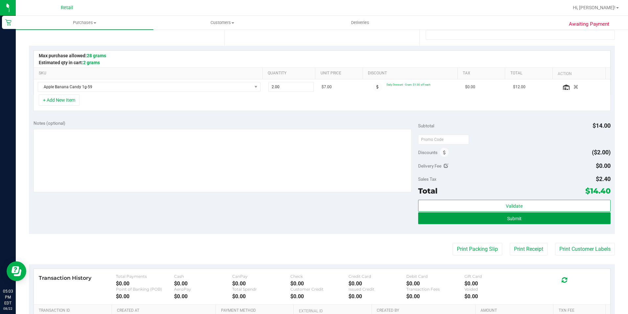
click at [565, 221] on button "Submit" at bounding box center [514, 218] width 193 height 12
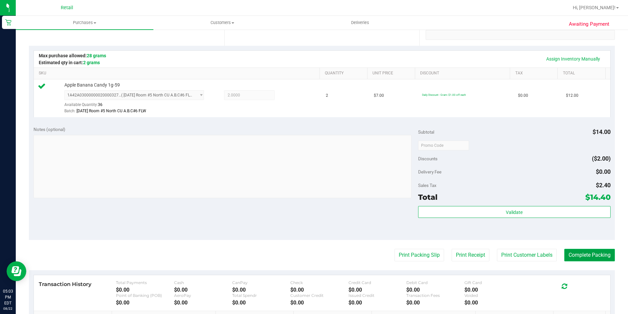
click at [598, 258] on button "Complete Packing" at bounding box center [590, 254] width 51 height 12
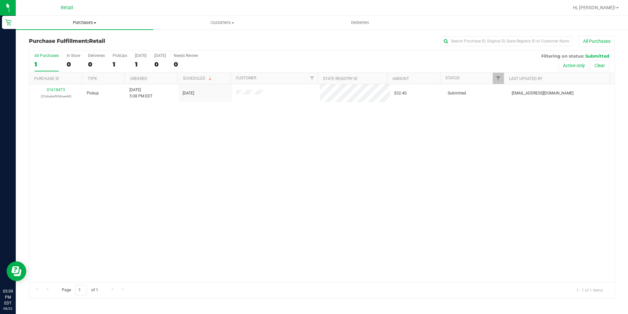
click at [85, 22] on span "Purchases" at bounding box center [85, 23] width 138 height 6
click at [67, 39] on span "Summary of purchases" at bounding box center [49, 40] width 67 height 6
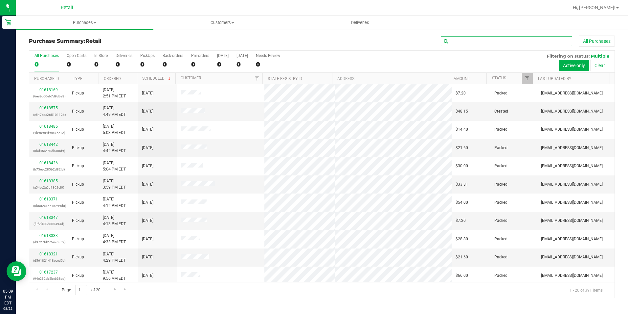
click at [455, 43] on input "text" at bounding box center [506, 41] width 131 height 10
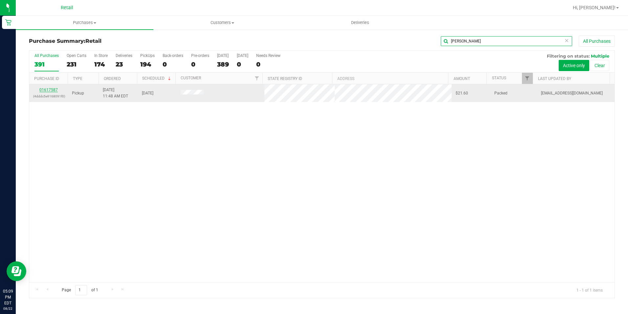
type input "ADRIEL"
click at [51, 91] on link "01617587" at bounding box center [48, 89] width 18 height 5
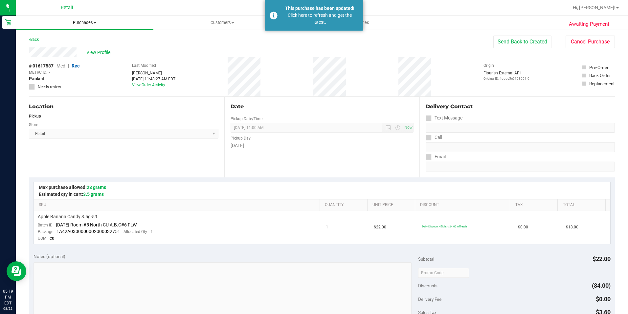
click at [76, 27] on uib-tab-heading "Purchases Summary of purchases Fulfillment All purchases" at bounding box center [85, 23] width 138 height 14
click at [76, 37] on span "Summary of purchases" at bounding box center [49, 40] width 67 height 6
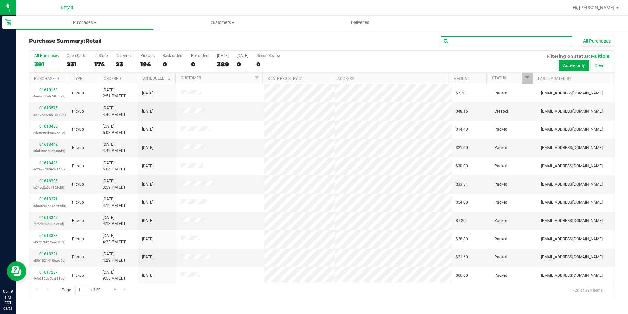
click at [493, 39] on input "text" at bounding box center [506, 41] width 131 height 10
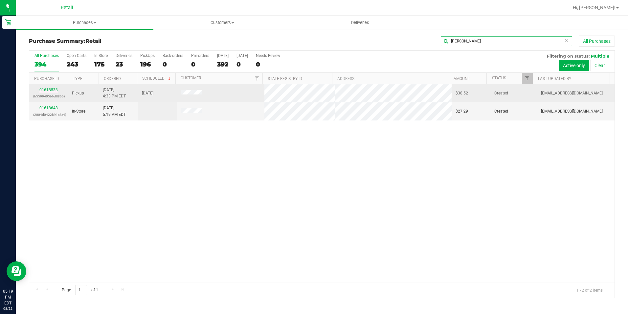
type input "DANA"
click at [54, 88] on link "01618533" at bounding box center [48, 89] width 18 height 5
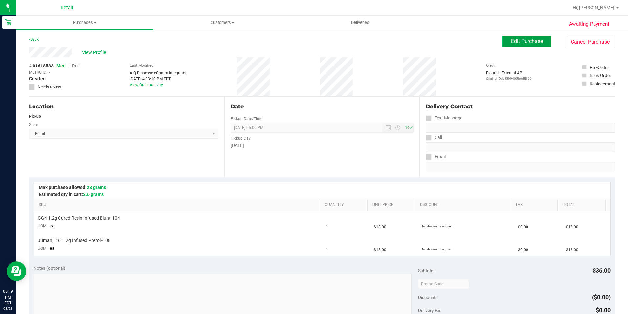
click at [535, 43] on span "Edit Purchase" at bounding box center [527, 41] width 32 height 6
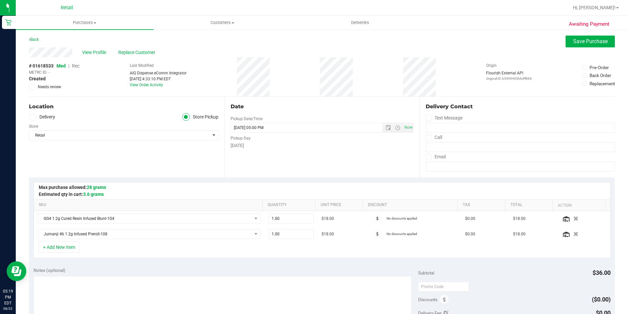
click at [78, 64] on span "Rec" at bounding box center [76, 65] width 8 height 5
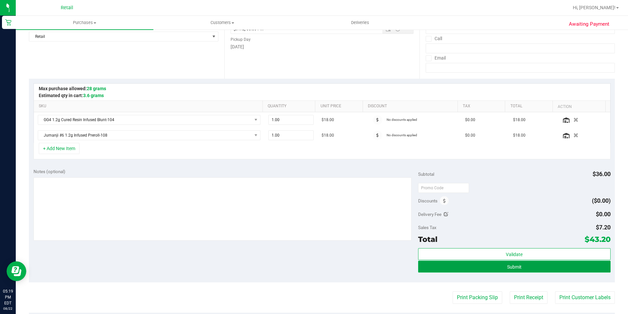
click at [501, 268] on purchase-details "Back Save Purchase View Profile Replace Customer # 01618533 Med | Rec METRC ID:…" at bounding box center [322, 186] width 586 height 498
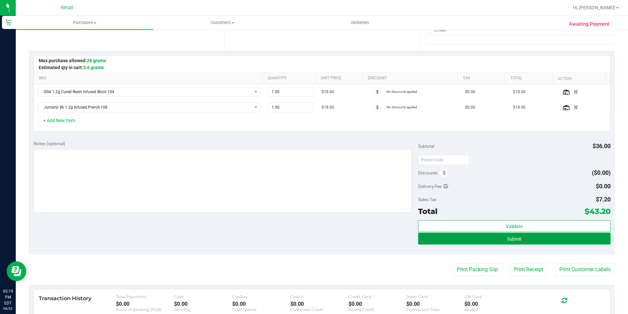
scroll to position [131, 0]
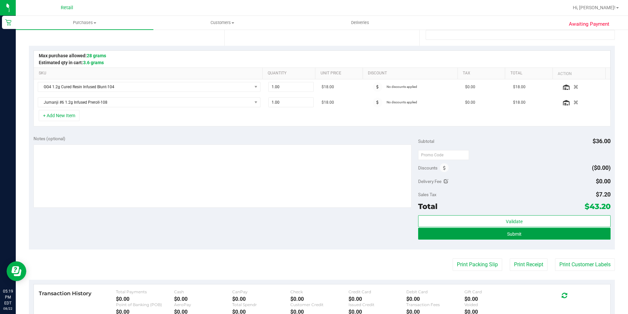
click at [521, 233] on button "Submit" at bounding box center [514, 233] width 193 height 12
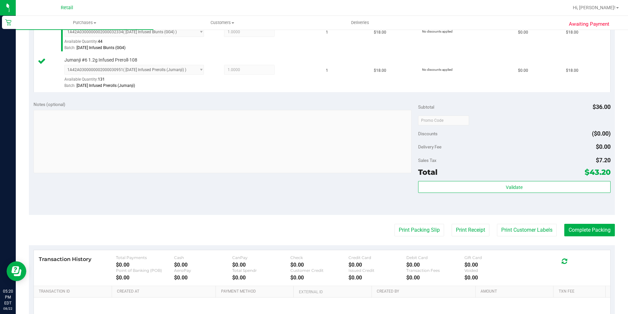
scroll to position [197, 0]
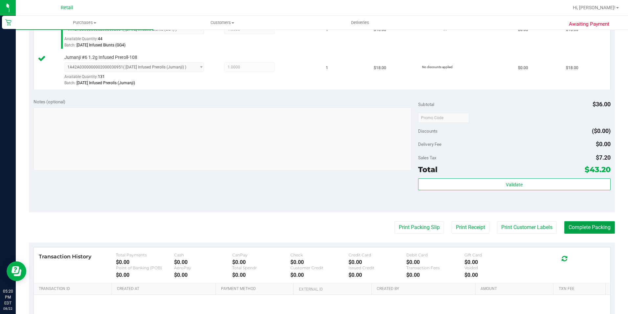
click at [595, 222] on button "Complete Packing" at bounding box center [590, 227] width 51 height 12
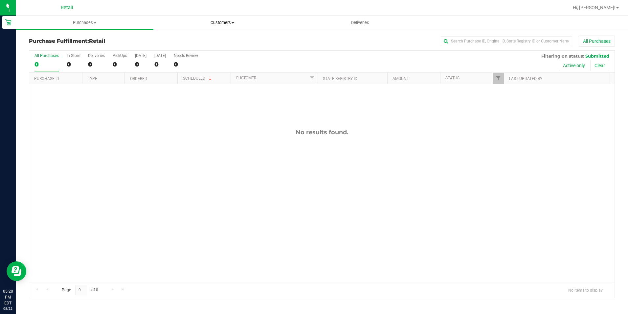
click at [220, 21] on span "Customers" at bounding box center [222, 23] width 137 height 6
click at [88, 22] on span "Purchases" at bounding box center [84, 23] width 137 height 6
click at [77, 36] on li "Summary of purchases" at bounding box center [85, 40] width 138 height 8
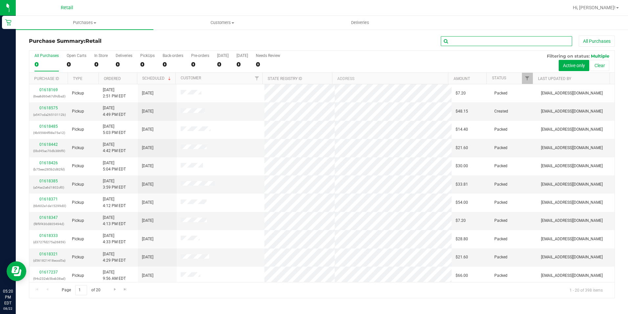
click at [479, 39] on input "text" at bounding box center [506, 41] width 131 height 10
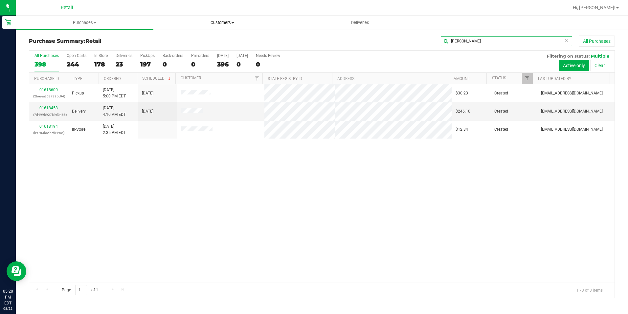
type input "JESSICA"
click at [214, 25] on span "Customers" at bounding box center [222, 23] width 137 height 6
click at [198, 41] on span "All customers" at bounding box center [176, 40] width 47 height 6
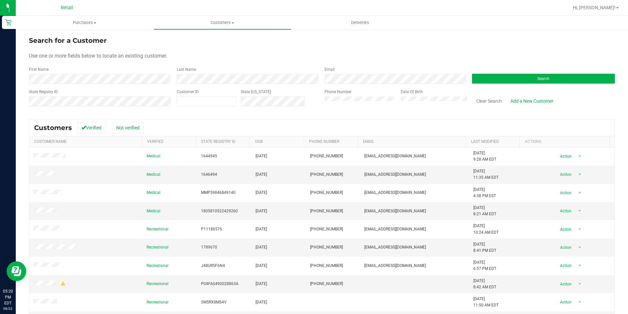
click at [89, 84] on form "Search for a Customer Use one or more fields below to locate an existing custom…" at bounding box center [322, 73] width 586 height 77
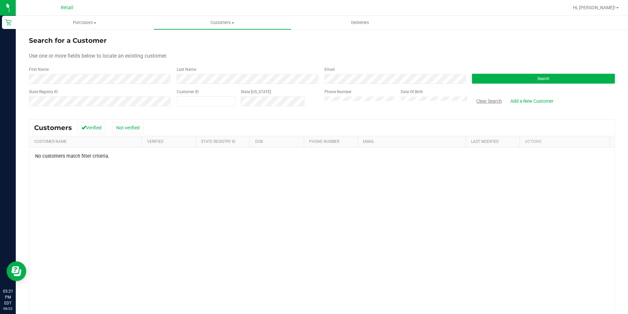
click at [482, 105] on button "Clear Search" at bounding box center [489, 100] width 34 height 11
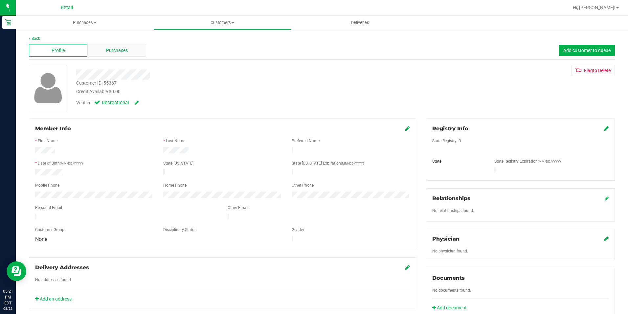
click at [132, 49] on div "Purchases" at bounding box center [116, 50] width 59 height 12
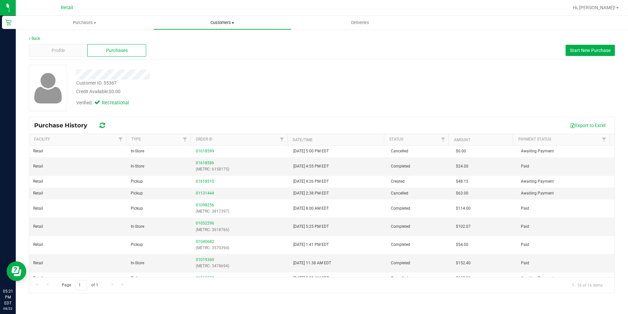
click at [211, 19] on uib-tab-heading "Customers All customers Add a new customer All physicians" at bounding box center [222, 22] width 137 height 13
click at [84, 25] on span "Purchases" at bounding box center [84, 23] width 137 height 6
click at [83, 40] on li "Summary of purchases" at bounding box center [85, 40] width 138 height 8
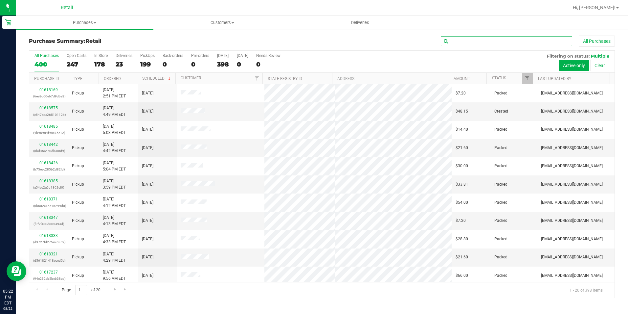
click at [479, 42] on input "text" at bounding box center [506, 41] width 131 height 10
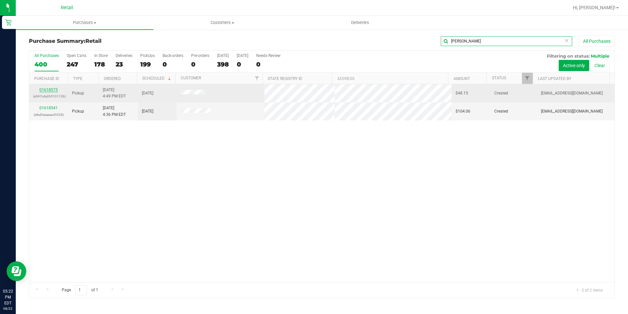
type input "NELSON"
click at [49, 88] on link "01618575" at bounding box center [48, 89] width 18 height 5
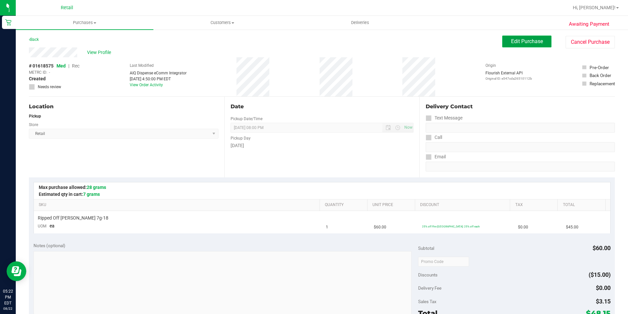
click at [511, 43] on span "Edit Purchase" at bounding box center [527, 41] width 32 height 6
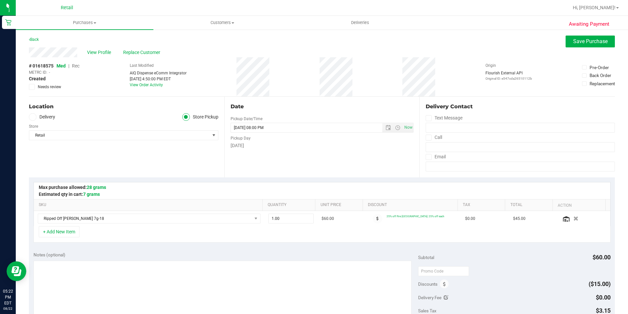
click at [76, 66] on span "Rec" at bounding box center [76, 65] width 8 height 5
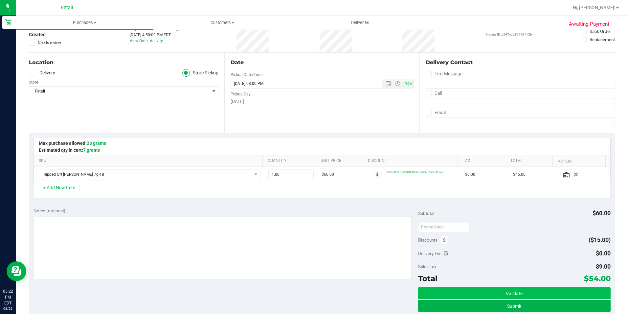
scroll to position [99, 0]
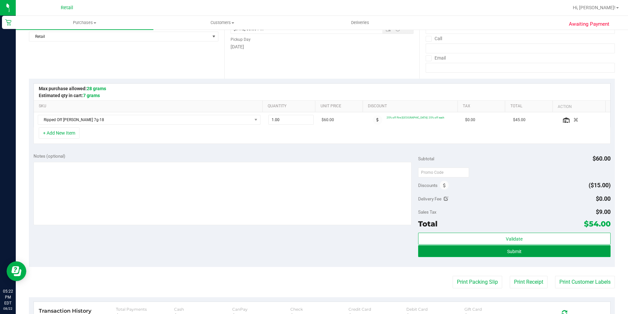
click at [514, 245] on button "Submit" at bounding box center [514, 251] width 193 height 12
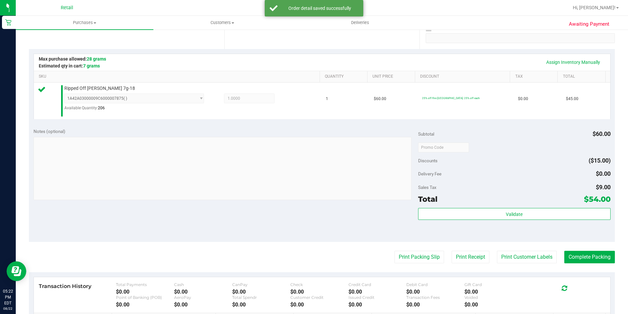
scroll to position [164, 0]
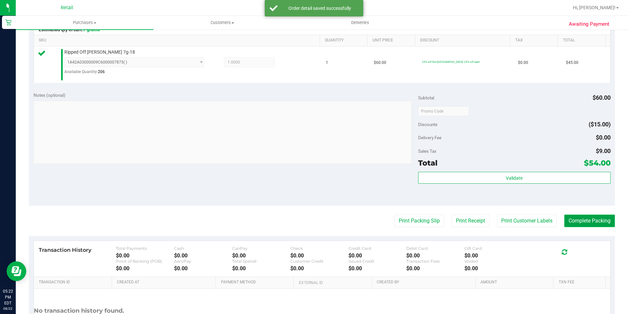
click at [590, 216] on button "Complete Packing" at bounding box center [590, 220] width 51 height 12
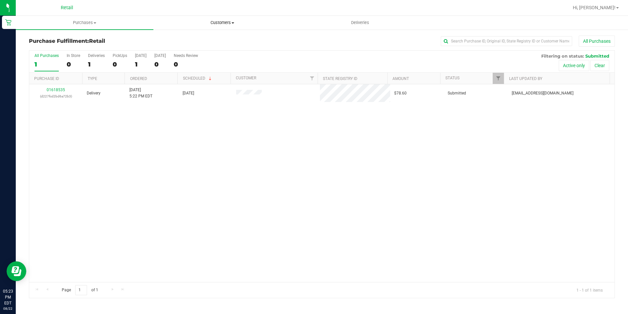
click at [223, 20] on span "Customers" at bounding box center [222, 23] width 137 height 6
click at [210, 42] on li "All customers" at bounding box center [222, 40] width 138 height 8
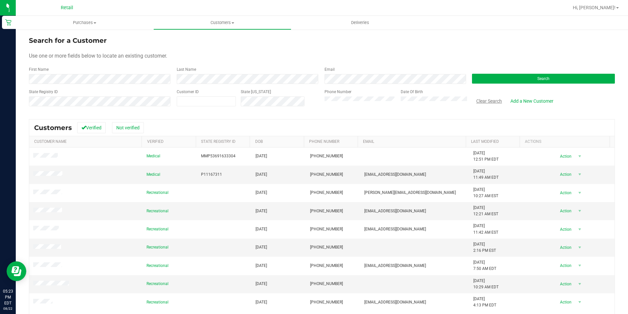
click at [493, 102] on button "Clear Search" at bounding box center [489, 100] width 34 height 11
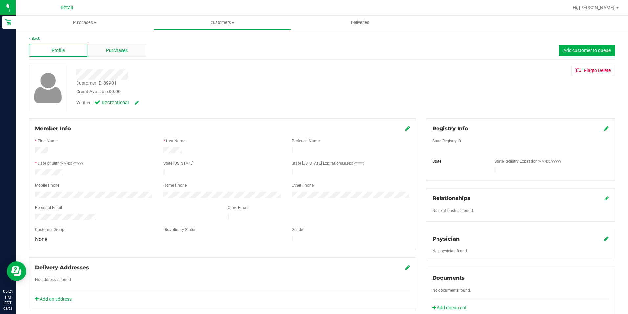
click at [109, 51] on span "Purchases" at bounding box center [117, 50] width 22 height 7
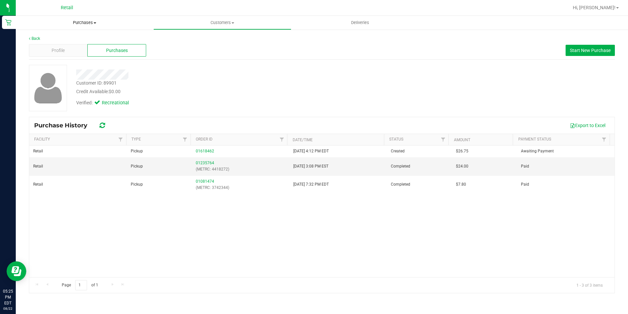
click at [92, 19] on uib-tab-heading "Purchases Summary of purchases Fulfillment All purchases" at bounding box center [85, 23] width 138 height 14
click at [83, 36] on li "Summary of purchases" at bounding box center [85, 40] width 138 height 8
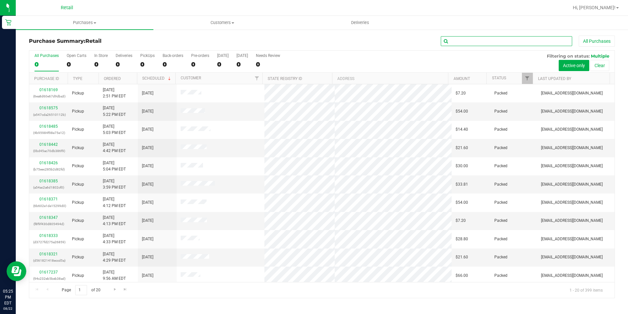
click at [535, 37] on input "text" at bounding box center [506, 41] width 131 height 10
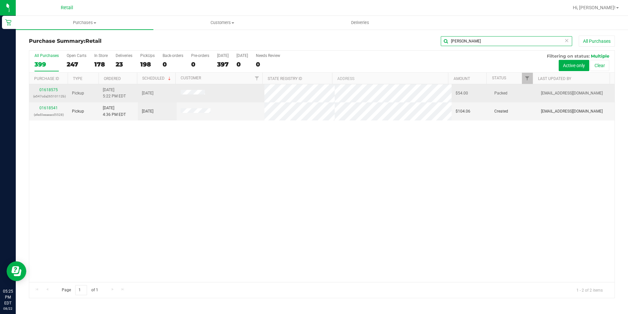
type input "NELSON"
click at [50, 87] on div "01618575 (e547cda26510112b)" at bounding box center [48, 93] width 31 height 12
click at [51, 92] on div "01618575 (e547cda26510112b)" at bounding box center [48, 93] width 31 height 12
click at [51, 89] on link "01618575" at bounding box center [48, 89] width 18 height 5
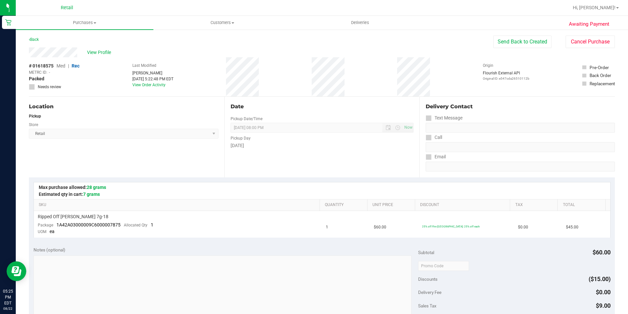
drag, startPoint x: 498, startPoint y: 41, endPoint x: 299, endPoint y: 146, distance: 224.2
click at [299, 146] on purchase-details "Back Send Back to Created Cancel Purchase View Profile # 01618575 Med | Rec MET…" at bounding box center [322, 274] width 586 height 478
click at [84, 19] on uib-tab-heading "Purchases Summary of purchases Fulfillment All purchases" at bounding box center [85, 23] width 138 height 14
click at [72, 40] on span "Summary of purchases" at bounding box center [49, 40] width 67 height 6
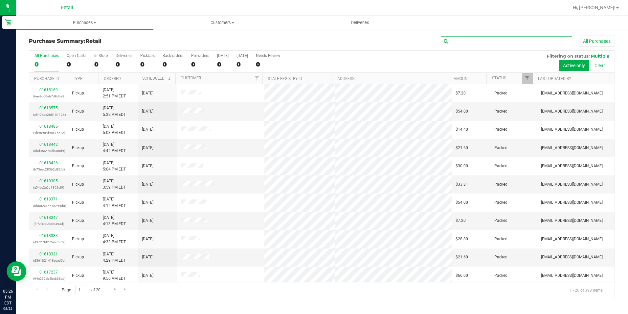
click at [487, 42] on input "text" at bounding box center [506, 41] width 131 height 10
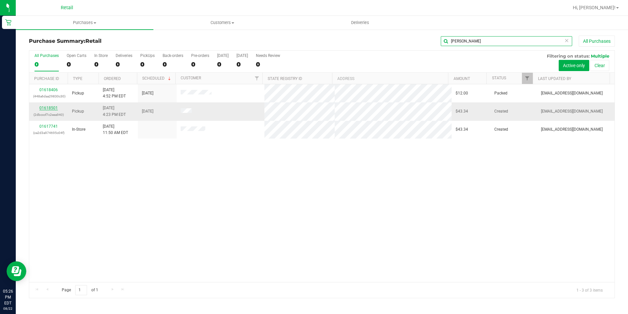
type input "FRED"
click at [53, 108] on link "01618501" at bounding box center [48, 108] width 18 height 5
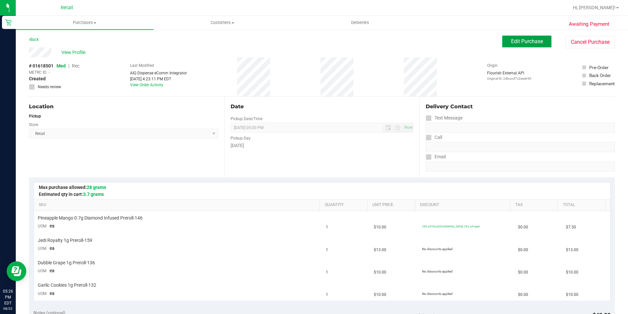
click at [529, 41] on span "Edit Purchase" at bounding box center [527, 41] width 32 height 6
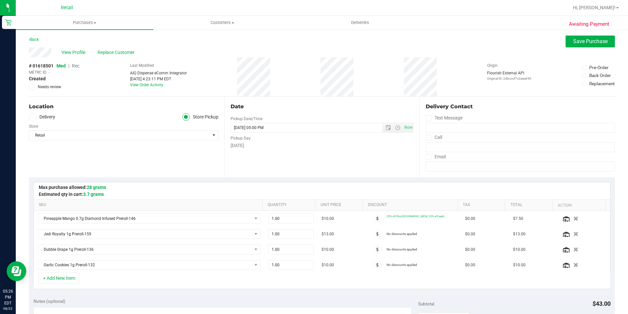
click at [75, 65] on span "Rec" at bounding box center [76, 65] width 8 height 5
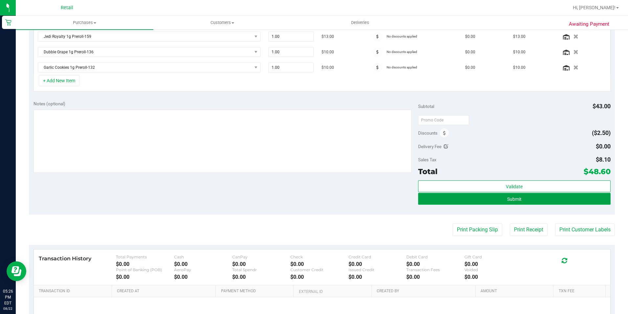
click at [519, 204] on button "Submit" at bounding box center [514, 199] width 193 height 12
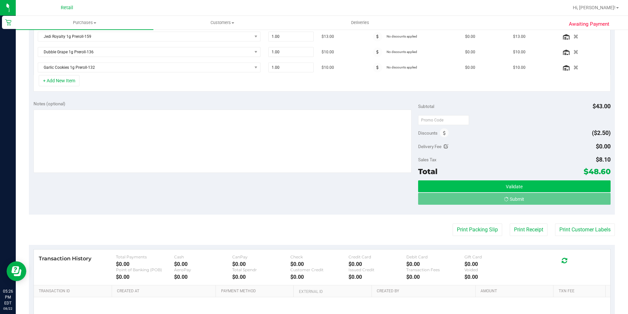
scroll to position [187, 0]
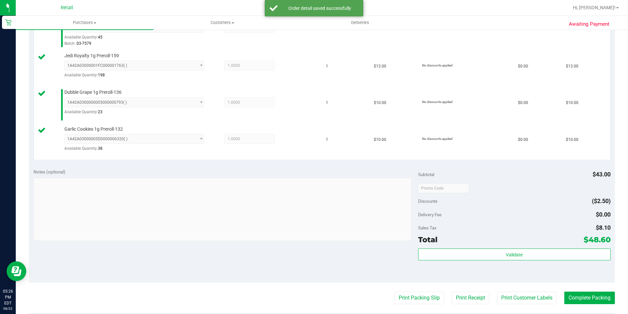
scroll to position [220, 0]
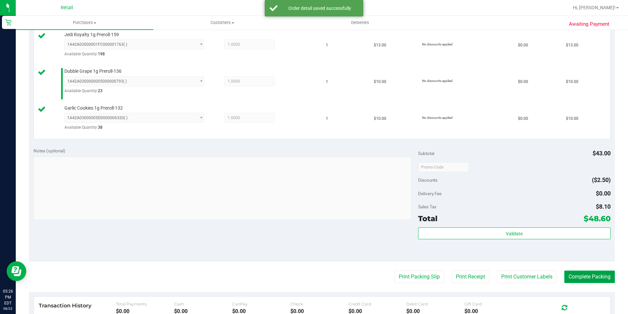
click at [589, 275] on button "Complete Packing" at bounding box center [590, 276] width 51 height 12
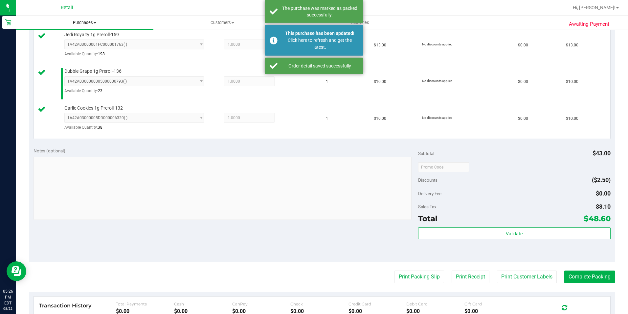
click at [83, 21] on span "Purchases" at bounding box center [85, 23] width 138 height 6
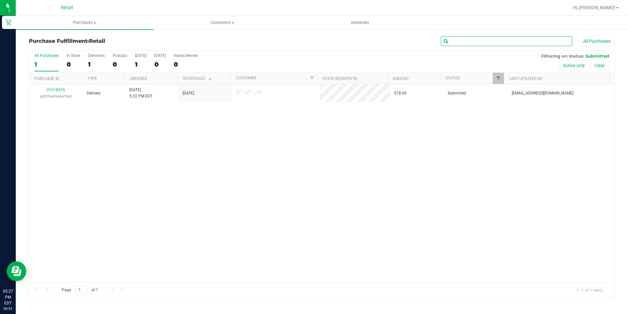
click at [471, 39] on input "text" at bounding box center [506, 41] width 131 height 10
click at [84, 20] on span "Purchases" at bounding box center [85, 23] width 138 height 6
click at [77, 36] on li "Summary of purchases" at bounding box center [85, 40] width 138 height 8
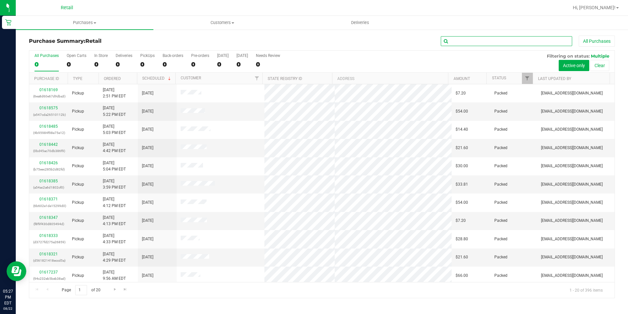
click at [465, 41] on input "text" at bounding box center [506, 41] width 131 height 10
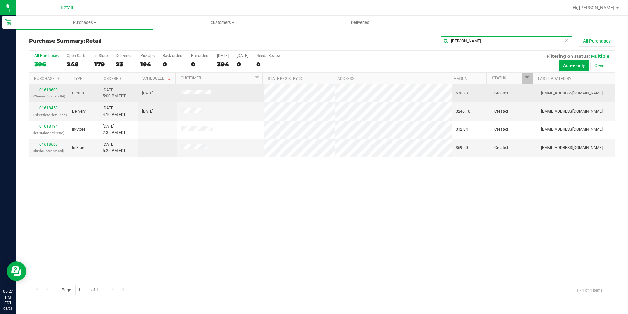
type input "JESSICA"
click at [48, 87] on div "01618600 (2beaea3637395c94)" at bounding box center [48, 93] width 31 height 12
click at [51, 91] on link "01618600" at bounding box center [48, 89] width 18 height 5
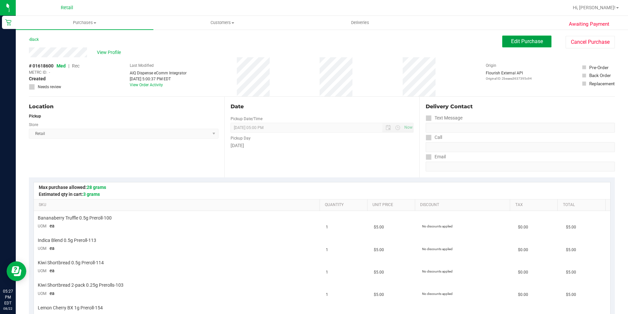
click at [511, 43] on span "Edit Purchase" at bounding box center [527, 41] width 32 height 6
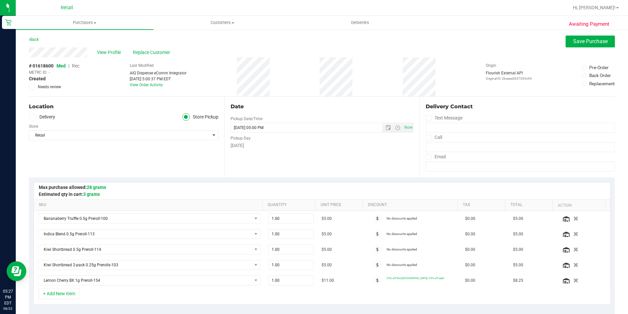
click at [75, 64] on span "Rec" at bounding box center [76, 65] width 8 height 5
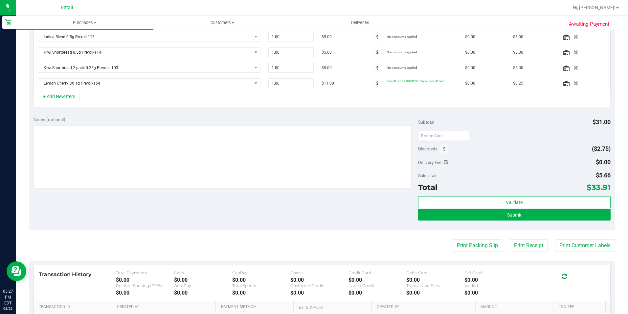
scroll to position [197, 0]
click at [530, 213] on button "Submit" at bounding box center [514, 214] width 193 height 12
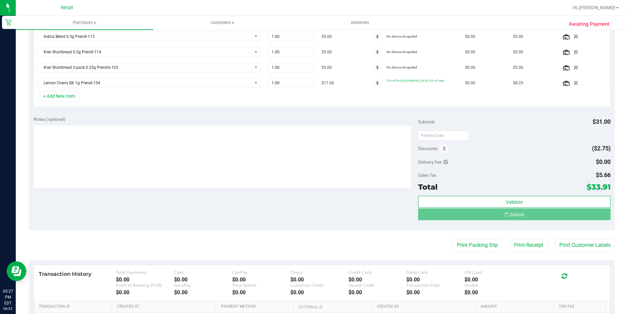
scroll to position [187, 0]
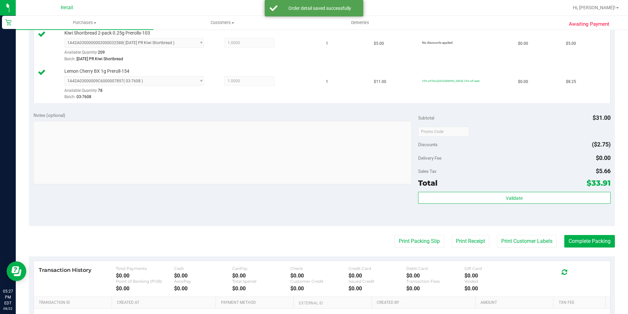
scroll to position [299, 0]
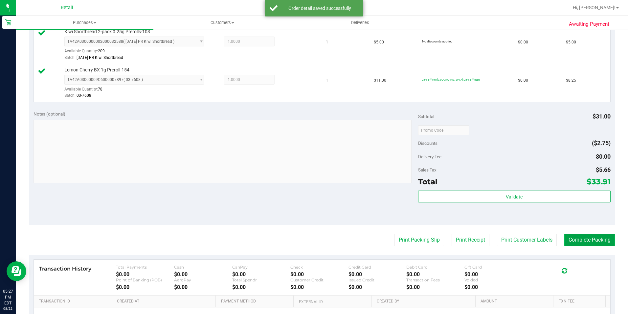
click at [577, 240] on button "Complete Packing" at bounding box center [590, 239] width 51 height 12
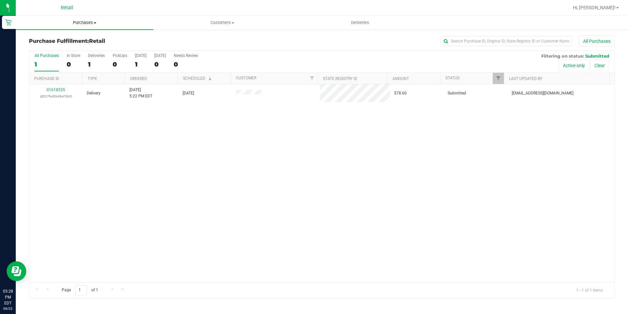
click at [75, 22] on span "Purchases" at bounding box center [85, 23] width 138 height 6
click at [73, 42] on span "Summary of purchases" at bounding box center [49, 40] width 67 height 6
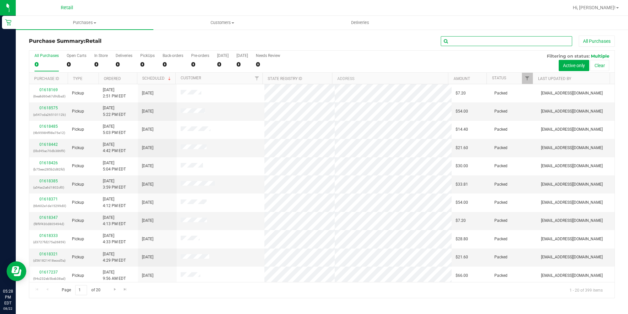
click at [459, 41] on input "text" at bounding box center [506, 41] width 131 height 10
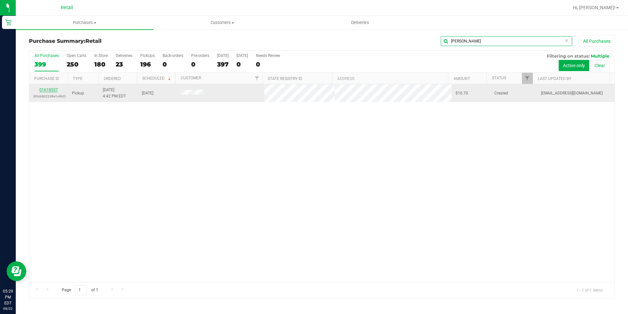
type input "PEDRO"
click at [48, 88] on link "01618557" at bounding box center [48, 89] width 18 height 5
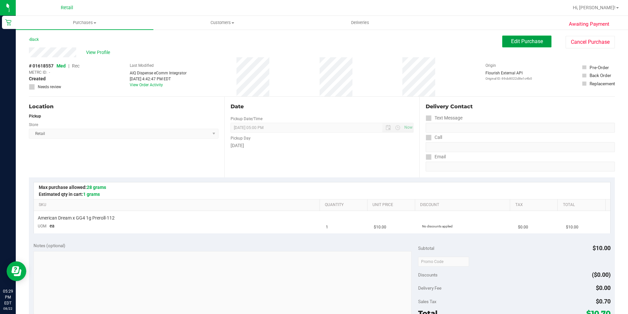
click at [521, 39] on span "Edit Purchase" at bounding box center [527, 41] width 32 height 6
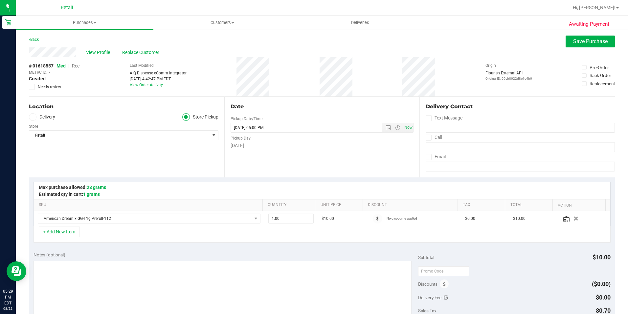
click at [76, 65] on span "Rec" at bounding box center [76, 65] width 8 height 5
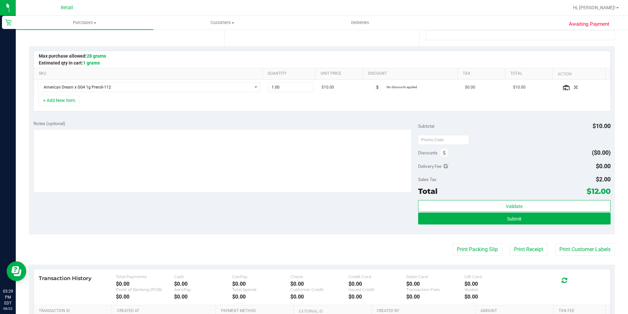
scroll to position [131, 0]
click at [493, 217] on button "Submit" at bounding box center [514, 218] width 193 height 12
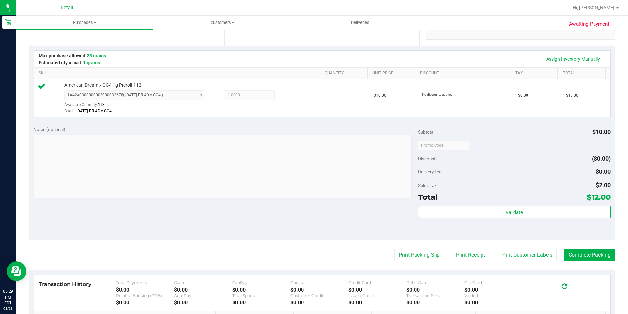
click at [418, 230] on div "Validate" at bounding box center [514, 221] width 193 height 30
click at [584, 254] on button "Complete Packing" at bounding box center [590, 254] width 51 height 12
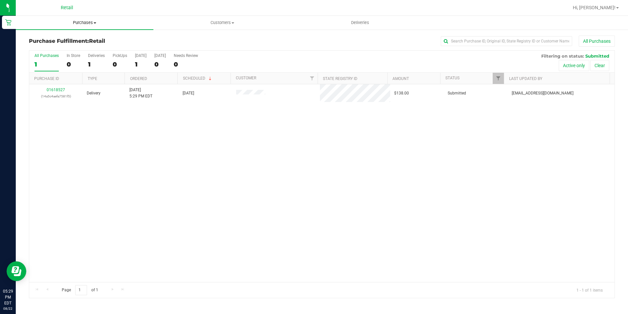
click at [75, 23] on span "Purchases" at bounding box center [85, 23] width 138 height 6
click at [70, 37] on span "Summary of purchases" at bounding box center [49, 40] width 67 height 6
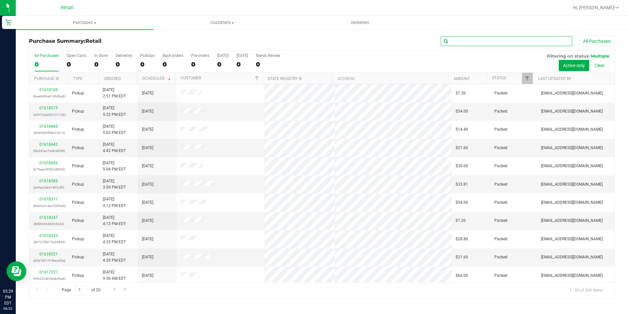
click at [477, 41] on input "text" at bounding box center [506, 41] width 131 height 10
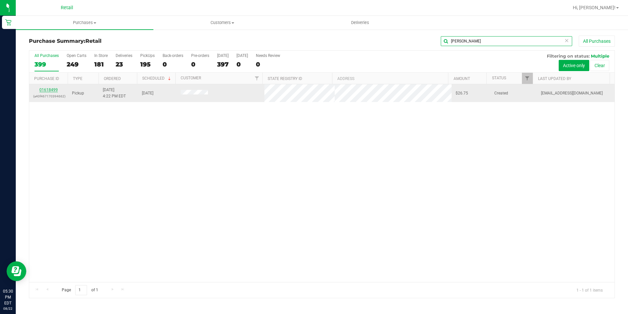
type input "JESSE"
click at [49, 89] on link "01618499" at bounding box center [48, 89] width 18 height 5
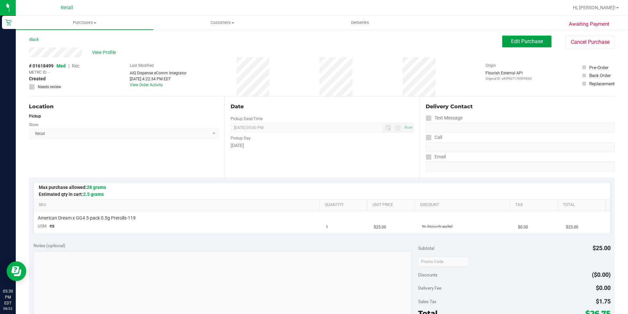
click at [532, 38] on span "Edit Purchase" at bounding box center [527, 41] width 32 height 6
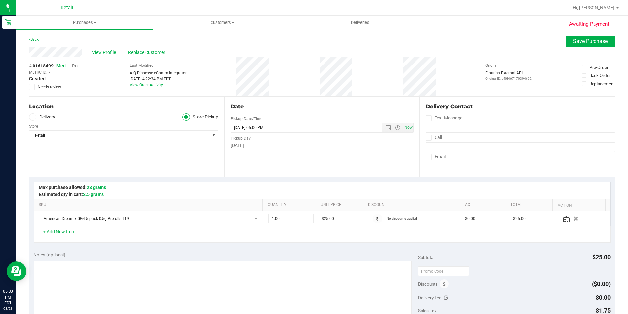
drag, startPoint x: 78, startPoint y: 69, endPoint x: 75, endPoint y: 65, distance: 4.6
click at [75, 65] on span "Rec" at bounding box center [76, 65] width 8 height 5
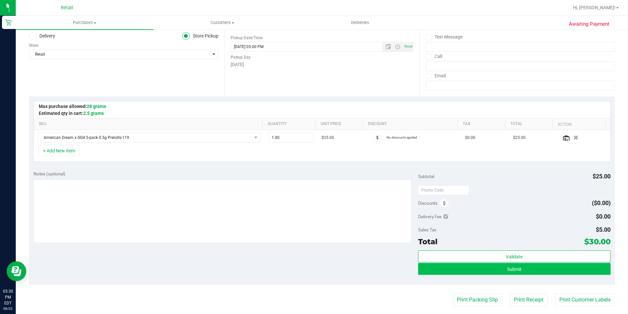
scroll to position [99, 0]
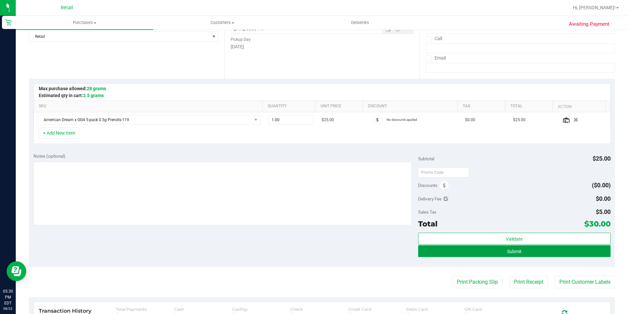
click at [489, 247] on button "Submit" at bounding box center [514, 251] width 193 height 12
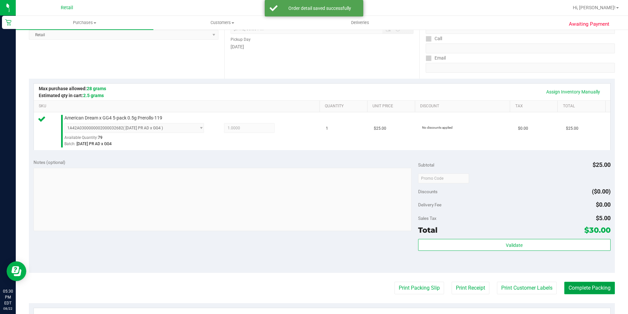
click at [586, 290] on button "Complete Packing" at bounding box center [590, 287] width 51 height 12
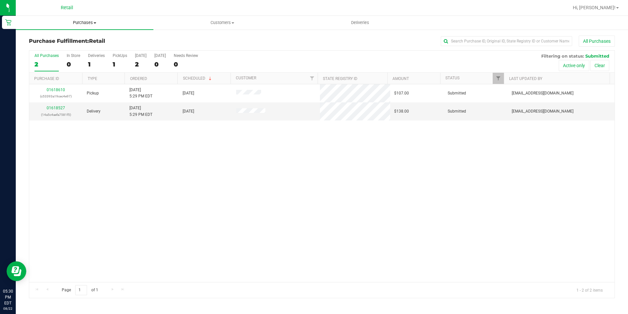
drag, startPoint x: 85, startPoint y: 26, endPoint x: 83, endPoint y: 23, distance: 3.6
click at [85, 26] on uib-tab-heading "Purchases Summary of purchases Fulfillment All purchases" at bounding box center [85, 23] width 138 height 14
click at [68, 39] on span "Summary of purchases" at bounding box center [49, 40] width 67 height 6
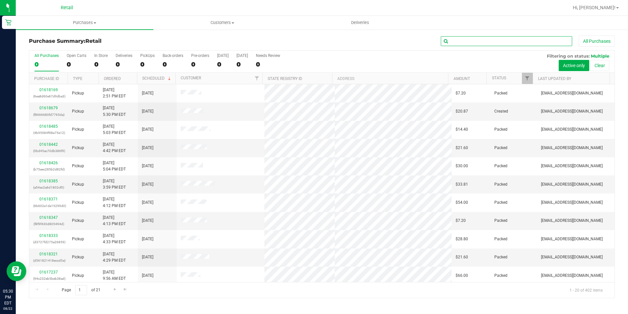
click at [456, 38] on input "text" at bounding box center [506, 41] width 131 height 10
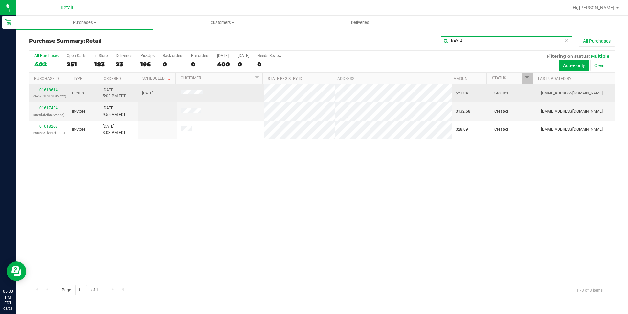
type input "KAYLA"
click at [49, 94] on p "(3e62c1b2b3b05722)" at bounding box center [48, 96] width 31 height 6
click at [52, 87] on div "01618614 (3e62c1b2b3b05722)" at bounding box center [48, 93] width 31 height 12
click at [52, 88] on link "01618614" at bounding box center [48, 89] width 18 height 5
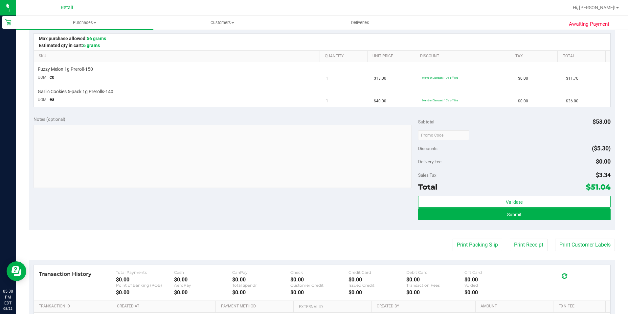
scroll to position [164, 0]
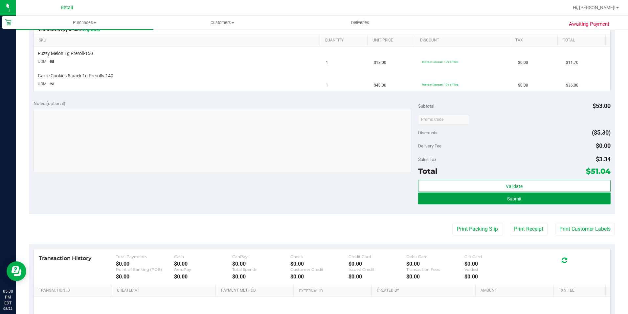
click at [475, 203] on button "Submit" at bounding box center [514, 198] width 193 height 12
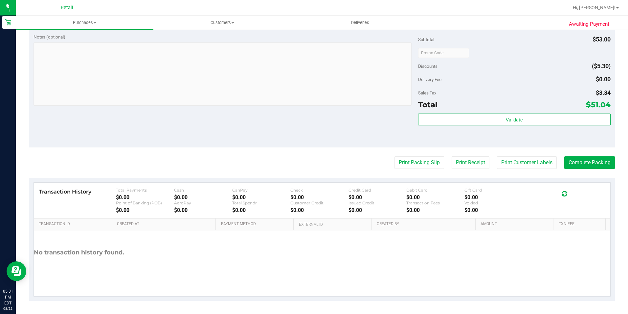
scroll to position [132, 0]
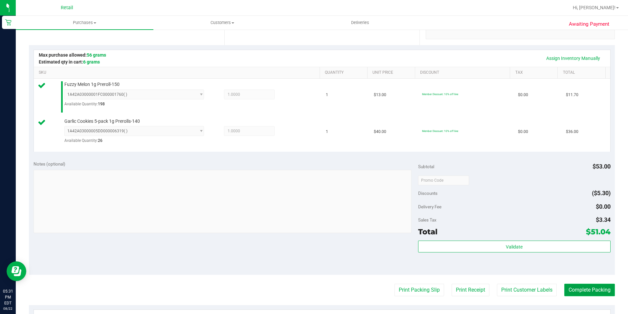
click at [565, 292] on button "Complete Packing" at bounding box center [590, 289] width 51 height 12
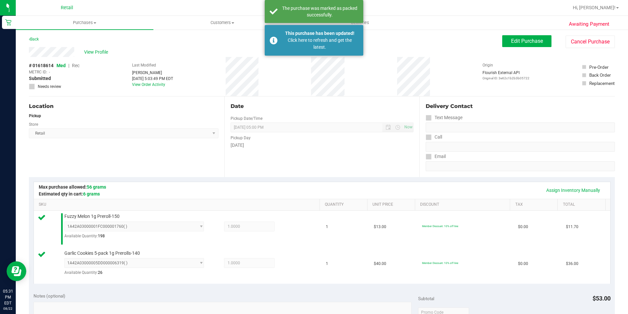
scroll to position [0, 0]
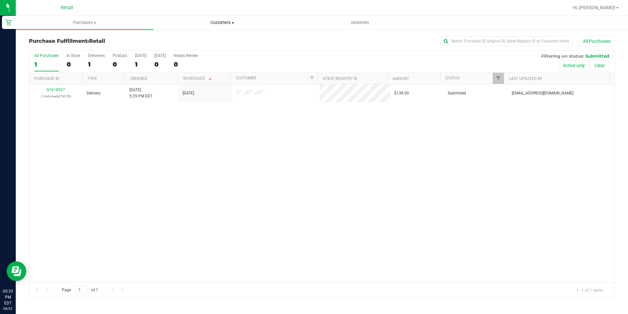
click at [216, 21] on span "Customers" at bounding box center [222, 23] width 137 height 6
click at [200, 39] on span "All customers" at bounding box center [176, 40] width 47 height 6
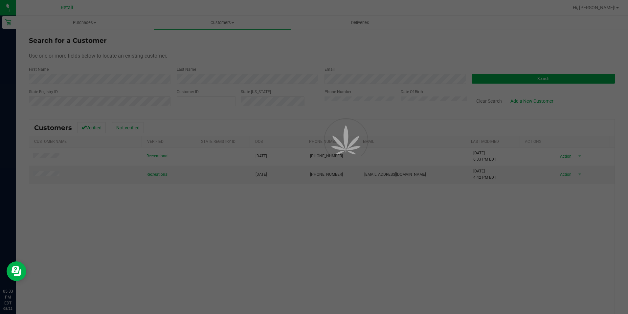
click at [40, 176] on div at bounding box center [314, 157] width 628 height 314
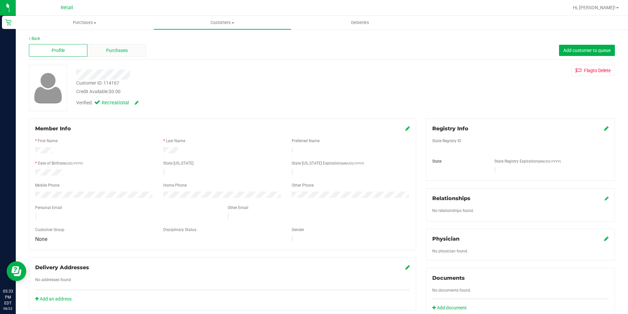
click at [118, 49] on span "Purchases" at bounding box center [117, 50] width 22 height 7
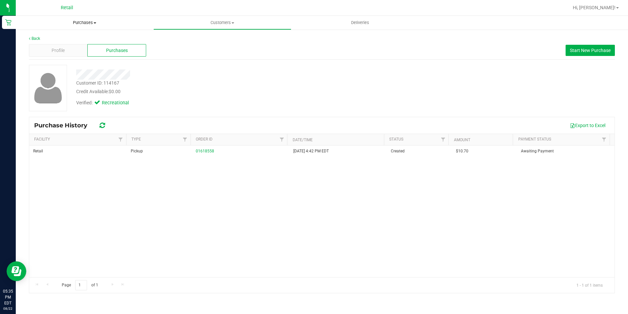
click at [77, 23] on span "Purchases" at bounding box center [85, 23] width 138 height 6
click at [80, 37] on span "Summary of purchases" at bounding box center [49, 40] width 67 height 6
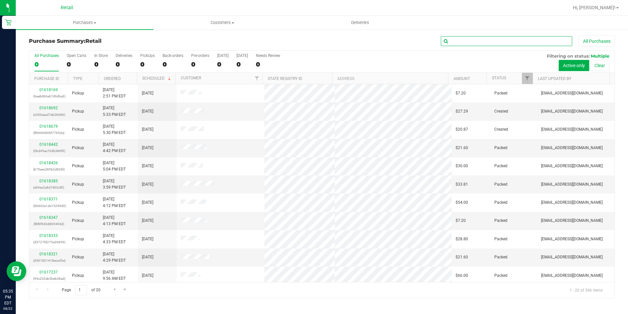
click at [492, 37] on input "text" at bounding box center [506, 41] width 131 height 10
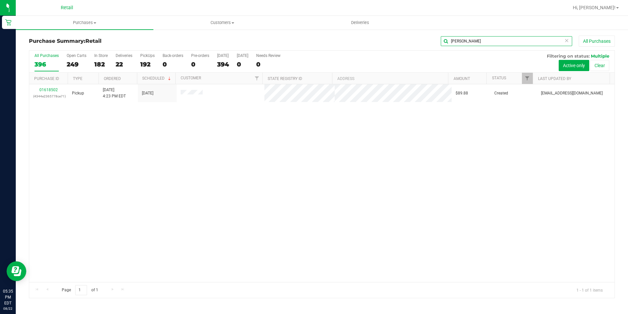
type input "JARED"
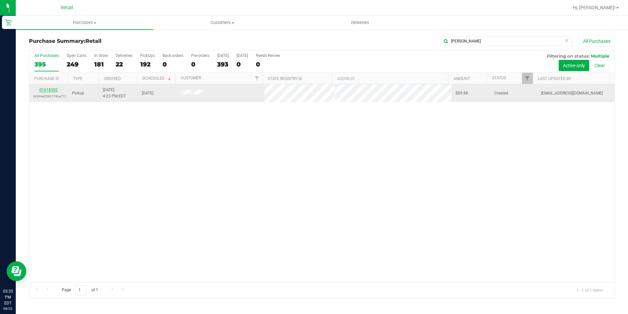
drag, startPoint x: 55, startPoint y: 92, endPoint x: 53, endPoint y: 88, distance: 5.0
click at [55, 92] on div "01618502 (4344e2365778ce71)" at bounding box center [48, 93] width 31 height 12
click at [53, 88] on link "01618502" at bounding box center [48, 89] width 18 height 5
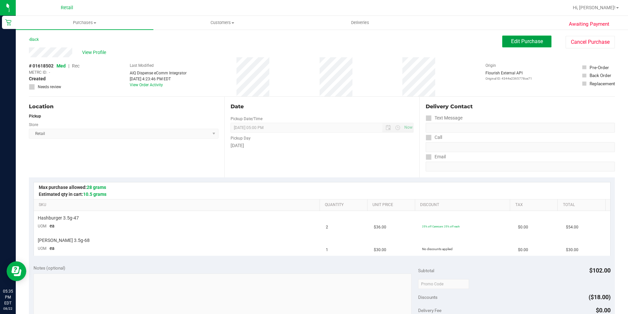
click at [511, 41] on span "Edit Purchase" at bounding box center [527, 41] width 32 height 6
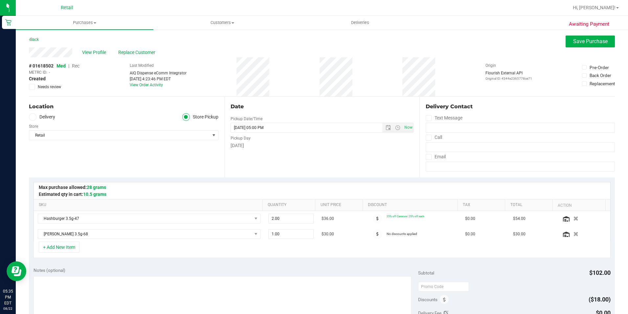
click at [76, 64] on span "Rec" at bounding box center [76, 65] width 8 height 5
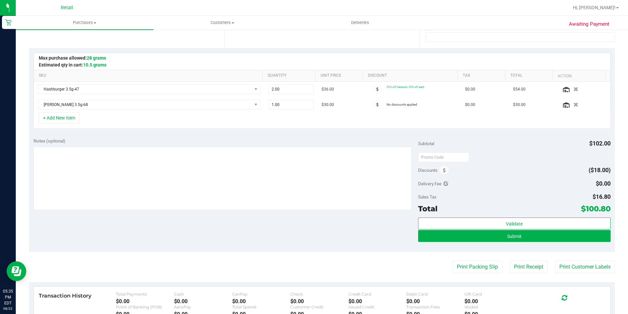
scroll to position [131, 0]
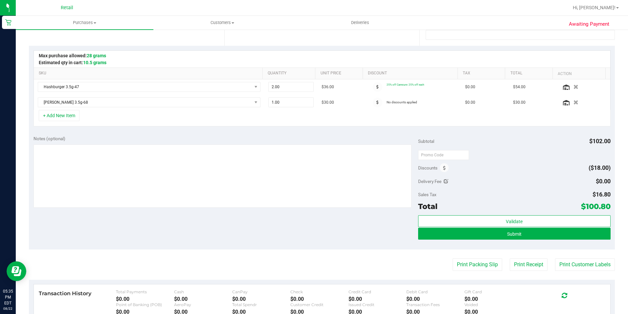
click at [505, 243] on div "Validate Submit" at bounding box center [514, 230] width 193 height 30
click at [506, 239] on button "Submit" at bounding box center [514, 233] width 193 height 12
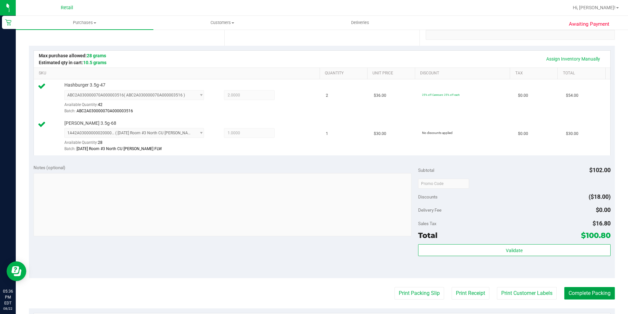
click at [565, 293] on button "Complete Packing" at bounding box center [590, 293] width 51 height 12
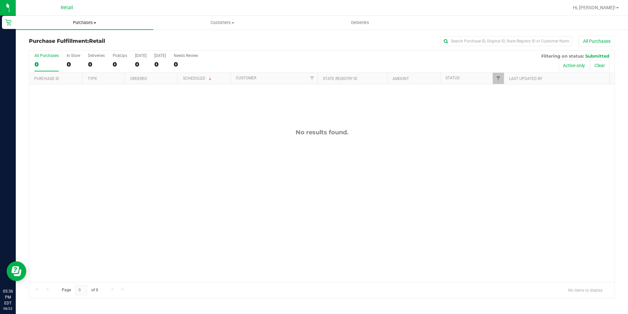
click at [78, 22] on span "Purchases" at bounding box center [85, 23] width 138 height 6
click at [70, 40] on span "Summary of purchases" at bounding box center [49, 40] width 67 height 6
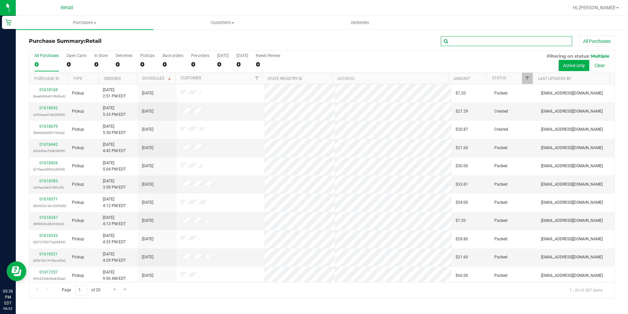
click at [475, 40] on input "text" at bounding box center [506, 41] width 131 height 10
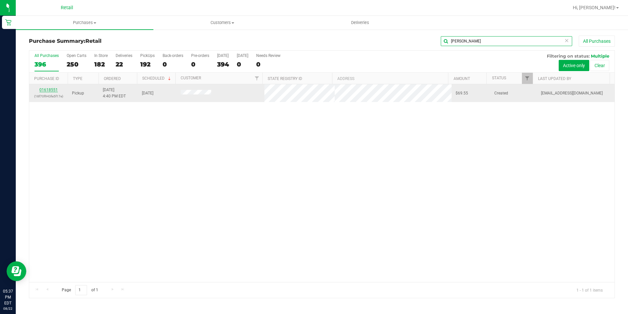
type input "GRAHAM"
click at [46, 88] on link "01618551" at bounding box center [48, 89] width 18 height 5
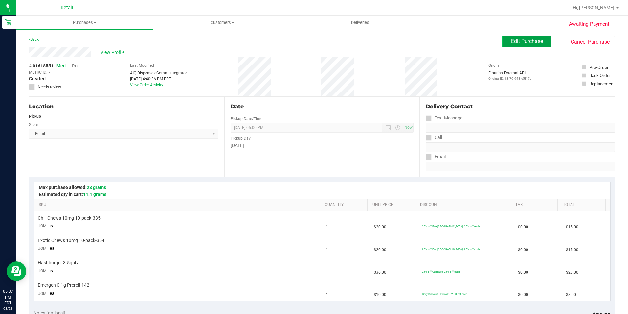
click at [515, 39] on span "Edit Purchase" at bounding box center [527, 41] width 32 height 6
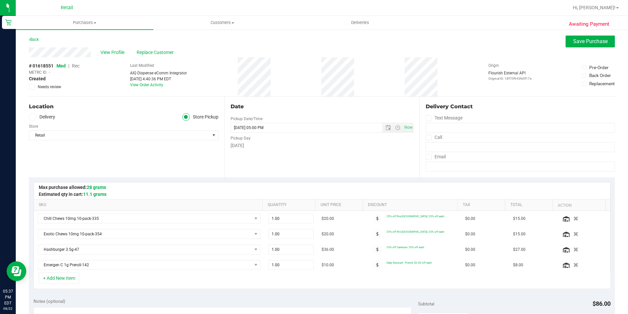
click at [74, 65] on span "Rec" at bounding box center [76, 65] width 8 height 5
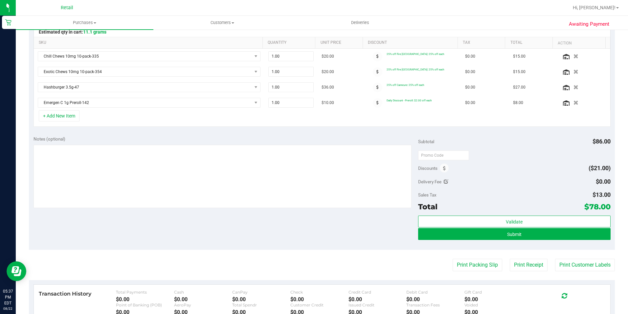
scroll to position [164, 0]
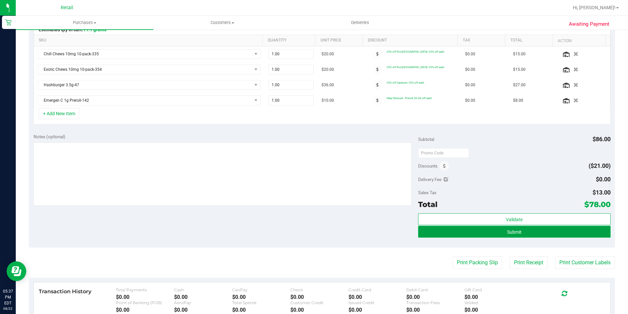
click at [497, 233] on button "Submit" at bounding box center [514, 231] width 193 height 12
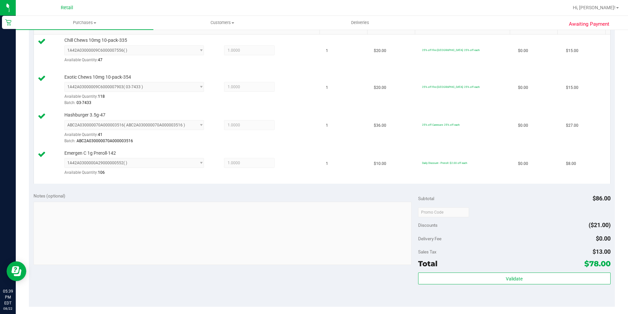
scroll to position [197, 0]
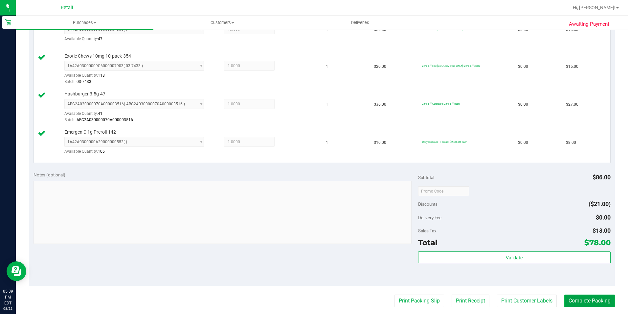
click at [590, 305] on button "Complete Packing" at bounding box center [590, 300] width 51 height 12
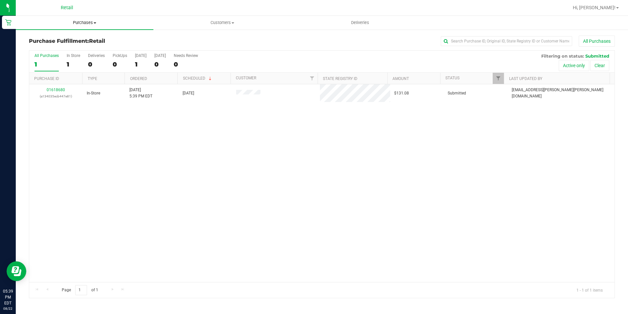
click at [82, 23] on span "Purchases" at bounding box center [85, 23] width 138 height 6
click at [83, 37] on li "Summary of purchases" at bounding box center [85, 40] width 138 height 8
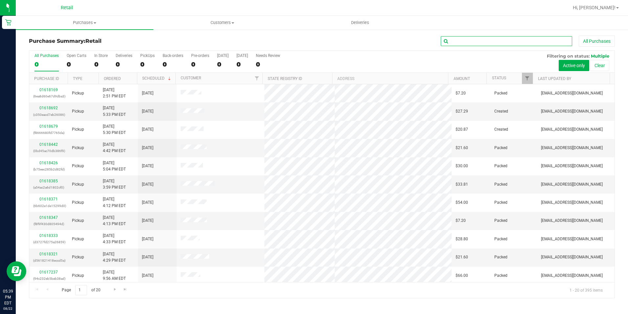
click at [473, 41] on input "text" at bounding box center [506, 41] width 131 height 10
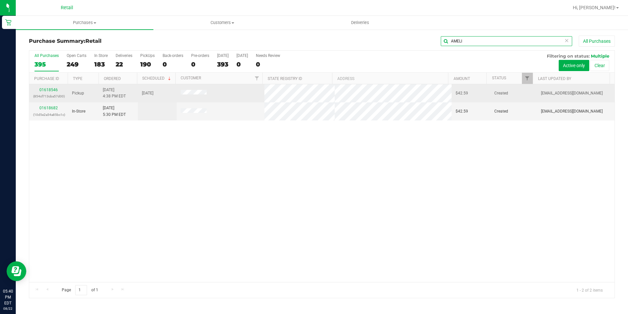
type input "AMELI"
click at [48, 92] on div "01618546 (854cf713cba57d00)" at bounding box center [48, 93] width 31 height 12
click at [57, 91] on link "01618546" at bounding box center [48, 89] width 18 height 5
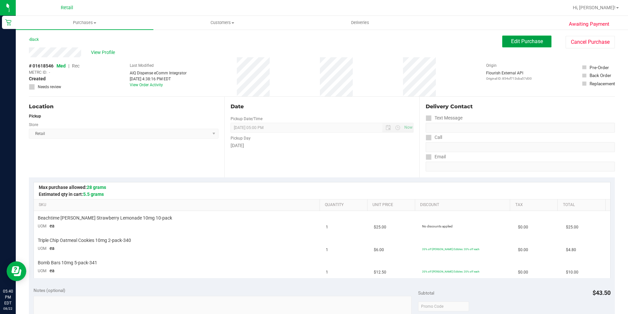
click at [522, 40] on span "Edit Purchase" at bounding box center [527, 41] width 32 height 6
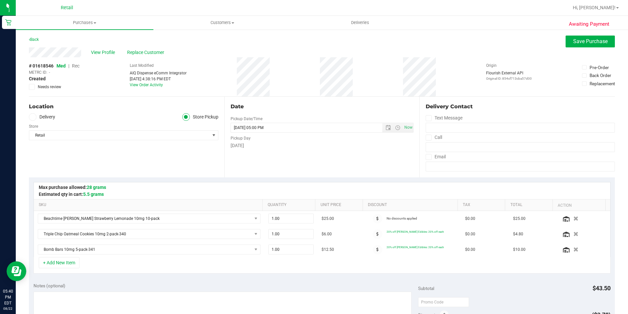
click at [74, 66] on span "Rec" at bounding box center [76, 65] width 8 height 5
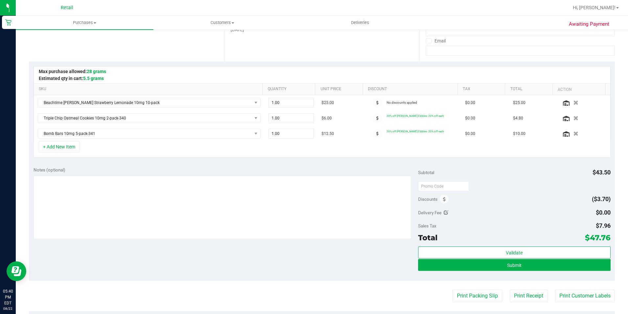
scroll to position [131, 0]
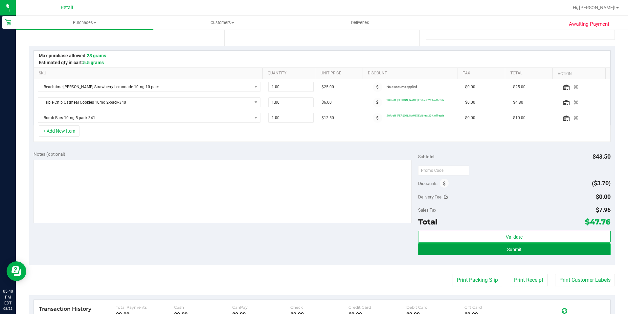
click at [523, 252] on button "Submit" at bounding box center [514, 249] width 193 height 12
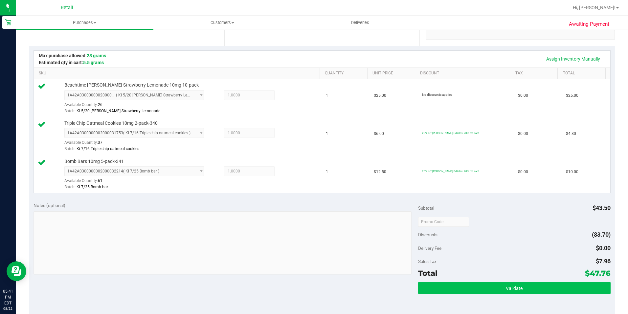
scroll to position [197, 0]
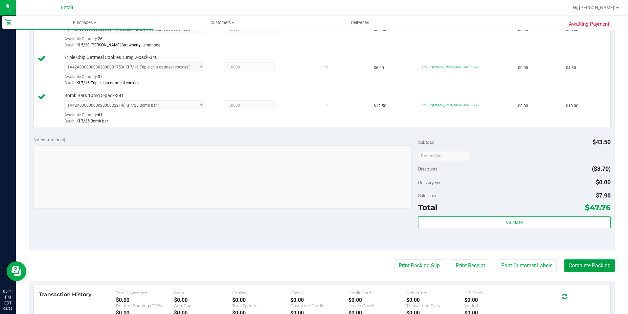
click at [578, 260] on button "Complete Packing" at bounding box center [590, 265] width 51 height 12
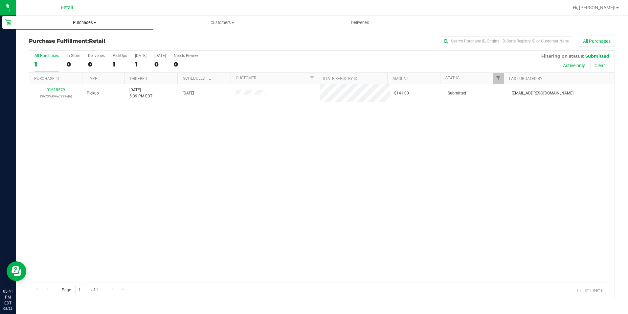
click at [90, 21] on span "Purchases" at bounding box center [85, 23] width 138 height 6
click at [80, 41] on span "Summary of purchases" at bounding box center [49, 40] width 67 height 6
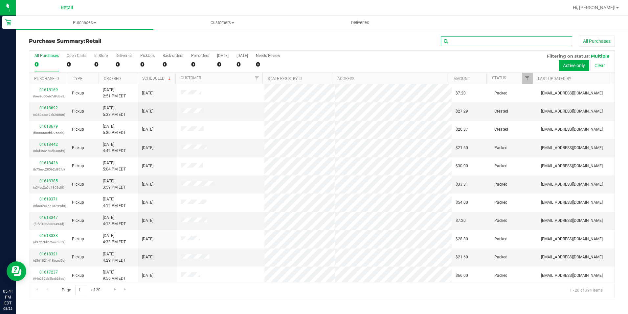
click at [463, 39] on input "text" at bounding box center [506, 41] width 131 height 10
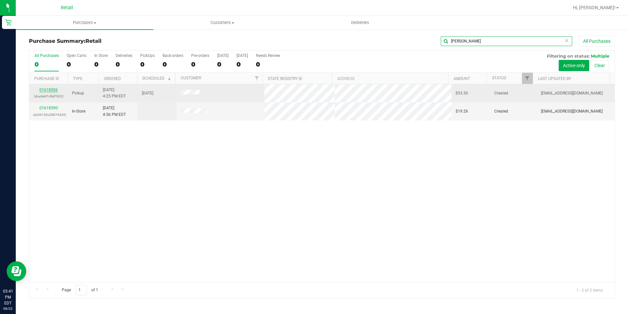
type input "JEFFRE"
click at [53, 90] on link "01618506" at bounding box center [48, 89] width 18 height 5
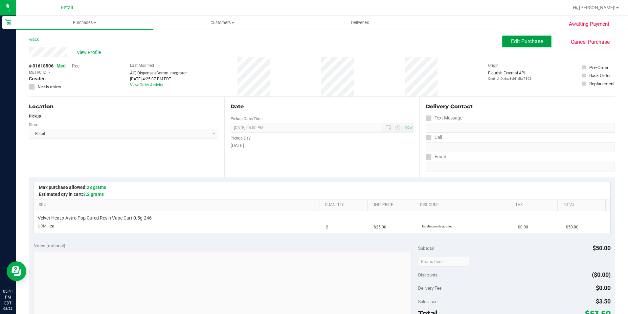
click at [519, 42] on span "Edit Purchase" at bounding box center [527, 41] width 32 height 6
click at [78, 64] on span "Rec" at bounding box center [76, 65] width 8 height 5
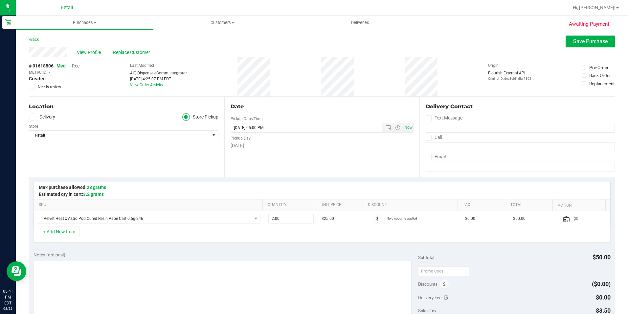
click at [78, 64] on span "Rec" at bounding box center [76, 65] width 8 height 5
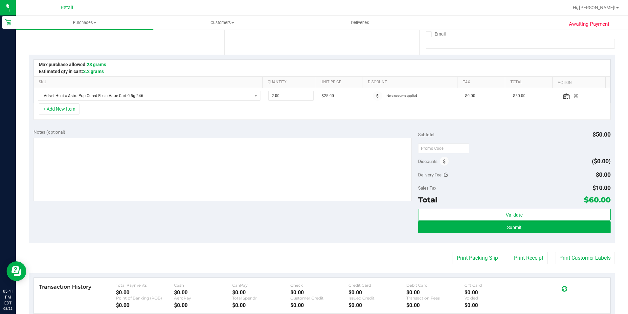
scroll to position [131, 0]
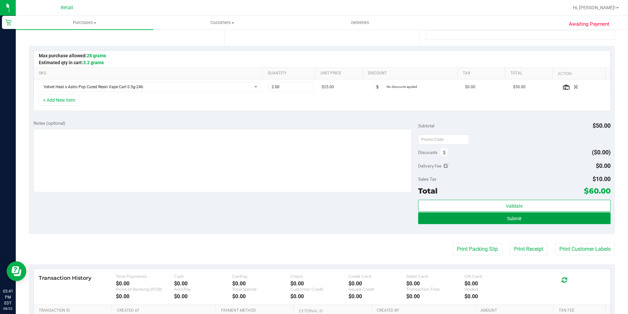
click at [536, 222] on button "Submit" at bounding box center [514, 218] width 193 height 12
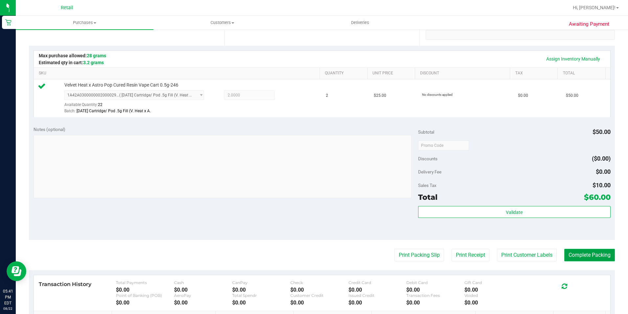
click at [603, 261] on button "Complete Packing" at bounding box center [590, 254] width 51 height 12
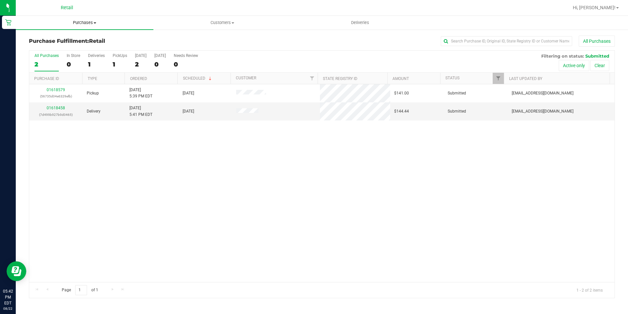
click at [84, 16] on uib-tab-heading "Purchases Summary of purchases Fulfillment All purchases" at bounding box center [85, 23] width 138 height 14
click at [74, 42] on span "Summary of purchases" at bounding box center [49, 40] width 67 height 6
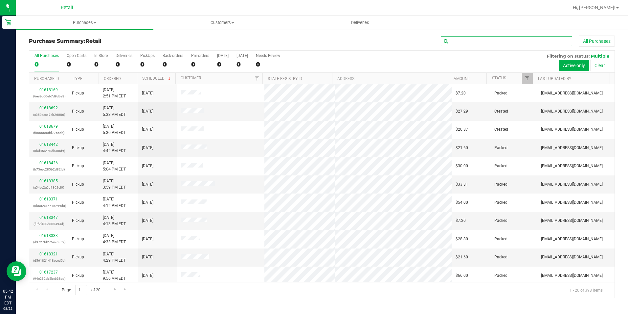
click at [483, 40] on input "text" at bounding box center [506, 41] width 131 height 10
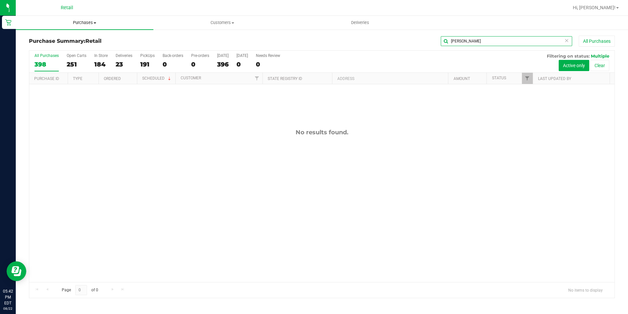
type input "TAMY"
click at [88, 22] on span "Purchases" at bounding box center [85, 23] width 138 height 6
click at [78, 36] on li "Summary of purchases" at bounding box center [85, 40] width 138 height 8
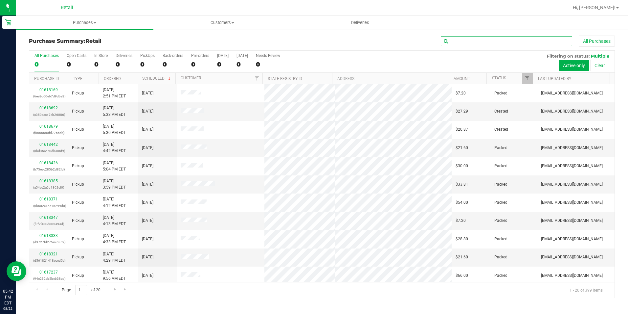
click at [466, 42] on input "text" at bounding box center [506, 41] width 131 height 10
drag, startPoint x: 466, startPoint y: 40, endPoint x: 463, endPoint y: 48, distance: 8.3
click at [465, 39] on input "text" at bounding box center [506, 41] width 131 height 10
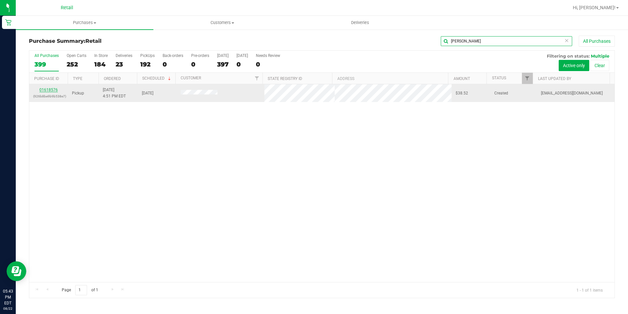
type input "TAMMY"
click at [54, 89] on link "01618576" at bounding box center [48, 89] width 18 height 5
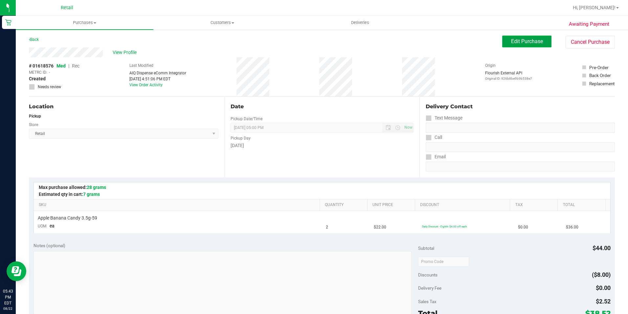
click at [514, 38] on span "Edit Purchase" at bounding box center [527, 41] width 32 height 6
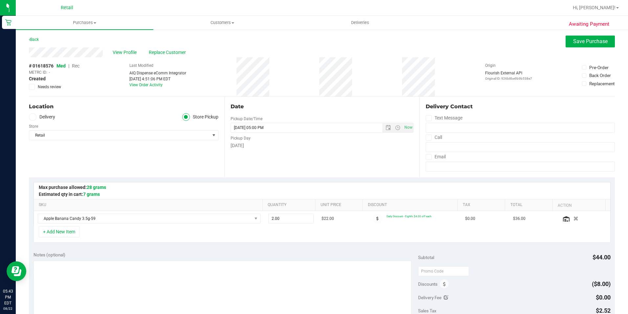
click at [75, 63] on span "Rec" at bounding box center [76, 65] width 8 height 5
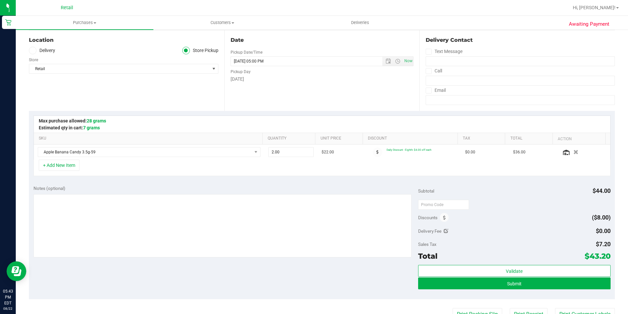
scroll to position [99, 0]
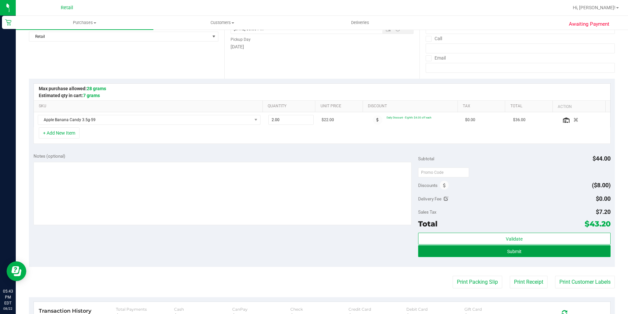
click at [526, 254] on button "Submit" at bounding box center [514, 251] width 193 height 12
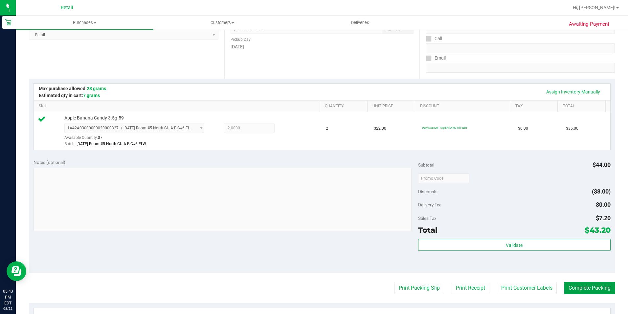
drag, startPoint x: 594, startPoint y: 286, endPoint x: 406, endPoint y: 227, distance: 197.1
click at [594, 286] on button "Complete Packing" at bounding box center [590, 287] width 51 height 12
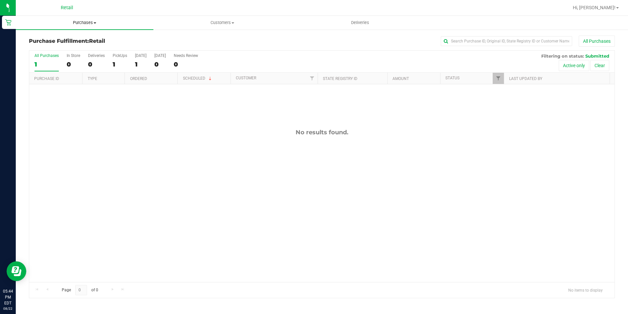
click at [89, 25] on span "Purchases" at bounding box center [85, 23] width 138 height 6
click at [65, 39] on span "Summary of purchases" at bounding box center [49, 40] width 67 height 6
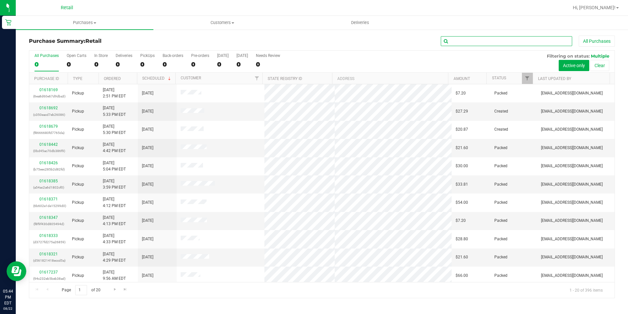
click at [475, 43] on input "text" at bounding box center [506, 41] width 131 height 10
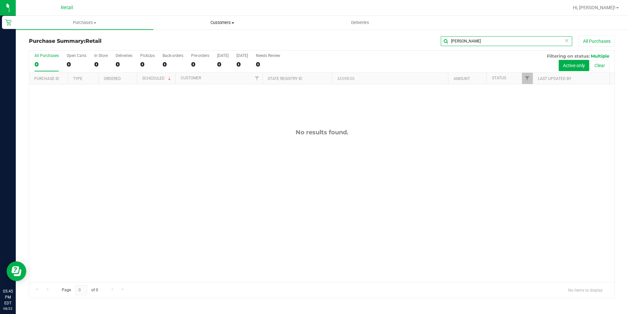
type input "SETH"
click at [212, 25] on span "Customers" at bounding box center [222, 23] width 137 height 6
click at [181, 38] on span "All customers" at bounding box center [176, 40] width 47 height 6
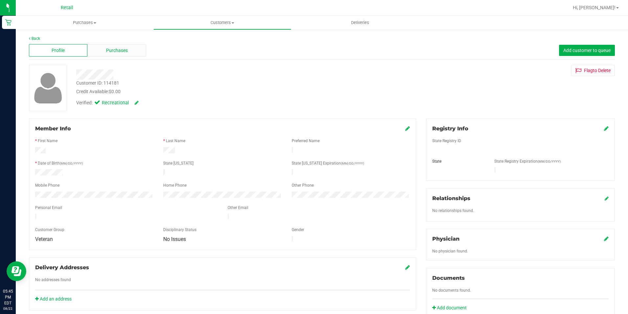
click at [128, 49] on div "Purchases" at bounding box center [116, 50] width 59 height 12
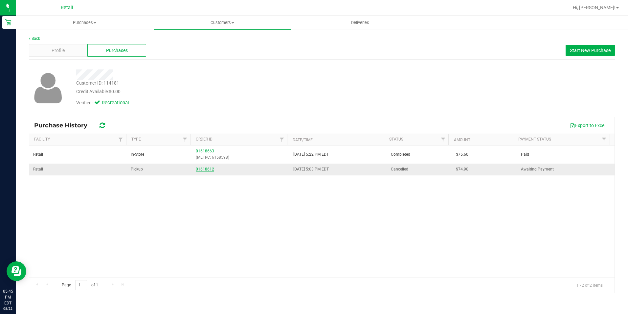
click at [201, 170] on link "01618612" at bounding box center [205, 169] width 18 height 5
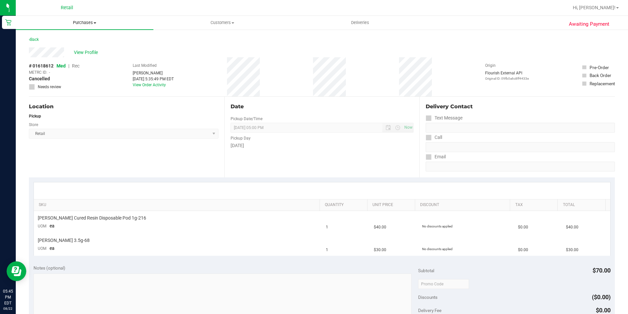
drag, startPoint x: 80, startPoint y: 18, endPoint x: 64, endPoint y: 33, distance: 21.4
click at [80, 18] on uib-tab-heading "Purchases Summary of purchases Fulfillment All purchases" at bounding box center [85, 23] width 138 height 14
click at [61, 38] on span "Summary of purchases" at bounding box center [49, 40] width 67 height 6
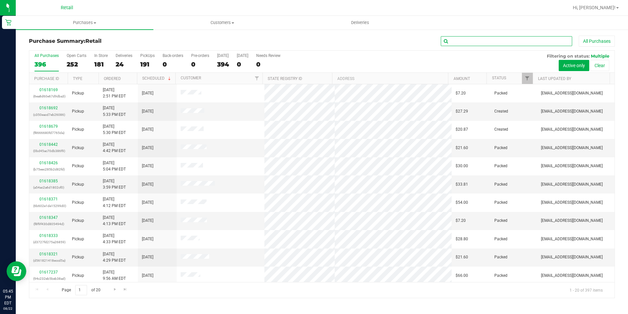
click at [453, 41] on input "text" at bounding box center [506, 41] width 131 height 10
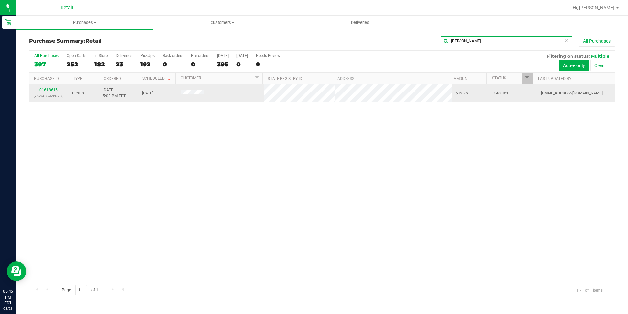
type input "NIESHA"
click at [44, 89] on link "01618615" at bounding box center [48, 89] width 18 height 5
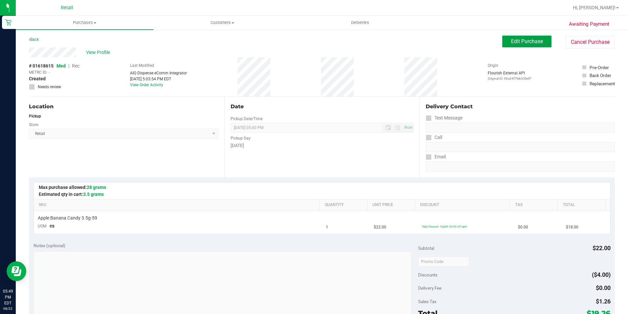
click at [503, 42] on button "Edit Purchase" at bounding box center [527, 41] width 49 height 12
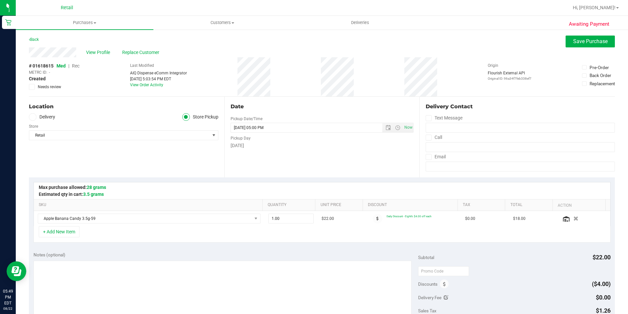
click at [76, 65] on span "Rec" at bounding box center [76, 65] width 8 height 5
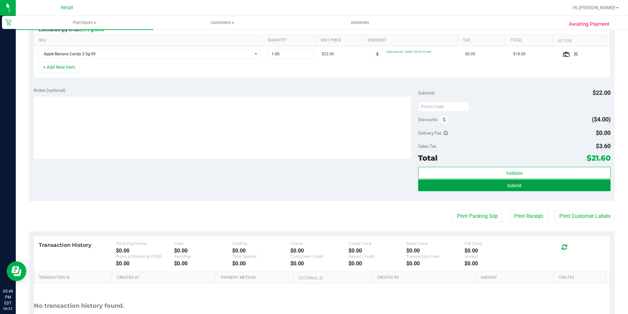
click at [493, 183] on button "Submit" at bounding box center [514, 185] width 193 height 12
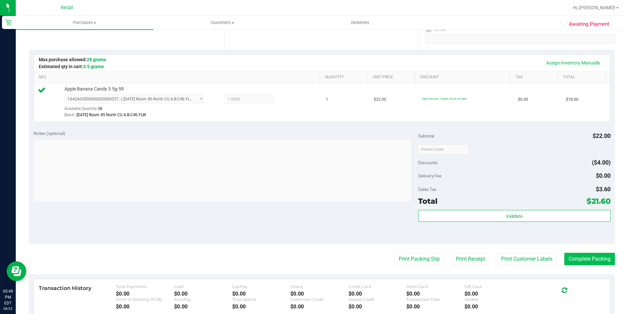
scroll to position [131, 0]
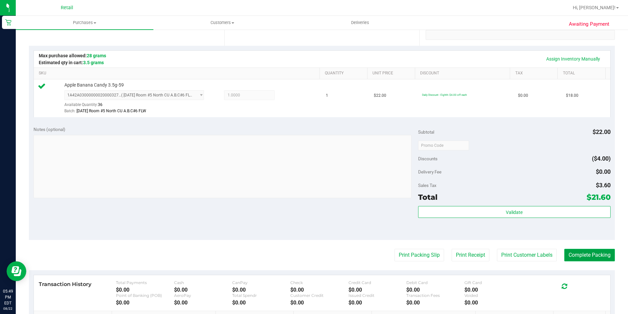
click at [583, 249] on button "Complete Packing" at bounding box center [590, 254] width 51 height 12
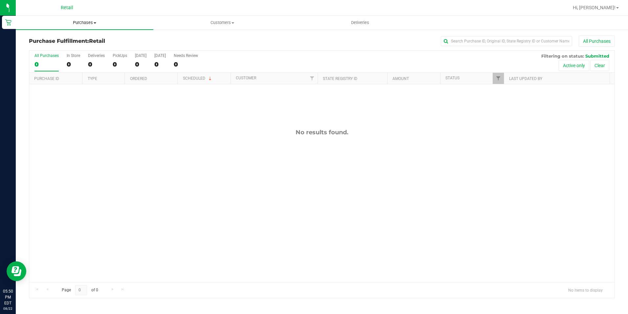
click at [88, 18] on uib-tab-heading "Purchases Summary of purchases Fulfillment All purchases" at bounding box center [85, 23] width 138 height 14
click at [82, 39] on li "Summary of purchases" at bounding box center [85, 40] width 138 height 8
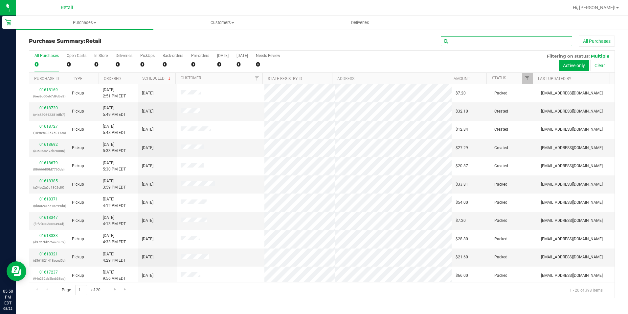
click at [471, 43] on input "text" at bounding box center [506, 41] width 131 height 10
click at [470, 40] on input "text" at bounding box center [506, 41] width 131 height 10
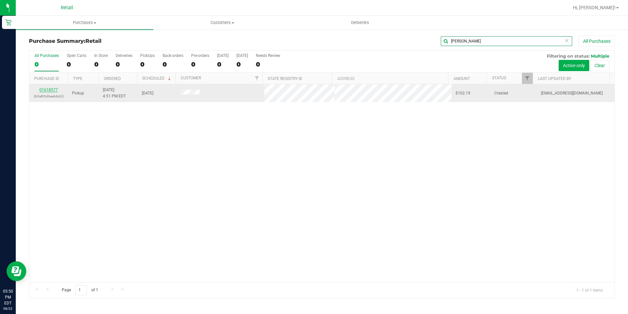
type input "DEREK"
click at [48, 88] on link "01618577" at bounding box center [48, 89] width 18 height 5
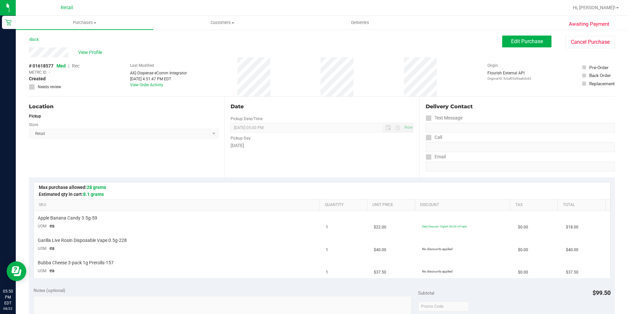
click at [495, 50] on div "View Profile" at bounding box center [266, 52] width 474 height 10
click at [521, 43] on span "Edit Purchase" at bounding box center [527, 41] width 32 height 6
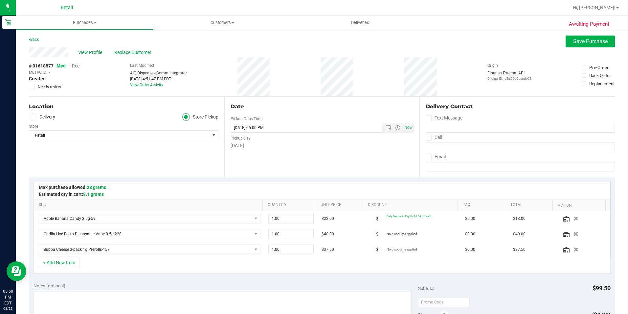
click at [76, 64] on span "Rec" at bounding box center [76, 65] width 8 height 5
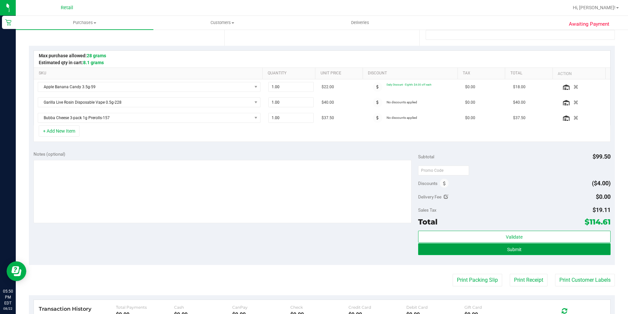
click at [488, 246] on button "Submit" at bounding box center [514, 249] width 193 height 12
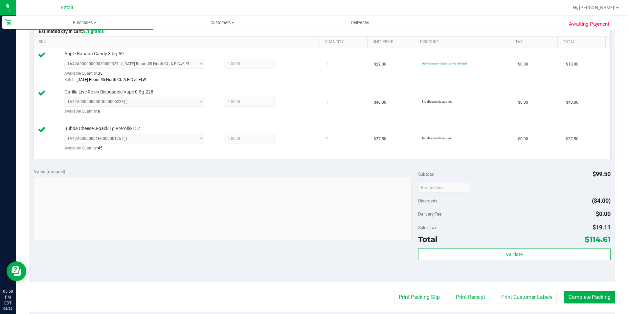
scroll to position [197, 0]
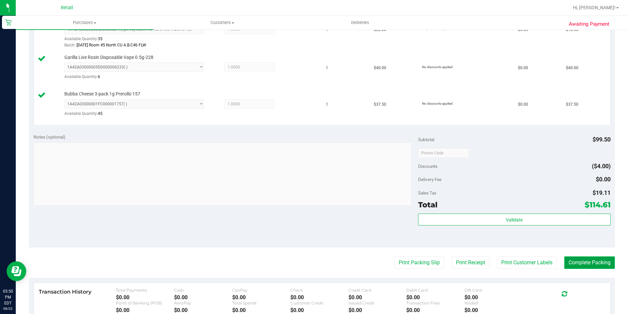
click at [574, 259] on button "Complete Packing" at bounding box center [590, 262] width 51 height 12
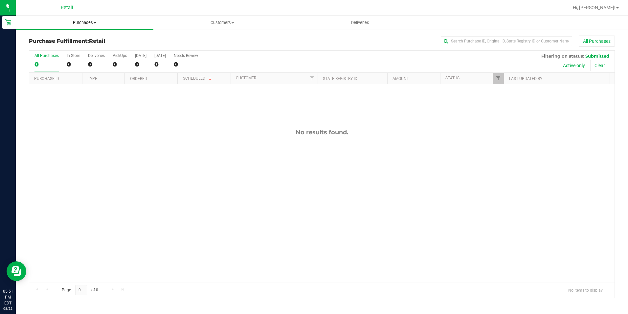
click at [80, 21] on span "Purchases" at bounding box center [85, 23] width 138 height 6
click at [77, 39] on span "Summary of purchases" at bounding box center [49, 40] width 67 height 6
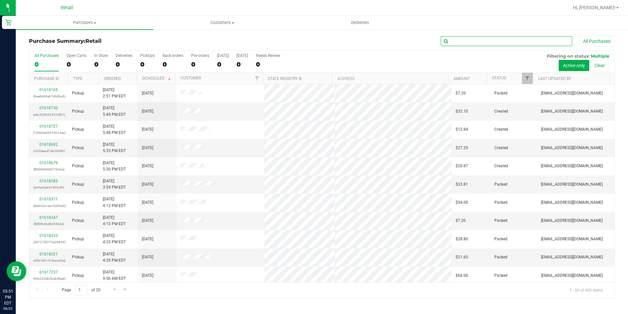
click at [499, 40] on input "text" at bounding box center [506, 41] width 131 height 10
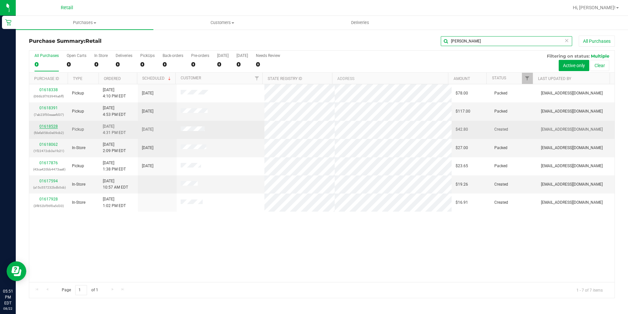
type input "BRIAN"
click at [54, 127] on link "01618528" at bounding box center [48, 126] width 18 height 5
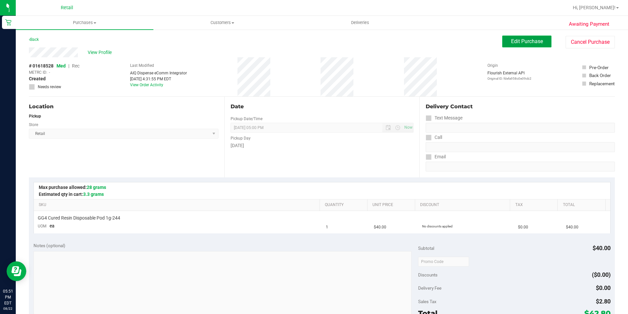
click at [512, 41] on span "Edit Purchase" at bounding box center [527, 41] width 32 height 6
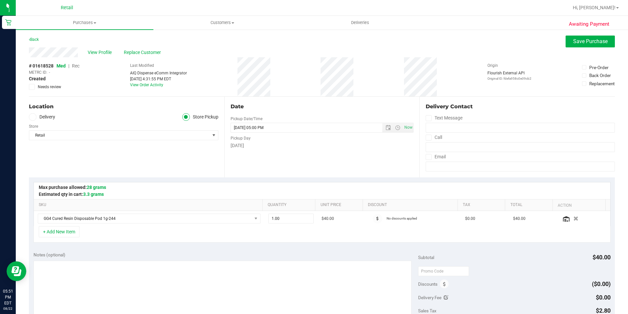
click at [76, 66] on span "Rec" at bounding box center [76, 65] width 8 height 5
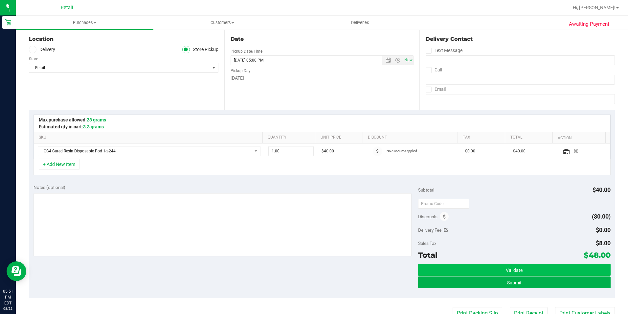
scroll to position [99, 0]
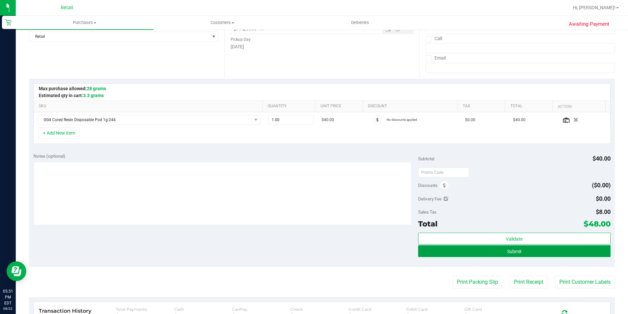
click at [460, 249] on button "Submit" at bounding box center [514, 251] width 193 height 12
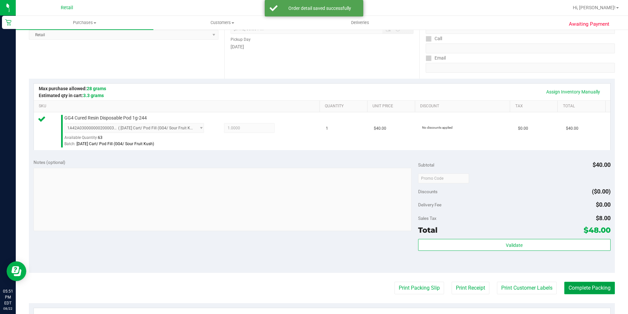
click at [583, 284] on button "Complete Packing" at bounding box center [590, 287] width 51 height 12
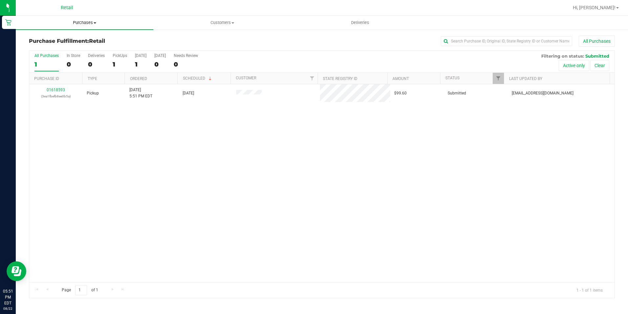
click at [95, 23] on span at bounding box center [95, 22] width 3 height 1
click at [72, 41] on span "Summary of purchases" at bounding box center [49, 40] width 67 height 6
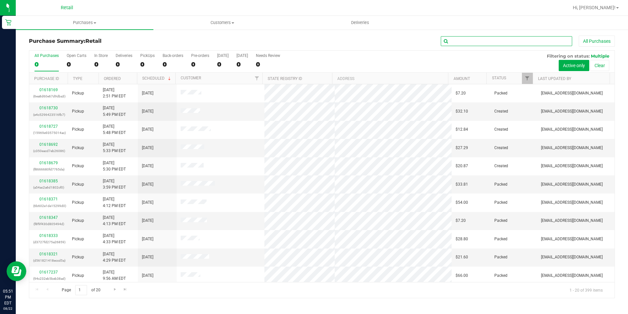
click at [497, 41] on input "text" at bounding box center [506, 41] width 131 height 10
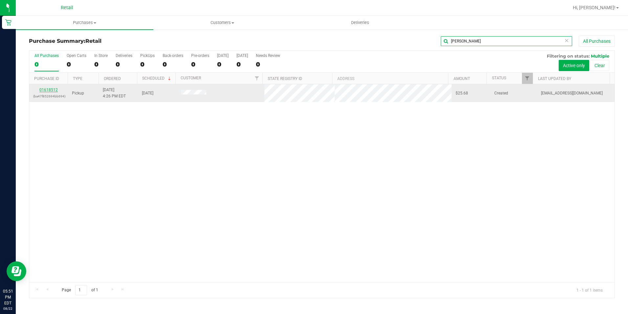
type input "ALSTON"
click at [53, 90] on link "01618512" at bounding box center [48, 89] width 18 height 5
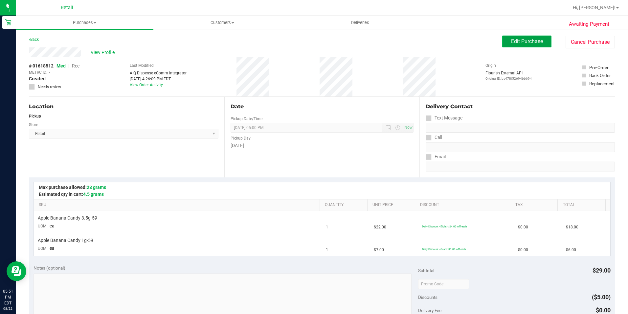
click at [509, 46] on button "Edit Purchase" at bounding box center [527, 41] width 49 height 12
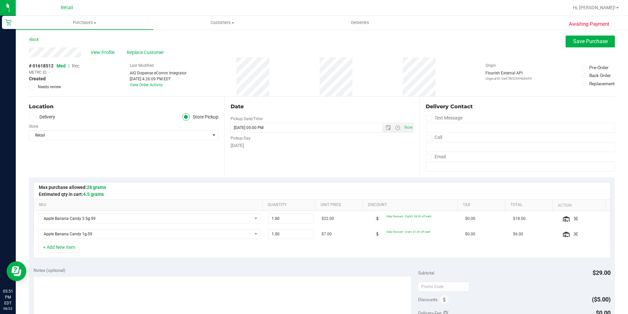
click at [77, 68] on span "Rec" at bounding box center [76, 65] width 8 height 5
click at [75, 65] on span "Rec" at bounding box center [76, 65] width 8 height 5
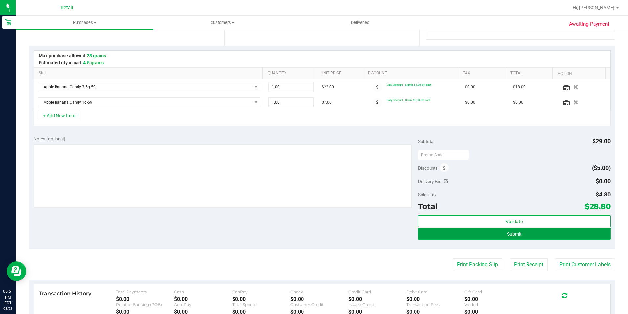
click at [515, 231] on span "Submit" at bounding box center [514, 233] width 14 height 5
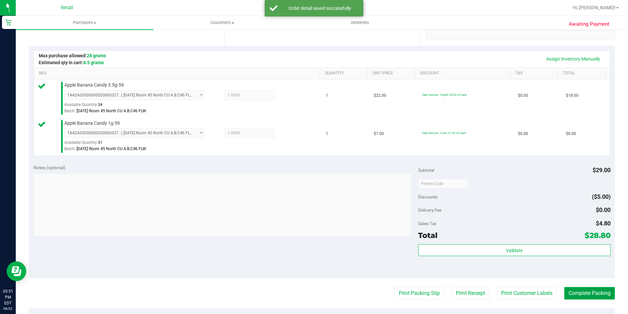
click at [580, 288] on button "Complete Packing" at bounding box center [590, 293] width 51 height 12
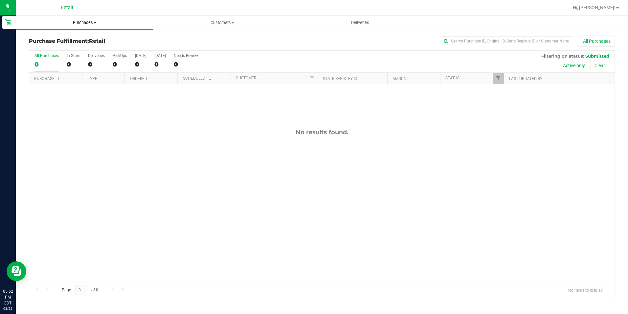
click at [89, 20] on span "Purchases" at bounding box center [85, 23] width 138 height 6
click at [80, 38] on span "Summary of purchases" at bounding box center [49, 40] width 67 height 6
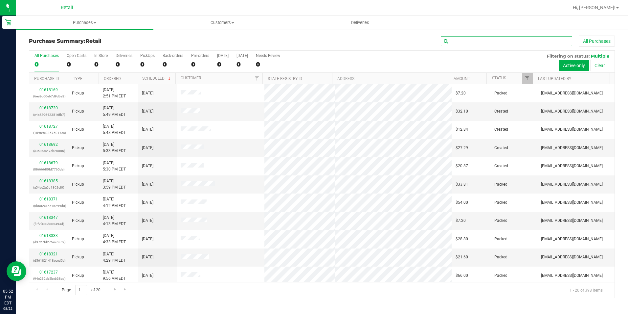
click at [486, 40] on input "text" at bounding box center [506, 41] width 131 height 10
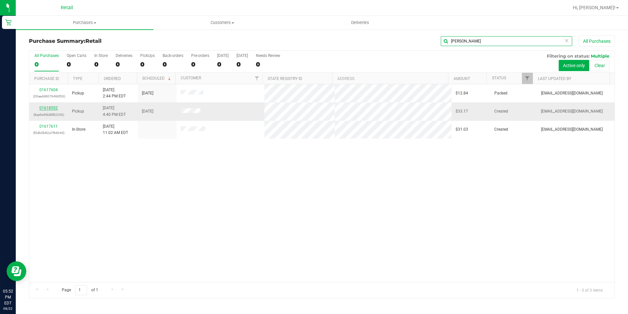
type input "CARLOS"
click at [50, 108] on link "01618552" at bounding box center [48, 108] width 18 height 5
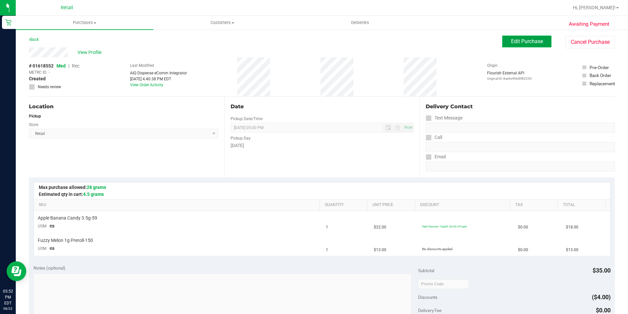
click at [504, 36] on button "Edit Purchase" at bounding box center [527, 41] width 49 height 12
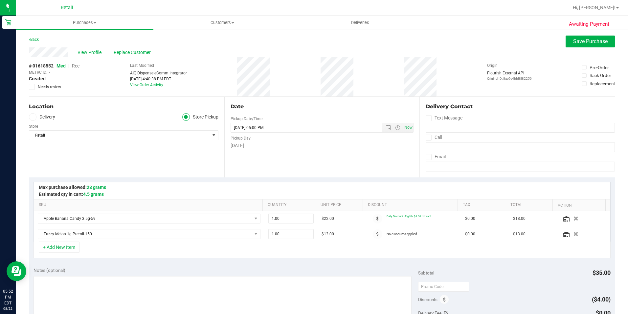
click at [79, 64] on span "Rec" at bounding box center [76, 65] width 8 height 5
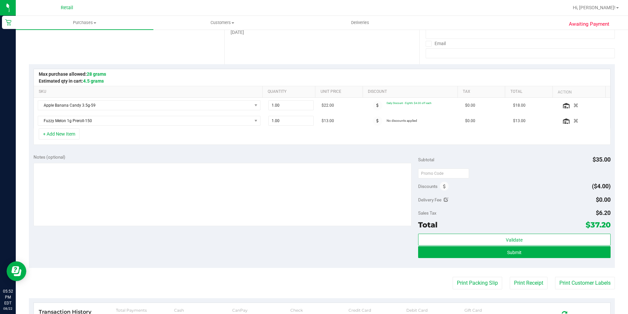
scroll to position [131, 0]
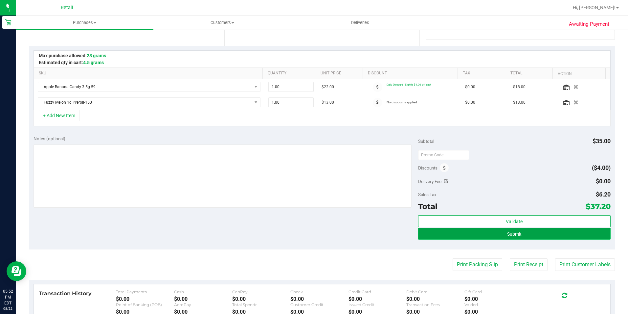
click at [502, 236] on button "Submit" at bounding box center [514, 233] width 193 height 12
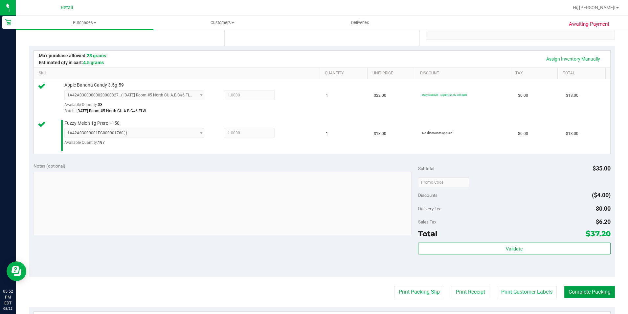
click at [565, 293] on button "Complete Packing" at bounding box center [590, 291] width 51 height 12
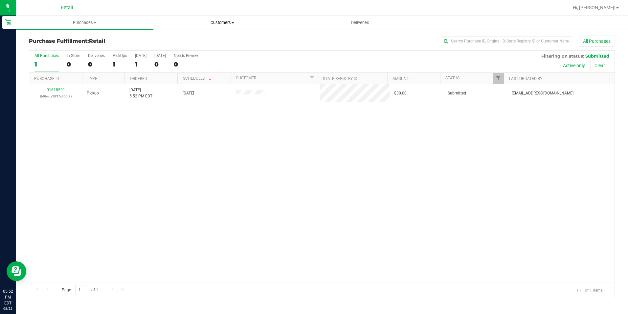
click at [221, 20] on span "Customers" at bounding box center [222, 23] width 137 height 6
click at [88, 20] on span "Purchases" at bounding box center [84, 23] width 137 height 6
click at [81, 39] on span "Summary of purchases" at bounding box center [49, 40] width 67 height 6
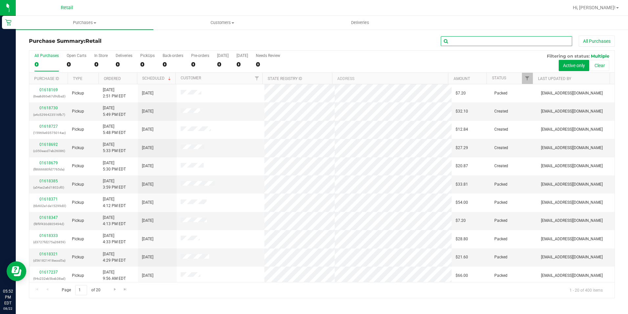
click at [495, 42] on input "text" at bounding box center [506, 41] width 131 height 10
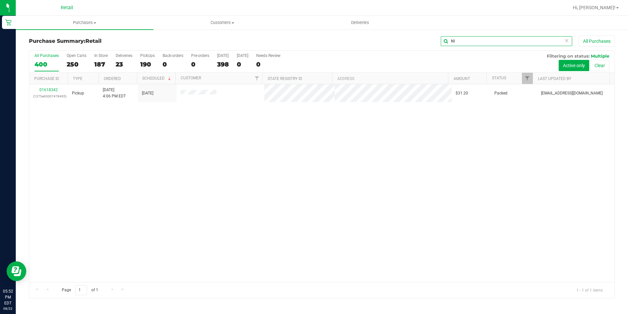
type input "N"
type input "LOPES"
click at [216, 19] on uib-tab-heading "Customers All customers Add a new customer All physicians" at bounding box center [222, 22] width 137 height 13
click at [184, 41] on span "All customers" at bounding box center [176, 40] width 47 height 6
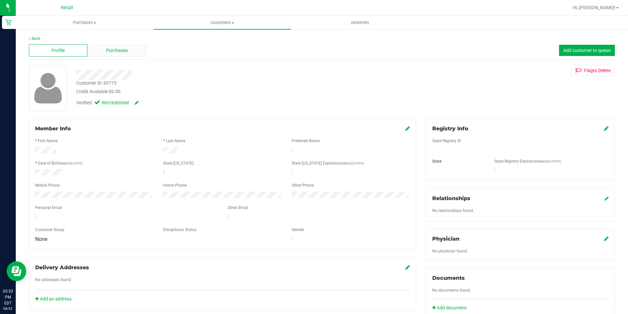
click at [113, 46] on div "Purchases" at bounding box center [116, 50] width 59 height 12
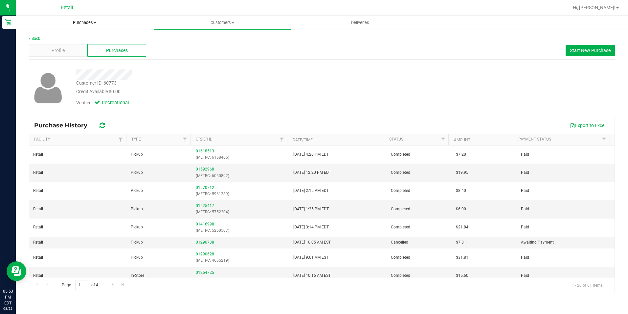
click at [82, 26] on uib-tab-heading "Purchases Summary of purchases Fulfillment All purchases" at bounding box center [85, 23] width 138 height 14
click at [75, 38] on span "Summary of purchases" at bounding box center [49, 40] width 67 height 6
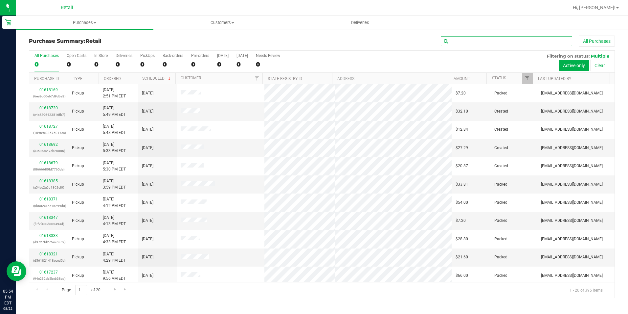
click at [474, 45] on input "text" at bounding box center [506, 41] width 131 height 10
click at [474, 44] on input "text" at bounding box center [506, 41] width 131 height 10
type input "I"
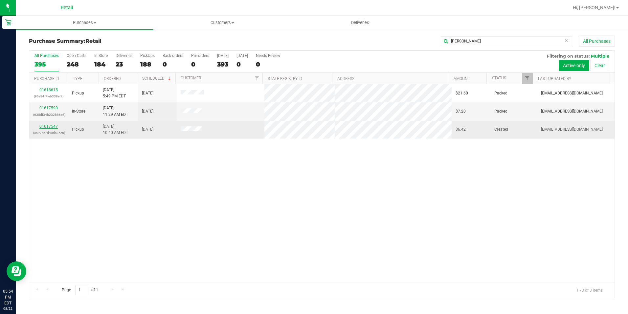
type input "IESHA"
click at [50, 125] on link "01617547" at bounding box center [48, 126] width 18 height 5
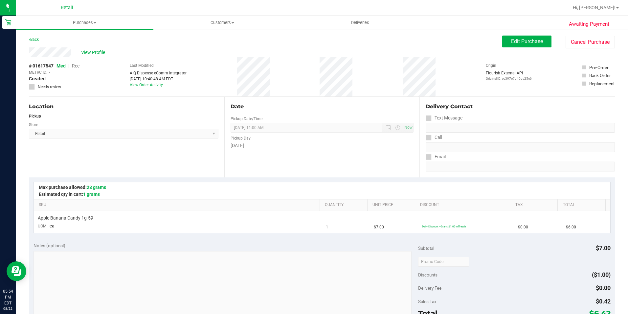
click at [511, 49] on div "View Profile # 01617547 Med | Rec METRC ID: - Created Needs review Last Modifie…" at bounding box center [322, 71] width 586 height 49
click at [511, 41] on span "Edit Purchase" at bounding box center [527, 41] width 32 height 6
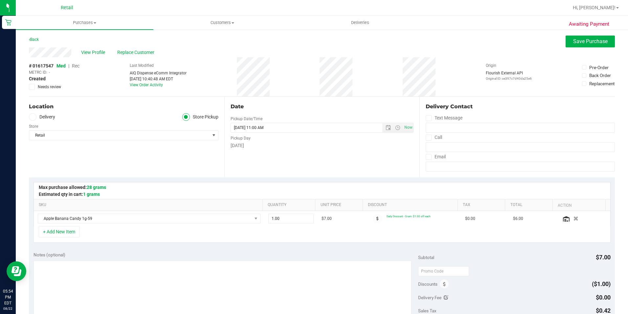
click at [74, 67] on span "Rec" at bounding box center [76, 65] width 8 height 5
click at [84, 24] on span "Purchases" at bounding box center [85, 23] width 138 height 6
click at [80, 38] on span "Summary of purchases" at bounding box center [49, 40] width 67 height 6
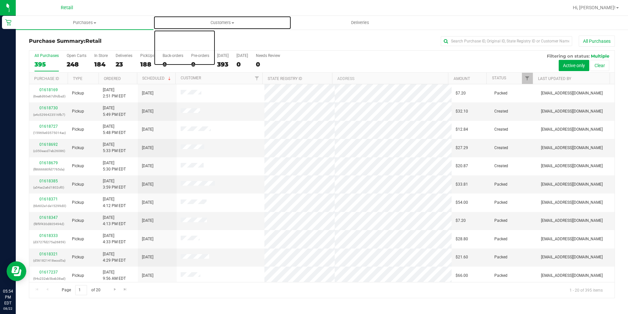
click at [226, 25] on span "Customers" at bounding box center [222, 23] width 137 height 6
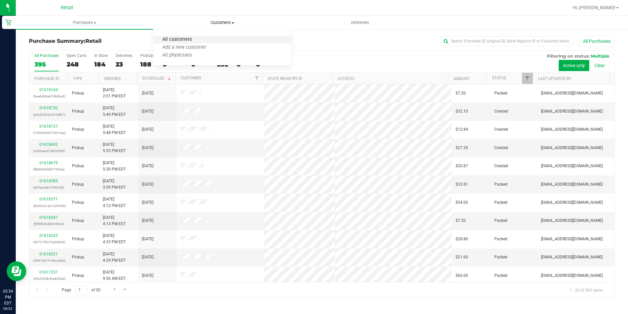
click at [186, 38] on span "All customers" at bounding box center [176, 40] width 47 height 6
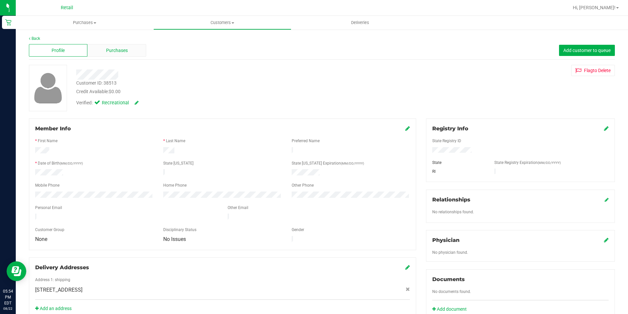
click at [120, 54] on span "Purchases" at bounding box center [117, 50] width 22 height 7
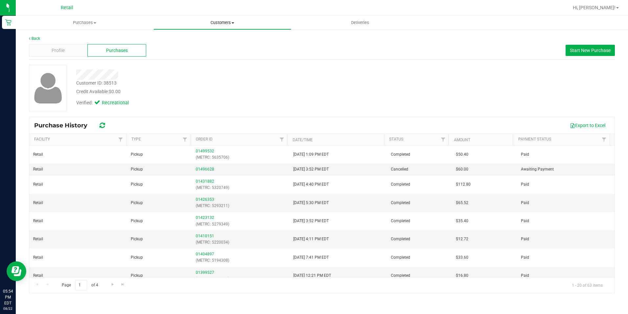
click at [216, 23] on span "Customers" at bounding box center [222, 23] width 137 height 6
click at [188, 37] on span "All customers" at bounding box center [176, 40] width 47 height 6
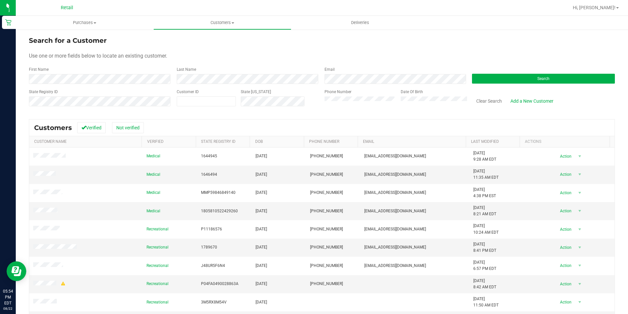
click at [77, 74] on div "First Name" at bounding box center [100, 74] width 143 height 17
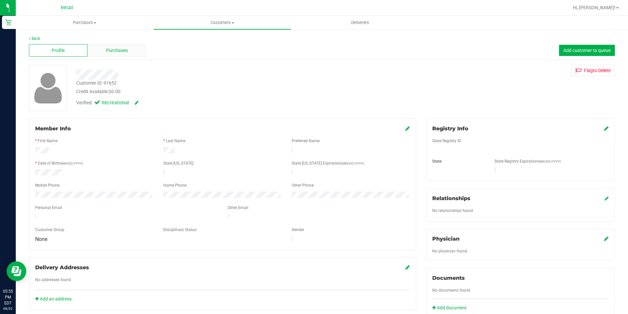
click at [97, 53] on div "Purchases" at bounding box center [116, 50] width 59 height 12
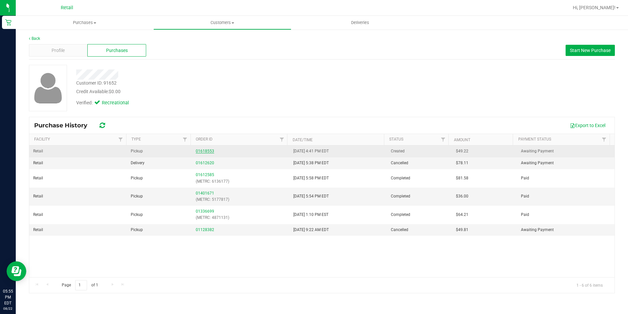
click at [199, 151] on link "01618553" at bounding box center [205, 151] width 18 height 5
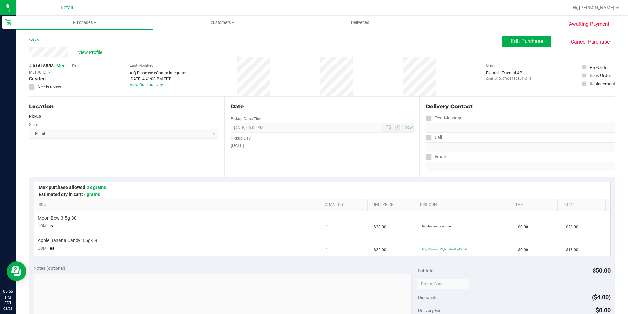
click at [508, 48] on div "Edit Purchase Cancel Purchase" at bounding box center [559, 41] width 113 height 13
click at [503, 45] on button "Edit Purchase" at bounding box center [527, 41] width 49 height 12
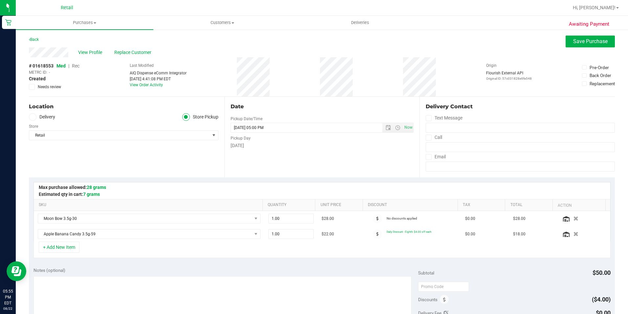
click at [72, 66] on span "Med | Rec" at bounding box center [68, 65] width 23 height 5
click at [79, 66] on span "Rec" at bounding box center [76, 65] width 8 height 5
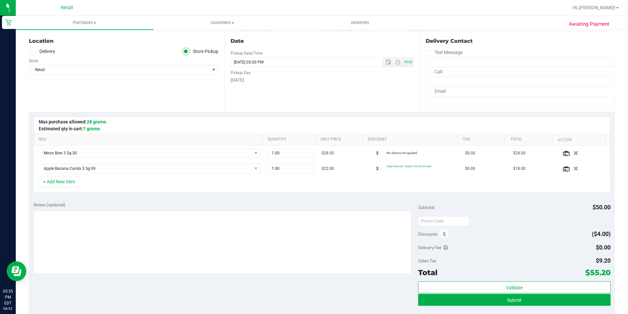
scroll to position [99, 0]
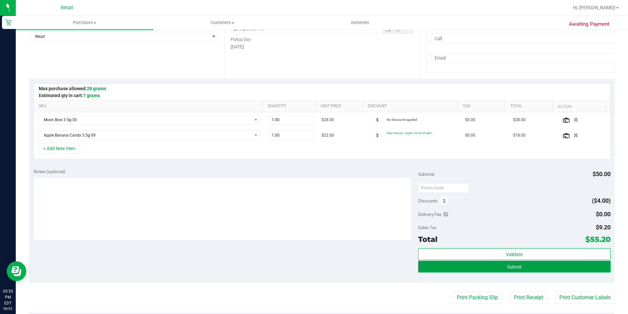
click at [543, 267] on button "Submit" at bounding box center [514, 266] width 193 height 12
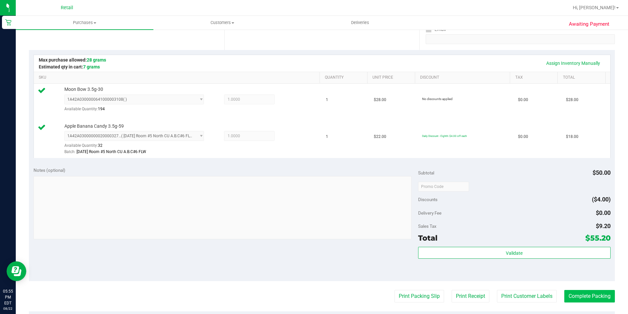
scroll to position [197, 0]
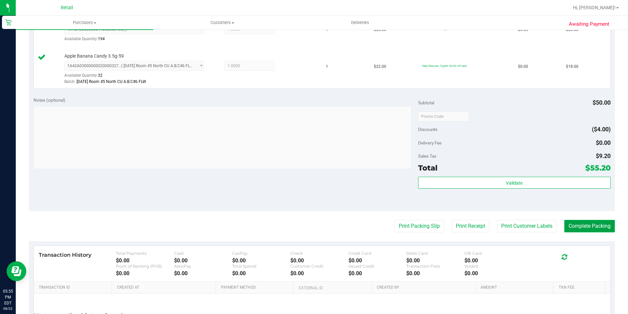
click at [581, 222] on button "Complete Packing" at bounding box center [590, 226] width 51 height 12
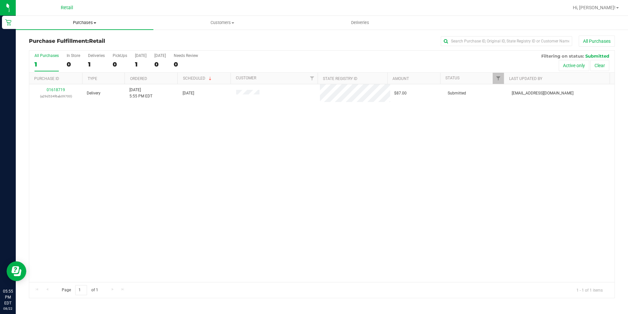
click at [85, 21] on span "Purchases" at bounding box center [85, 23] width 138 height 6
click at [79, 36] on li "Summary of purchases" at bounding box center [85, 40] width 138 height 8
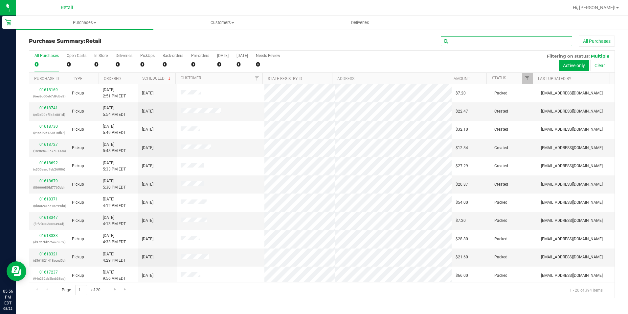
click at [452, 39] on input "text" at bounding box center [506, 41] width 131 height 10
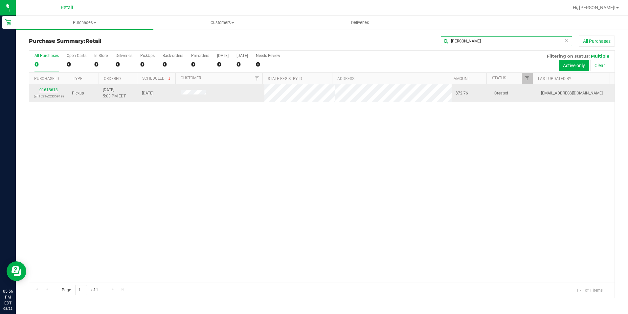
type input "JACOB"
click at [51, 89] on link "01618613" at bounding box center [48, 89] width 18 height 5
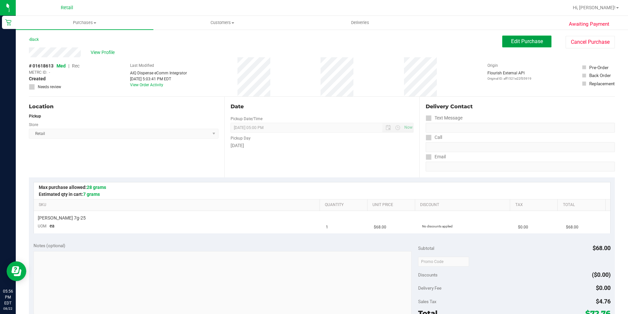
click at [518, 40] on span "Edit Purchase" at bounding box center [527, 41] width 32 height 6
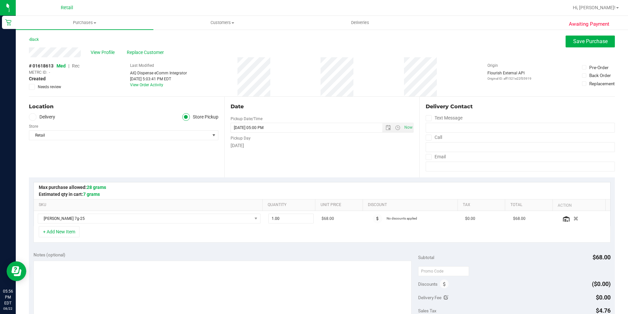
click at [77, 65] on span "Rec" at bounding box center [76, 65] width 8 height 5
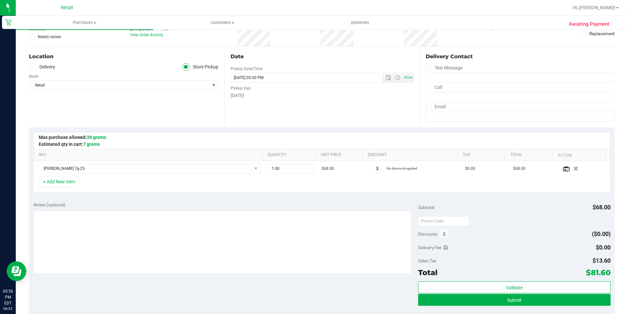
scroll to position [66, 0]
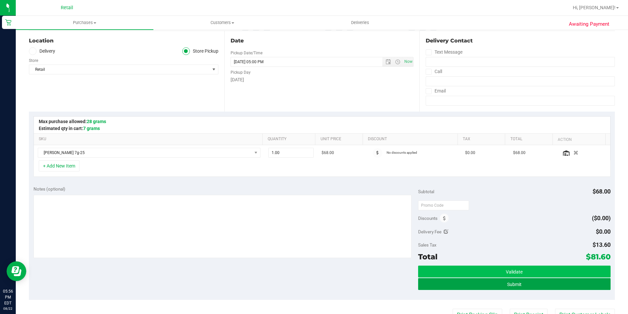
click at [535, 285] on button "Submit" at bounding box center [514, 284] width 193 height 12
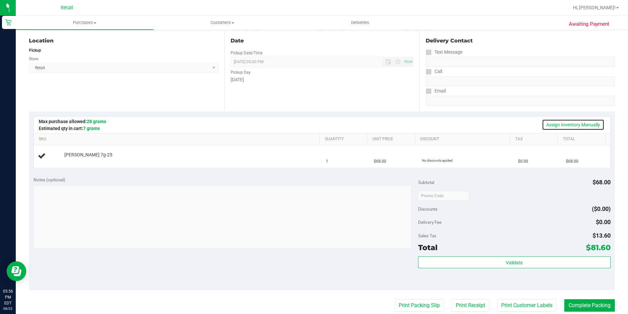
click at [549, 122] on link "Assign Inventory Manually" at bounding box center [573, 124] width 62 height 11
click at [85, 160] on link "Add Package" at bounding box center [76, 159] width 24 height 5
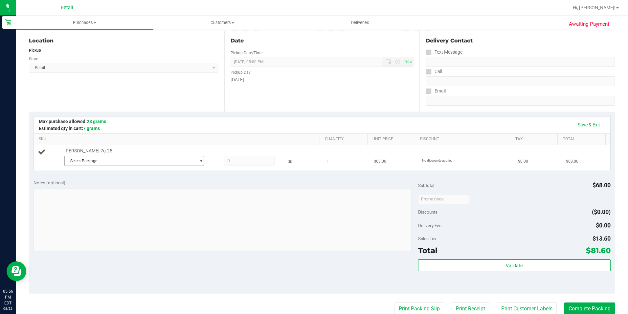
click at [125, 159] on span "Select Package" at bounding box center [130, 160] width 131 height 9
click at [110, 189] on span "1A42A03000001FC000001767" at bounding box center [96, 187] width 56 height 5
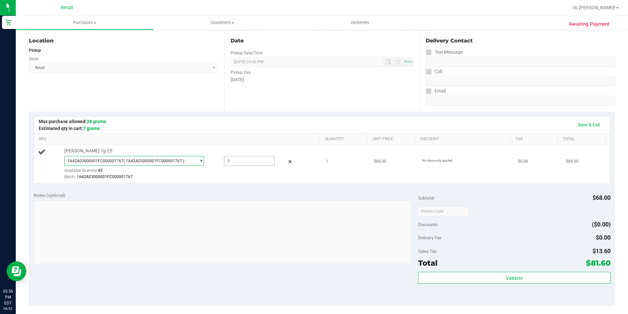
click at [239, 164] on span at bounding box center [249, 161] width 51 height 10
type input "1"
type input "1.0000"
click at [586, 126] on link "Save & Exit" at bounding box center [589, 124] width 31 height 11
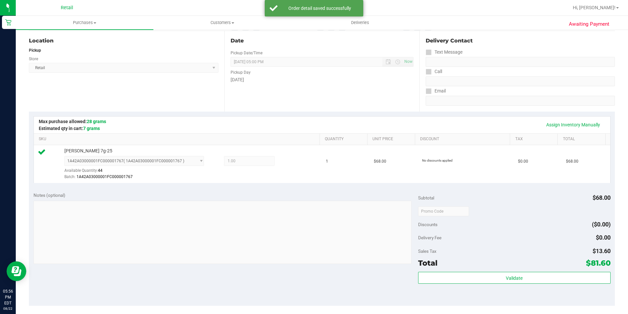
scroll to position [131, 0]
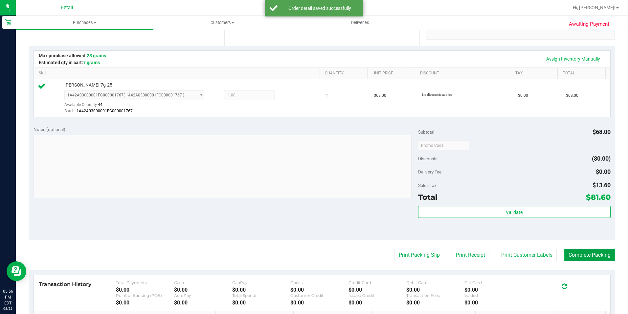
drag, startPoint x: 583, startPoint y: 260, endPoint x: 583, endPoint y: 254, distance: 5.9
click at [583, 260] on button "Complete Packing" at bounding box center [590, 254] width 51 height 12
click at [583, 254] on button "Complete Packing" at bounding box center [590, 254] width 51 height 12
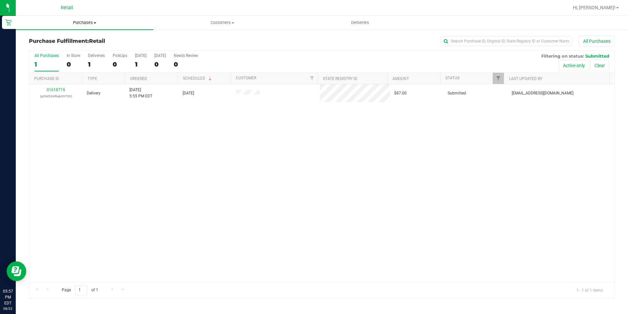
click at [78, 21] on span "Purchases" at bounding box center [85, 23] width 138 height 6
click at [65, 39] on span "Summary of purchases" at bounding box center [49, 40] width 67 height 6
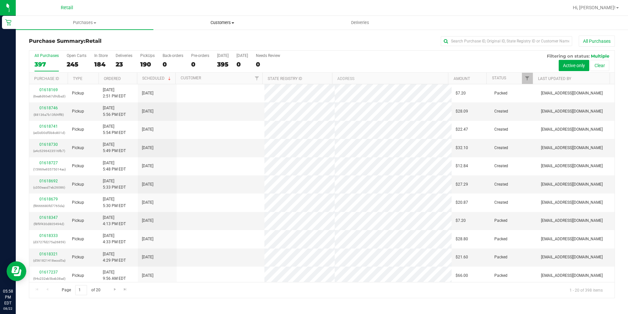
click at [229, 23] on span "Customers" at bounding box center [222, 23] width 137 height 6
click at [172, 41] on span "All customers" at bounding box center [176, 40] width 47 height 6
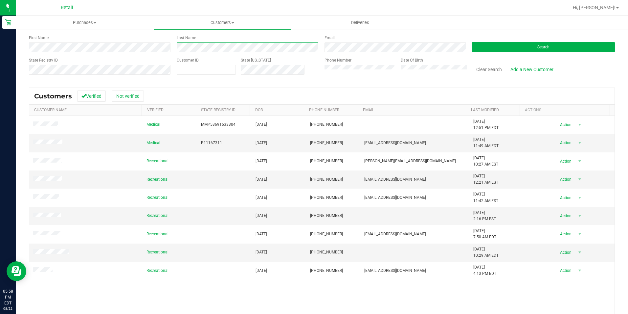
scroll to position [54, 0]
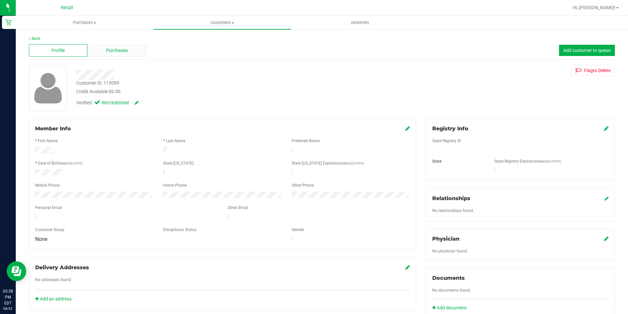
click at [124, 52] on span "Purchases" at bounding box center [117, 50] width 22 height 7
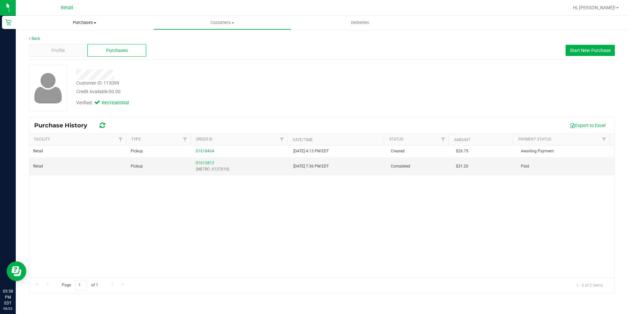
click at [81, 25] on span "Purchases" at bounding box center [85, 23] width 138 height 6
click at [74, 39] on span "Summary of purchases" at bounding box center [49, 40] width 67 height 6
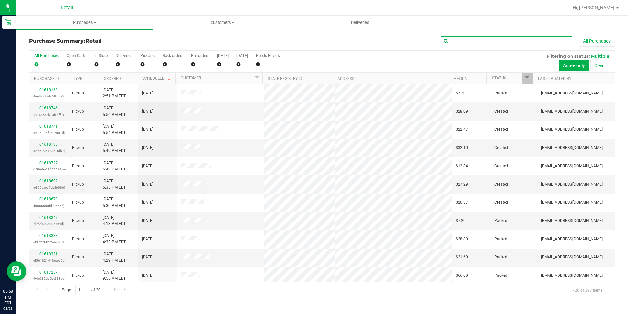
click at [451, 43] on input "text" at bounding box center [506, 41] width 131 height 10
click at [232, 18] on uib-tab-heading "Customers All customers Add a new customer All physicians" at bounding box center [222, 22] width 137 height 13
click at [170, 36] on li "All customers" at bounding box center [222, 40] width 138 height 8
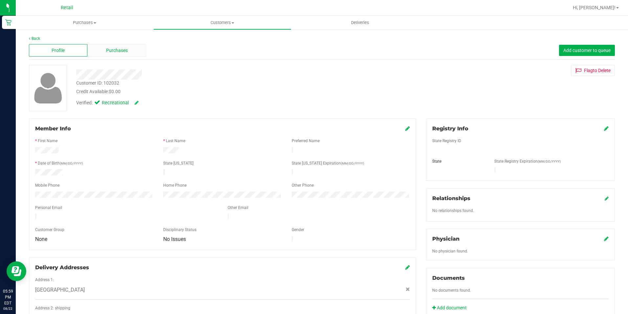
click at [121, 48] on span "Purchases" at bounding box center [117, 50] width 22 height 7
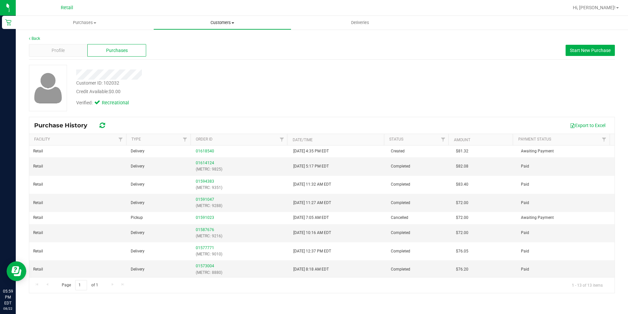
click at [215, 21] on span "Customers" at bounding box center [222, 23] width 137 height 6
click at [196, 36] on li "All customers" at bounding box center [222, 40] width 138 height 8
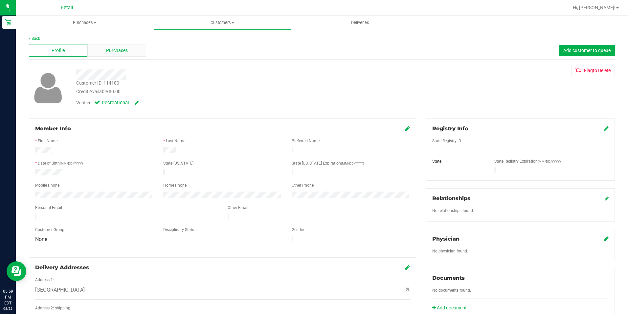
click at [111, 54] on div "Purchases" at bounding box center [116, 50] width 59 height 12
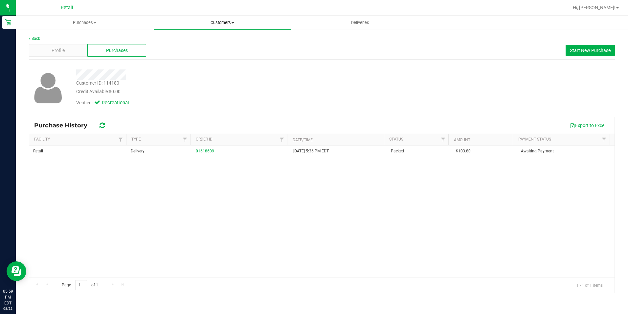
click at [215, 22] on span "Customers" at bounding box center [222, 23] width 137 height 6
click at [202, 37] on li "All customers" at bounding box center [222, 40] width 138 height 8
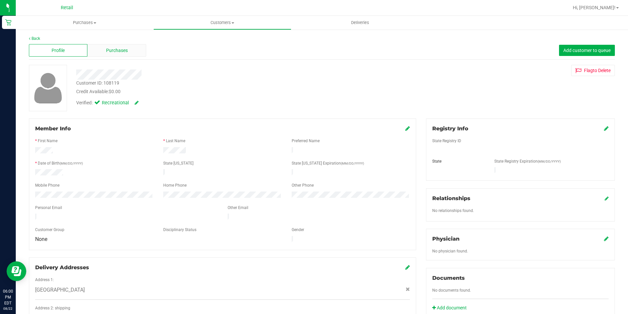
click at [113, 52] on span "Purchases" at bounding box center [117, 50] width 22 height 7
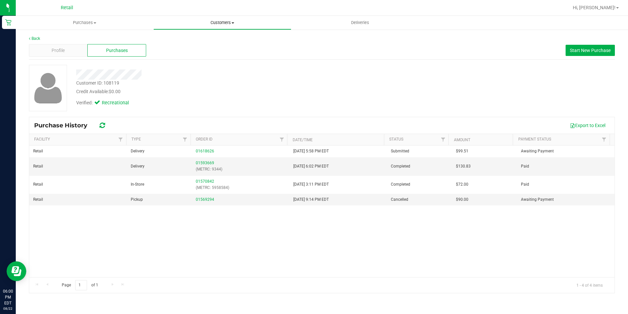
click at [218, 23] on span "Customers" at bounding box center [222, 23] width 137 height 6
click at [178, 40] on span "All customers" at bounding box center [176, 40] width 47 height 6
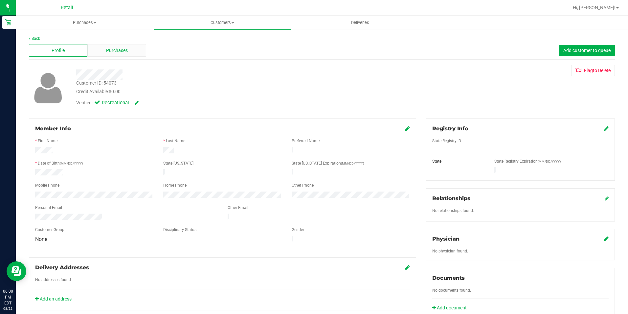
click at [101, 49] on div "Purchases" at bounding box center [116, 50] width 59 height 12
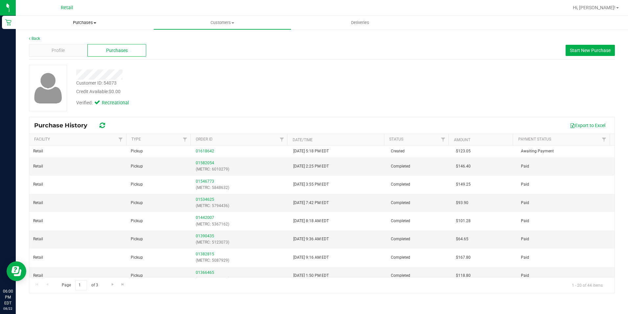
click at [81, 21] on span "Purchases" at bounding box center [85, 23] width 138 height 6
click at [73, 38] on span "Summary of purchases" at bounding box center [49, 40] width 67 height 6
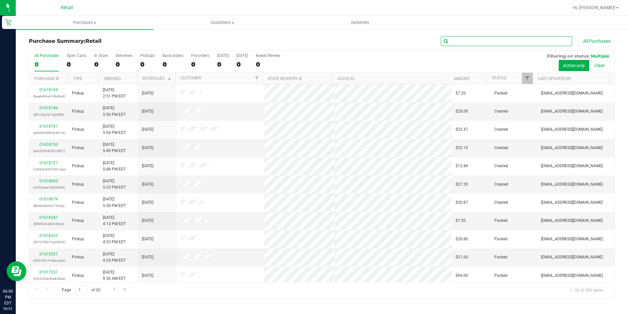
click at [502, 39] on input "text" at bounding box center [506, 41] width 131 height 10
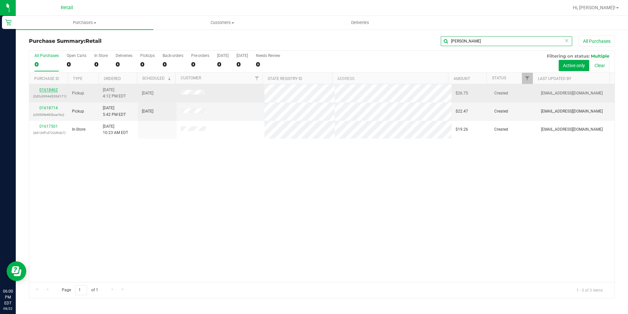
type input "KEVIN"
click at [49, 89] on link "01618462" at bounding box center [48, 89] width 18 height 5
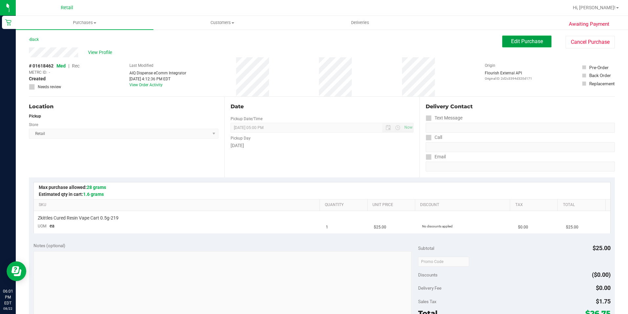
click at [530, 45] on button "Edit Purchase" at bounding box center [527, 41] width 49 height 12
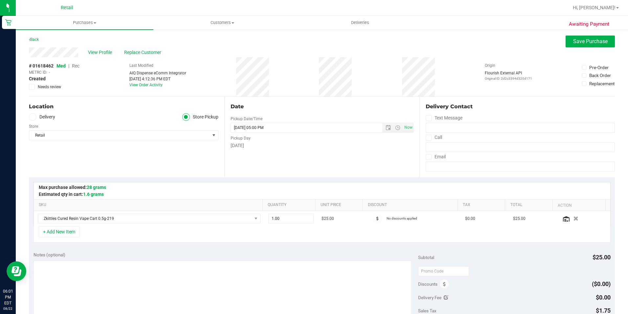
click at [76, 69] on div "# 01618462 Med | Rec METRC ID: - Created Needs review" at bounding box center [54, 75] width 51 height 27
click at [77, 65] on span "Rec" at bounding box center [76, 65] width 8 height 5
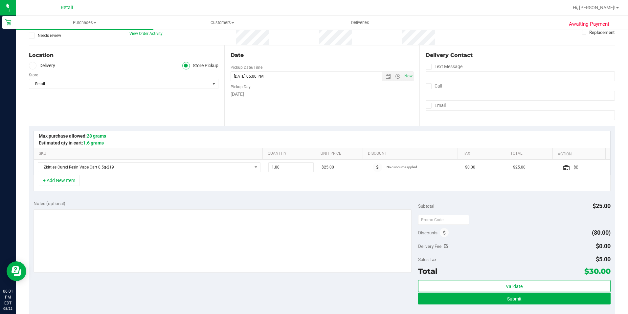
scroll to position [66, 0]
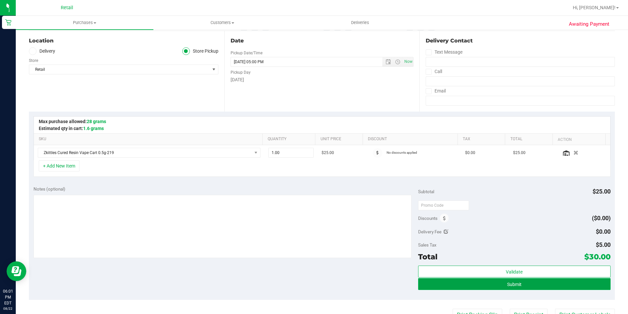
click at [511, 285] on span "Submit" at bounding box center [514, 283] width 14 height 5
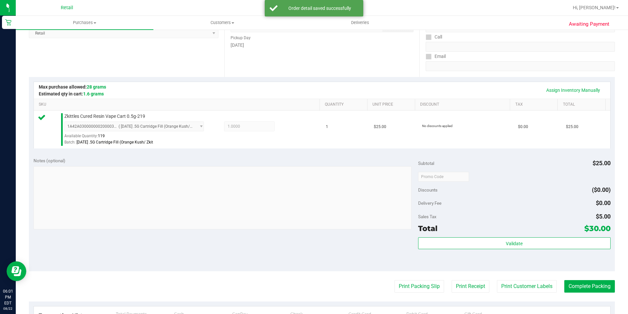
scroll to position [131, 0]
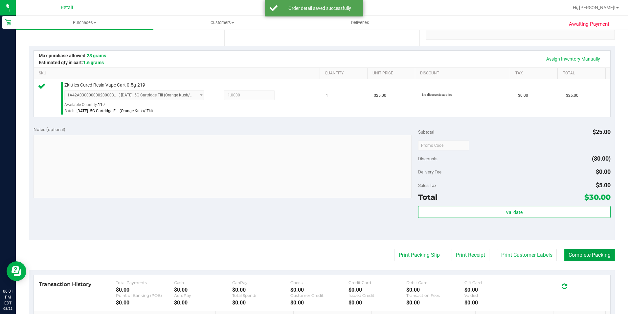
click at [578, 255] on button "Complete Packing" at bounding box center [590, 254] width 51 height 12
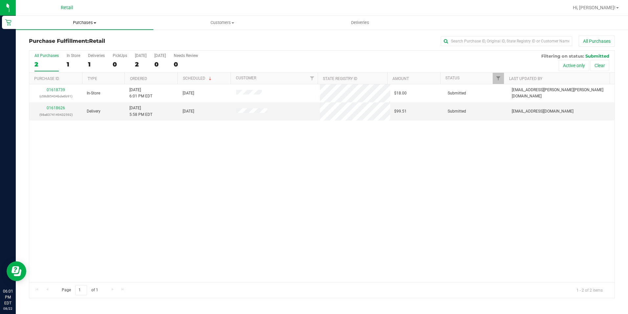
click at [79, 22] on span "Purchases" at bounding box center [85, 23] width 138 height 6
click at [72, 41] on span "Summary of purchases" at bounding box center [49, 40] width 67 height 6
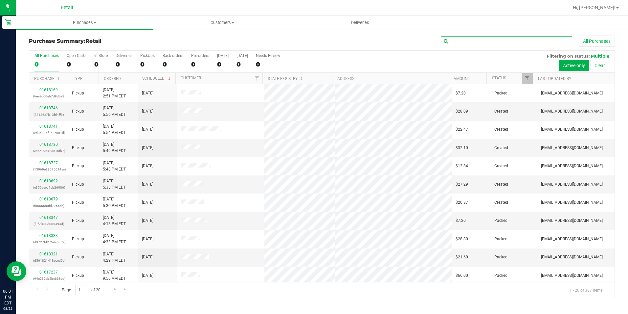
click at [458, 41] on input "text" at bounding box center [506, 41] width 131 height 10
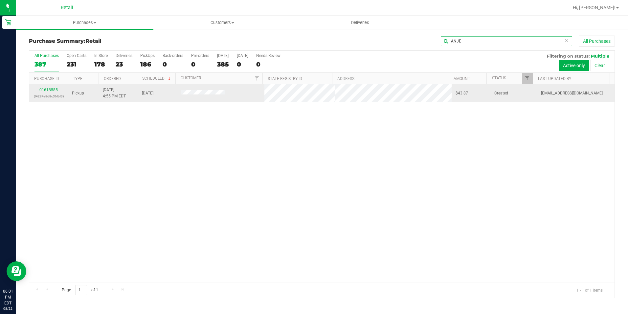
type input "ANJE"
click at [42, 89] on link "01618585" at bounding box center [48, 89] width 18 height 5
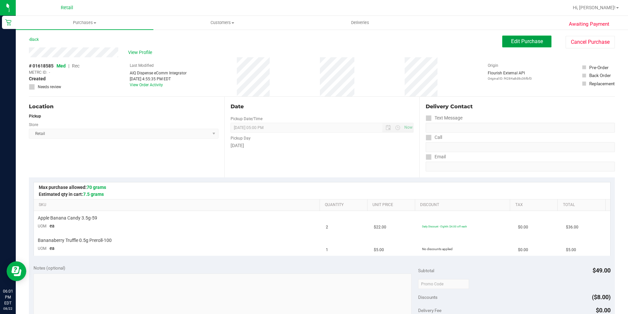
click at [505, 42] on button "Edit Purchase" at bounding box center [527, 41] width 49 height 12
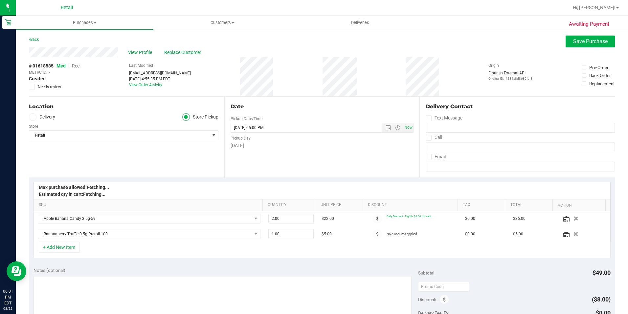
click at [77, 66] on span "Rec" at bounding box center [76, 65] width 8 height 5
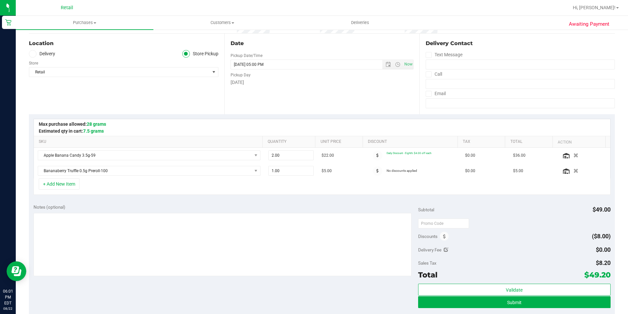
scroll to position [66, 0]
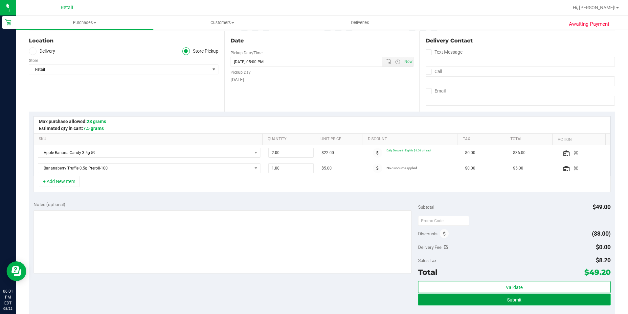
click at [506, 296] on button "Submit" at bounding box center [514, 299] width 193 height 12
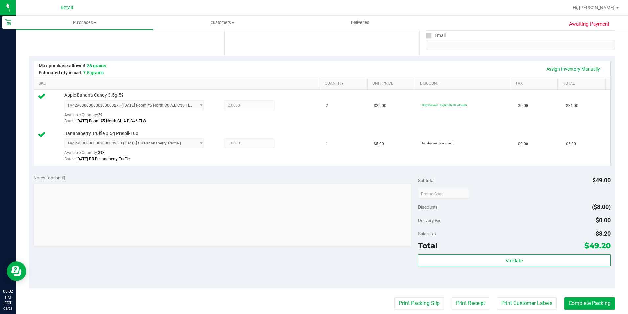
scroll to position [131, 0]
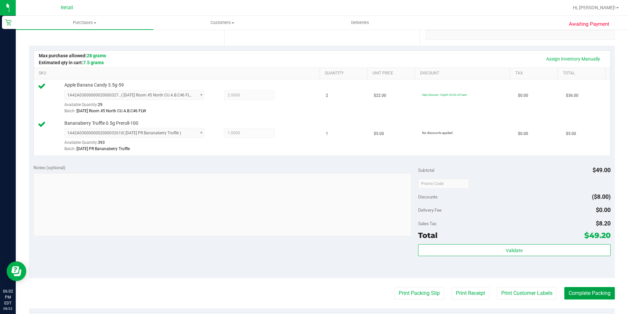
click at [581, 288] on button "Complete Packing" at bounding box center [590, 293] width 51 height 12
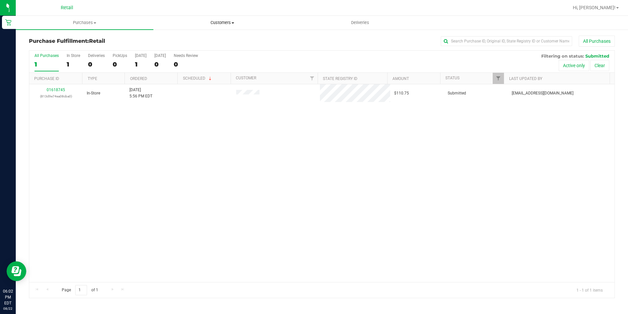
click at [218, 26] on uib-tab-heading "Customers All customers Add a new customer All physicians" at bounding box center [222, 22] width 137 height 13
click at [191, 38] on span "All customers" at bounding box center [176, 40] width 47 height 6
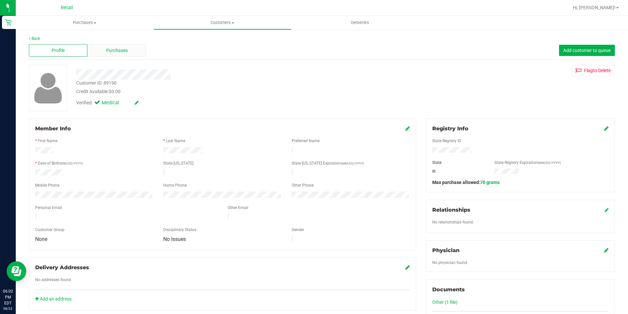
click at [117, 48] on span "Purchases" at bounding box center [117, 50] width 22 height 7
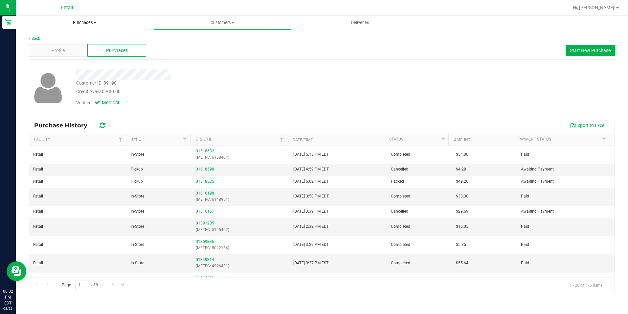
click at [88, 18] on uib-tab-heading "Purchases Summary of purchases Fulfillment All purchases" at bounding box center [85, 23] width 138 height 14
click at [65, 40] on span "Summary of purchases" at bounding box center [49, 40] width 67 height 6
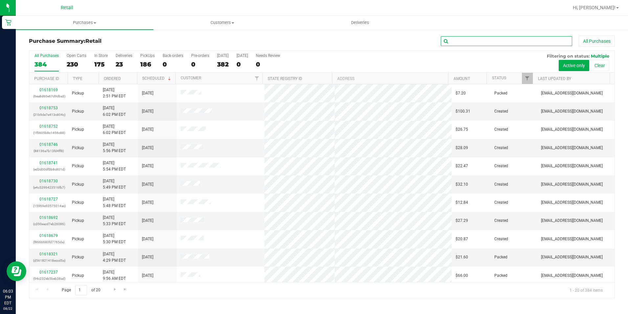
click at [471, 45] on input "text" at bounding box center [506, 41] width 131 height 10
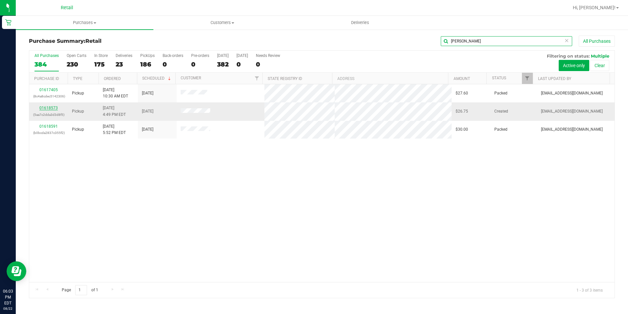
type input "NICOLE"
click at [45, 106] on link "01618573" at bounding box center [48, 108] width 18 height 5
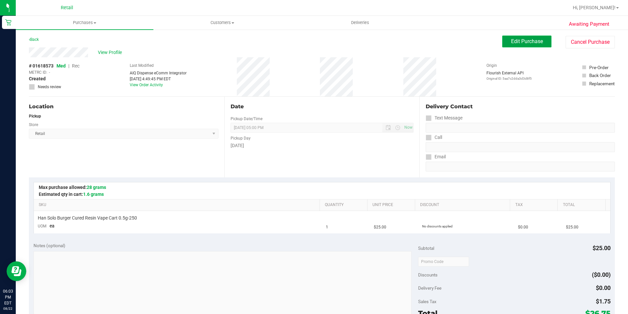
click at [526, 37] on button "Edit Purchase" at bounding box center [527, 41] width 49 height 12
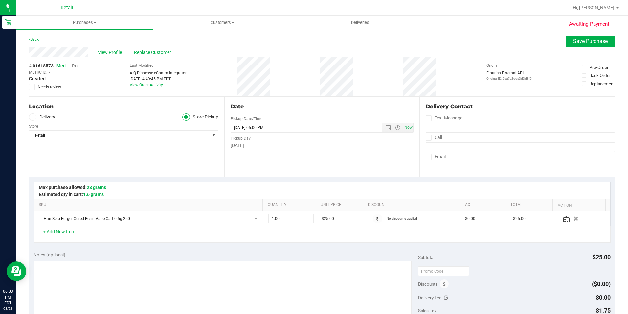
click at [77, 65] on span "Rec" at bounding box center [76, 65] width 8 height 5
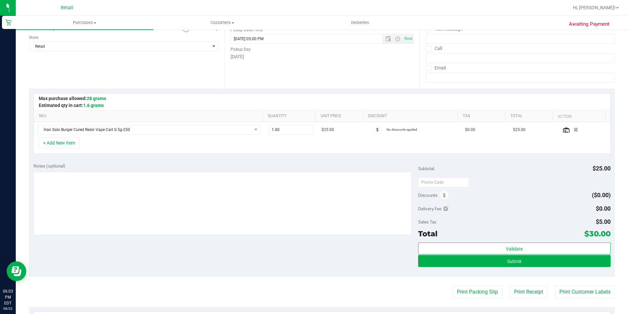
scroll to position [99, 0]
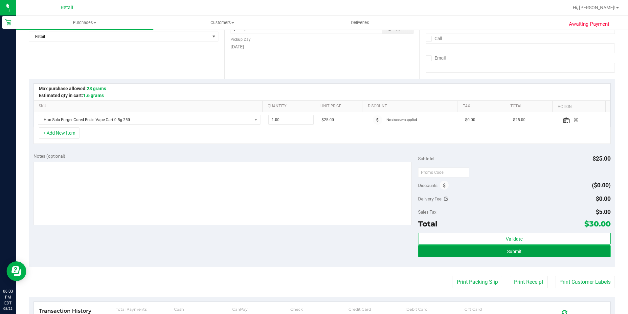
click at [546, 247] on button "Submit" at bounding box center [514, 251] width 193 height 12
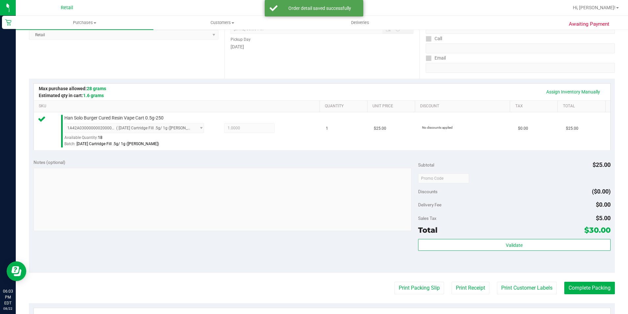
click at [591, 273] on purchase-details "Back Edit Purchase Cancel Purchase View Profile # 01618573 Med | Rec METRC ID: …" at bounding box center [322, 181] width 586 height 489
click at [592, 284] on button "Complete Packing" at bounding box center [590, 287] width 51 height 12
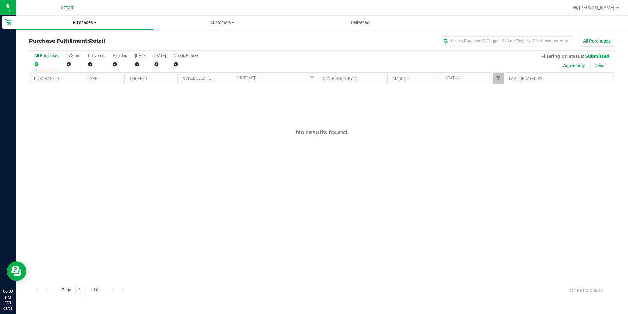
drag, startPoint x: 80, startPoint y: 19, endPoint x: 78, endPoint y: 29, distance: 10.2
click at [80, 19] on uib-tab-heading "Purchases Summary of purchases Fulfillment All purchases" at bounding box center [85, 23] width 138 height 14
click at [73, 43] on li "Summary of purchases" at bounding box center [85, 40] width 138 height 8
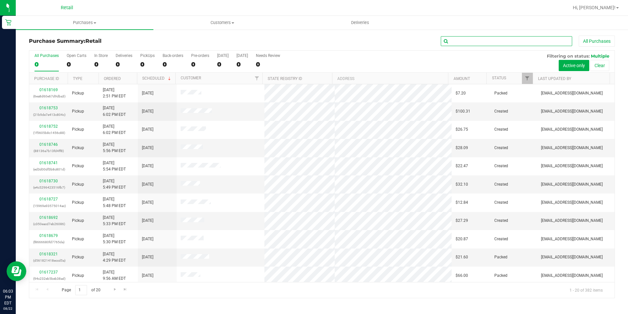
click at [454, 39] on input "text" at bounding box center [506, 41] width 131 height 10
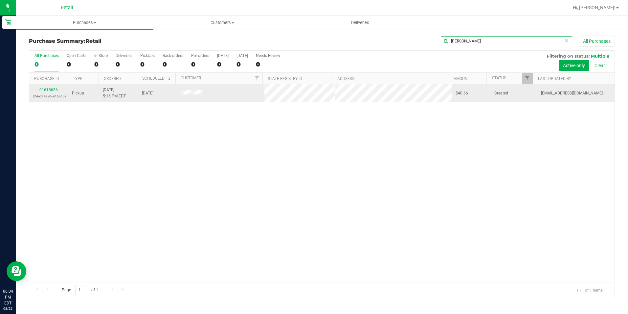
type input "KELLY"
click at [46, 89] on link "01618636" at bounding box center [48, 89] width 18 height 5
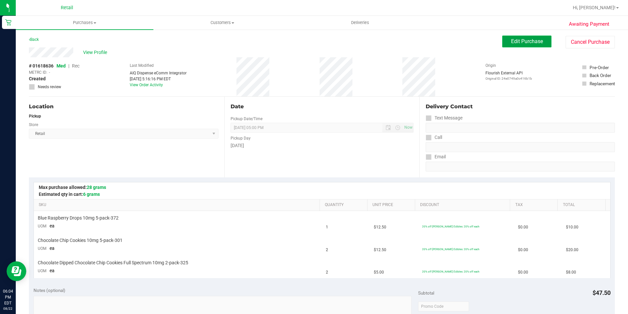
click at [511, 40] on span "Edit Purchase" at bounding box center [527, 41] width 32 height 6
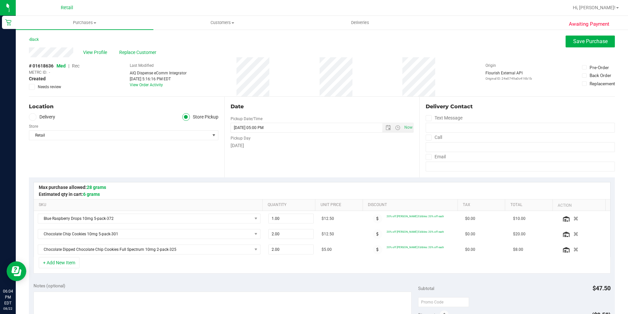
click at [75, 65] on span "Rec" at bounding box center [76, 65] width 8 height 5
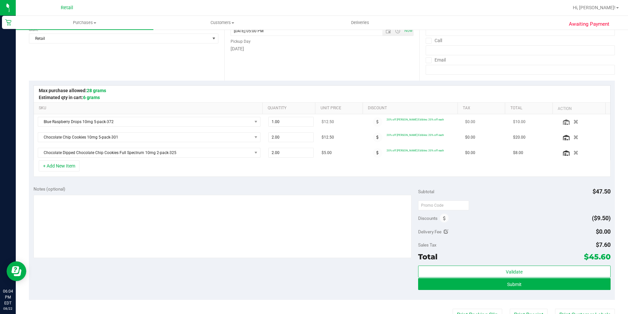
scroll to position [99, 0]
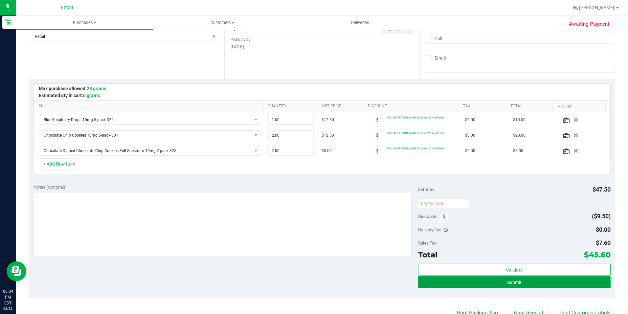
click at [507, 282] on span "Submit" at bounding box center [514, 281] width 14 height 5
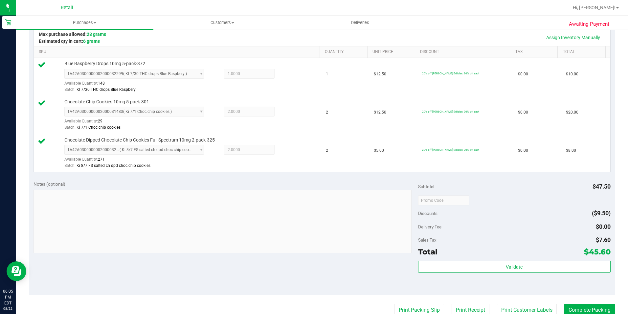
scroll to position [164, 0]
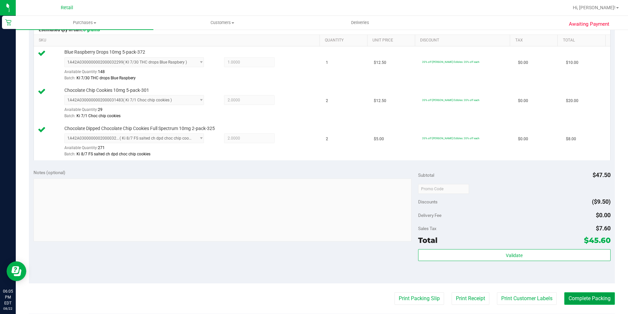
click at [580, 297] on button "Complete Packing" at bounding box center [590, 298] width 51 height 12
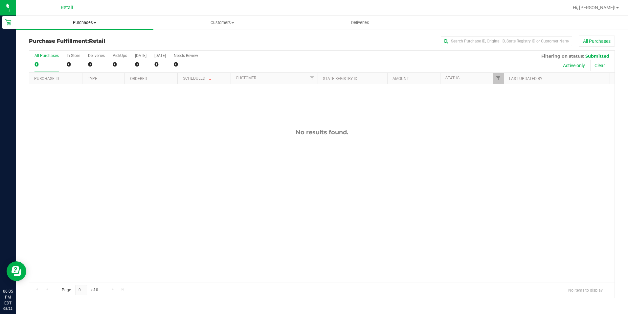
click at [82, 20] on span "Purchases" at bounding box center [85, 23] width 138 height 6
click at [78, 40] on span "Summary of purchases" at bounding box center [49, 40] width 67 height 6
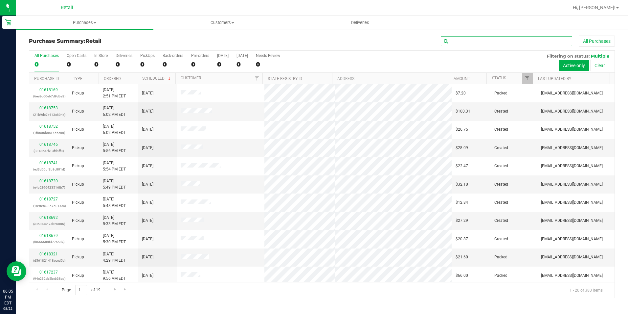
click at [465, 41] on input "text" at bounding box center [506, 41] width 131 height 10
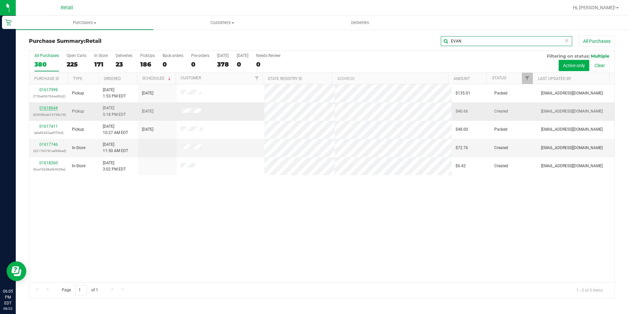
type input "EVAN"
click at [49, 107] on link "01618644" at bounding box center [48, 108] width 18 height 5
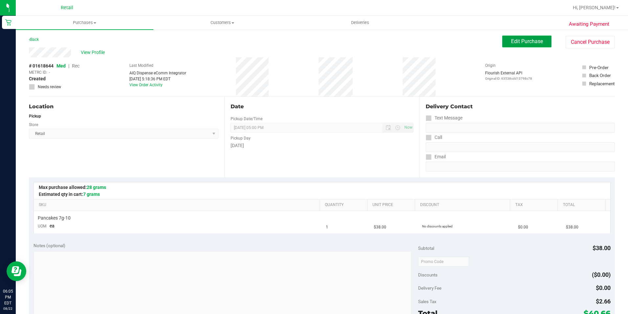
click at [530, 43] on span "Edit Purchase" at bounding box center [527, 41] width 32 height 6
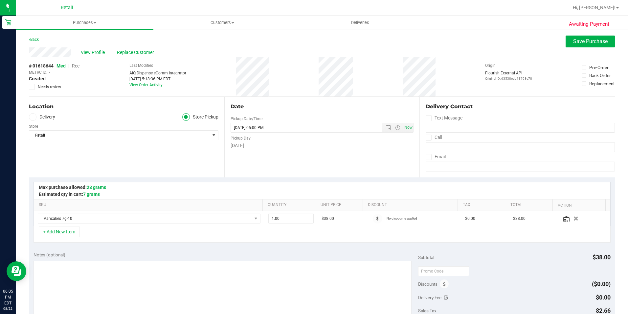
click at [75, 65] on span "Rec" at bounding box center [76, 65] width 8 height 5
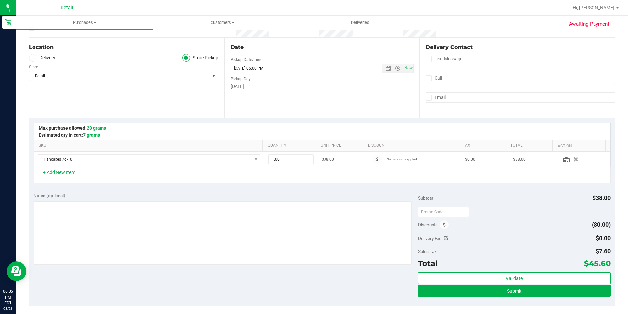
scroll to position [66, 0]
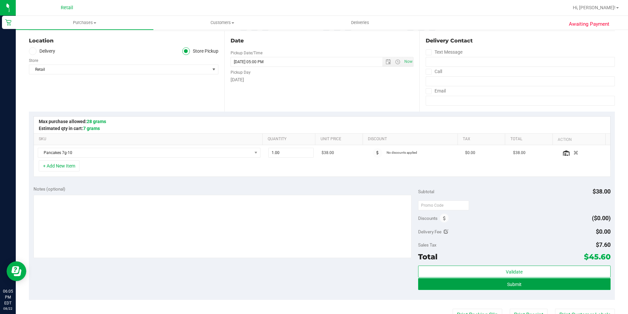
click at [515, 285] on span "Submit" at bounding box center [514, 283] width 14 height 5
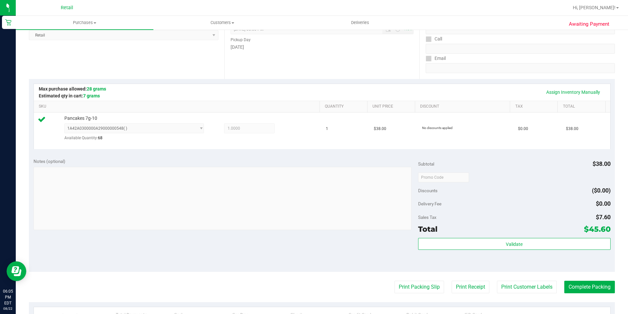
scroll to position [99, 0]
click at [597, 290] on button "Complete Packing" at bounding box center [590, 286] width 51 height 12
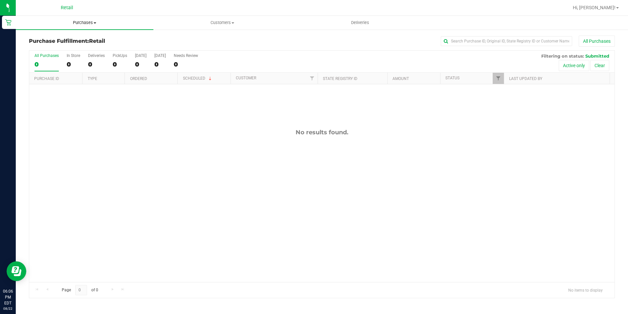
drag, startPoint x: 82, startPoint y: 20, endPoint x: 78, endPoint y: 34, distance: 14.5
click at [82, 20] on span "Purchases" at bounding box center [85, 23] width 138 height 6
click at [76, 38] on span "Summary of purchases" at bounding box center [49, 40] width 67 height 6
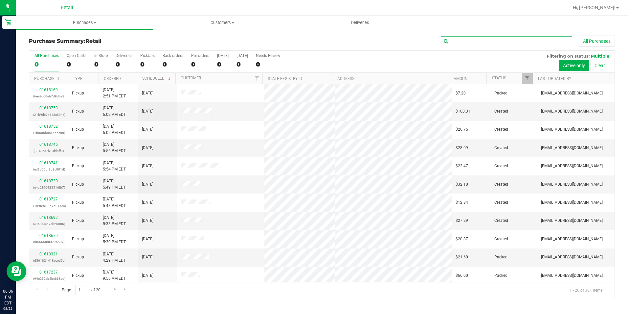
click at [484, 41] on input "text" at bounding box center [506, 41] width 131 height 10
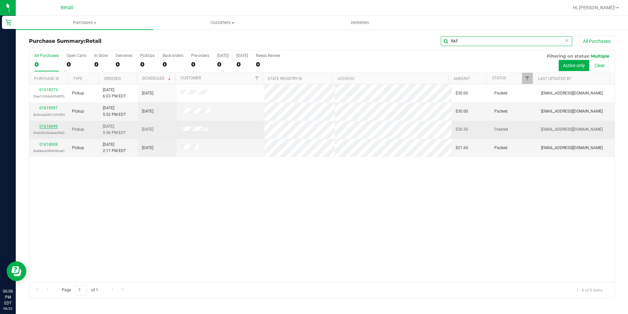
type input "RAF"
click at [49, 128] on link "01618699" at bounding box center [48, 126] width 18 height 5
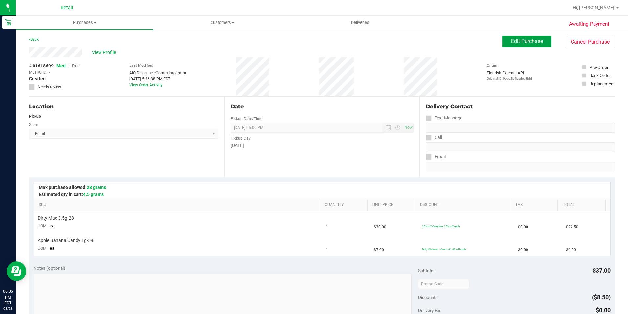
click at [520, 45] on button "Edit Purchase" at bounding box center [527, 41] width 49 height 12
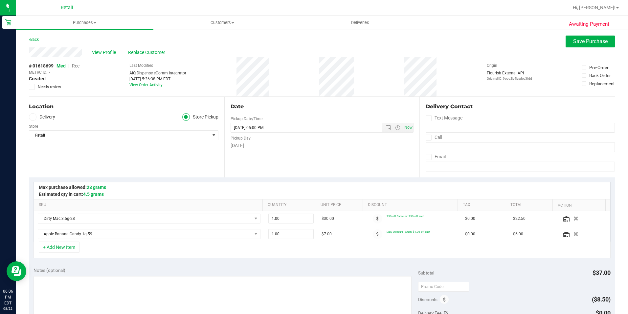
click at [75, 66] on span "Rec" at bounding box center [76, 65] width 8 height 5
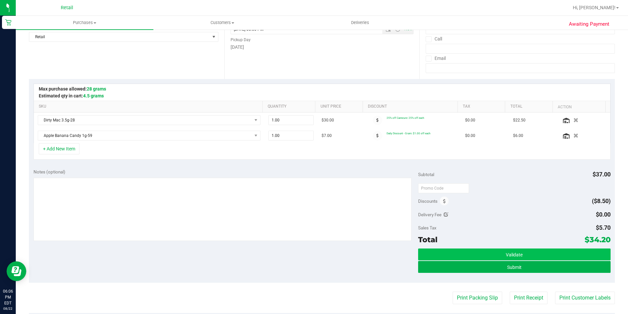
scroll to position [99, 0]
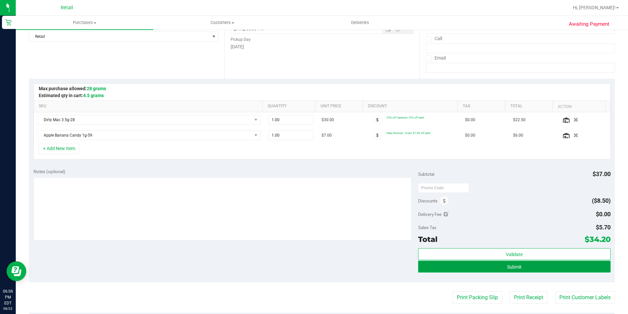
click at [524, 268] on button "Submit" at bounding box center [514, 266] width 193 height 12
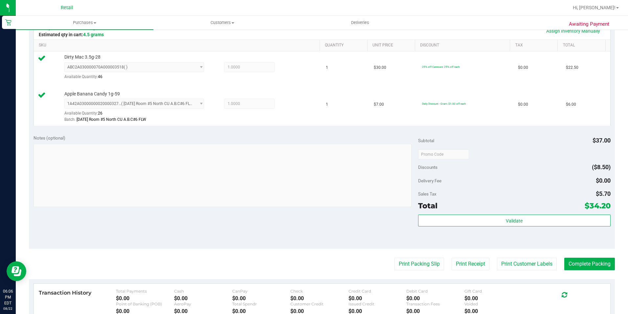
scroll to position [164, 0]
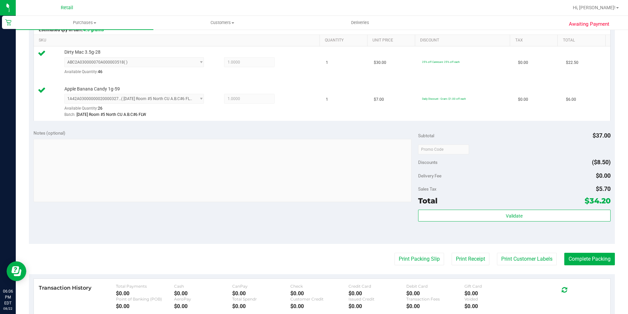
click at [586, 266] on purchase-details "Back Edit Purchase Cancel Purchase View Profile # 01618699 Med | Rec METRC ID: …" at bounding box center [322, 134] width 586 height 526
drag, startPoint x: 586, startPoint y: 266, endPoint x: 559, endPoint y: 253, distance: 29.4
click at [565, 253] on button "Complete Packing" at bounding box center [590, 258] width 51 height 12
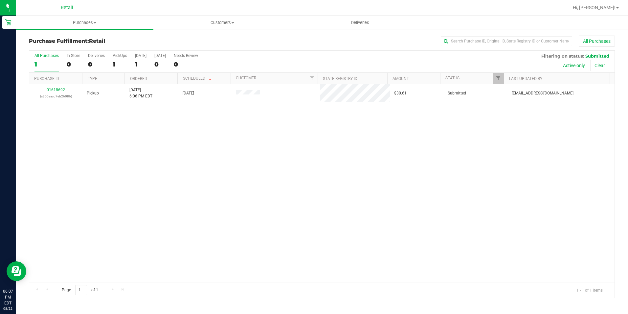
drag, startPoint x: 456, startPoint y: 212, endPoint x: 441, endPoint y: 206, distance: 15.5
click at [456, 212] on div "01618692 (c350eacd7eb26086) Pickup 8/22/2025 6:06 PM EDT 8/22/2025 $30.61 Submi…" at bounding box center [322, 183] width 586 height 198
click at [79, 21] on span "Purchases" at bounding box center [85, 23] width 138 height 6
click at [68, 41] on span "Summary of purchases" at bounding box center [49, 40] width 67 height 6
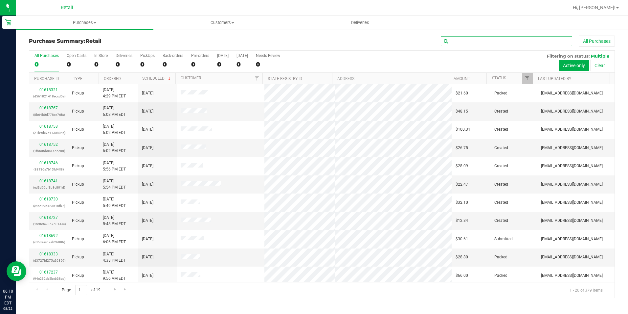
click at [468, 41] on input "text" at bounding box center [506, 41] width 131 height 10
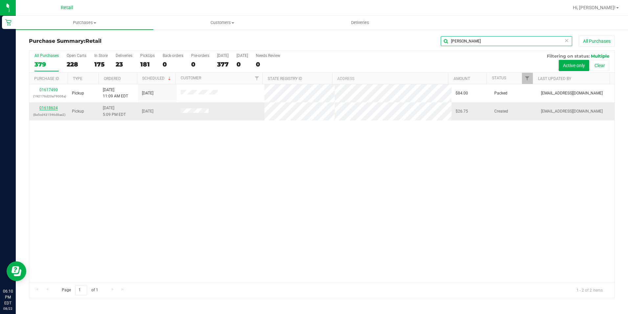
type input "MARILYN"
click at [53, 108] on link "01618624" at bounding box center [48, 108] width 18 height 5
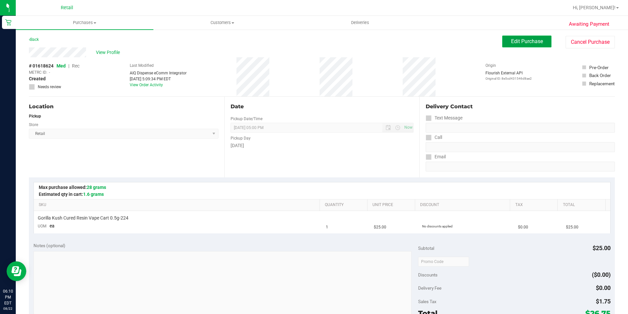
click at [505, 38] on button "Edit Purchase" at bounding box center [527, 41] width 49 height 12
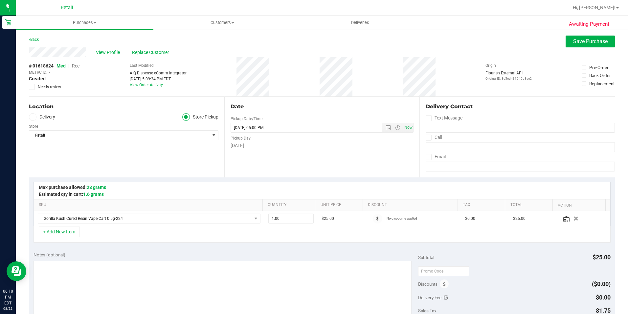
click at [78, 64] on span "Rec" at bounding box center [76, 65] width 8 height 5
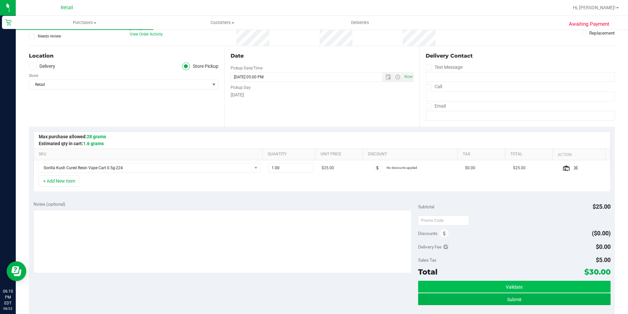
scroll to position [66, 0]
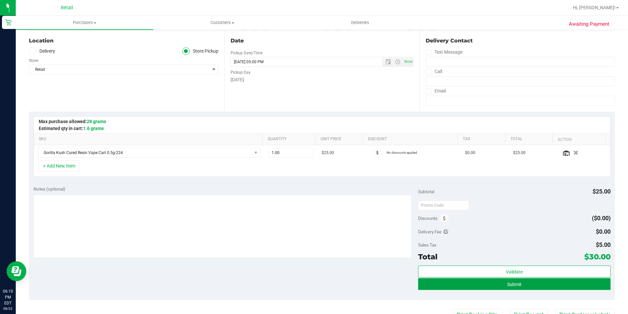
click at [512, 281] on span "Submit" at bounding box center [514, 283] width 14 height 5
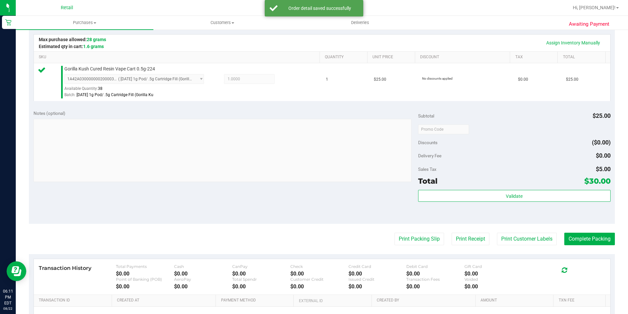
scroll to position [164, 0]
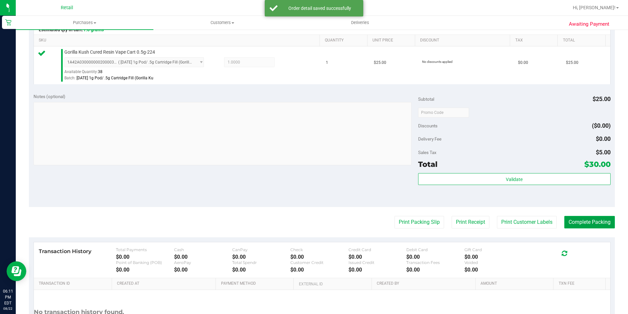
click at [569, 224] on button "Complete Packing" at bounding box center [590, 222] width 51 height 12
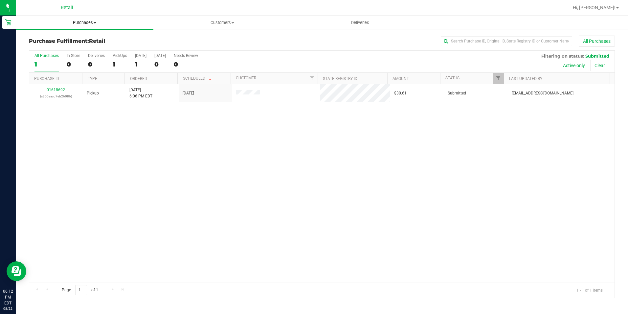
click at [82, 22] on span "Purchases" at bounding box center [85, 23] width 138 height 6
click at [79, 39] on span "Summary of purchases" at bounding box center [49, 40] width 67 height 6
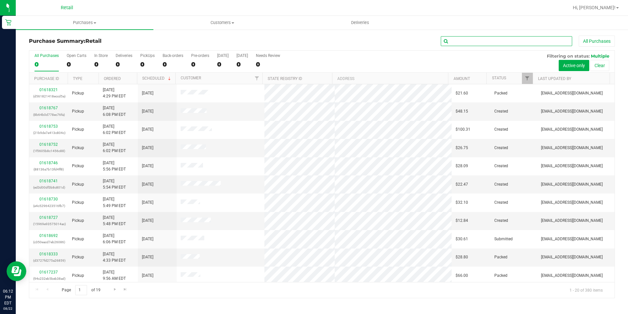
click at [483, 38] on input "text" at bounding box center [506, 41] width 131 height 10
click at [474, 39] on input "text" at bounding box center [506, 41] width 131 height 10
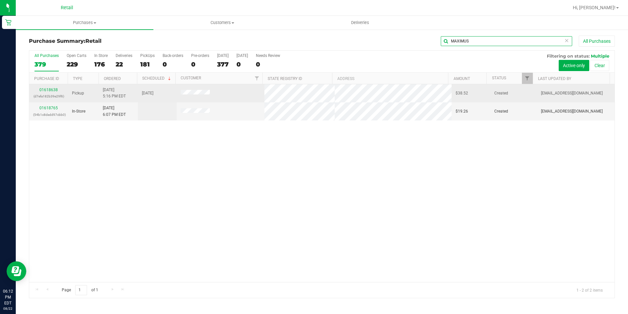
type input "MAXIMUS"
click at [49, 87] on div "01618638 (d7efa182b39e29f6)" at bounding box center [48, 93] width 31 height 12
click at [51, 89] on link "01618638" at bounding box center [48, 89] width 18 height 5
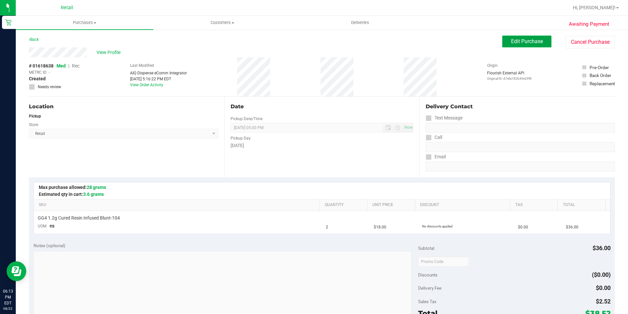
click at [526, 39] on span "Edit Purchase" at bounding box center [527, 41] width 32 height 6
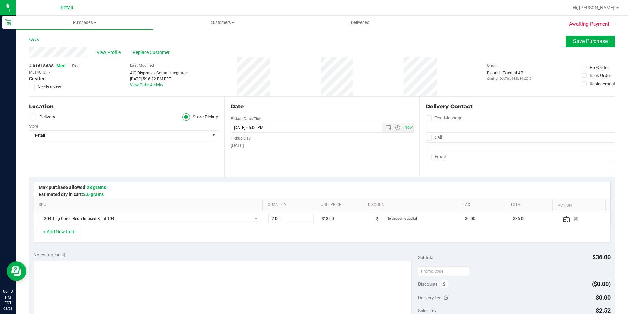
click at [79, 65] on span "Rec" at bounding box center [76, 65] width 8 height 5
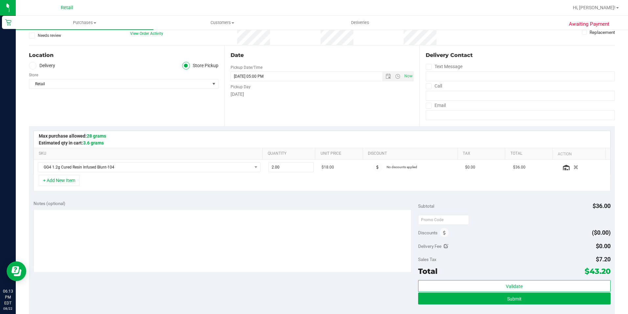
scroll to position [66, 0]
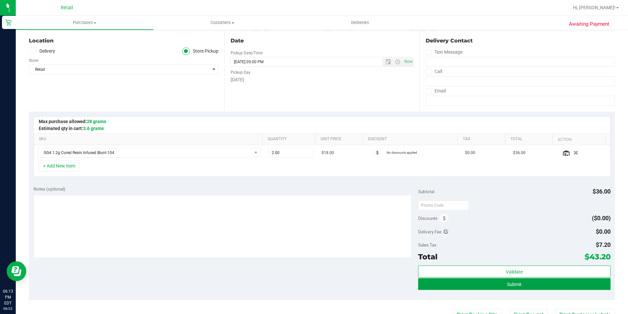
click at [530, 282] on button "Submit" at bounding box center [514, 284] width 193 height 12
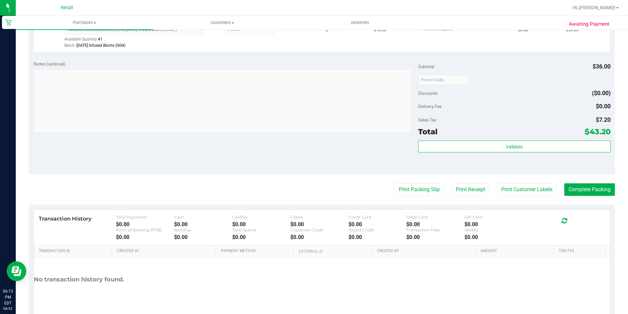
scroll to position [197, 0]
click at [606, 191] on button "Complete Packing" at bounding box center [590, 189] width 51 height 12
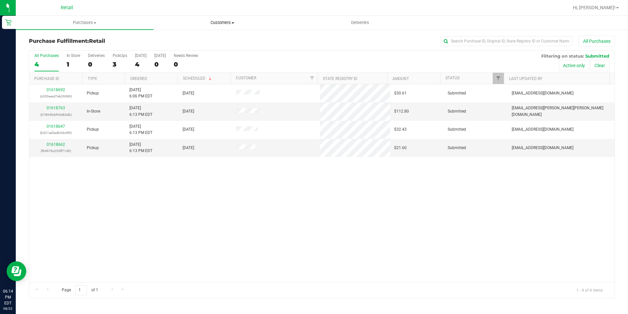
click at [219, 17] on uib-tab-heading "Customers All customers Add a new customer All physicians" at bounding box center [222, 22] width 137 height 13
click at [78, 16] on uib-tab-heading "Purchases Summary of purchases Fulfillment All purchases" at bounding box center [84, 22] width 137 height 13
click at [57, 41] on span "Summary of purchases" at bounding box center [49, 40] width 67 height 6
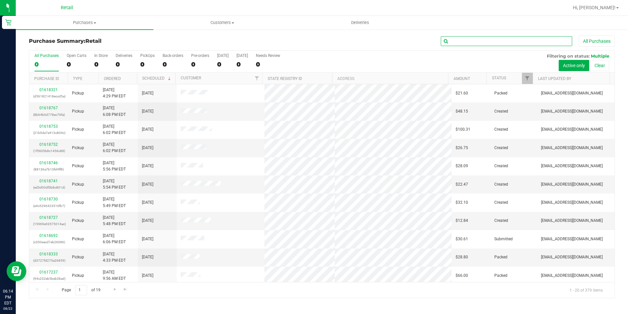
click at [466, 43] on input "text" at bounding box center [506, 41] width 131 height 10
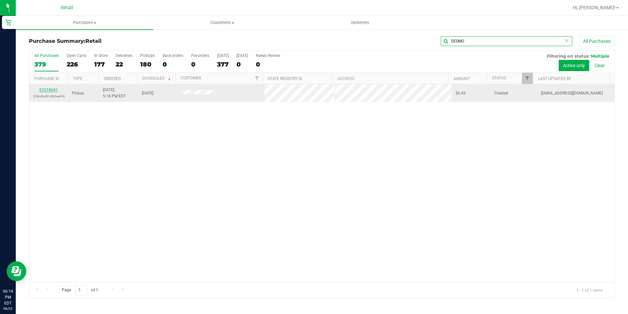
type input "DESMO"
click at [47, 90] on link "01618641" at bounding box center [48, 89] width 18 height 5
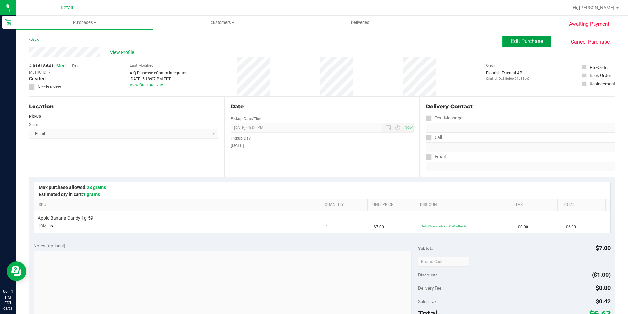
click at [528, 38] on span "Edit Purchase" at bounding box center [527, 41] width 32 height 6
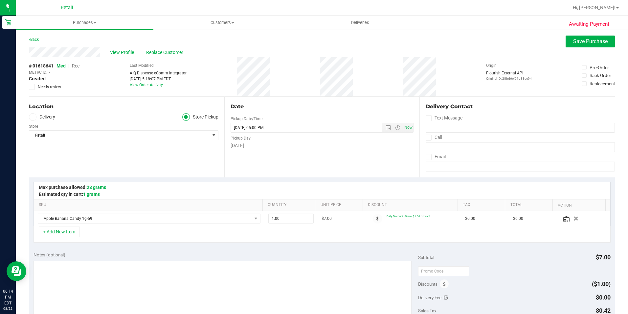
click at [78, 62] on div "# 01618641 Med | Rec METRC ID: - Created Needs review" at bounding box center [54, 76] width 51 height 39
click at [78, 66] on span "Rec" at bounding box center [76, 65] width 8 height 5
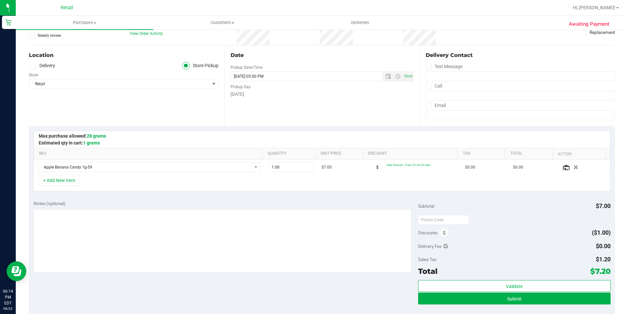
scroll to position [66, 0]
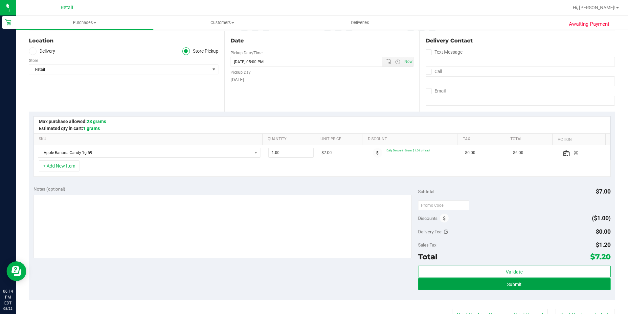
click at [523, 281] on button "Submit" at bounding box center [514, 284] width 193 height 12
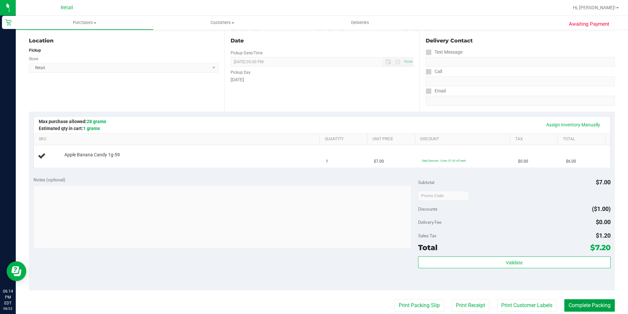
click at [573, 301] on button "Complete Packing" at bounding box center [590, 305] width 51 height 12
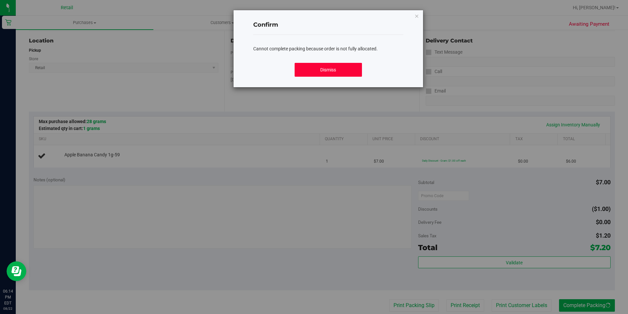
click at [313, 74] on button "Dismiss" at bounding box center [328, 70] width 67 height 14
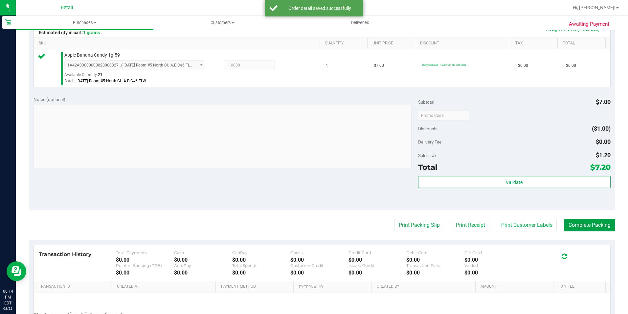
scroll to position [164, 0]
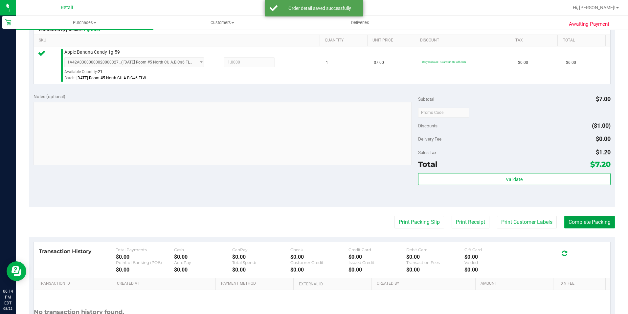
click at [601, 222] on button "Complete Packing" at bounding box center [590, 222] width 51 height 12
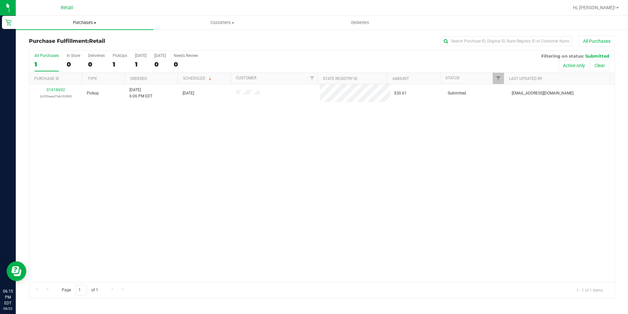
click at [83, 20] on span "Purchases" at bounding box center [85, 23] width 138 height 6
click at [84, 36] on li "Summary of purchases" at bounding box center [85, 40] width 138 height 8
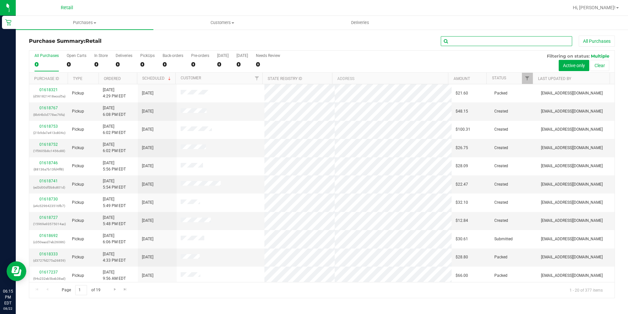
click at [461, 40] on input "text" at bounding box center [506, 41] width 131 height 10
type input "CE"
click at [231, 23] on span "Customers" at bounding box center [222, 23] width 137 height 6
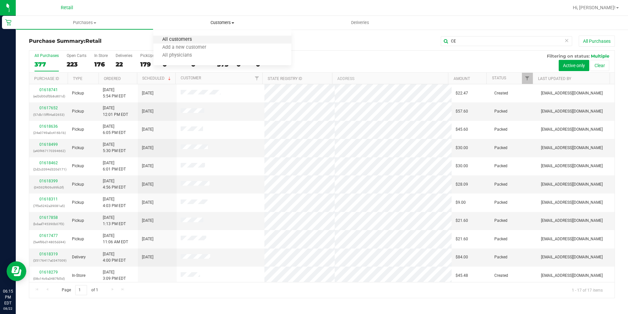
click at [196, 40] on span "All customers" at bounding box center [176, 40] width 47 height 6
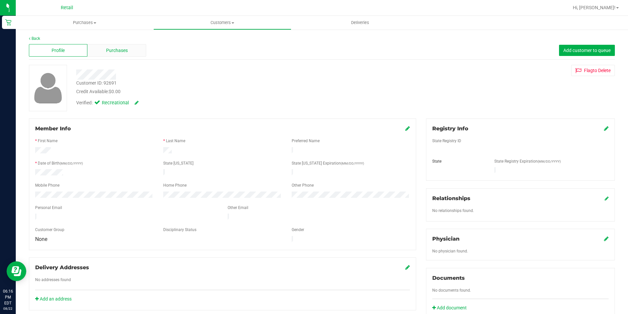
click at [114, 51] on span "Purchases" at bounding box center [117, 50] width 22 height 7
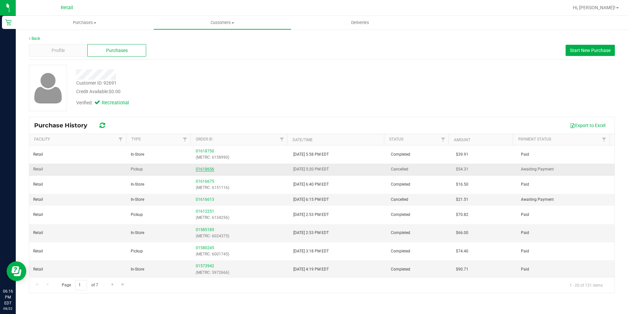
click at [202, 169] on link "01618656" at bounding box center [205, 169] width 18 height 5
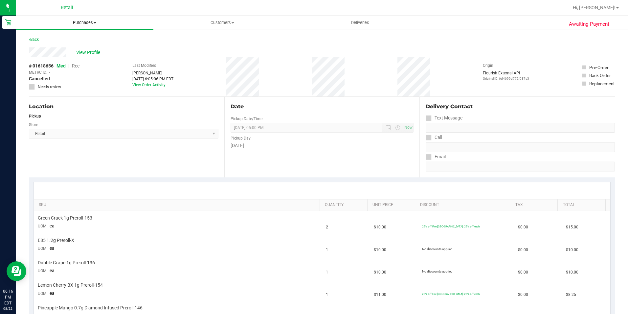
click at [87, 20] on span "Purchases" at bounding box center [85, 23] width 138 height 6
click at [75, 42] on span "Summary of purchases" at bounding box center [49, 40] width 67 height 6
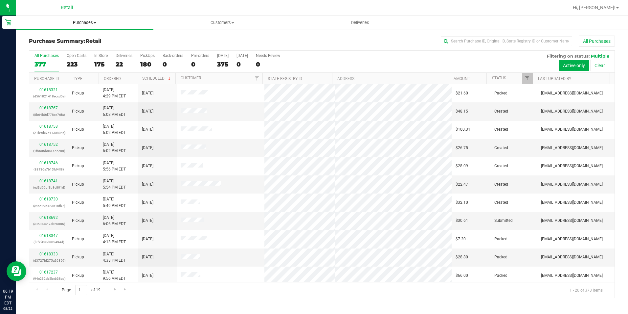
click at [73, 22] on span "Purchases" at bounding box center [85, 23] width 138 height 6
click at [476, 41] on input "text" at bounding box center [506, 41] width 131 height 10
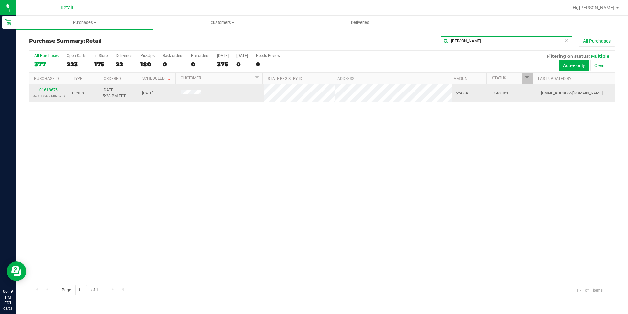
type input "WAYNE"
click at [56, 88] on link "01618675" at bounding box center [48, 89] width 18 height 5
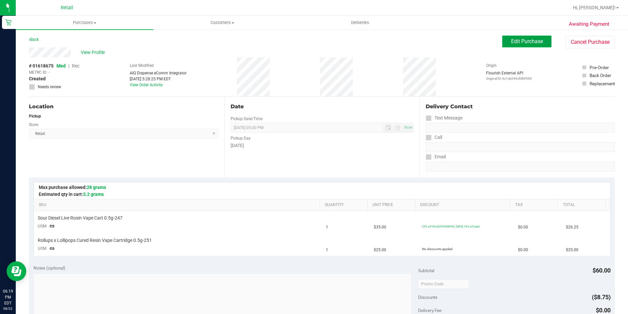
click at [532, 37] on button "Edit Purchase" at bounding box center [527, 41] width 49 height 12
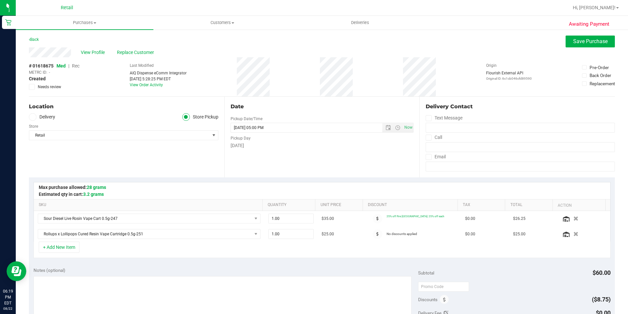
click at [75, 62] on div "# 01618675 Med | Rec METRC ID: - Created Needs review" at bounding box center [54, 75] width 51 height 27
click at [77, 65] on span "Rec" at bounding box center [76, 65] width 8 height 5
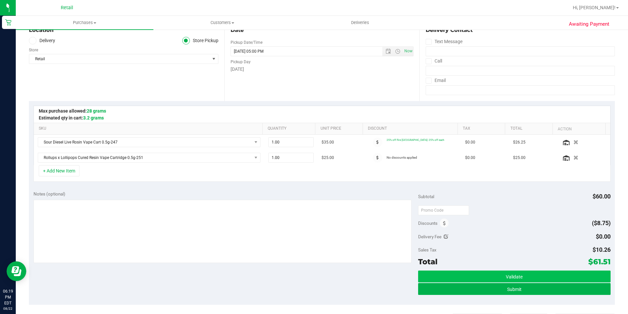
scroll to position [99, 0]
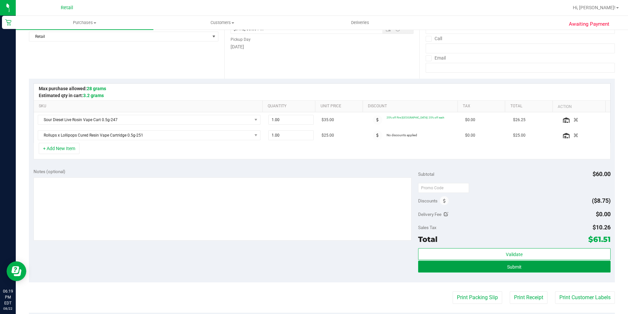
click at [511, 264] on span "Submit" at bounding box center [514, 266] width 14 height 5
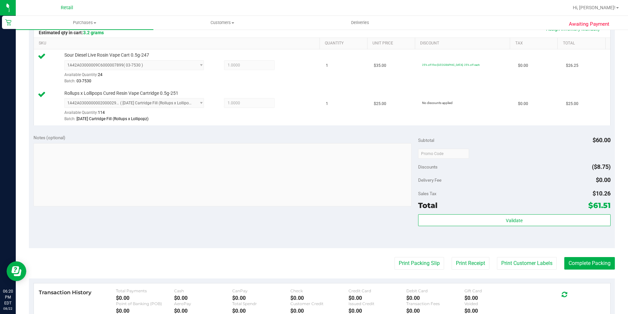
scroll to position [164, 0]
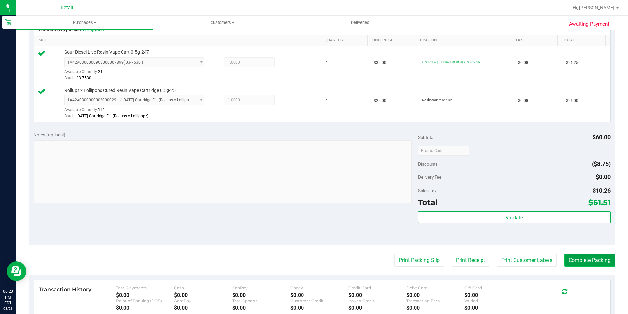
click at [569, 260] on button "Complete Packing" at bounding box center [590, 260] width 51 height 12
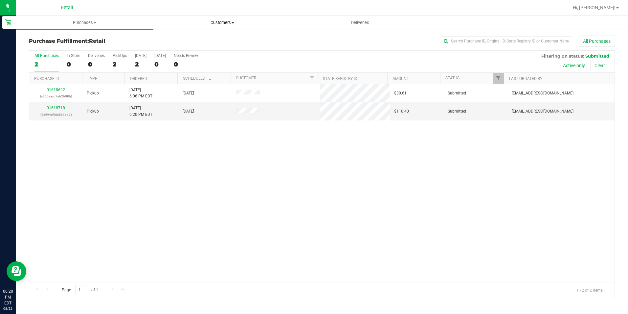
click at [213, 23] on span "Customers" at bounding box center [222, 23] width 137 height 6
click at [181, 40] on span "All customers" at bounding box center [176, 40] width 47 height 6
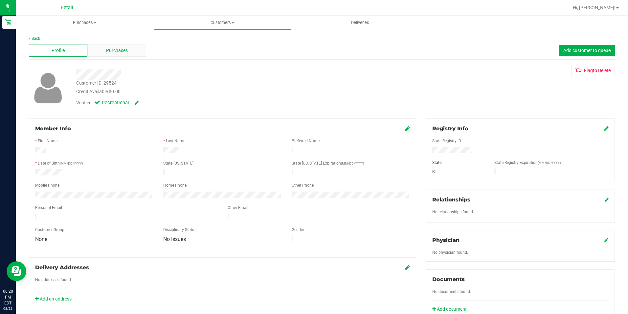
click at [130, 51] on div "Purchases" at bounding box center [116, 50] width 59 height 12
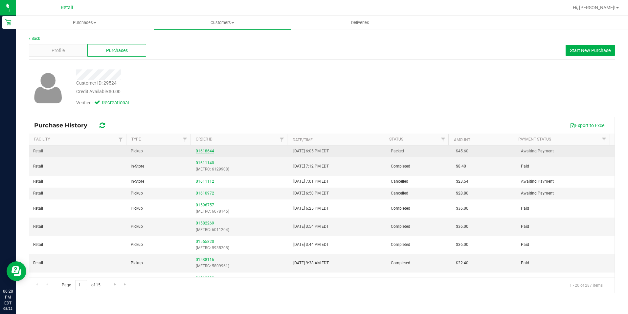
click at [200, 151] on link "01618644" at bounding box center [205, 151] width 18 height 5
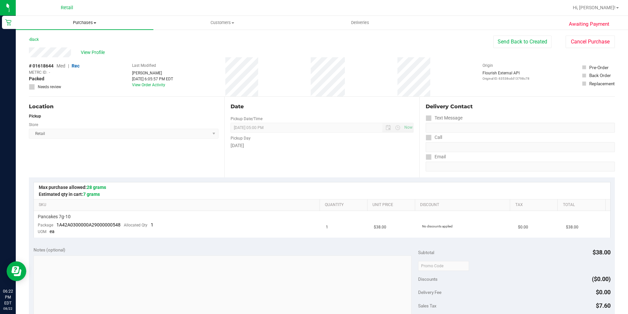
click at [85, 20] on span "Purchases" at bounding box center [85, 23] width 138 height 6
click at [81, 37] on span "Summary of purchases" at bounding box center [49, 40] width 67 height 6
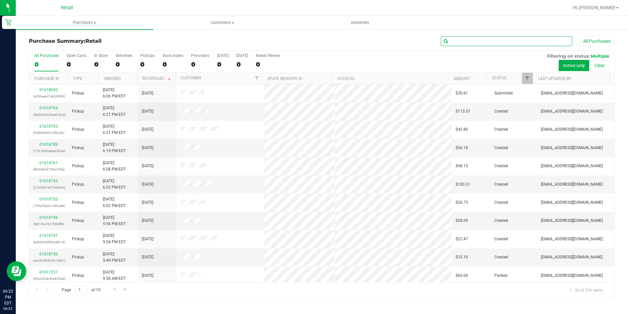
click at [498, 40] on input "text" at bounding box center [506, 41] width 131 height 10
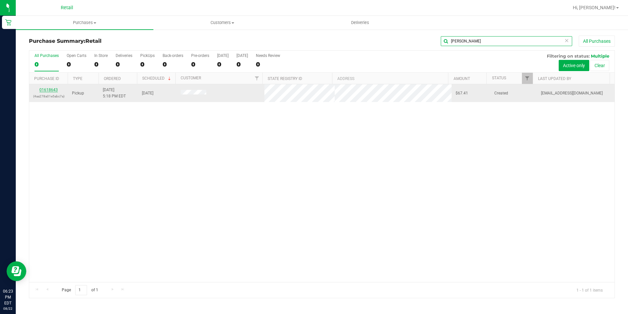
type input "GARY"
click at [48, 88] on link "01618643" at bounding box center [48, 89] width 18 height 5
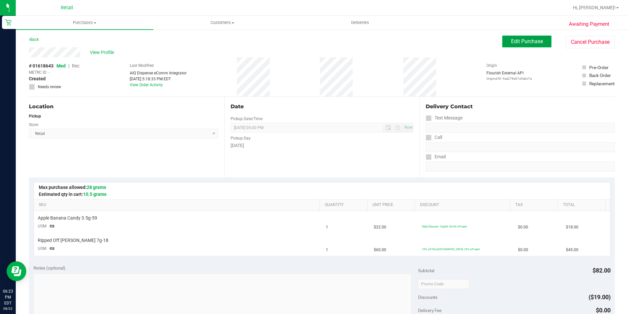
click at [509, 36] on button "Edit Purchase" at bounding box center [527, 41] width 49 height 12
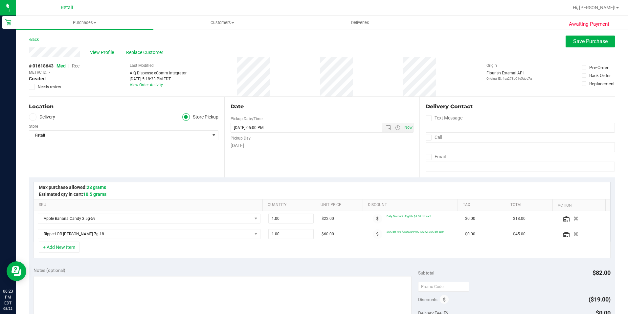
click at [77, 62] on div "# 01618643 Med | Rec METRC ID: - Created Needs review" at bounding box center [54, 76] width 51 height 39
click at [79, 64] on span "Rec" at bounding box center [76, 65] width 8 height 5
click at [206, 20] on span "Customers" at bounding box center [222, 23] width 137 height 6
click at [166, 36] on li "All customers" at bounding box center [222, 40] width 138 height 8
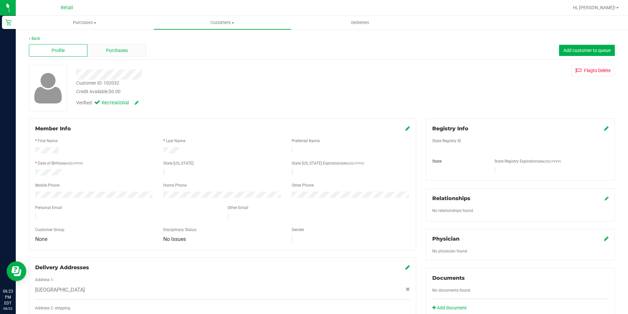
click at [117, 51] on span "Purchases" at bounding box center [117, 50] width 22 height 7
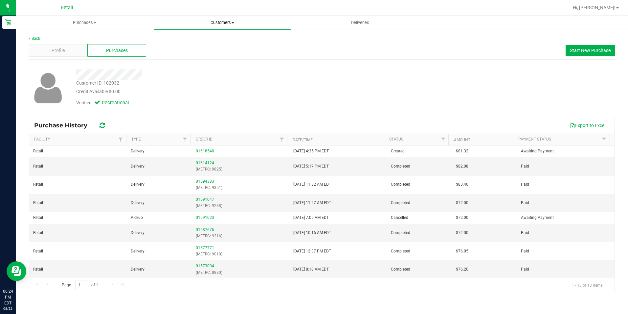
click at [215, 25] on span "Customers" at bounding box center [222, 23] width 137 height 6
click at [193, 42] on span "All customers" at bounding box center [176, 40] width 47 height 6
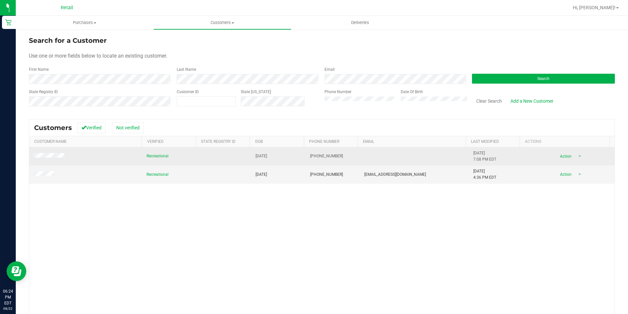
click at [50, 152] on td at bounding box center [85, 156] width 113 height 18
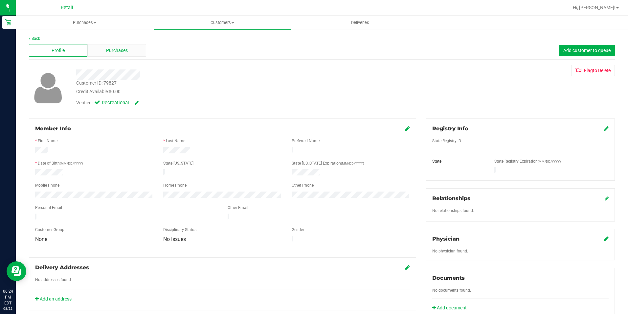
click at [118, 51] on span "Purchases" at bounding box center [117, 50] width 22 height 7
click at [103, 48] on div "Purchases" at bounding box center [116, 50] width 59 height 12
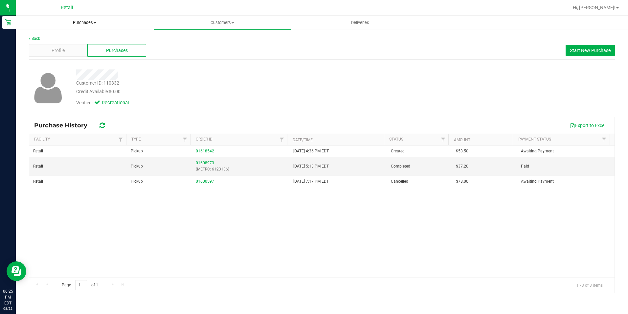
click at [81, 21] on span "Purchases" at bounding box center [85, 23] width 138 height 6
click at [66, 37] on span "Summary of purchases" at bounding box center [49, 40] width 67 height 6
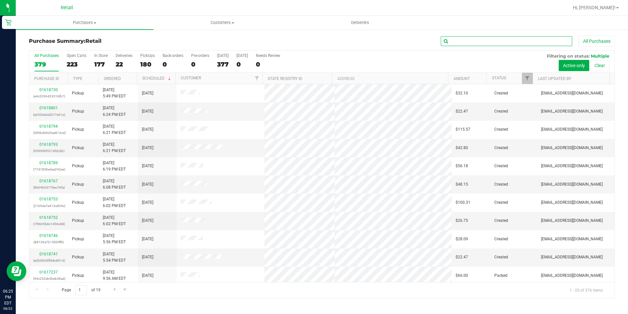
click at [457, 42] on input "text" at bounding box center [506, 41] width 131 height 10
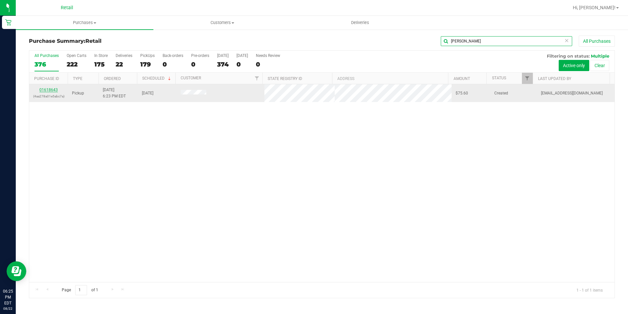
type input "GARY"
click at [55, 89] on link "01618643" at bounding box center [48, 89] width 18 height 5
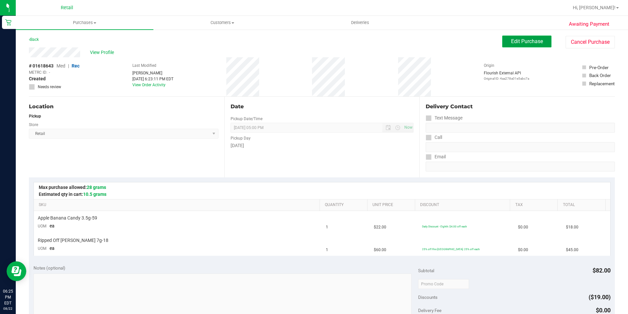
click at [532, 45] on button "Edit Purchase" at bounding box center [527, 41] width 49 height 12
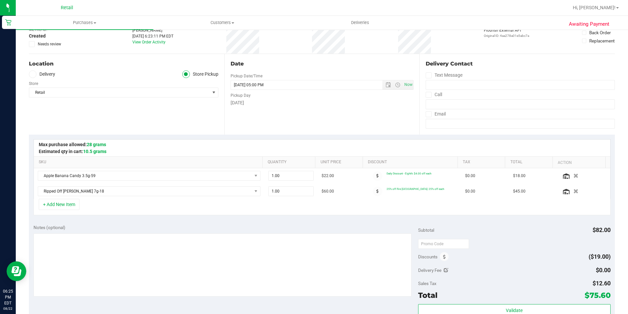
scroll to position [66, 0]
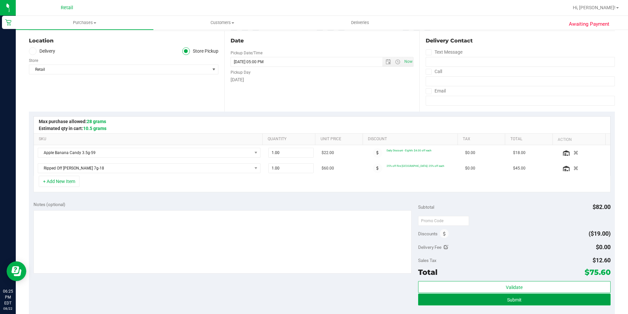
click at [530, 296] on button "Submit" at bounding box center [514, 299] width 193 height 12
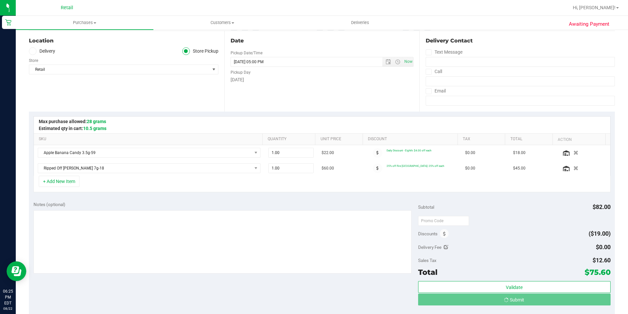
scroll to position [99, 0]
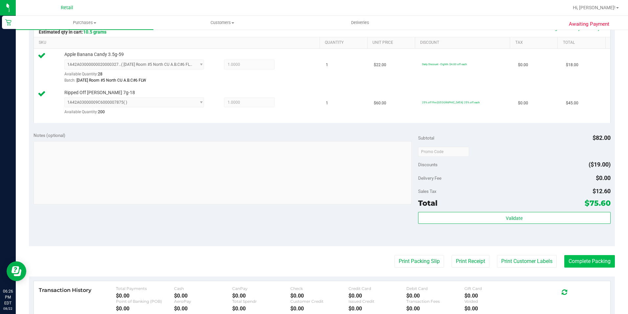
scroll to position [164, 0]
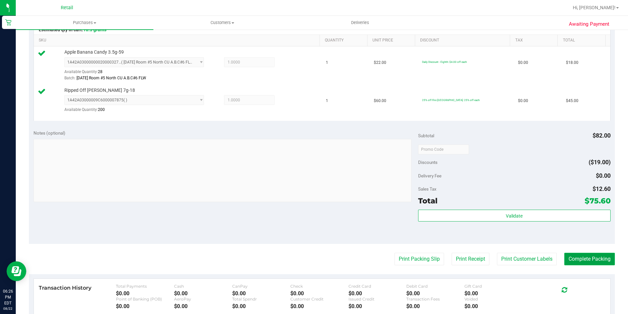
click at [585, 257] on button "Complete Packing" at bounding box center [590, 258] width 51 height 12
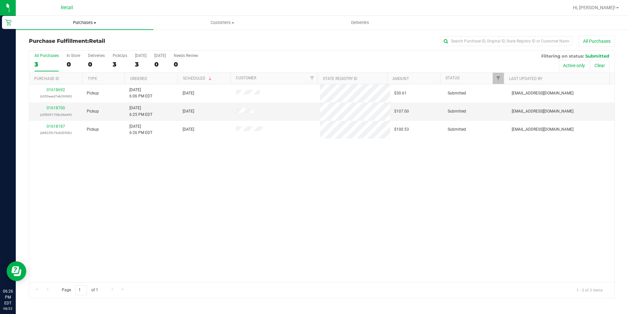
drag, startPoint x: 74, startPoint y: 20, endPoint x: 76, endPoint y: 24, distance: 4.3
click at [74, 20] on span "Purchases" at bounding box center [85, 23] width 138 height 6
click at [81, 38] on span "Summary of purchases" at bounding box center [49, 40] width 67 height 6
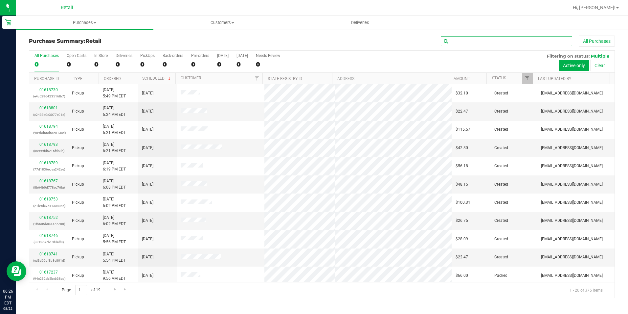
click at [458, 43] on input "text" at bounding box center [506, 41] width 131 height 10
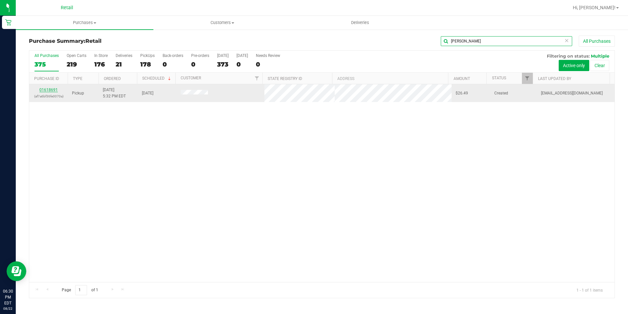
type input "PATRICK"
click at [42, 90] on link "01618691" at bounding box center [48, 89] width 18 height 5
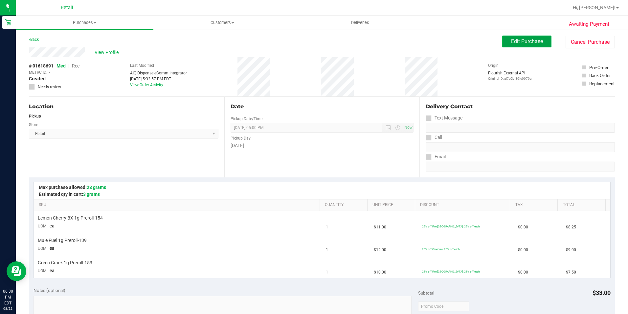
click at [505, 42] on button "Edit Purchase" at bounding box center [527, 41] width 49 height 12
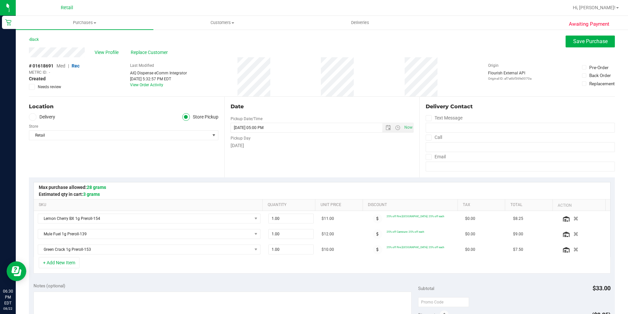
click at [76, 64] on span "Rec" at bounding box center [76, 65] width 8 height 5
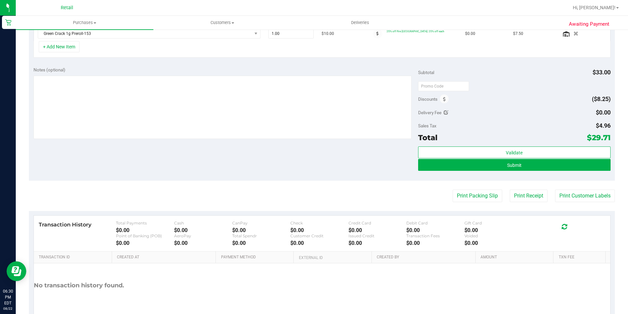
scroll to position [230, 0]
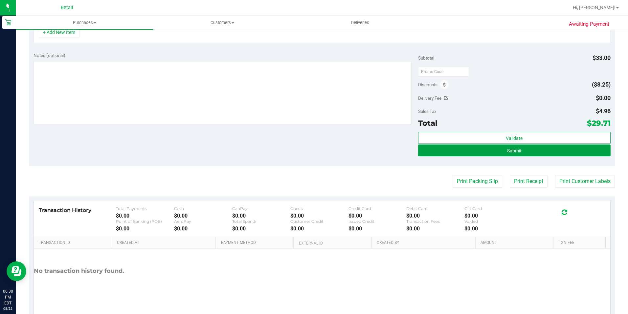
click at [547, 149] on button "Submit" at bounding box center [514, 150] width 193 height 12
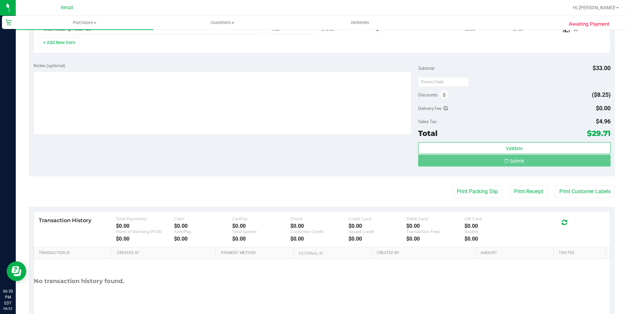
scroll to position [210, 0]
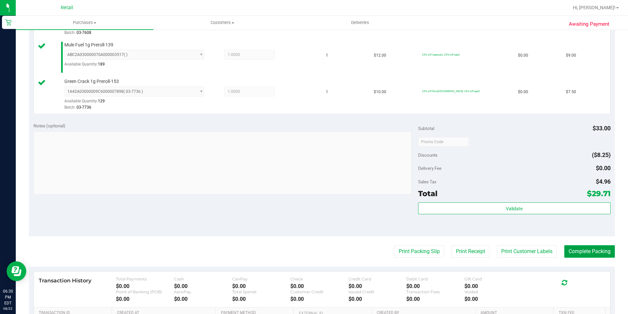
click at [576, 248] on button "Complete Packing" at bounding box center [590, 251] width 51 height 12
